Goal: Book appointment/travel/reservation

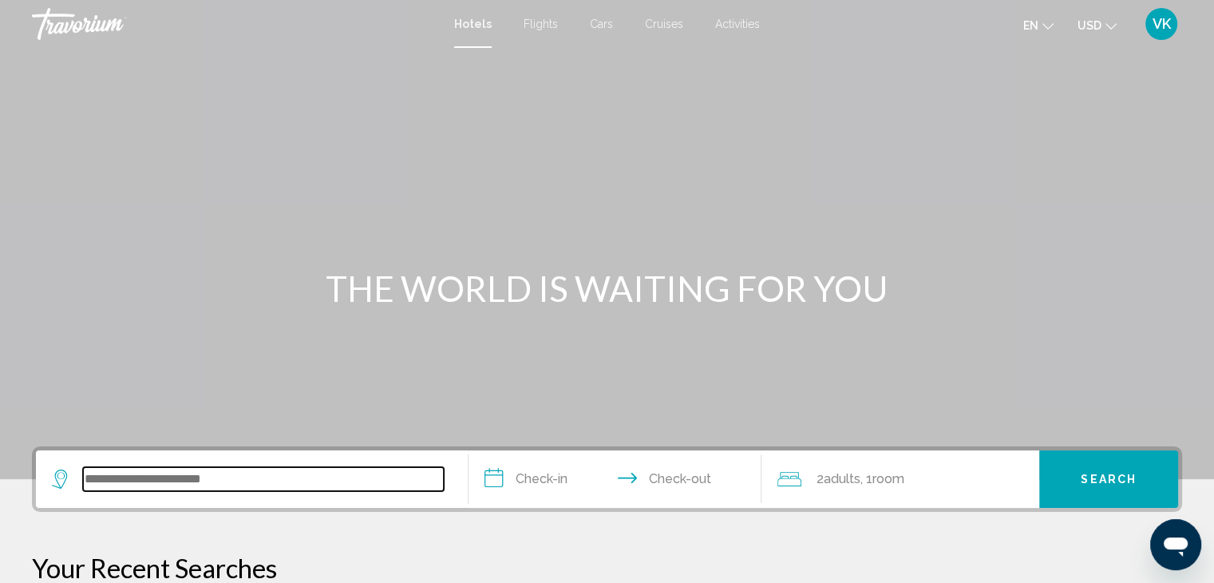
click at [343, 476] on input "Search widget" at bounding box center [263, 479] width 361 height 24
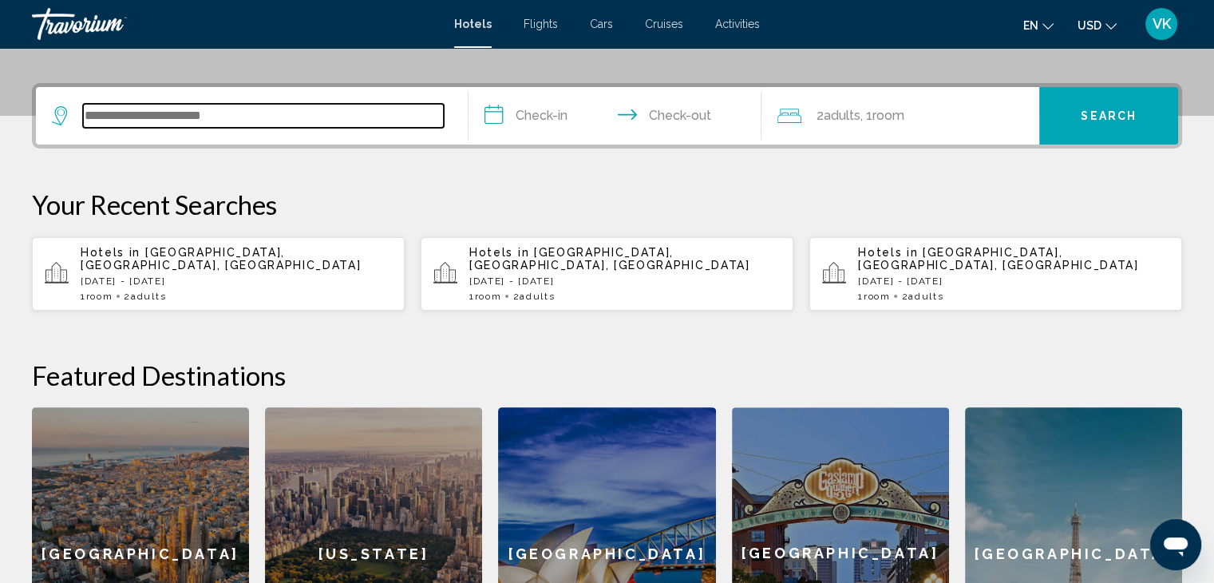
scroll to position [393, 0]
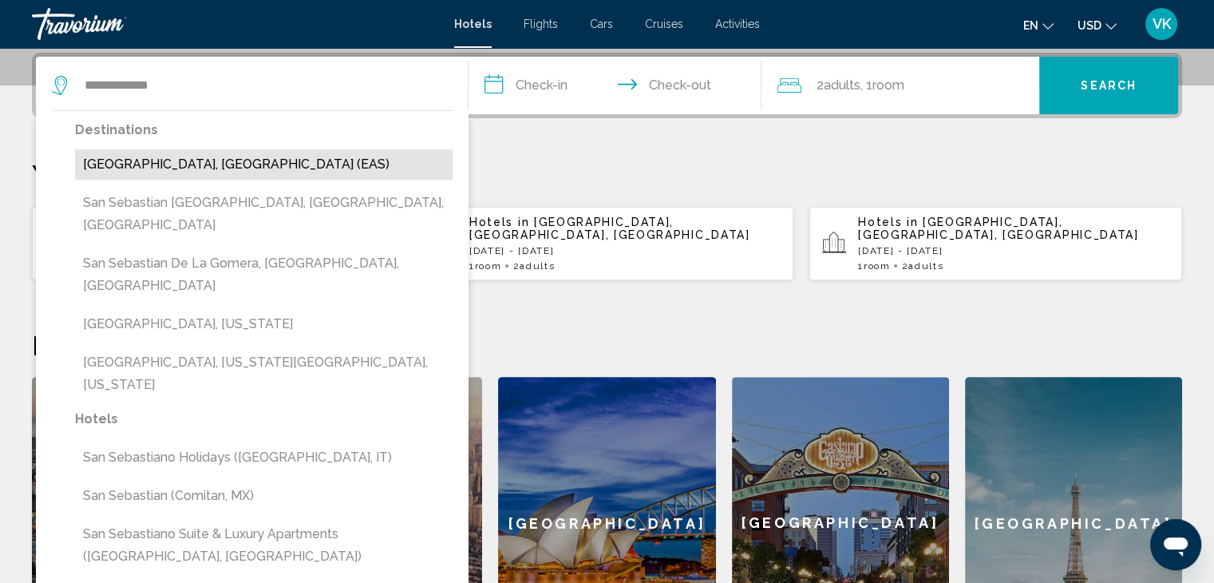
click at [215, 164] on button "San Sebastian, Spain (EAS)" at bounding box center [263, 164] width 377 height 30
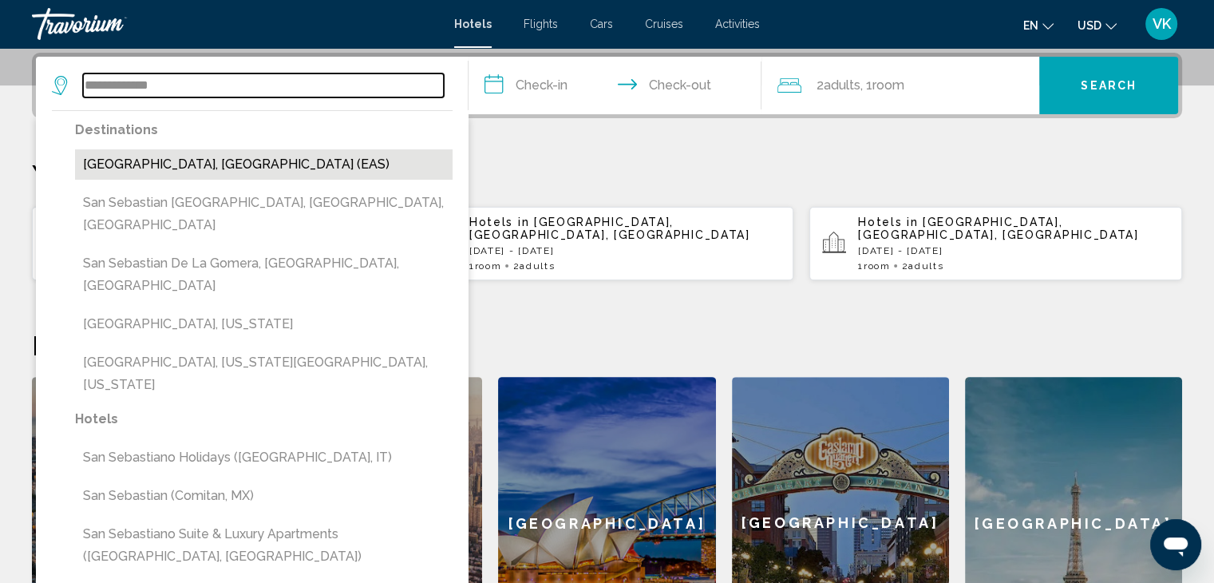
type input "**********"
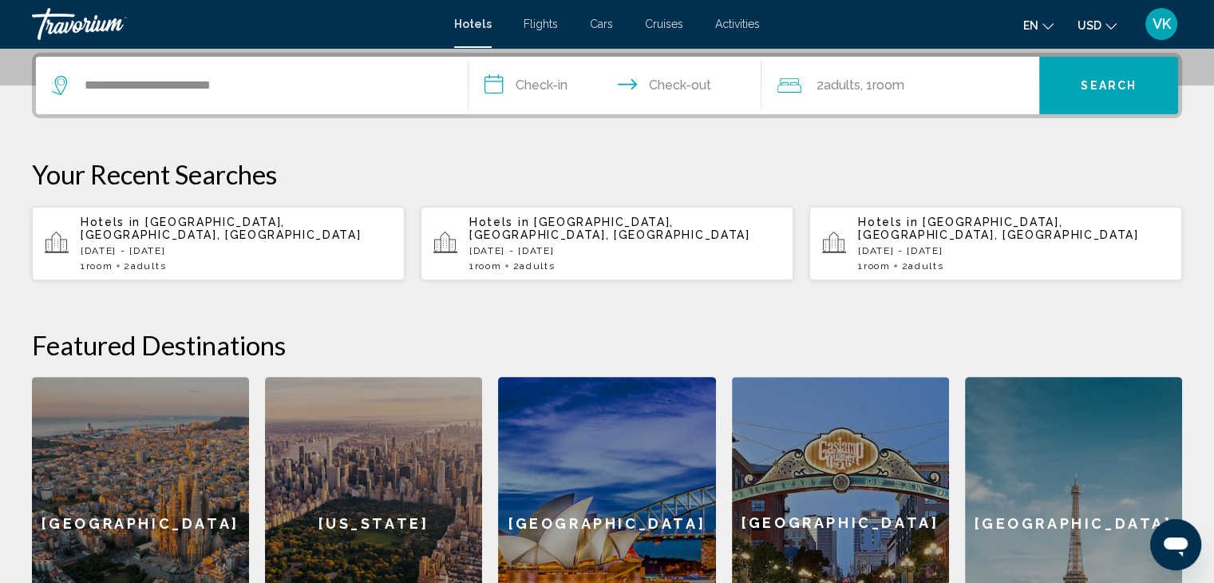
click at [547, 83] on input "**********" at bounding box center [618, 88] width 300 height 62
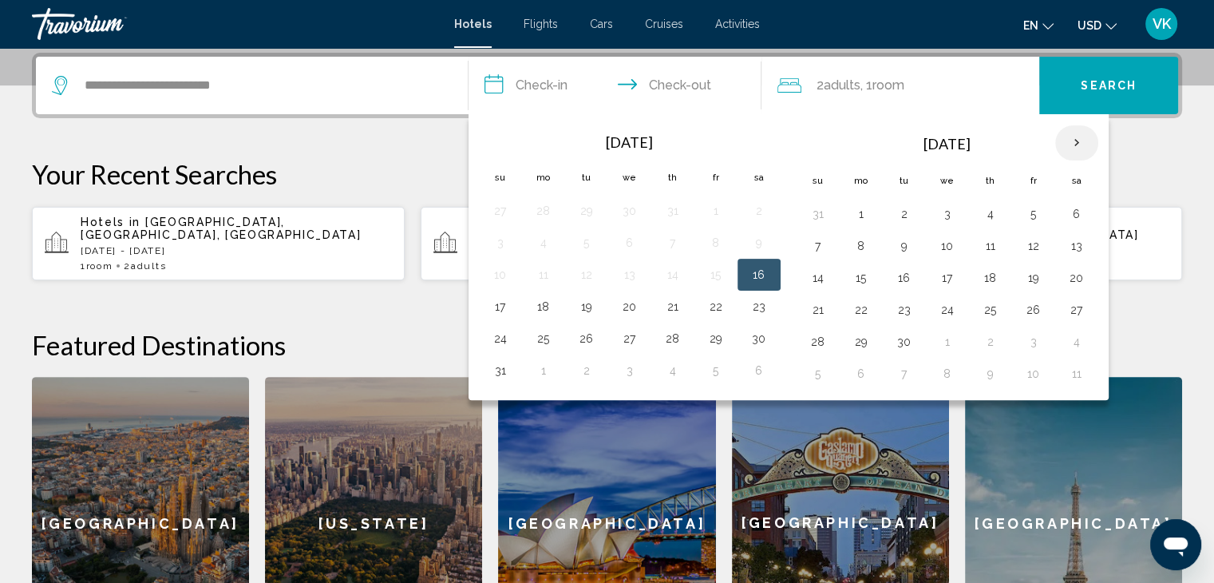
click at [1073, 139] on th "Next month" at bounding box center [1076, 142] width 43 height 35
click at [808, 306] on button "19" at bounding box center [818, 309] width 26 height 22
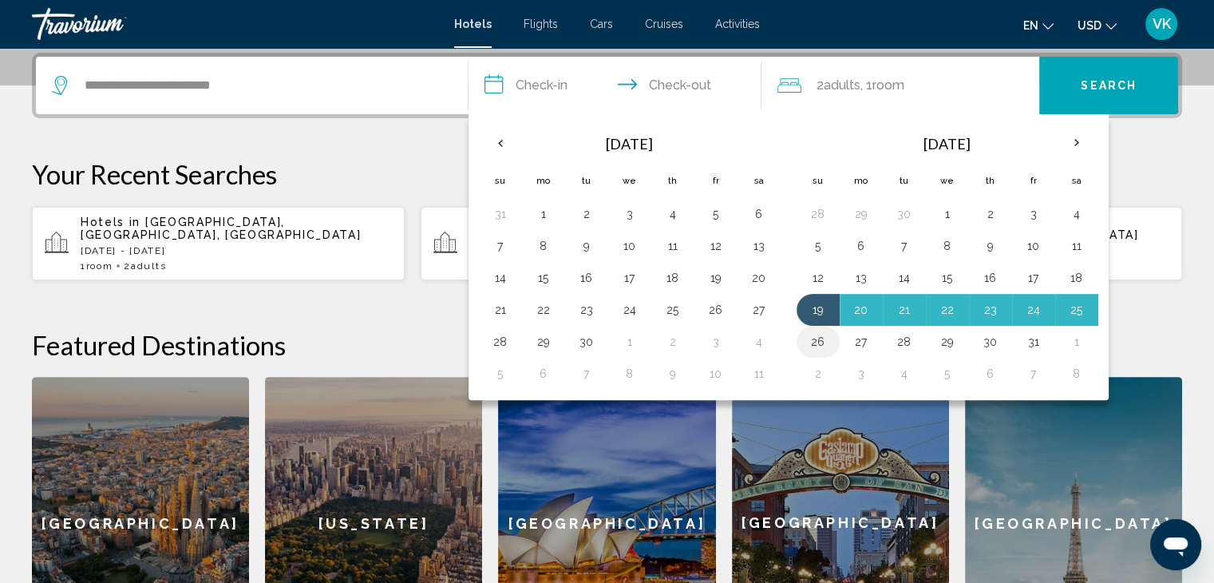
click at [817, 336] on button "26" at bounding box center [818, 341] width 26 height 22
type input "**********"
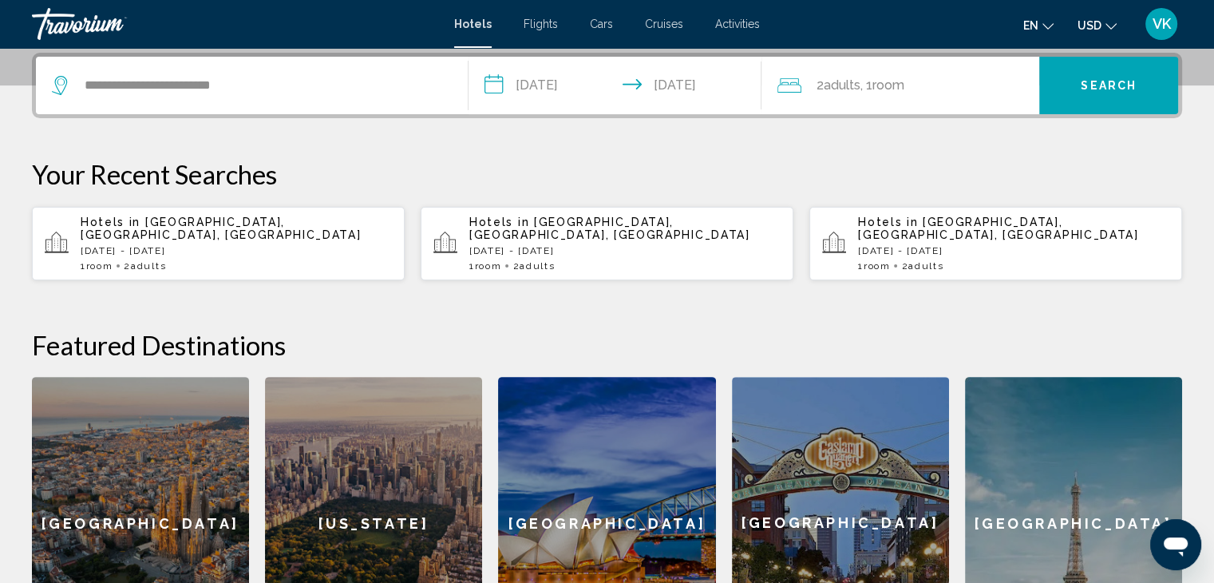
click at [1080, 23] on span "USD" at bounding box center [1089, 25] width 24 height 13
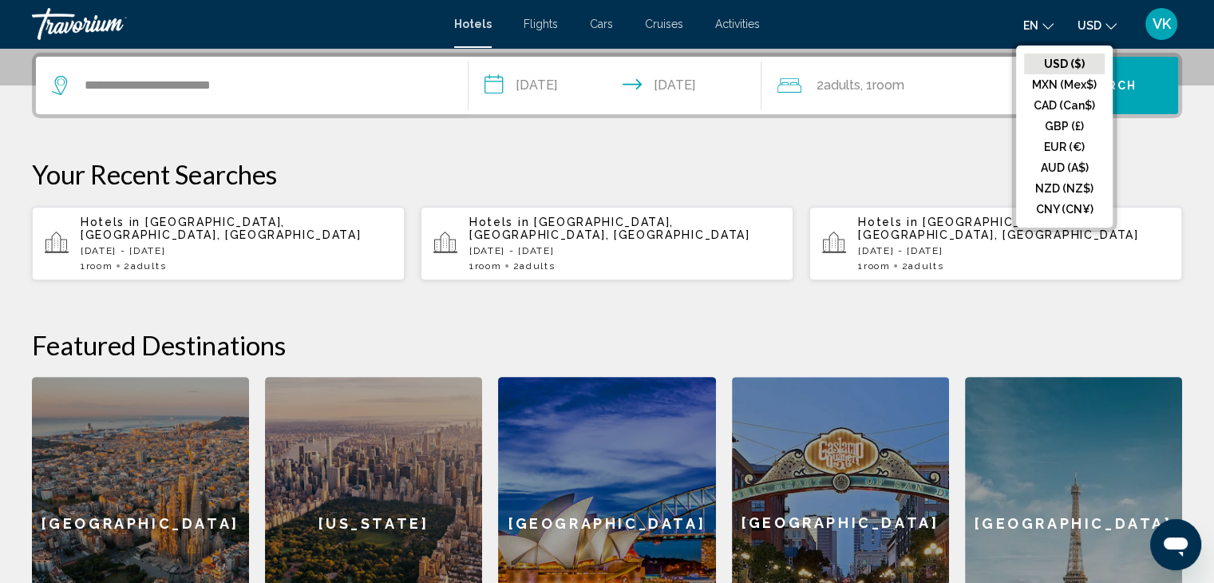
click at [1073, 101] on button "CAD (Can$)" at bounding box center [1064, 105] width 81 height 21
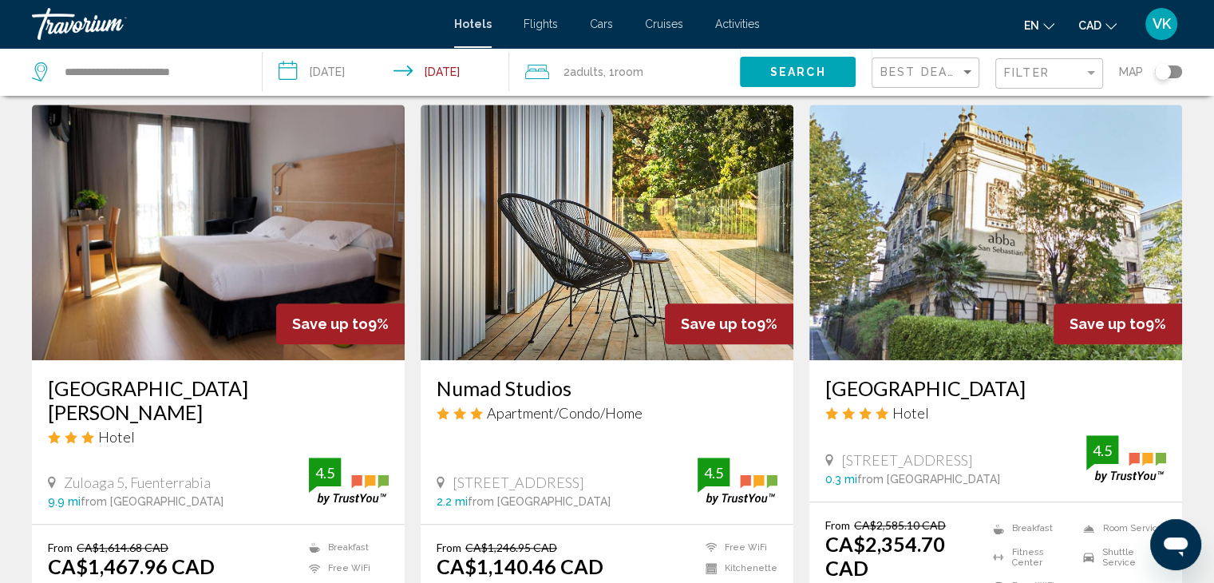
scroll to position [1277, 0]
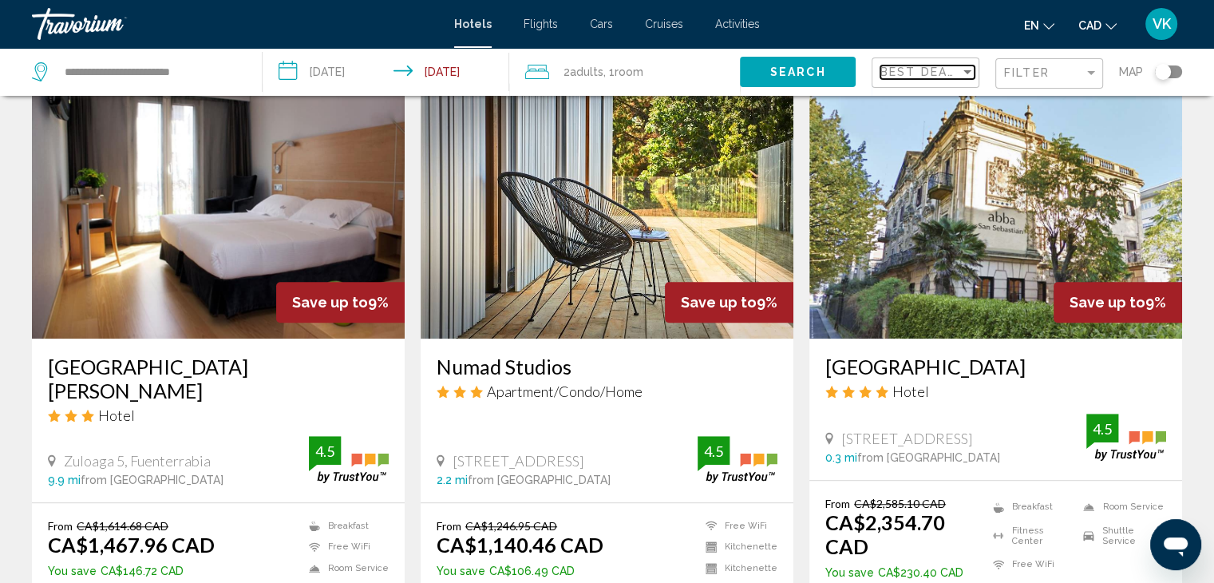
click at [901, 76] on span "Best Deals" at bounding box center [922, 71] width 84 height 13
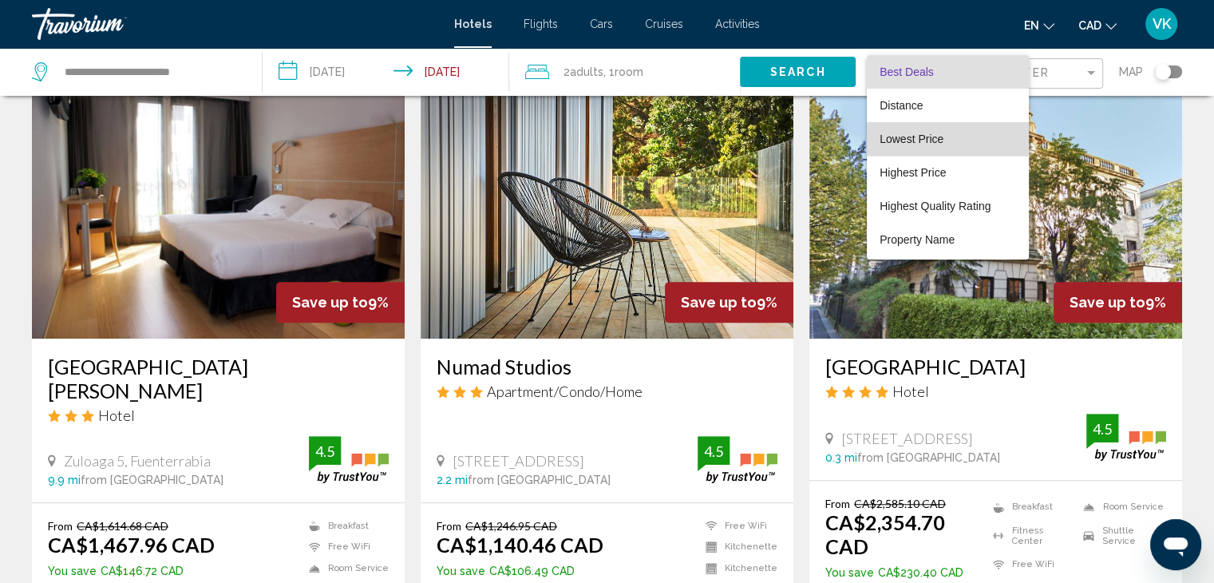
click at [897, 132] on span "Lowest Price" at bounding box center [947, 139] width 136 height 34
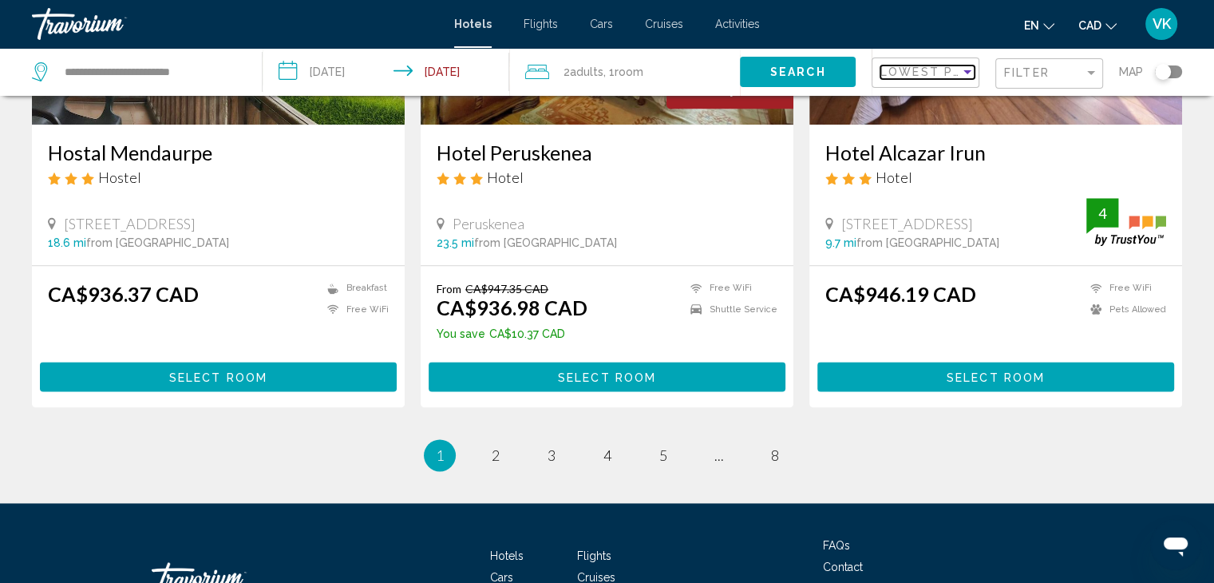
scroll to position [2075, 0]
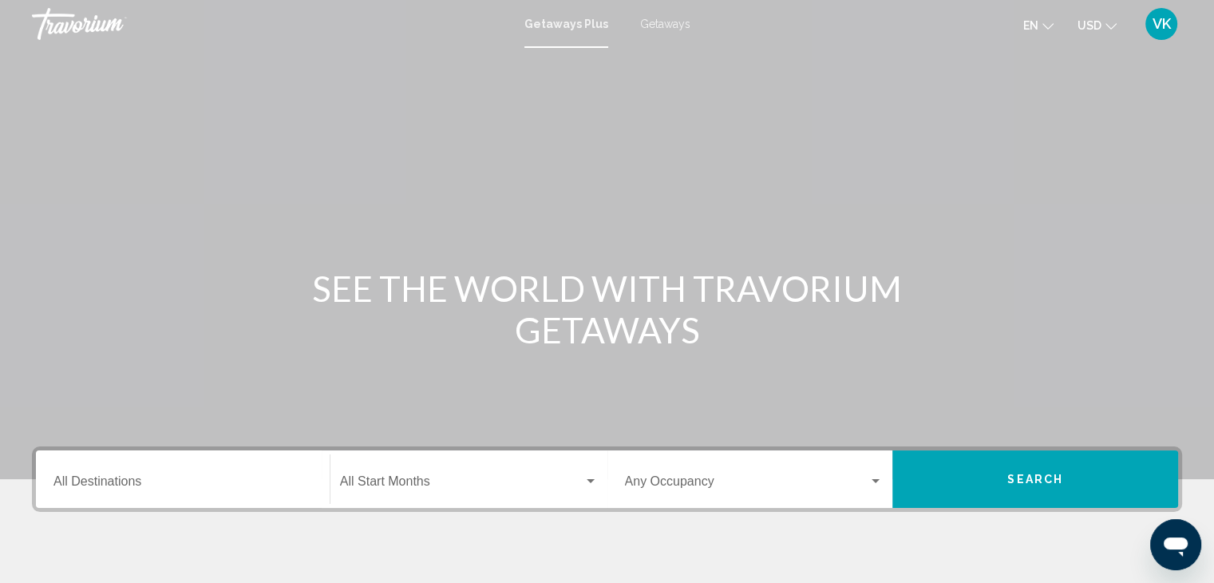
click at [666, 22] on span "Getaways" at bounding box center [665, 24] width 50 height 13
click at [125, 477] on input "Destination All Destinations" at bounding box center [182, 484] width 259 height 14
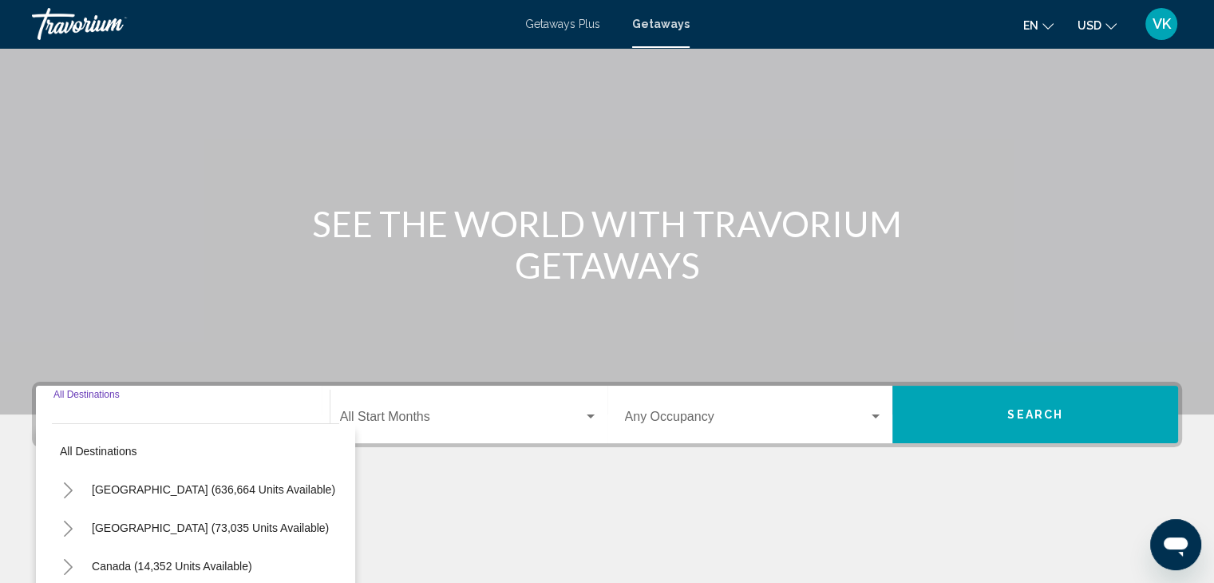
scroll to position [284, 0]
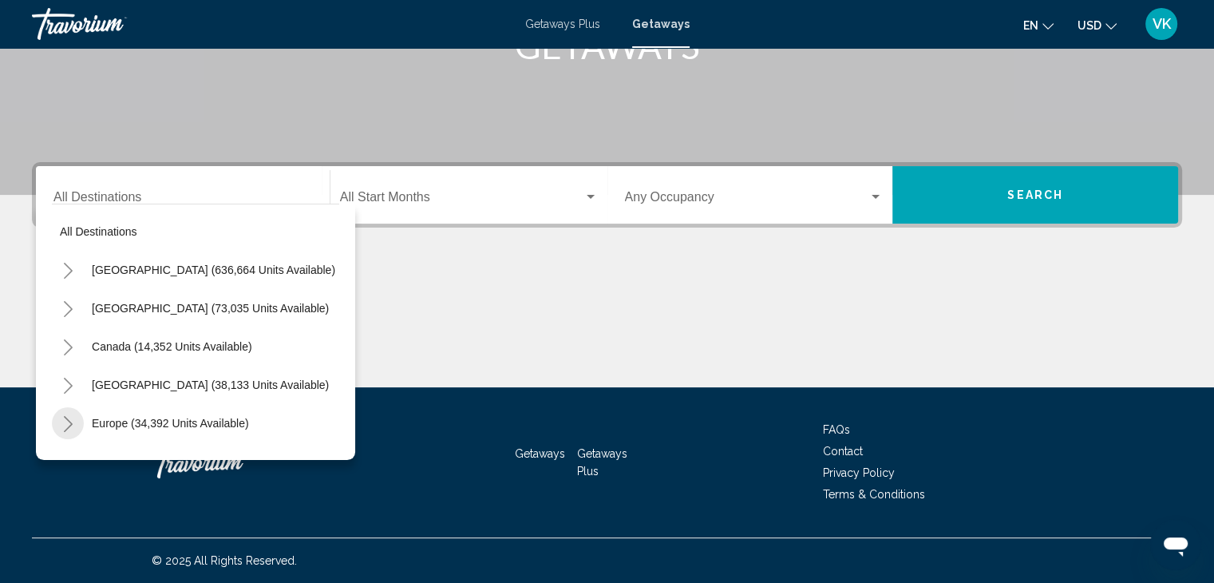
click at [67, 419] on icon "Toggle Europe (34,392 units available)" at bounding box center [68, 424] width 12 height 16
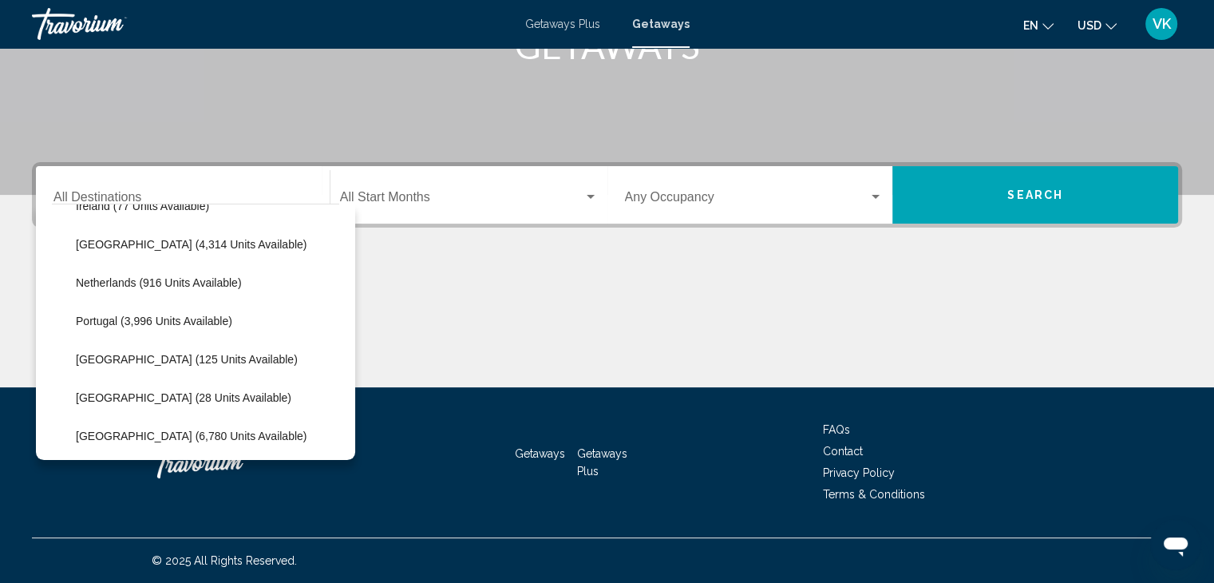
scroll to position [718, 0]
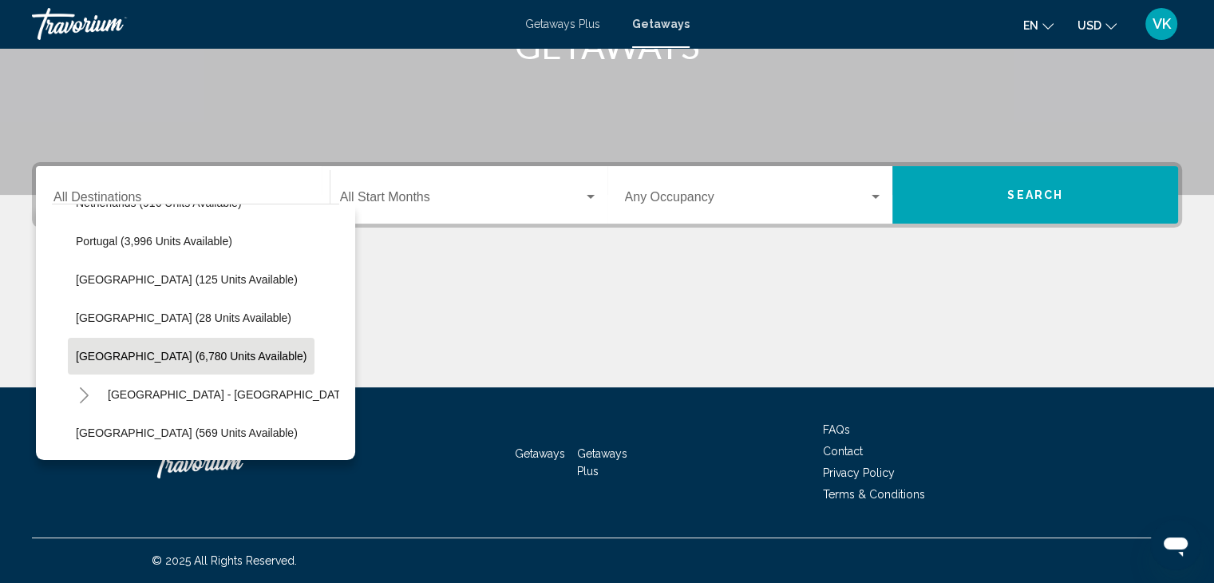
click at [97, 352] on span "[GEOGRAPHIC_DATA] (6,780 units available)" at bounding box center [191, 356] width 231 height 13
type input "**********"
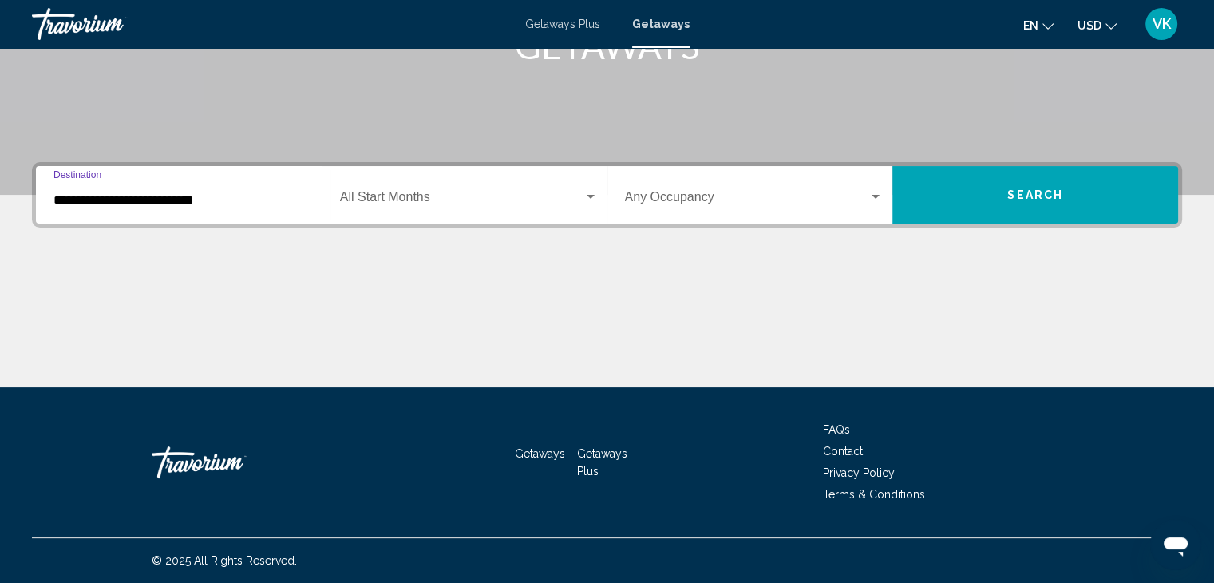
click at [387, 196] on span "Search widget" at bounding box center [461, 200] width 243 height 14
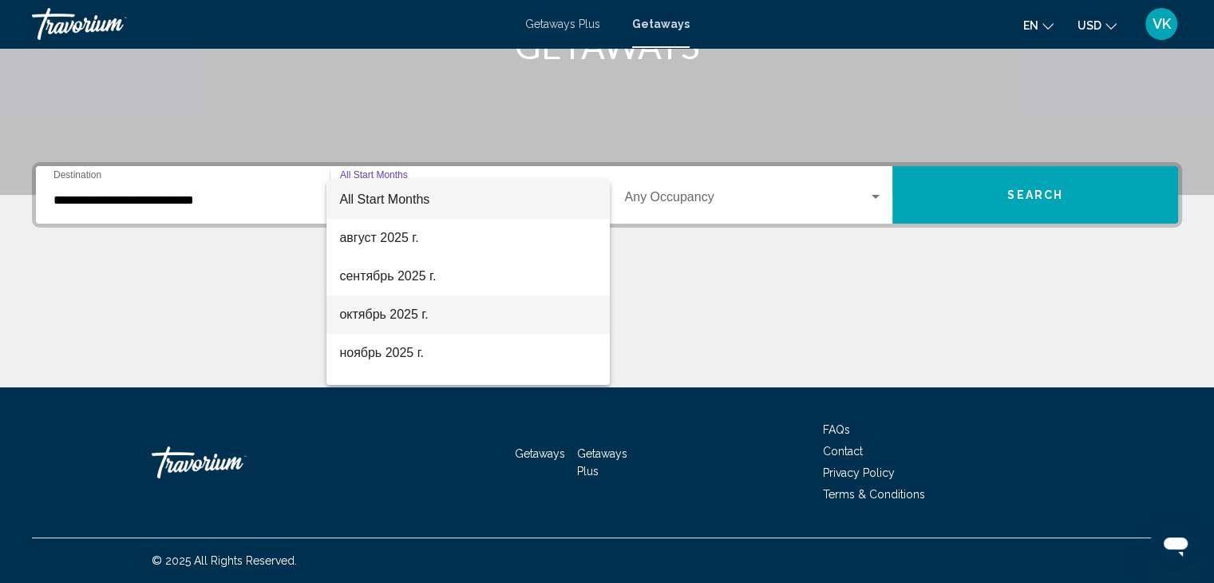
click at [359, 317] on span "октябрь 2025 г." at bounding box center [468, 314] width 258 height 38
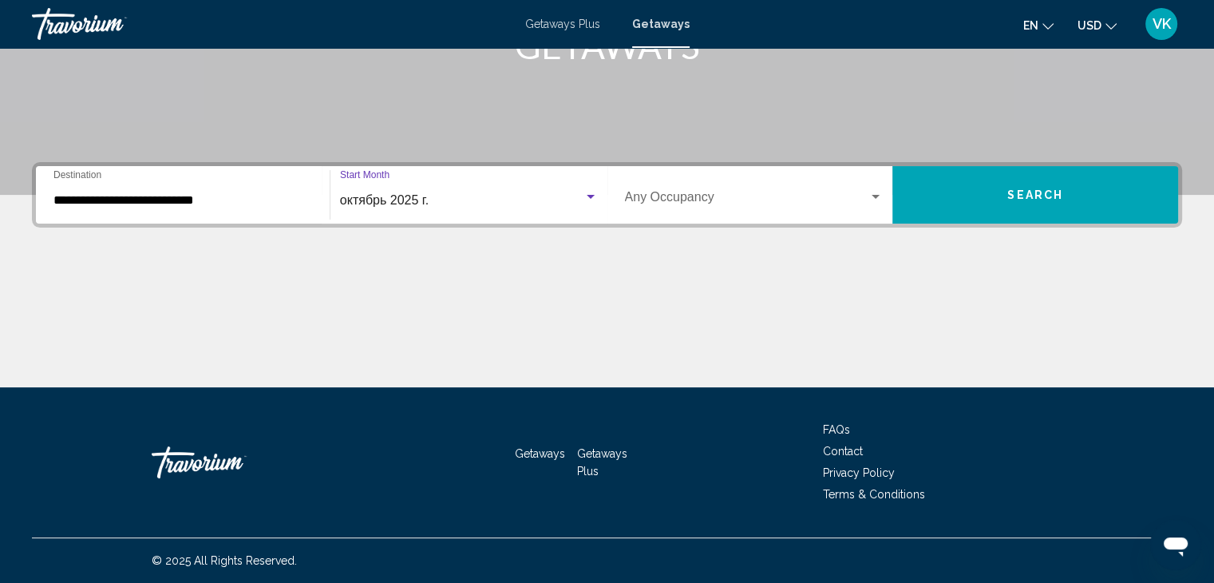
click at [1082, 21] on span "USD" at bounding box center [1089, 25] width 24 height 13
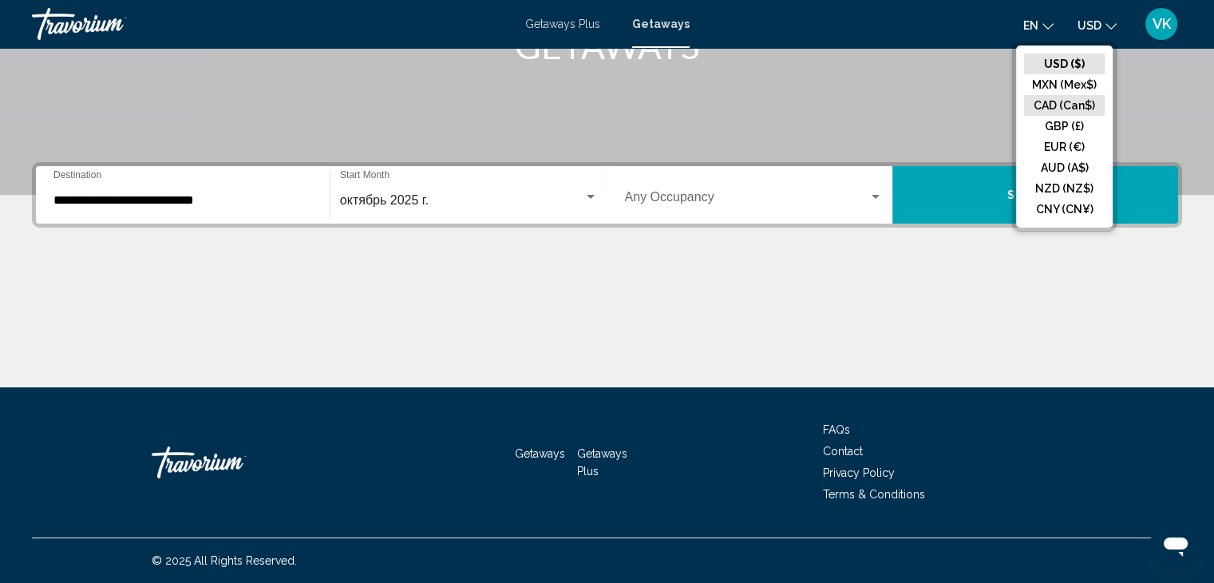
click at [1069, 100] on button "CAD (Can$)" at bounding box center [1064, 105] width 81 height 21
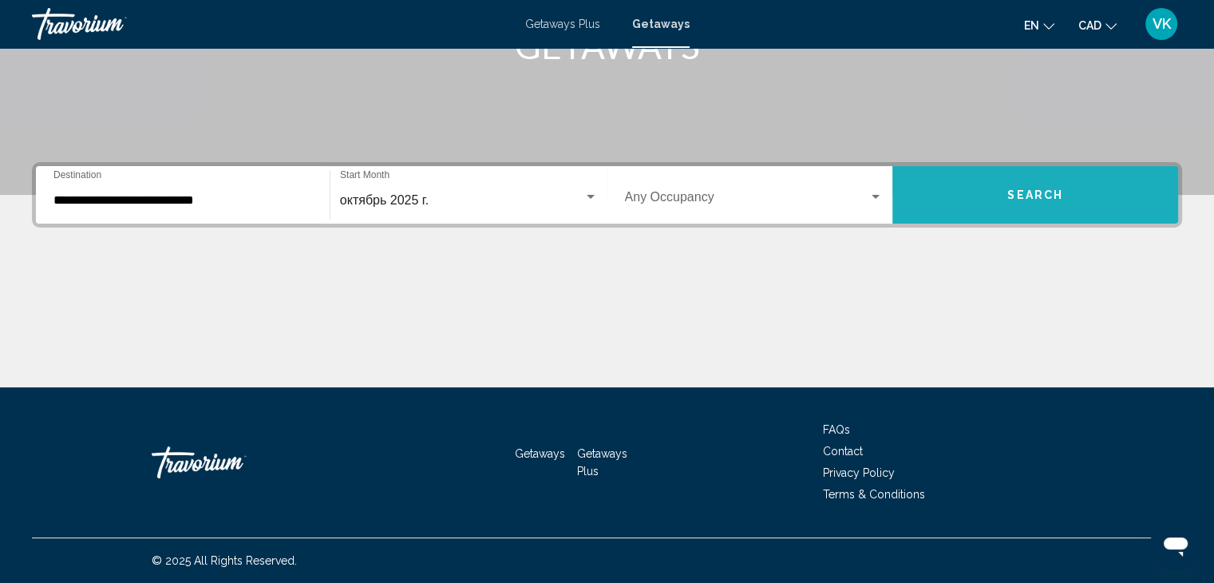
click at [1044, 203] on button "Search" at bounding box center [1035, 194] width 286 height 57
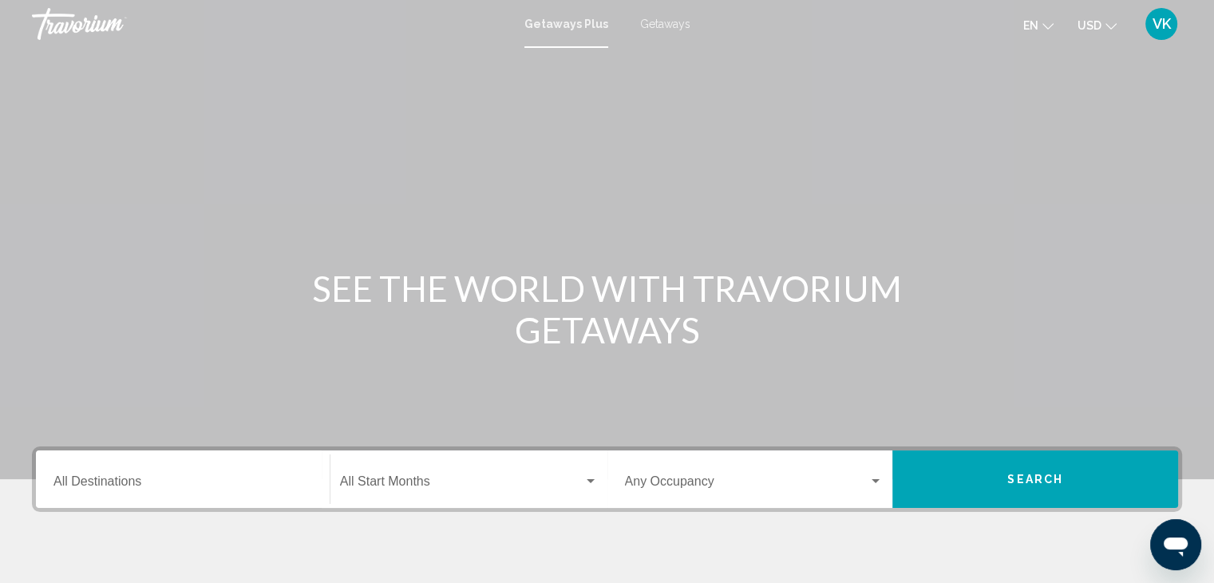
click at [92, 480] on input "Destination All Destinations" at bounding box center [182, 484] width 259 height 14
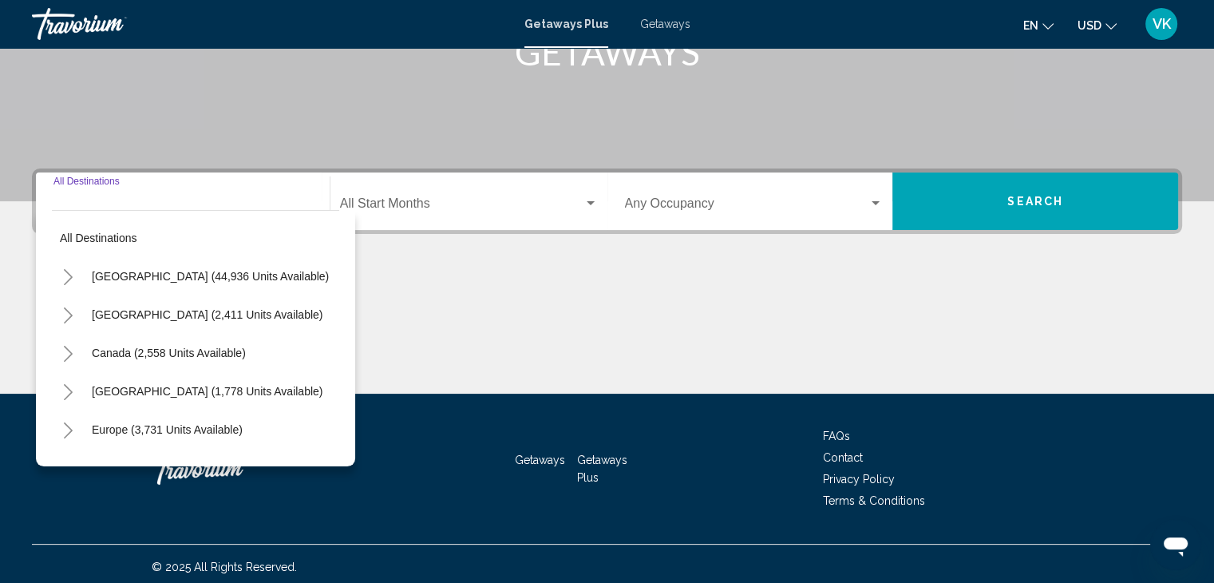
scroll to position [284, 0]
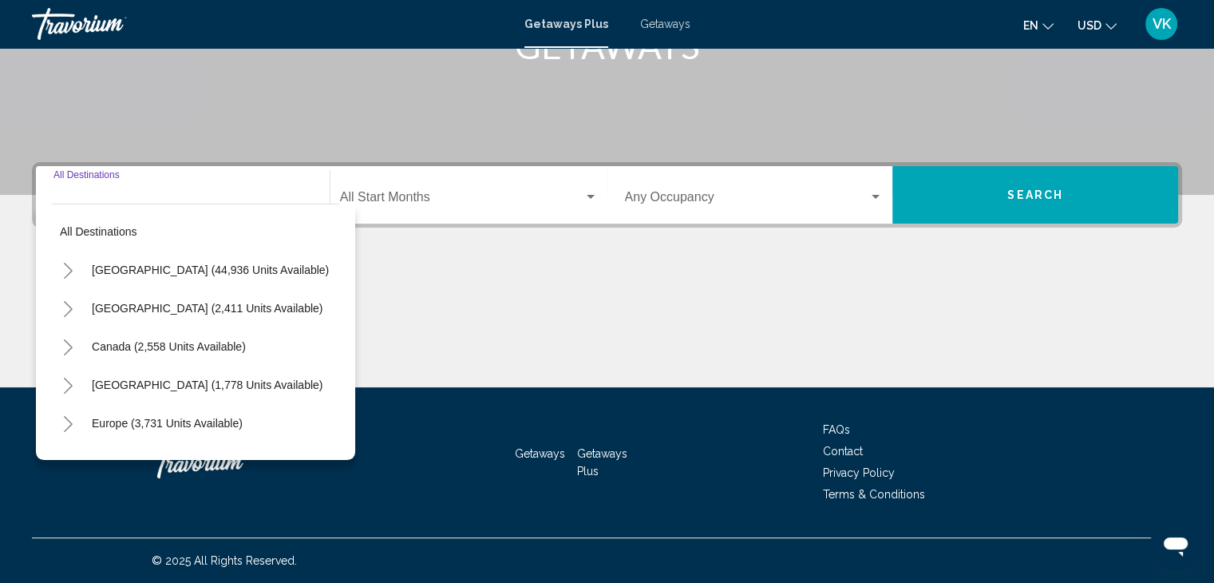
click at [65, 421] on icon "Toggle Europe (3,731 units available)" at bounding box center [68, 424] width 12 height 16
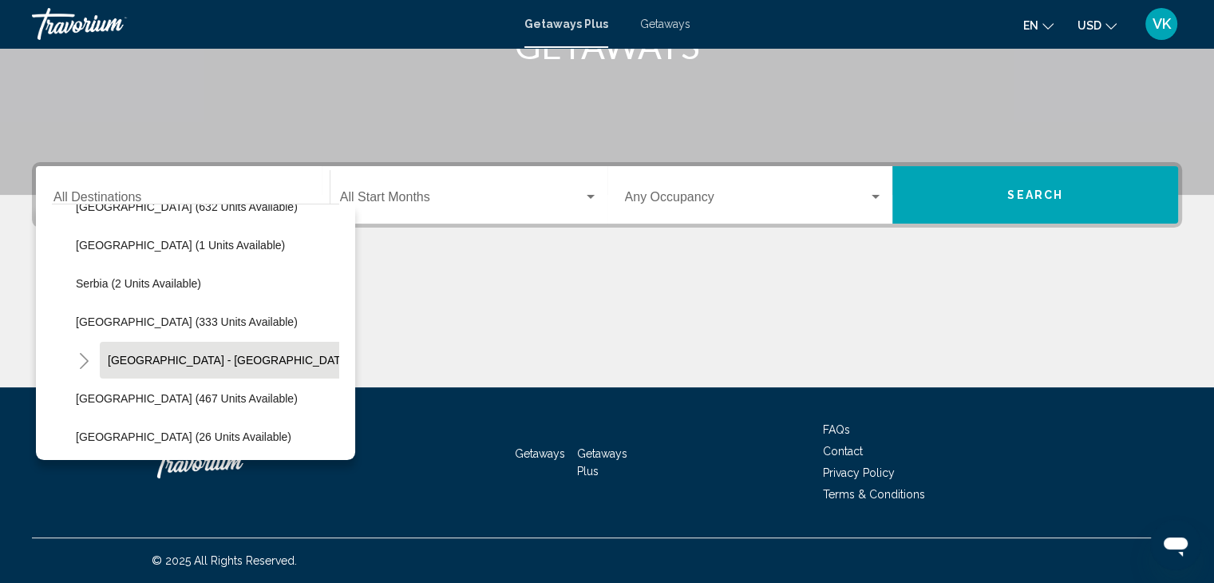
scroll to position [638, 0]
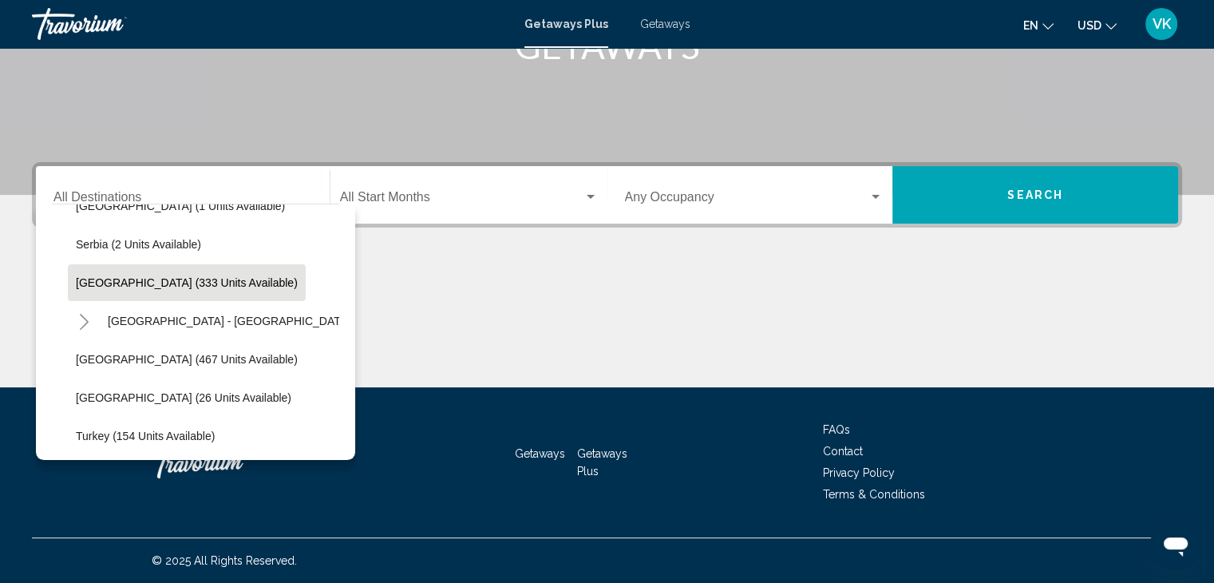
click at [163, 277] on span "[GEOGRAPHIC_DATA] (333 units available)" at bounding box center [187, 282] width 222 height 13
type input "**********"
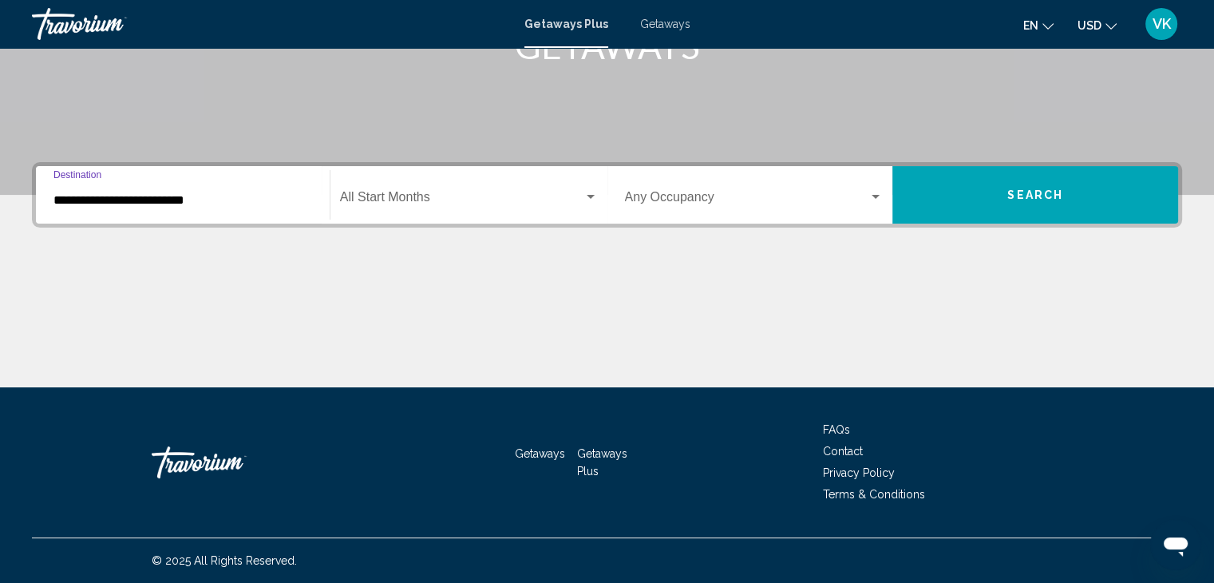
click at [380, 192] on div "Start Month All Start Months" at bounding box center [469, 195] width 258 height 50
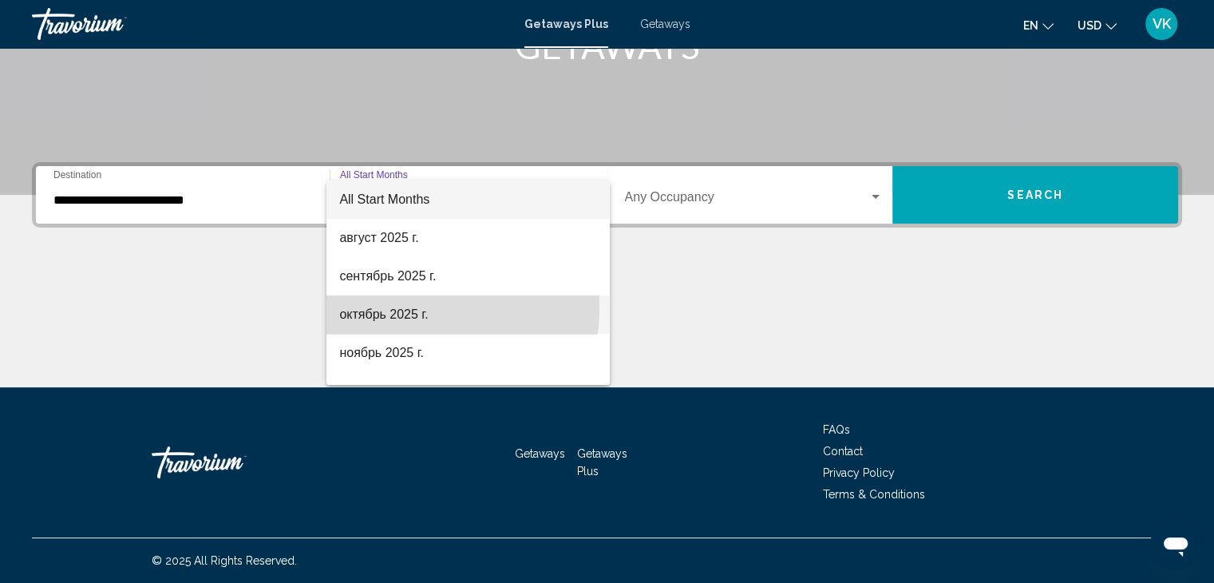
click at [384, 306] on span "октябрь 2025 г." at bounding box center [468, 314] width 258 height 38
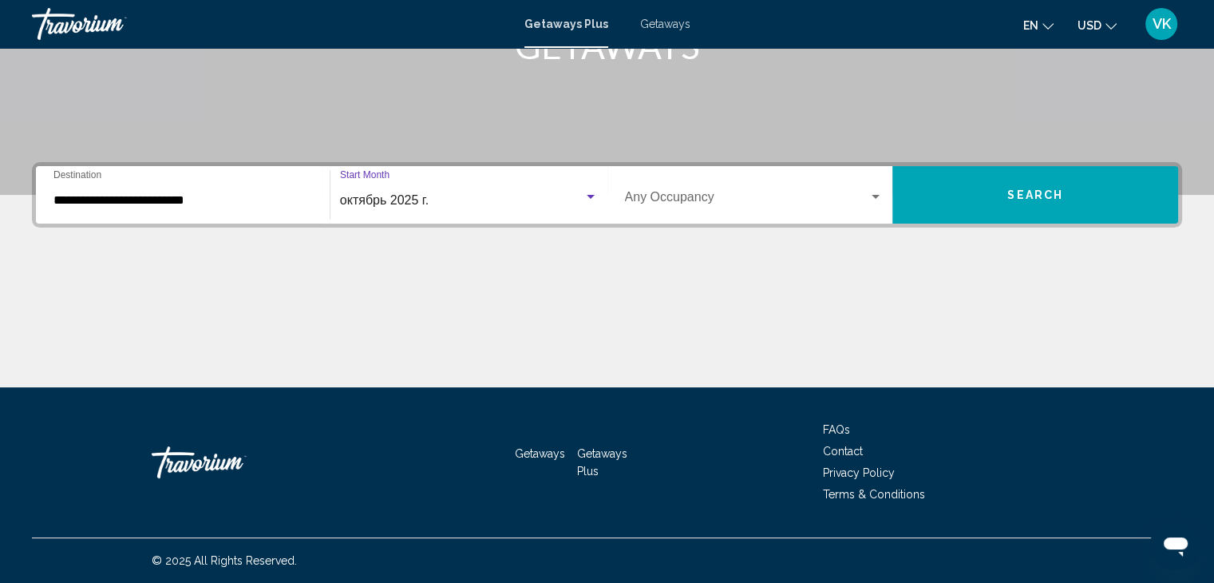
click at [1056, 202] on button "Search" at bounding box center [1035, 194] width 286 height 57
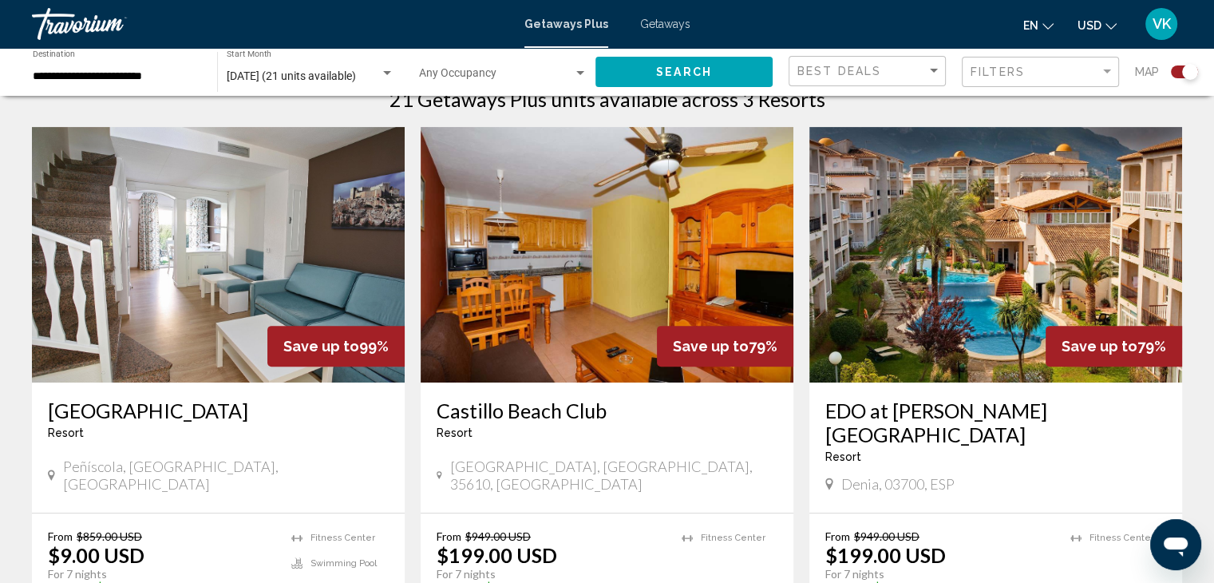
scroll to position [563, 0]
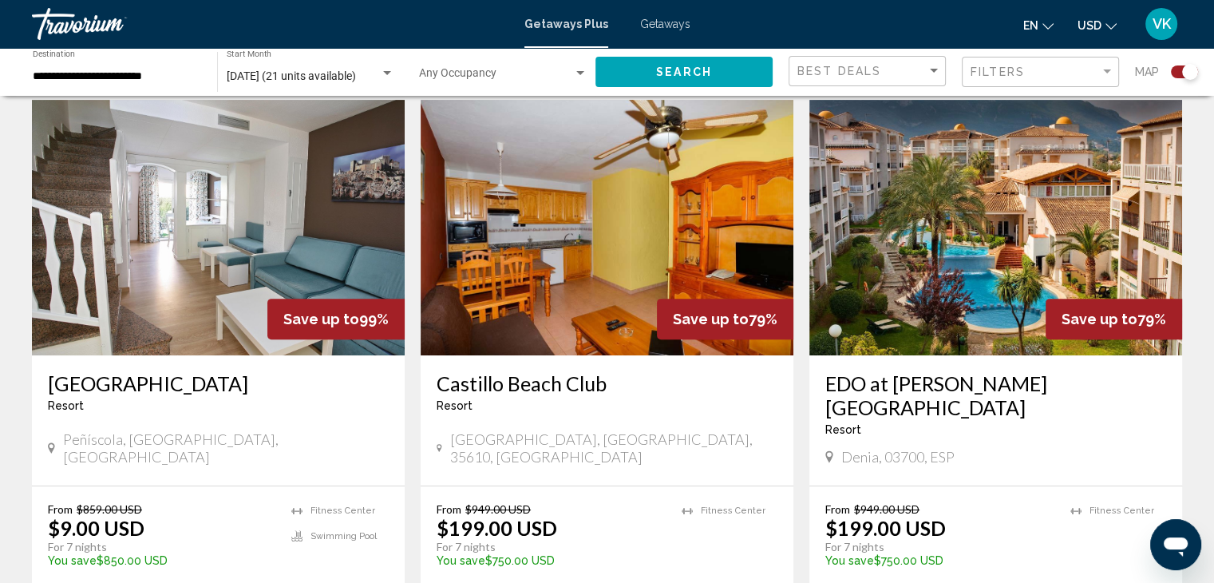
click at [980, 253] on img "Main content" at bounding box center [995, 227] width 373 height 255
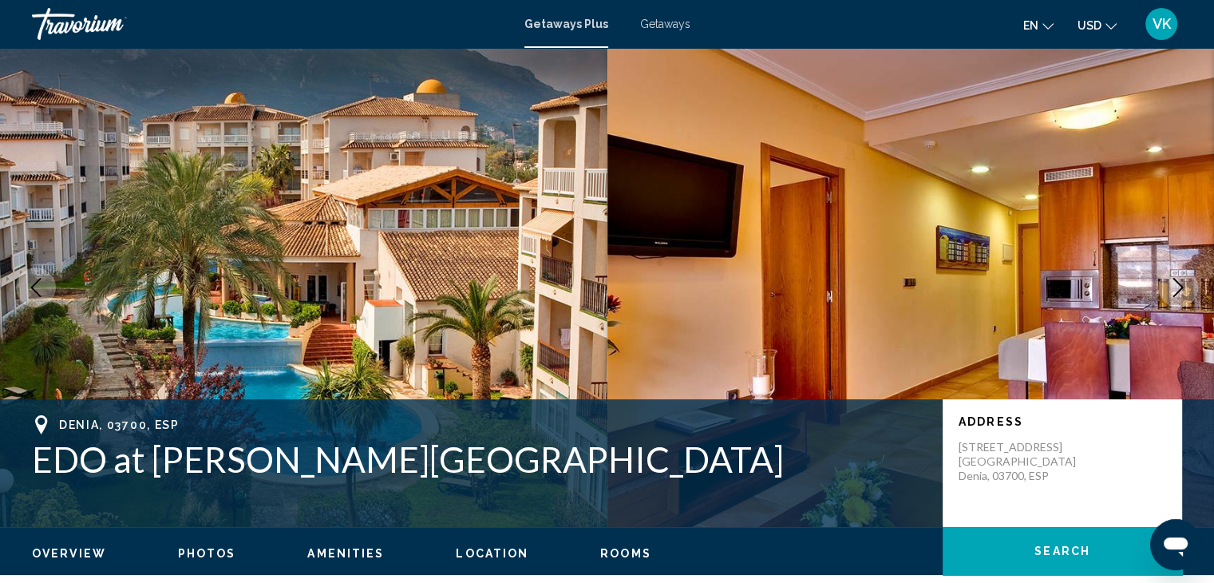
click at [1181, 278] on icon "Next image" at bounding box center [1177, 287] width 19 height 19
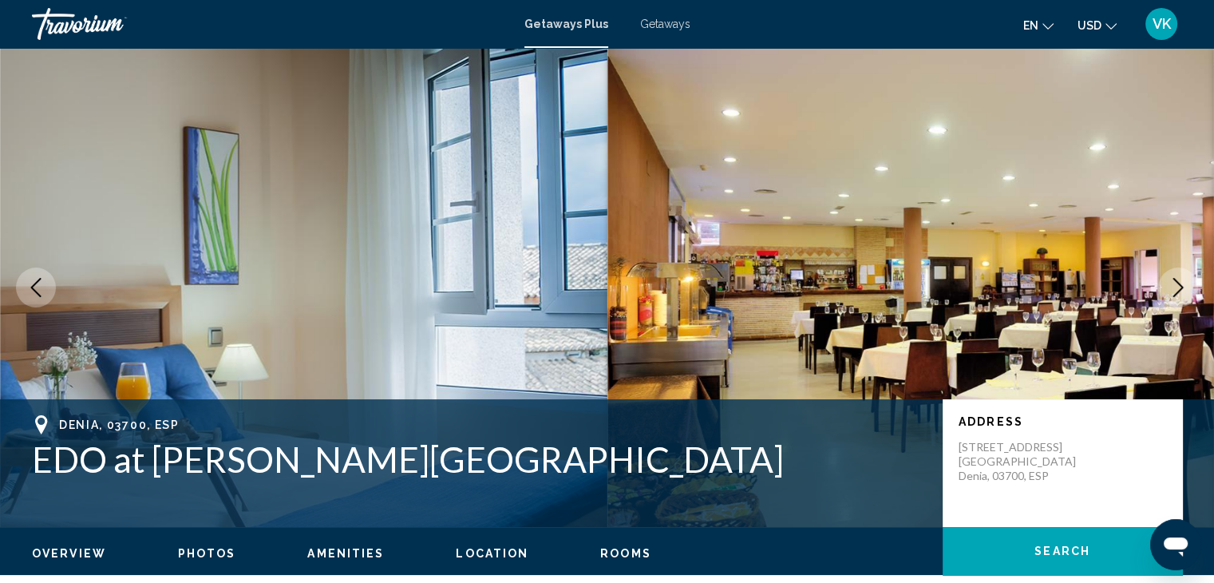
click at [1178, 278] on icon "Next image" at bounding box center [1177, 287] width 19 height 19
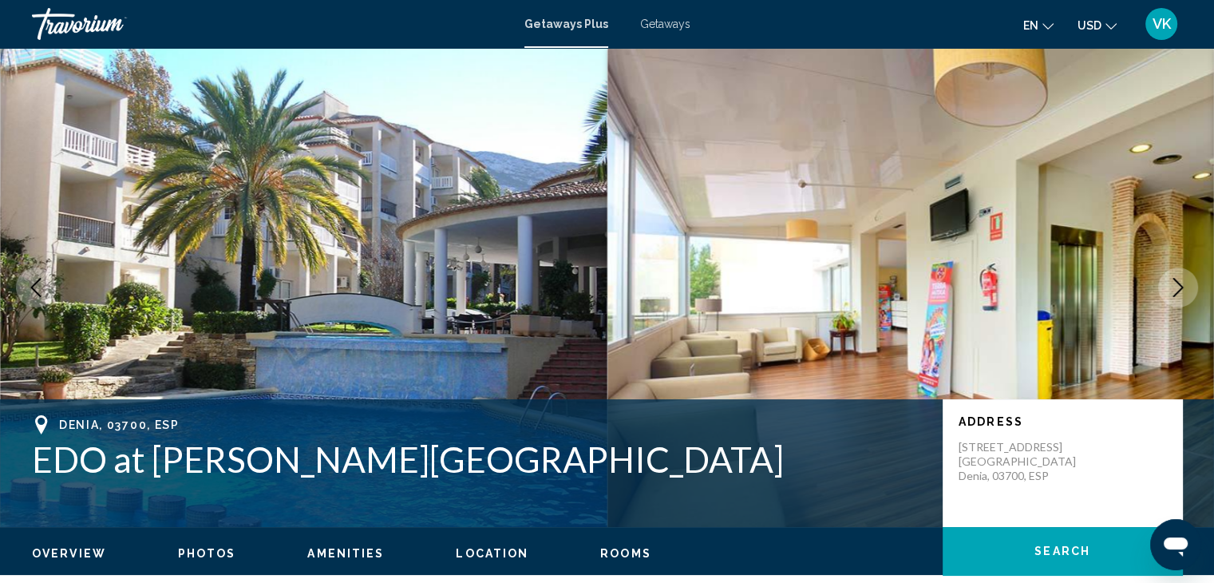
click at [1178, 278] on icon "Next image" at bounding box center [1177, 287] width 19 height 19
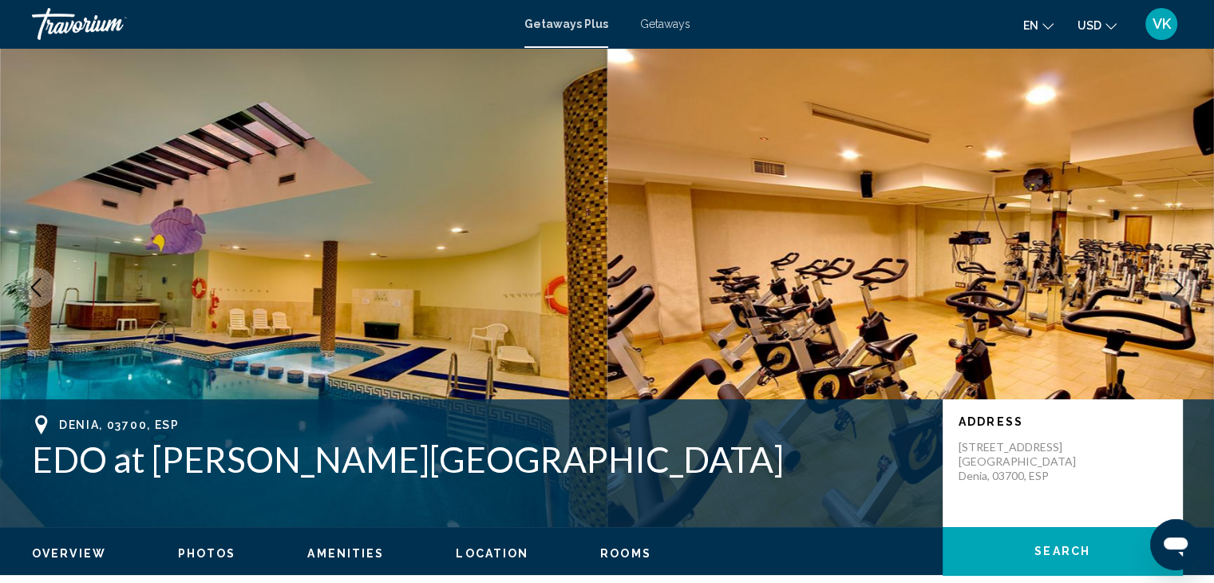
click at [1178, 278] on icon "Next image" at bounding box center [1177, 287] width 19 height 19
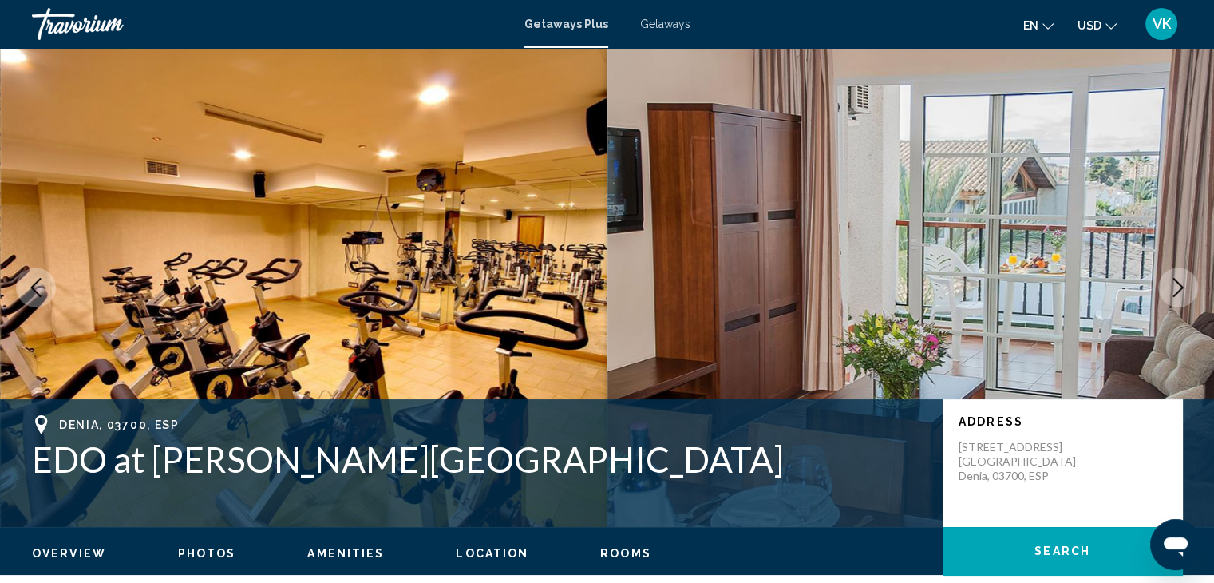
click at [1178, 278] on icon "Next image" at bounding box center [1177, 287] width 19 height 19
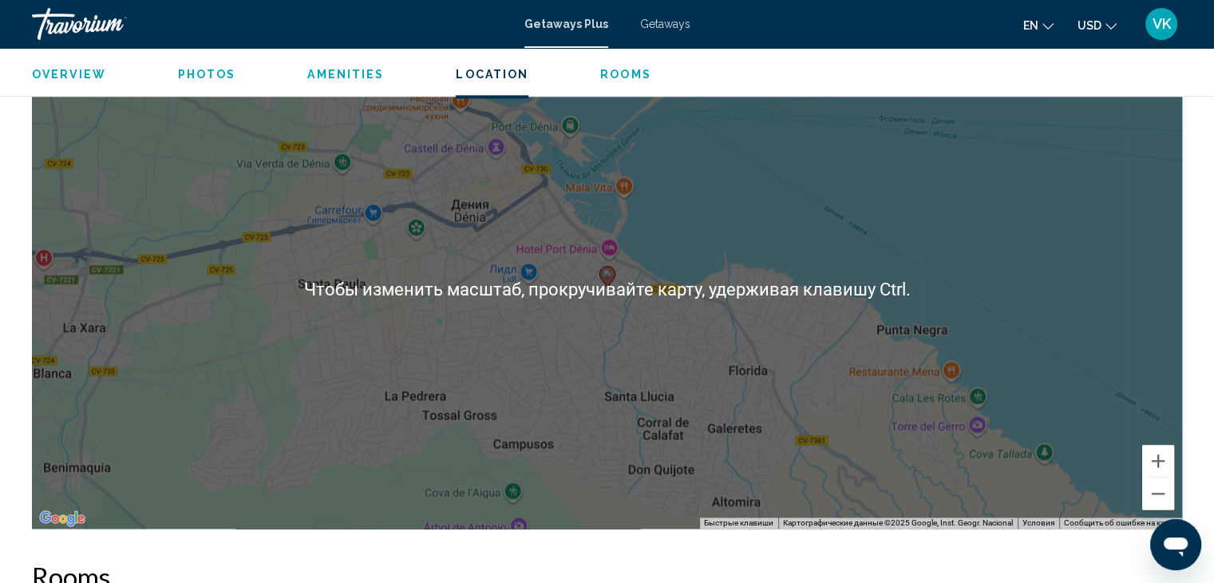
scroll to position [2155, 0]
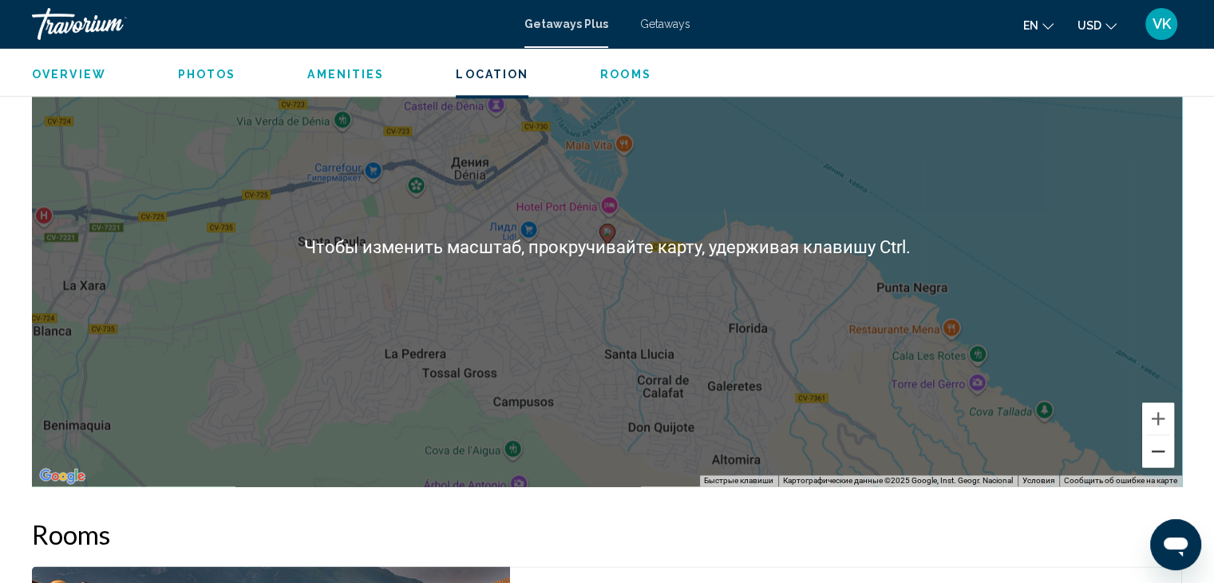
click at [1152, 435] on button "Уменьшить" at bounding box center [1158, 451] width 32 height 32
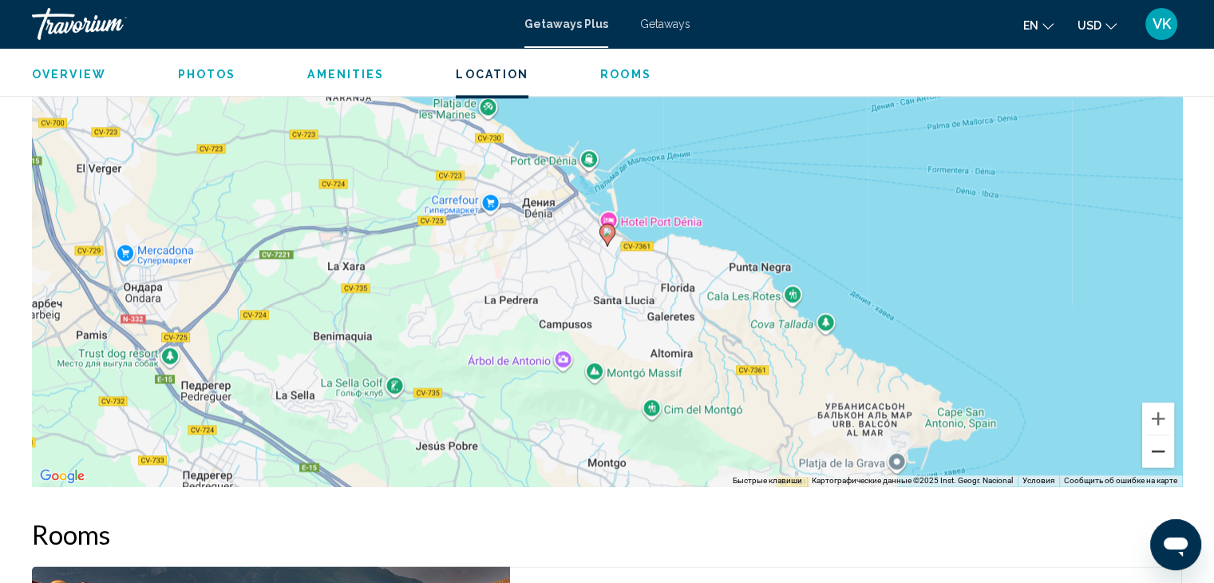
click at [1152, 435] on button "Уменьшить" at bounding box center [1158, 451] width 32 height 32
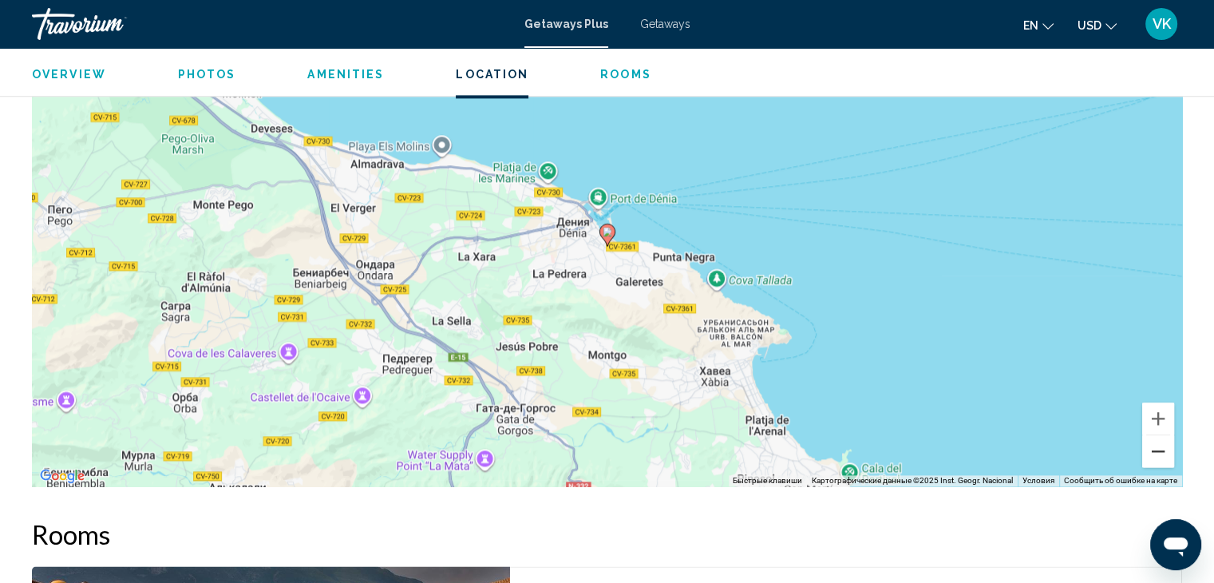
click at [1151, 435] on button "Уменьшить" at bounding box center [1158, 451] width 32 height 32
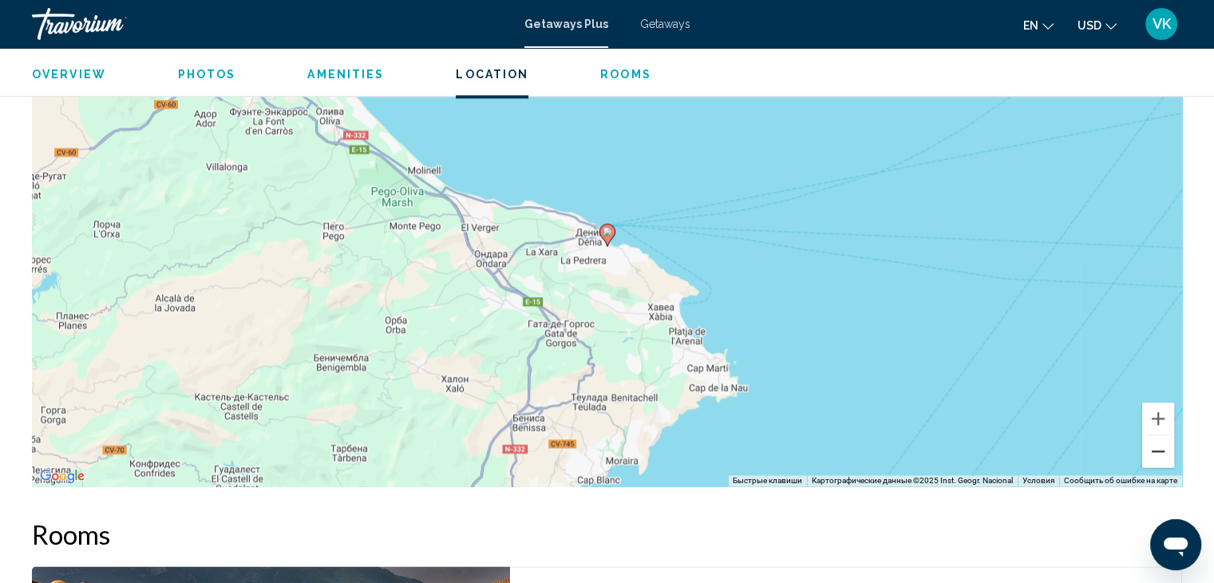
click at [1151, 435] on button "Уменьшить" at bounding box center [1158, 451] width 32 height 32
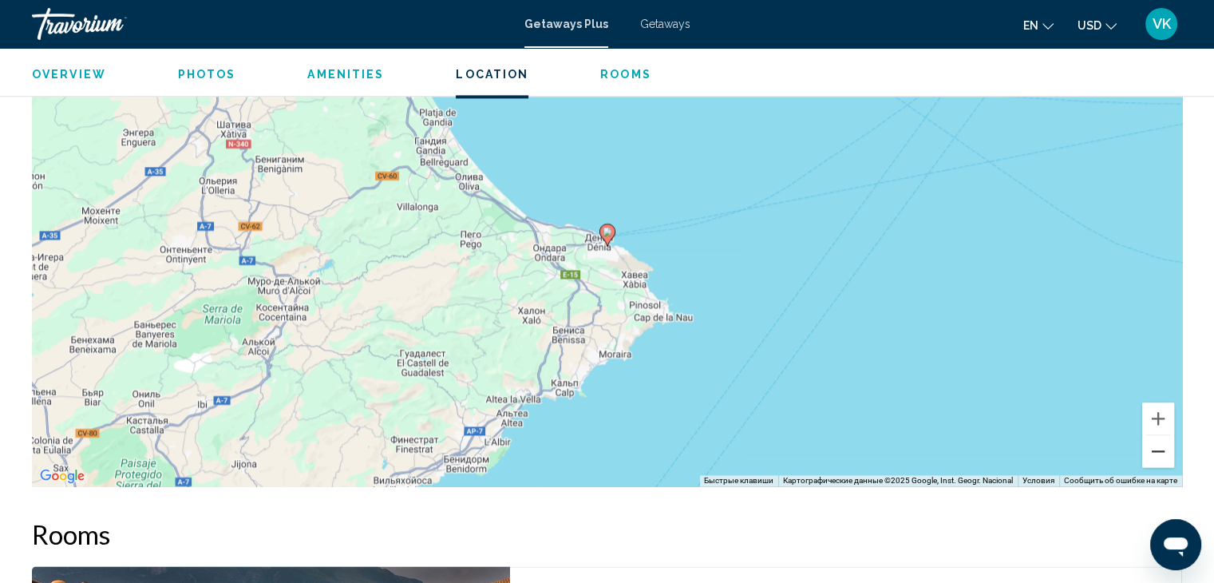
click at [1151, 435] on button "Уменьшить" at bounding box center [1158, 451] width 32 height 32
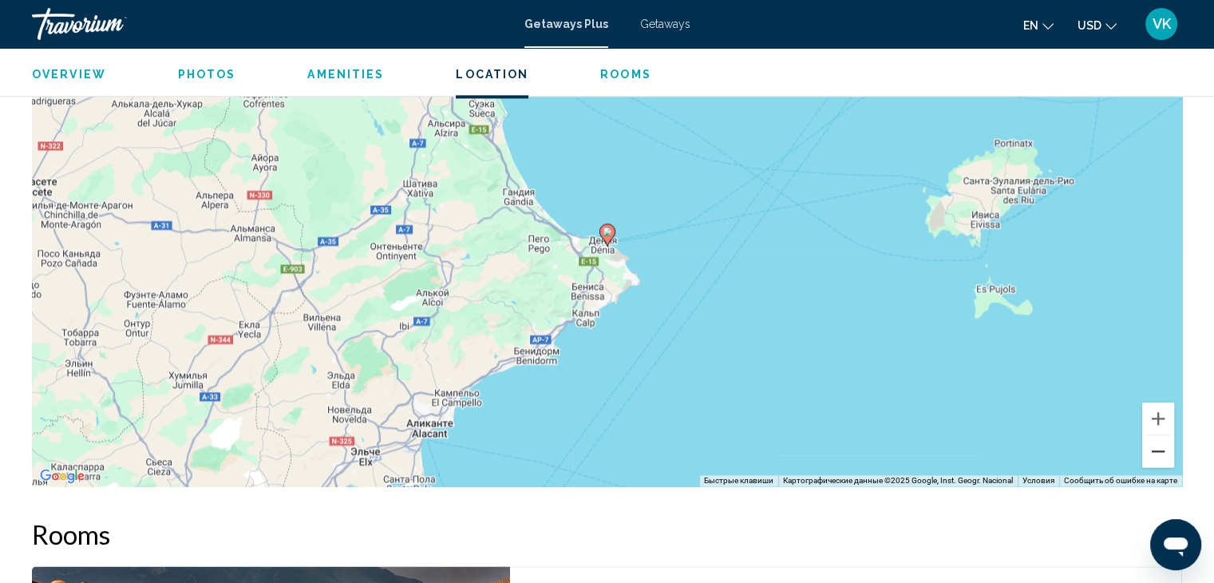
click at [1151, 435] on button "Уменьшить" at bounding box center [1158, 451] width 32 height 32
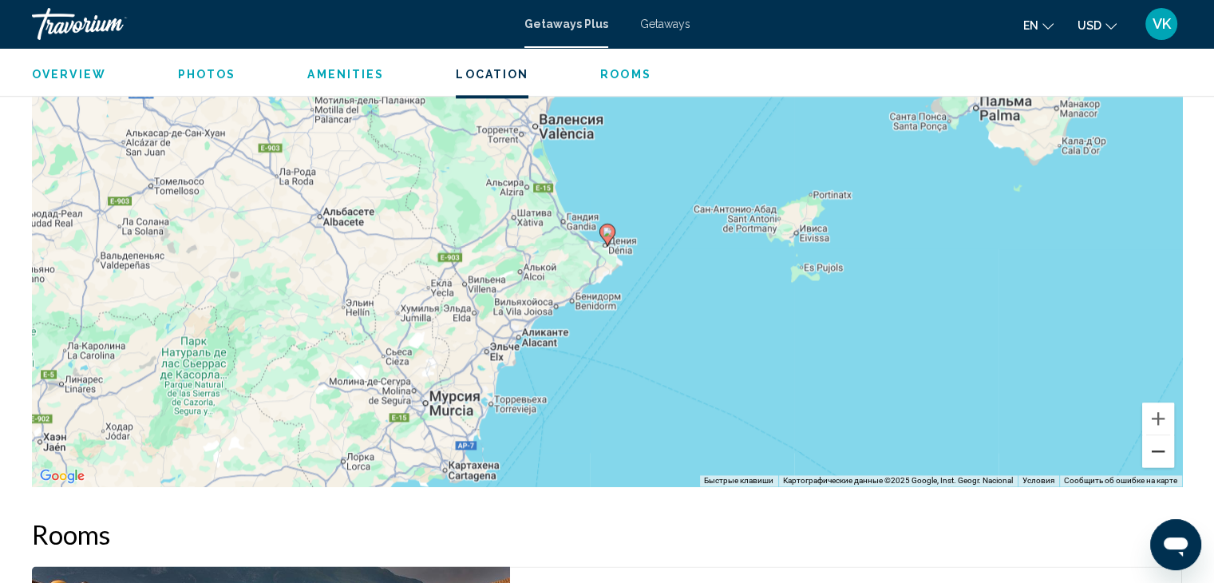
click at [1154, 435] on button "Уменьшить" at bounding box center [1158, 451] width 32 height 32
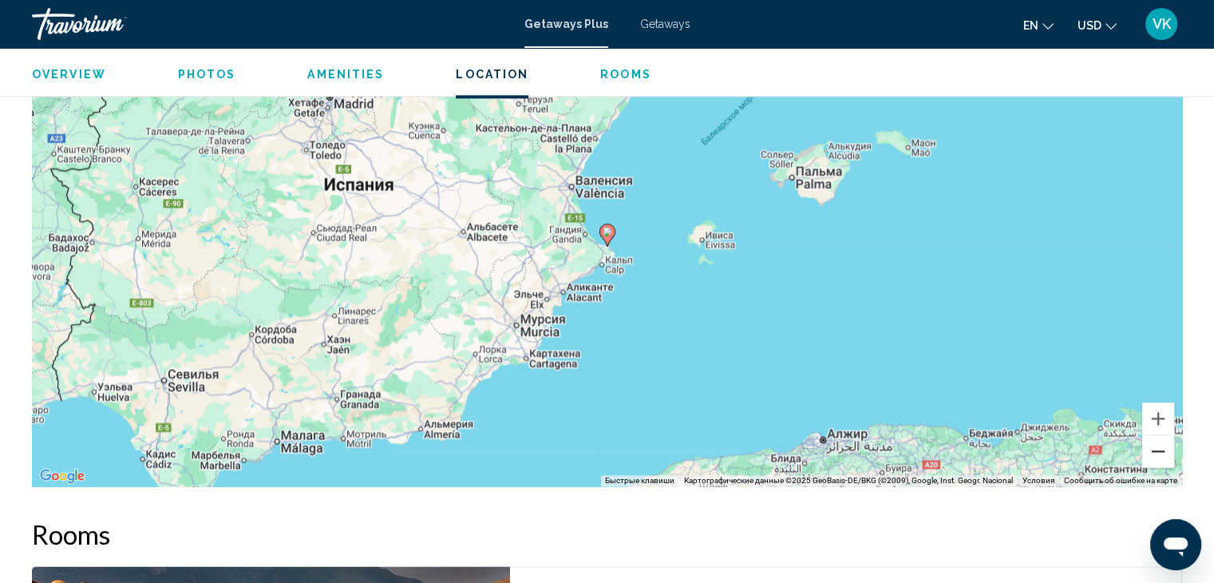
click at [1154, 435] on button "Уменьшить" at bounding box center [1158, 451] width 32 height 32
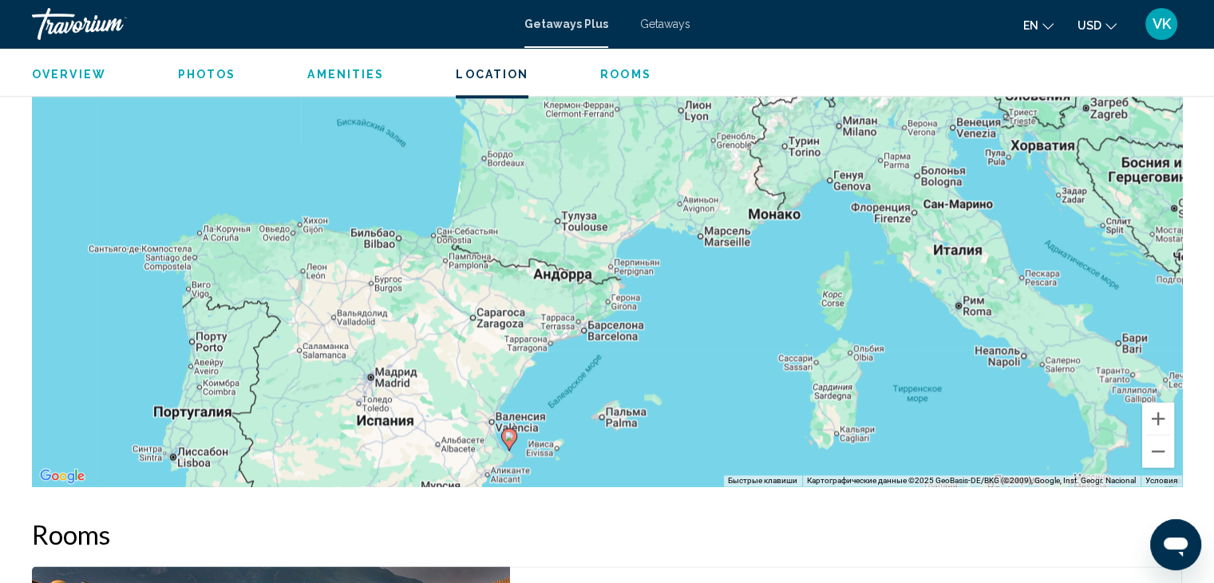
drag, startPoint x: 780, startPoint y: 176, endPoint x: 571, endPoint y: 353, distance: 273.4
click at [683, 381] on div "Чтобы активировать перетаскивание с помощью клавиатуры, нажмите Alt + Ввод. Пос…" at bounding box center [607, 246] width 1150 height 479
click at [652, 14] on div "Getaways Plus Getaways en English Español Français Italiano Português русский U…" at bounding box center [607, 24] width 1214 height 34
click at [657, 23] on span "Getaways" at bounding box center [665, 24] width 50 height 13
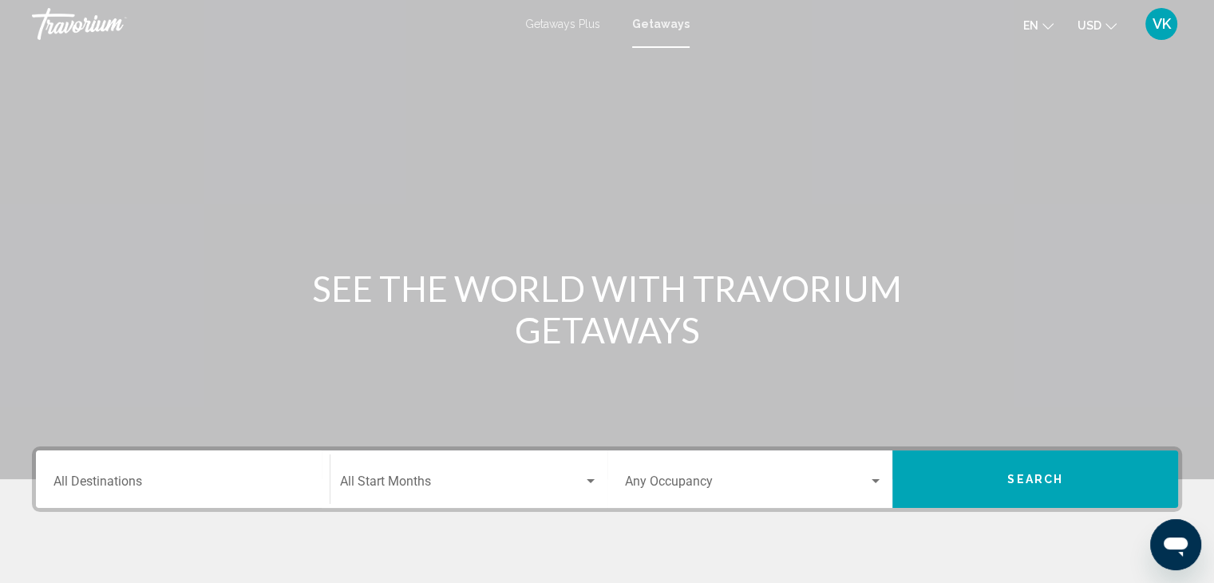
click at [106, 483] on input "Destination All Destinations" at bounding box center [182, 484] width 259 height 14
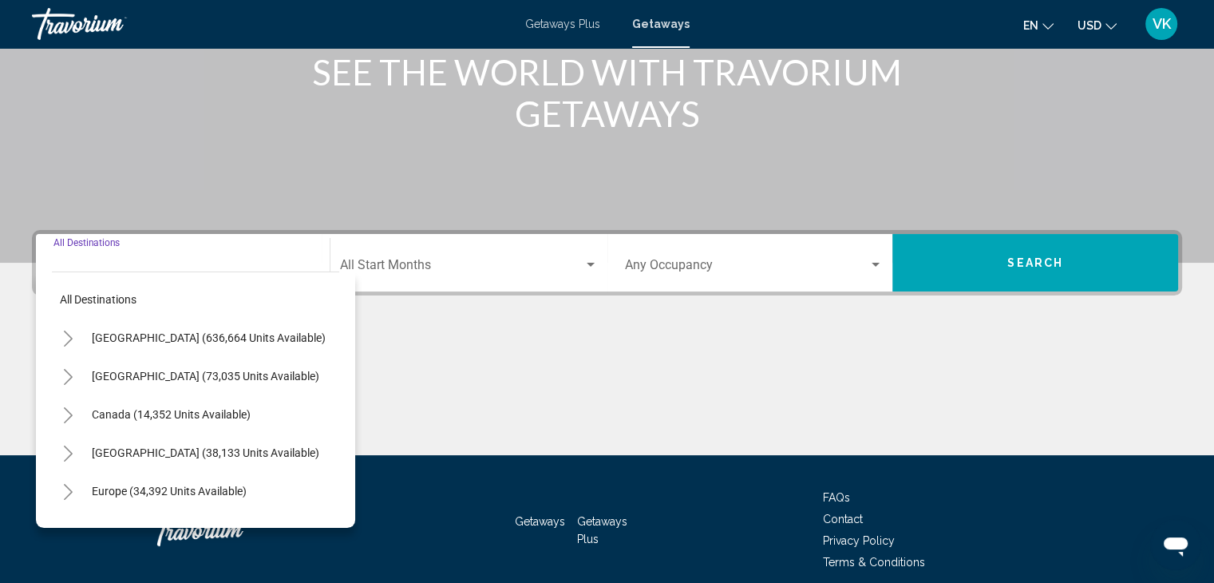
scroll to position [284, 0]
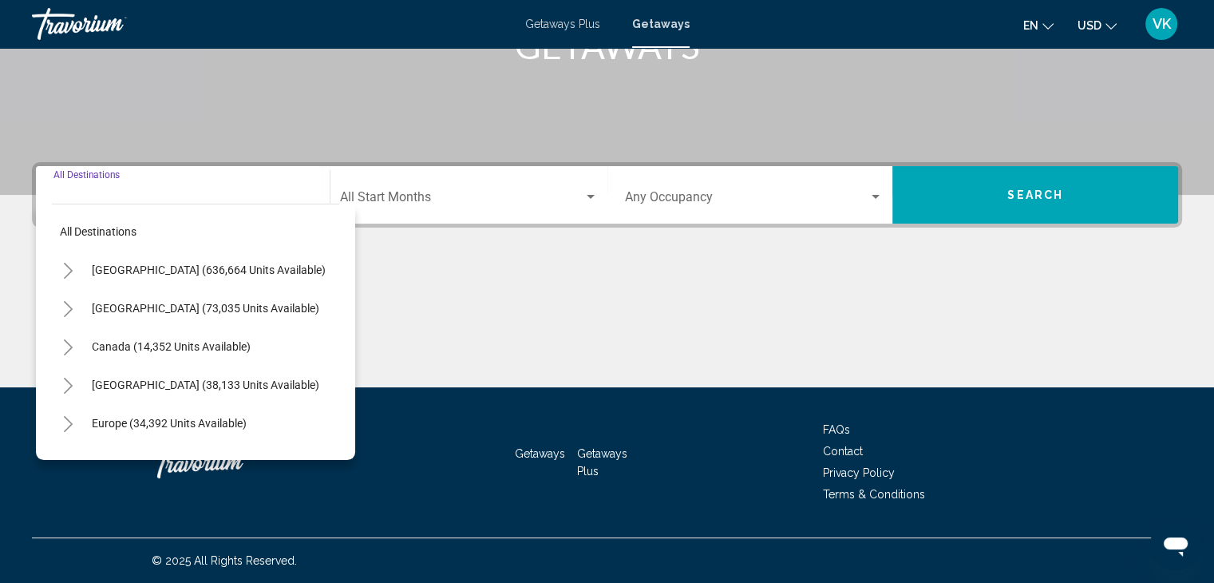
click at [68, 421] on icon "Toggle Europe (34,392 units available)" at bounding box center [68, 424] width 9 height 16
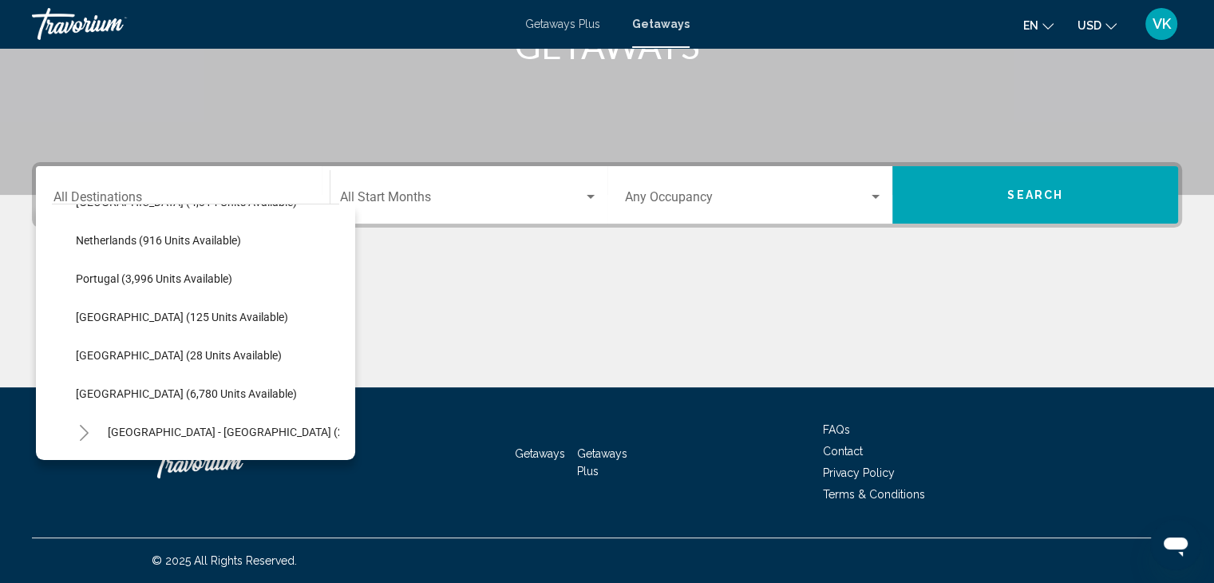
scroll to position [718, 0]
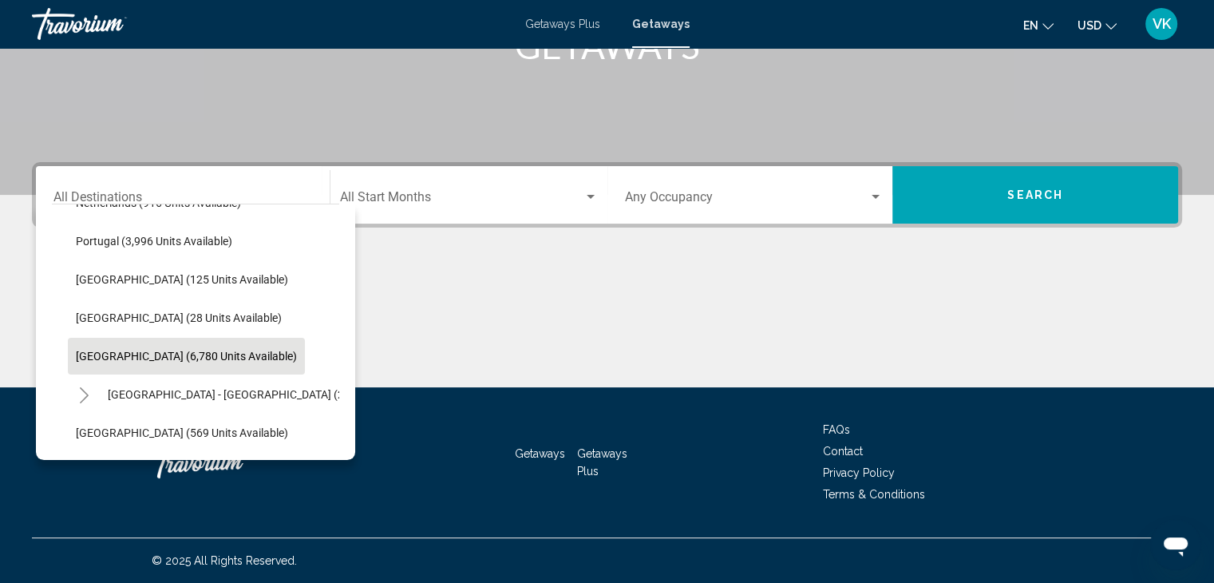
click at [94, 354] on span "[GEOGRAPHIC_DATA] (6,780 units available)" at bounding box center [186, 356] width 221 height 13
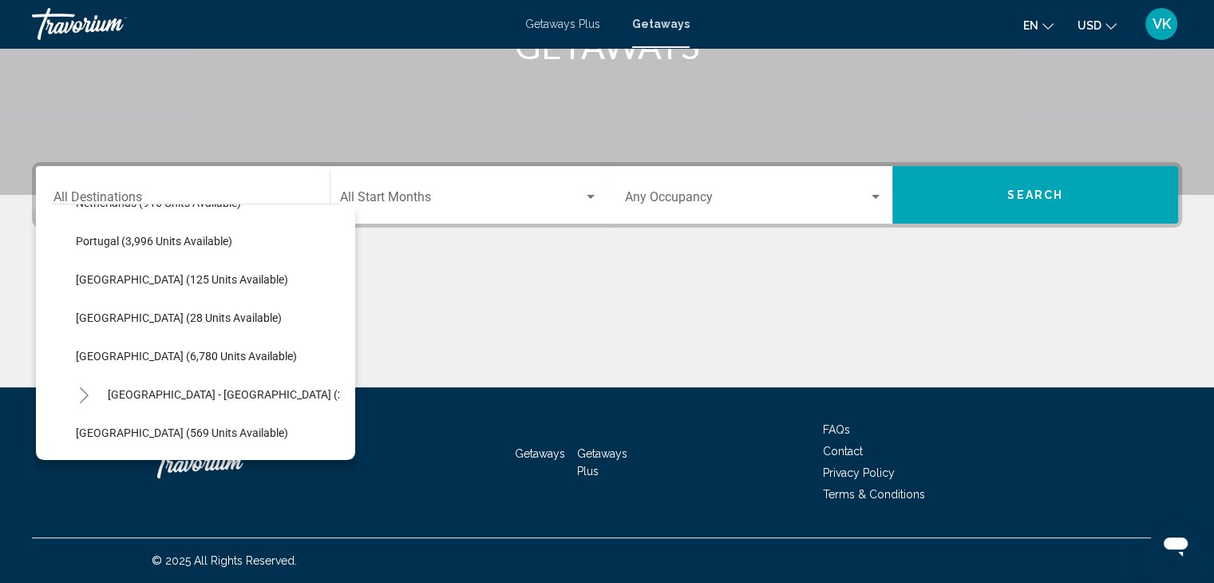
type input "**********"
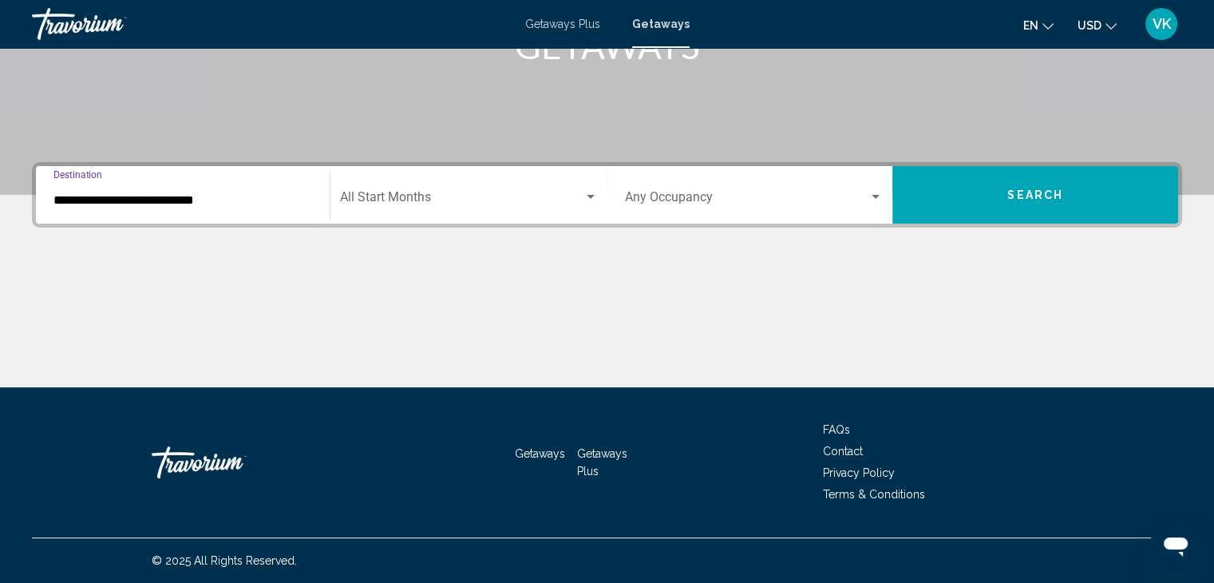
click at [362, 193] on span "Search widget" at bounding box center [461, 200] width 243 height 14
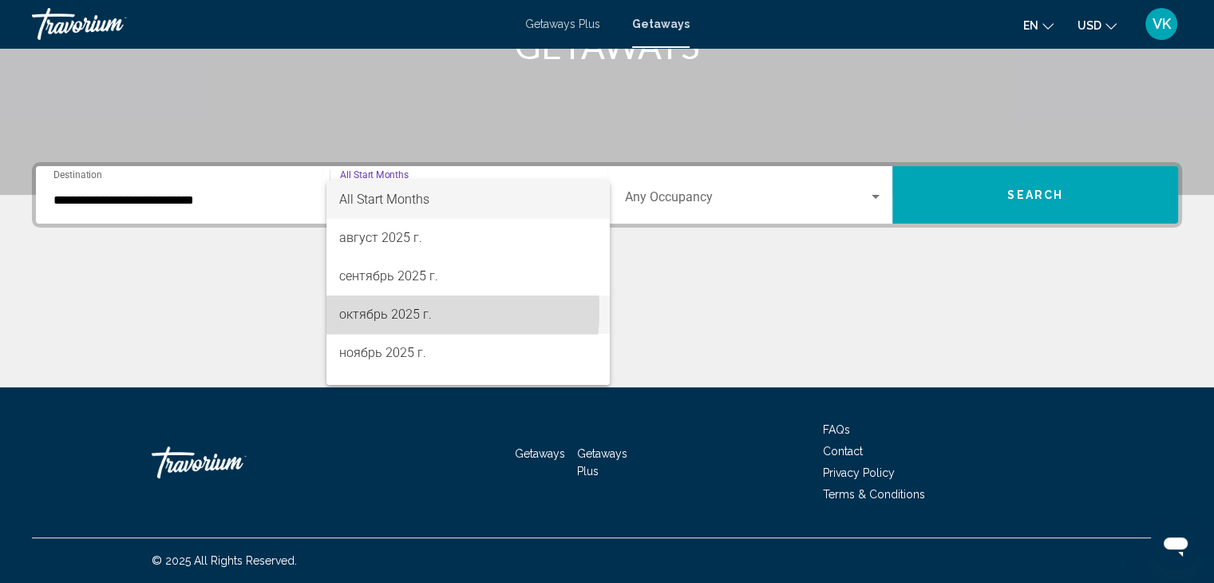
click at [366, 313] on span "октябрь 2025 г." at bounding box center [468, 314] width 258 height 38
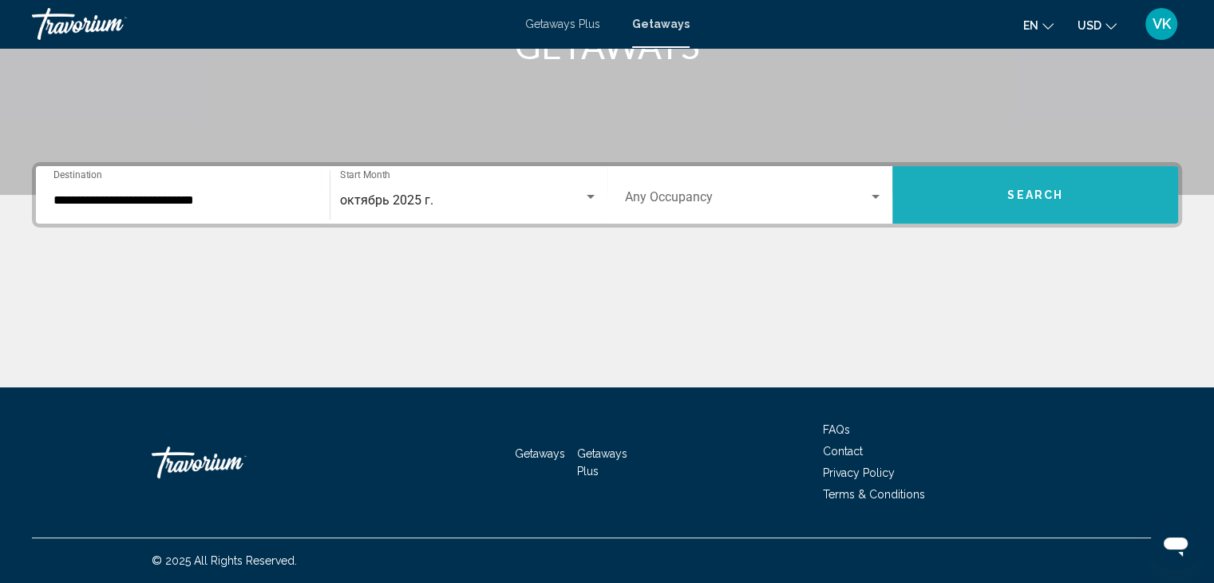
click at [1021, 194] on span "Search" at bounding box center [1035, 195] width 56 height 13
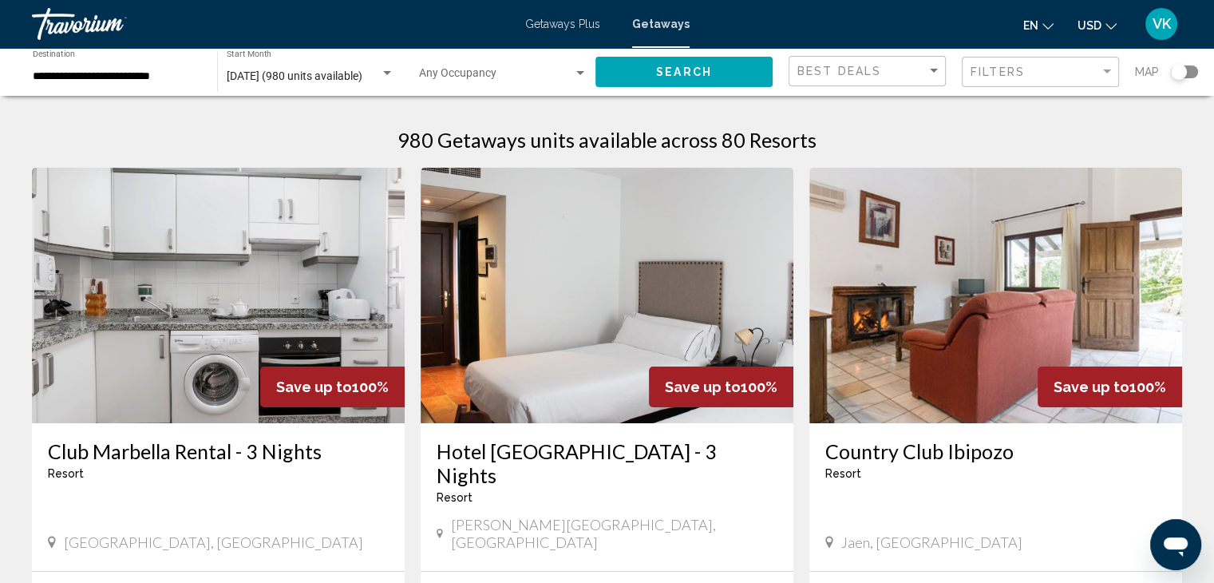
click at [1180, 71] on div "Search widget" at bounding box center [1179, 72] width 16 height 16
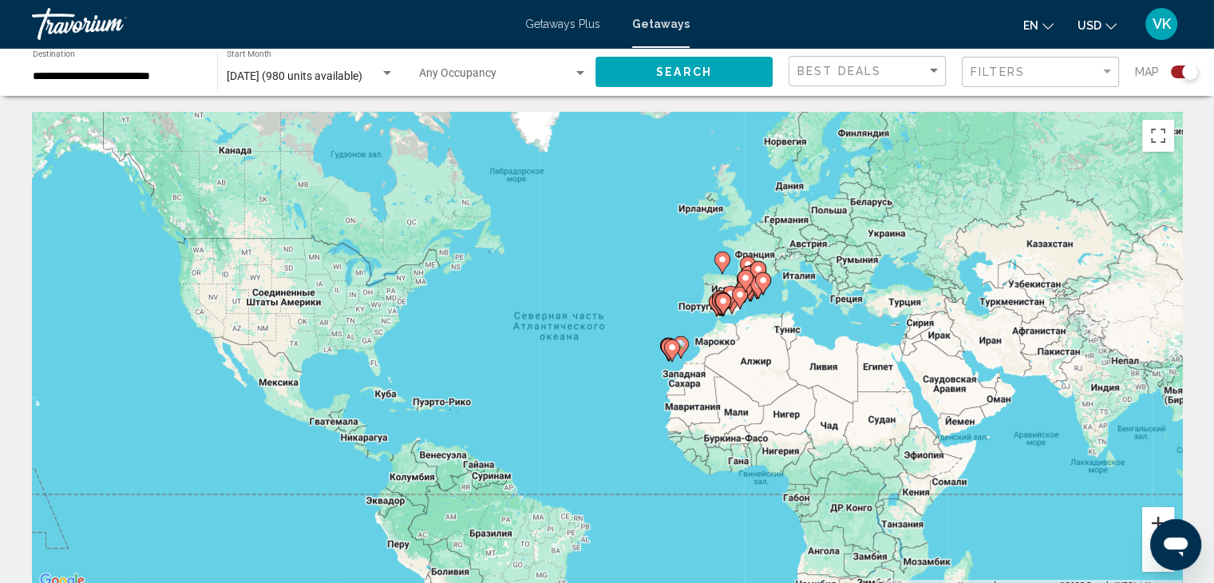
click at [1151, 513] on button "Увеличить" at bounding box center [1158, 523] width 32 height 32
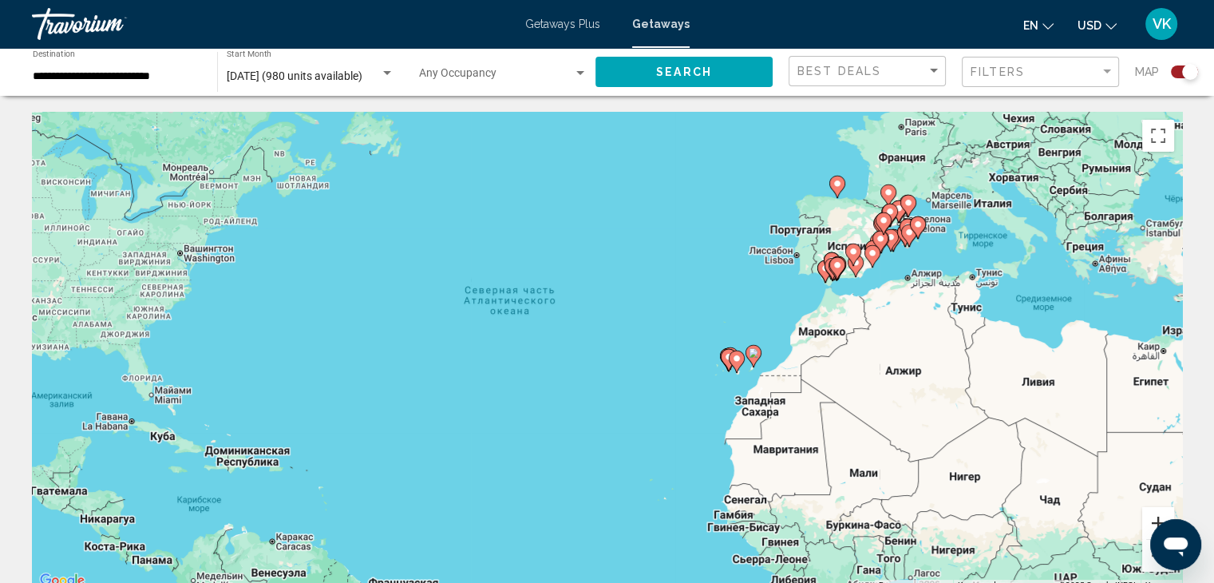
click at [1151, 513] on button "Увеличить" at bounding box center [1158, 523] width 32 height 32
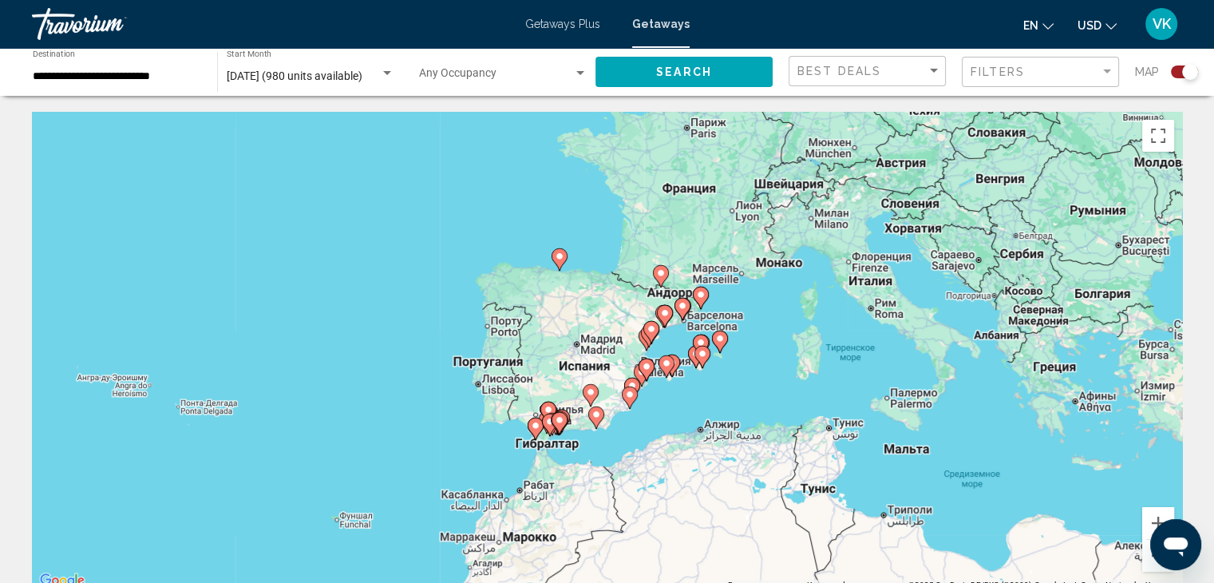
drag, startPoint x: 843, startPoint y: 326, endPoint x: 381, endPoint y: 516, distance: 499.1
click at [383, 519] on div "Чтобы активировать перетаскивание с помощью клавиатуры, нажмите Alt + Ввод. Пос…" at bounding box center [607, 351] width 1150 height 479
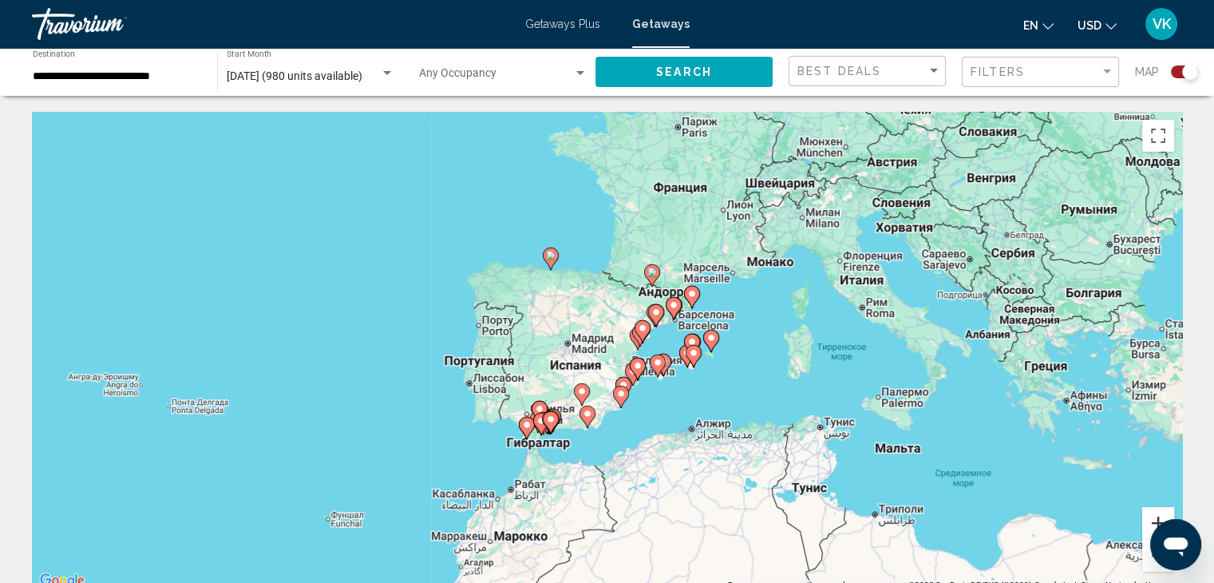
click at [1150, 518] on button "Увеличить" at bounding box center [1158, 523] width 32 height 32
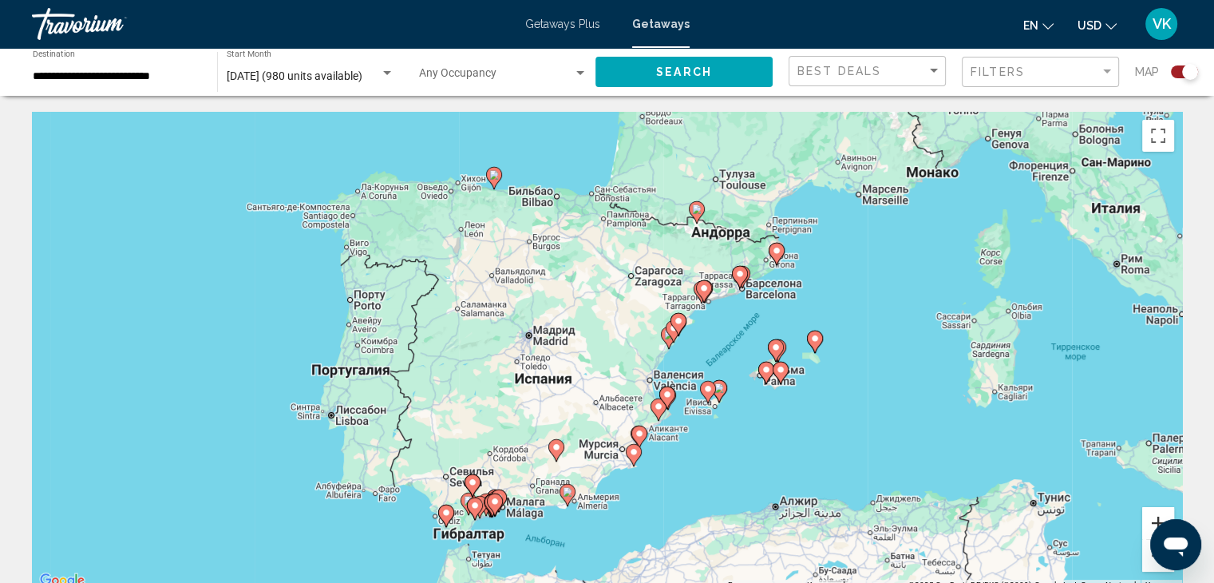
click at [1152, 513] on button "Увеличить" at bounding box center [1158, 523] width 32 height 32
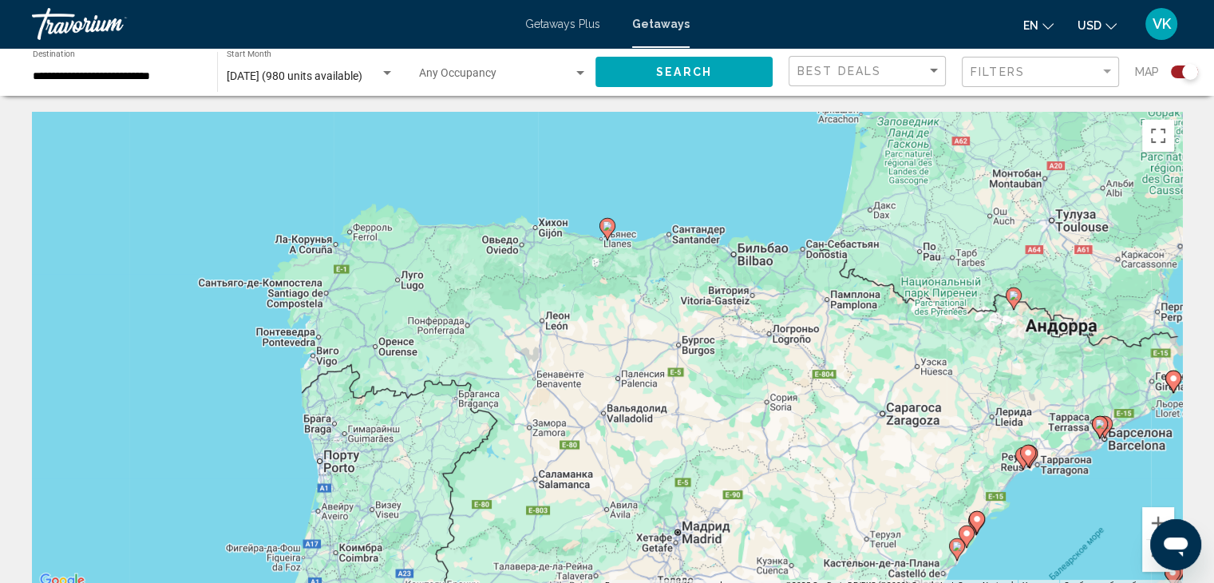
drag, startPoint x: 840, startPoint y: 347, endPoint x: 1069, endPoint y: 553, distance: 308.0
click at [1069, 558] on div "Чтобы активировать перетаскивание с помощью клавиатуры, нажмите Alt + Ввод. Пос…" at bounding box center [607, 351] width 1150 height 479
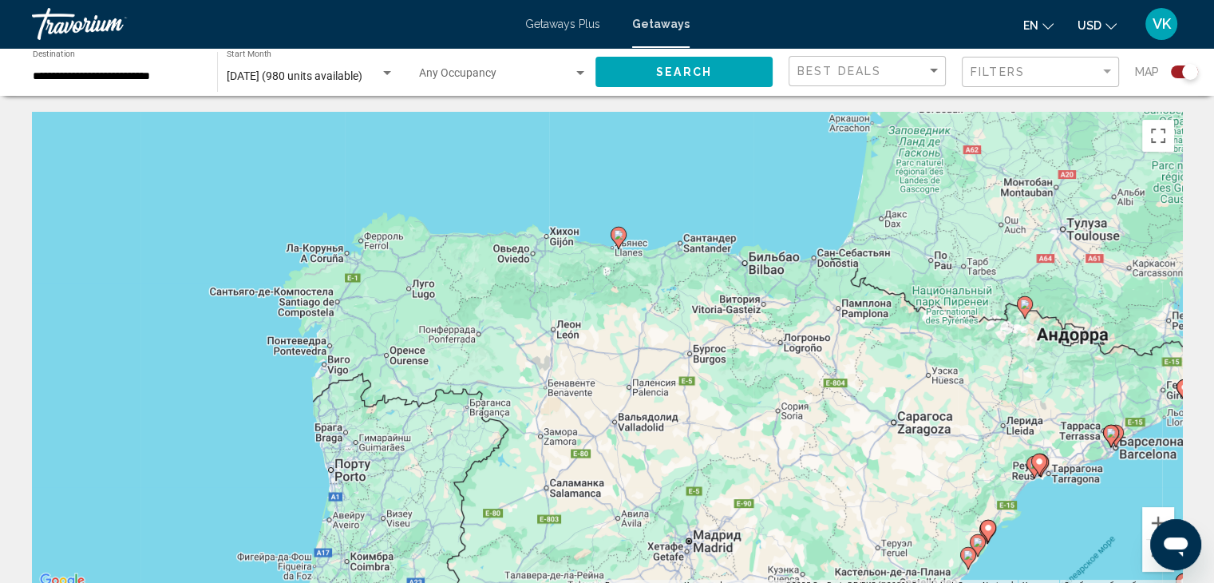
click at [617, 237] on image "Main content" at bounding box center [619, 235] width 10 height 10
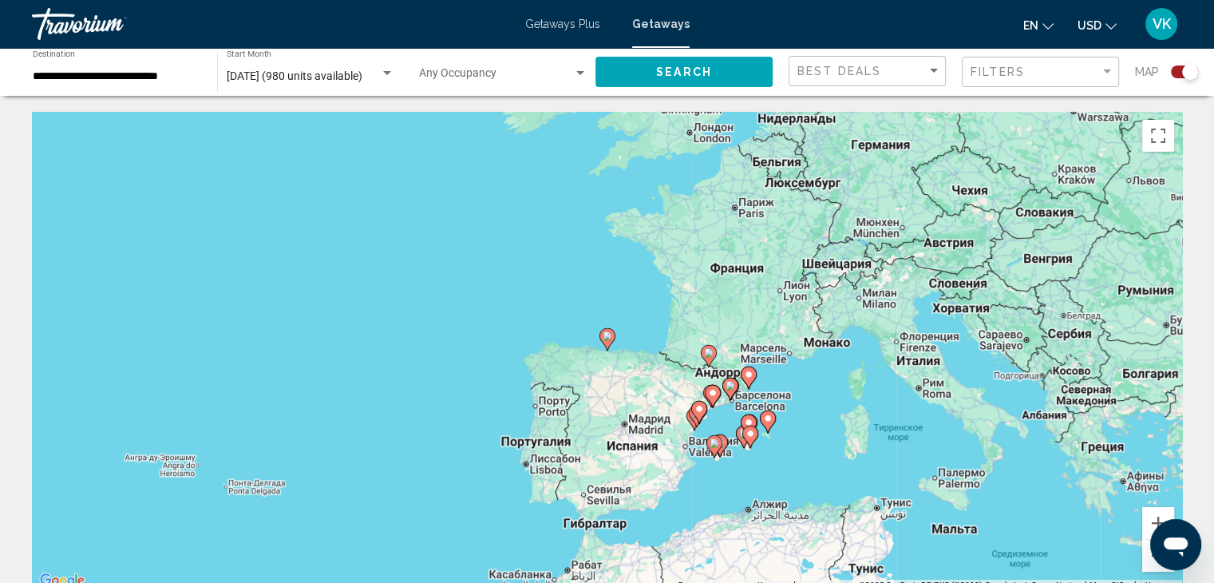
click at [606, 334] on image "Main content" at bounding box center [607, 336] width 10 height 10
type input "**********"
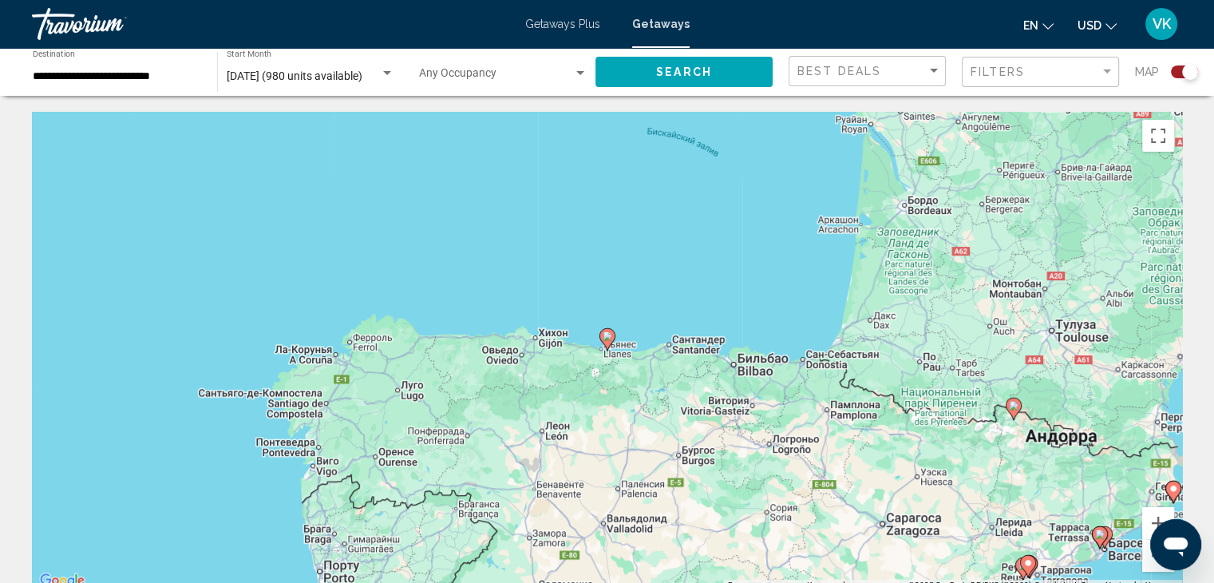
click at [606, 334] on image "Main content" at bounding box center [607, 336] width 10 height 10
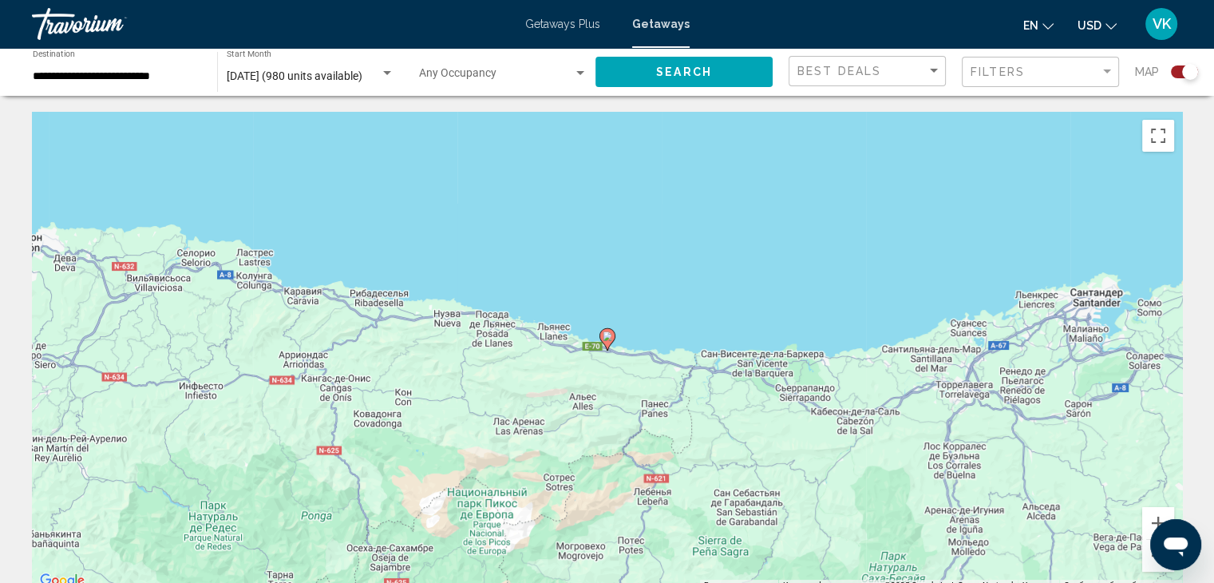
click at [606, 335] on image "Main content" at bounding box center [607, 336] width 10 height 10
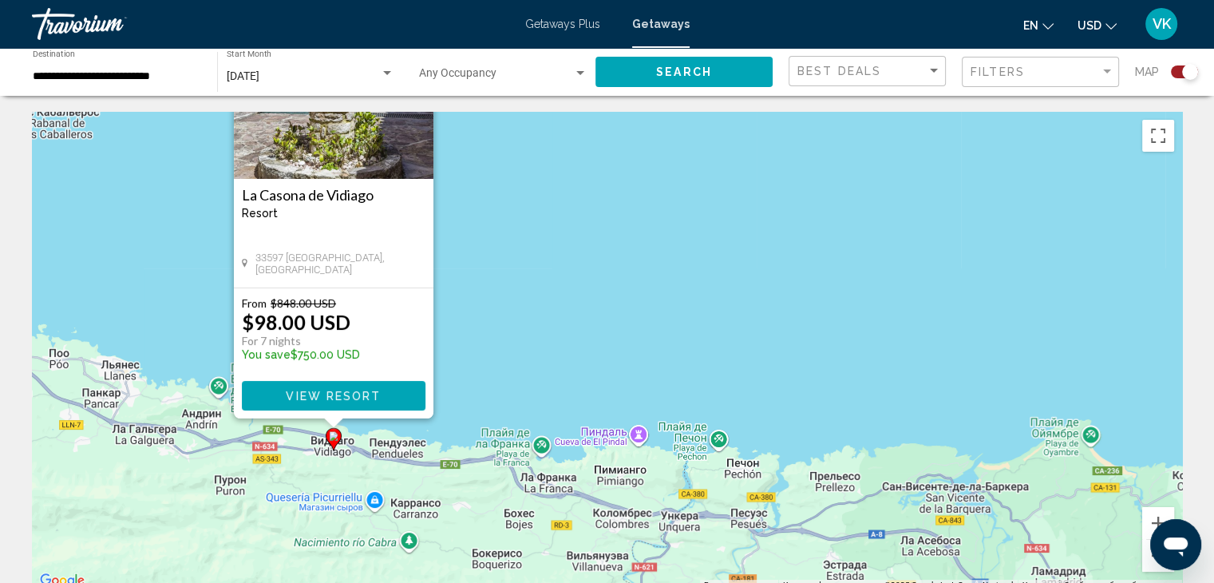
drag, startPoint x: 980, startPoint y: 438, endPoint x: 642, endPoint y: 276, distance: 375.1
click at [712, 324] on div "Чтобы активировать перетаскивание с помощью клавиатуры, нажмите Alt + Ввод. Пос…" at bounding box center [607, 351] width 1150 height 479
click at [1149, 559] on button "Уменьшить" at bounding box center [1158, 555] width 32 height 32
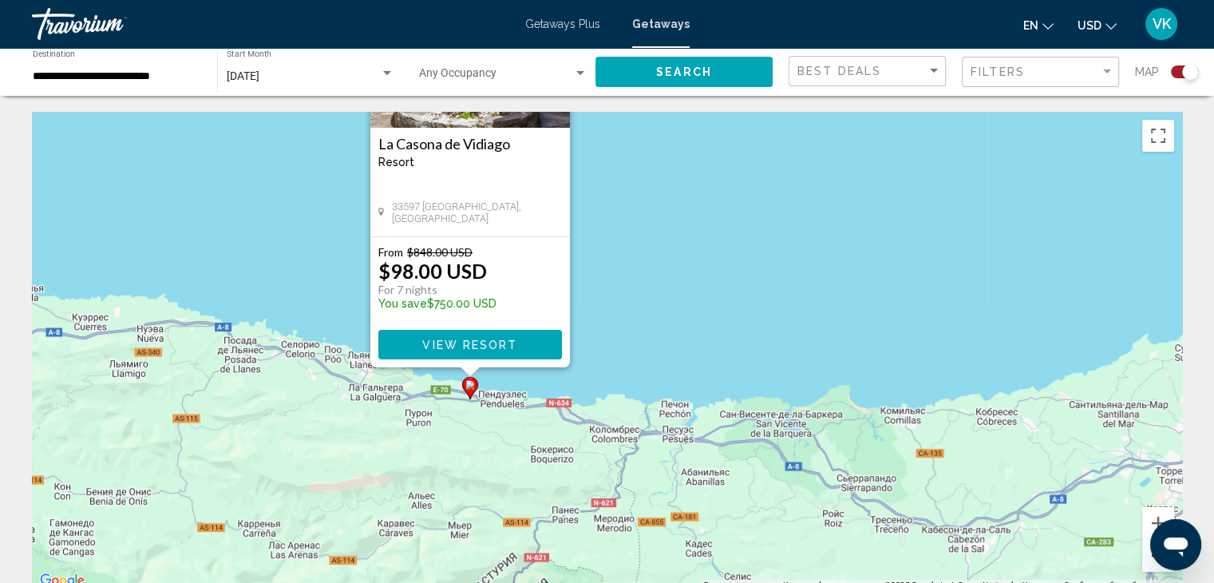
click at [1149, 559] on button "Уменьшить" at bounding box center [1158, 555] width 32 height 32
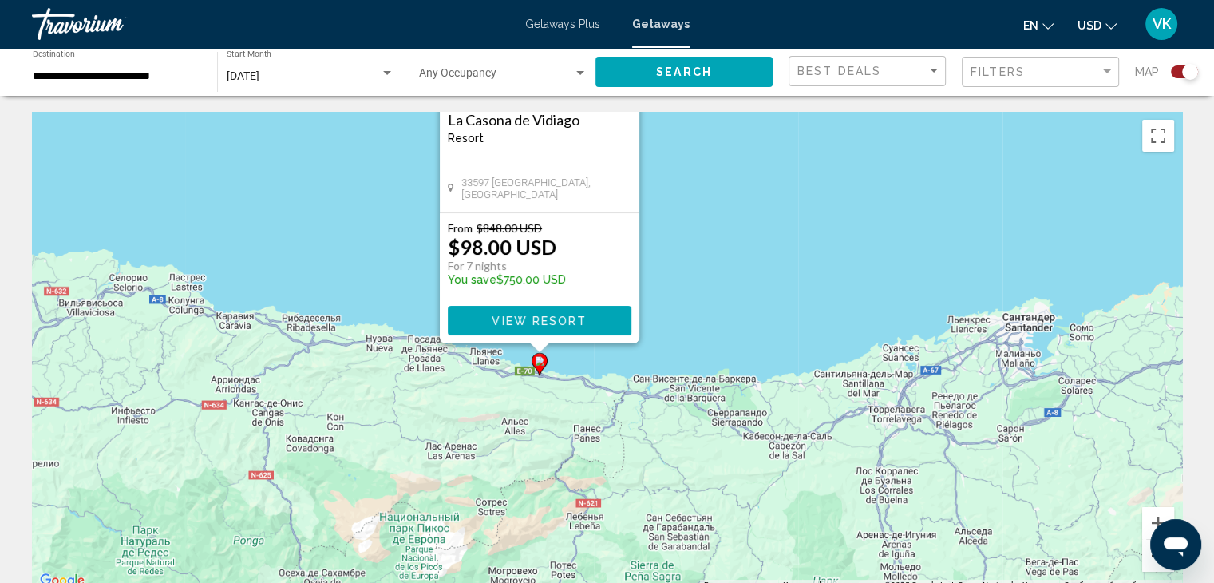
click at [1149, 559] on button "Уменьшить" at bounding box center [1158, 555] width 32 height 32
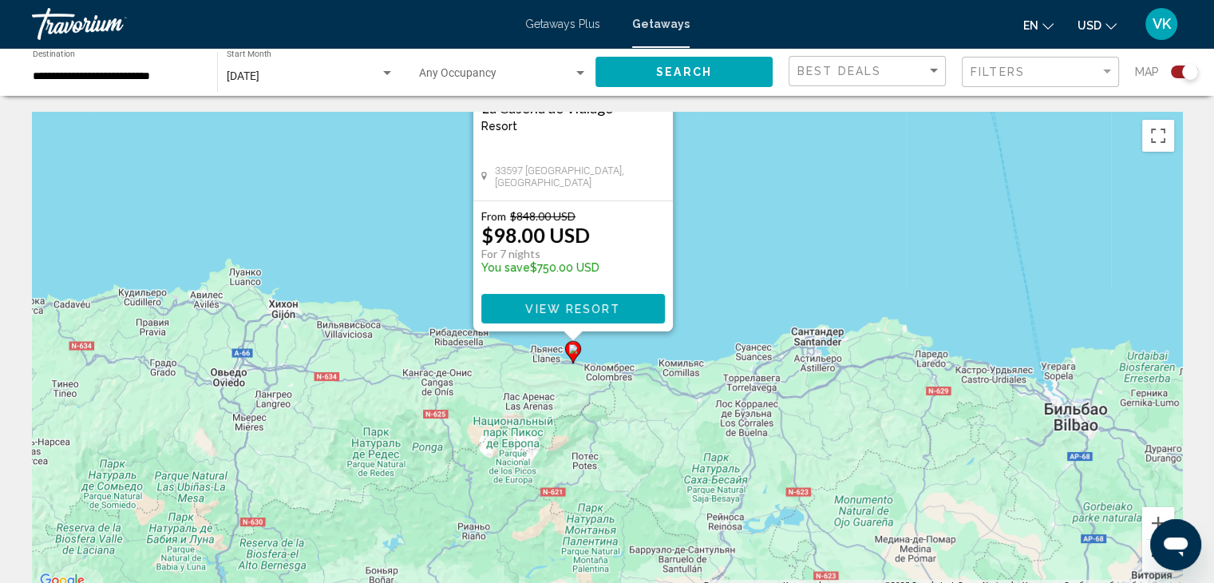
click at [1149, 559] on button "Уменьшить" at bounding box center [1158, 555] width 32 height 32
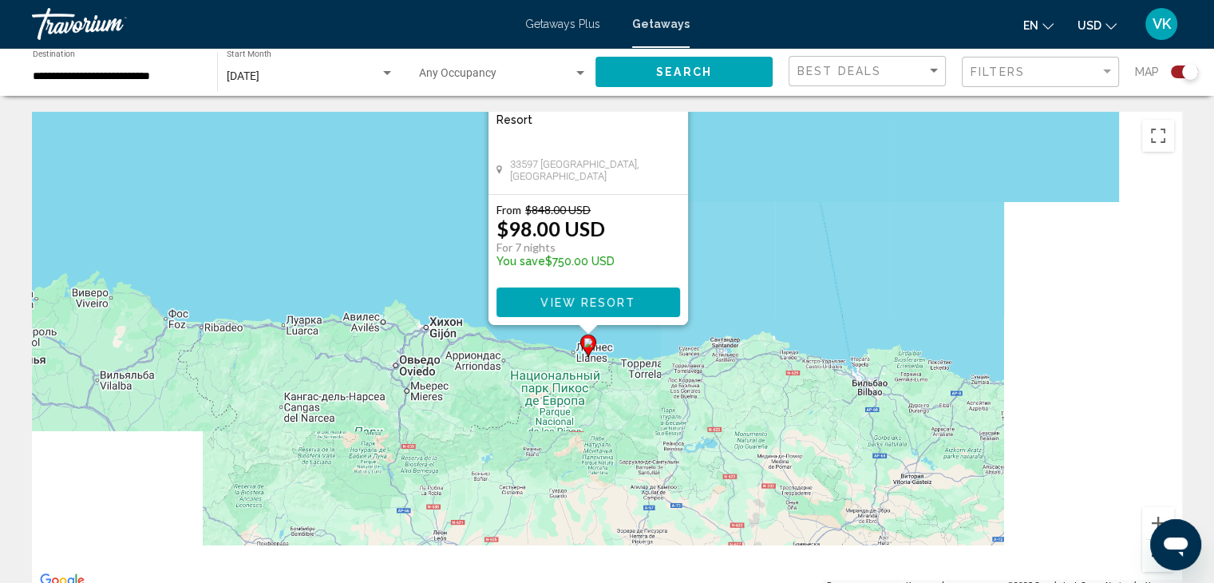
click at [1149, 558] on button "Уменьшить" at bounding box center [1158, 555] width 32 height 32
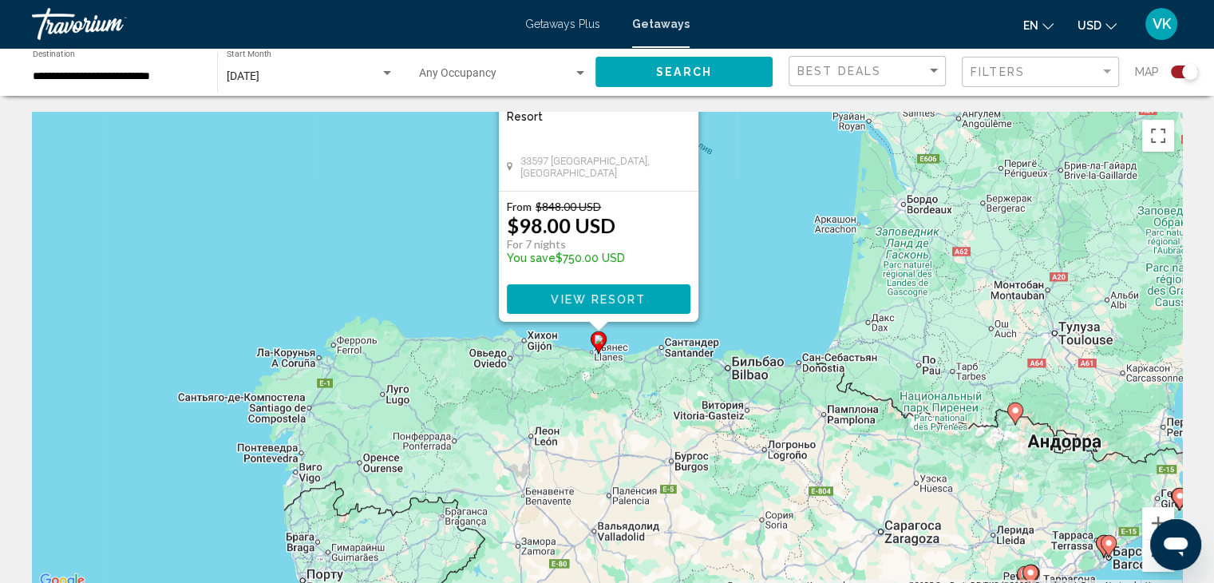
click at [1149, 558] on button "Уменьшить" at bounding box center [1158, 555] width 32 height 32
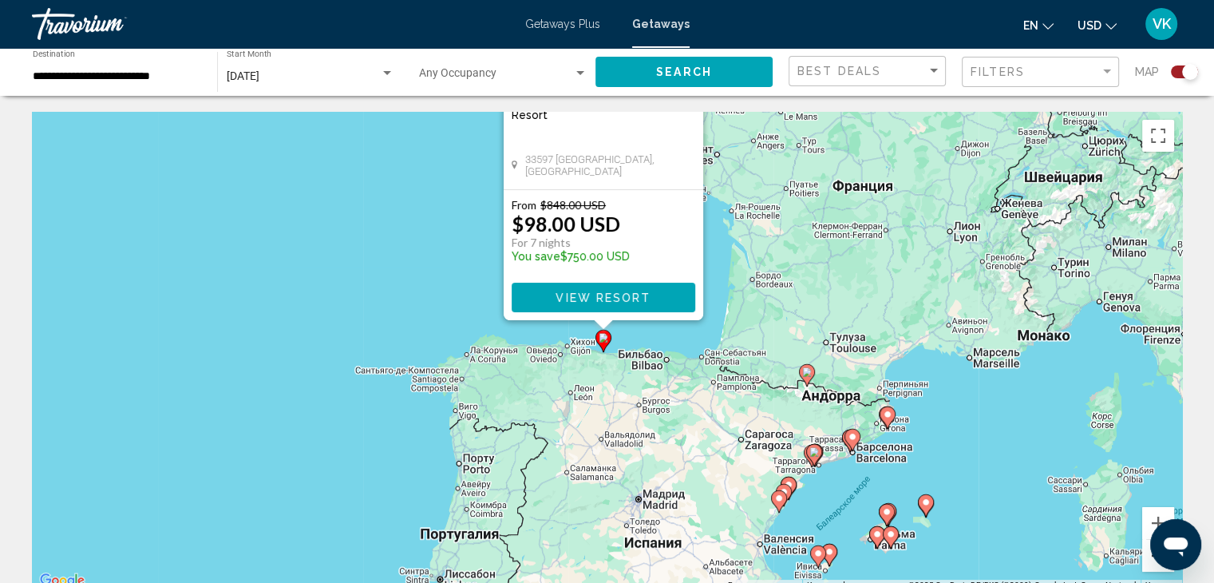
click at [1149, 558] on button "Уменьшить" at bounding box center [1158, 555] width 32 height 32
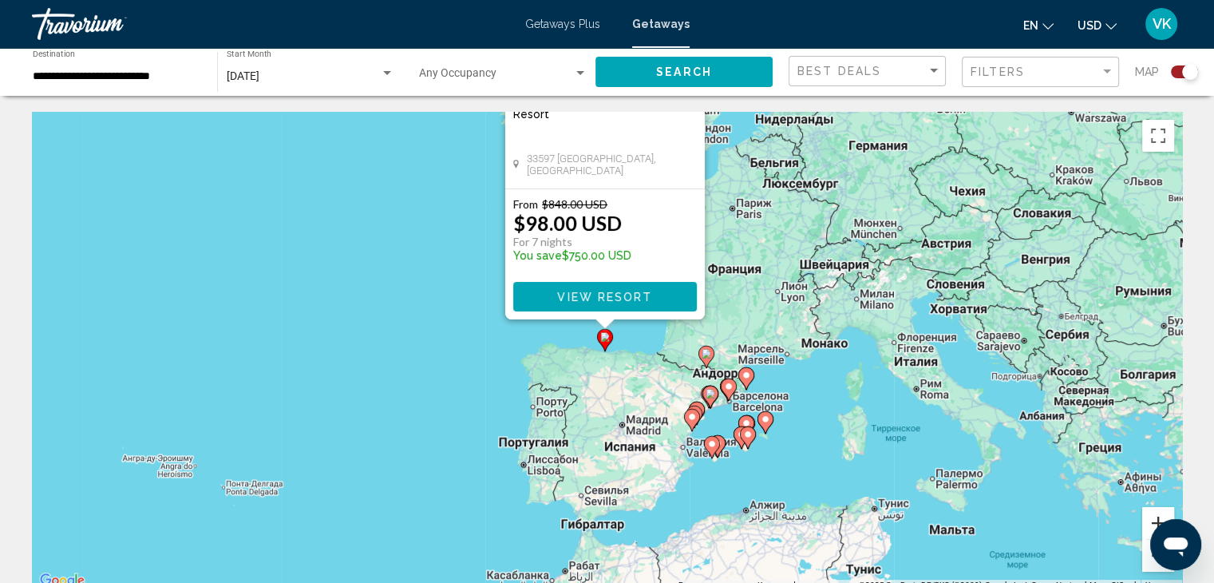
click at [1148, 518] on button "Увеличить" at bounding box center [1158, 523] width 32 height 32
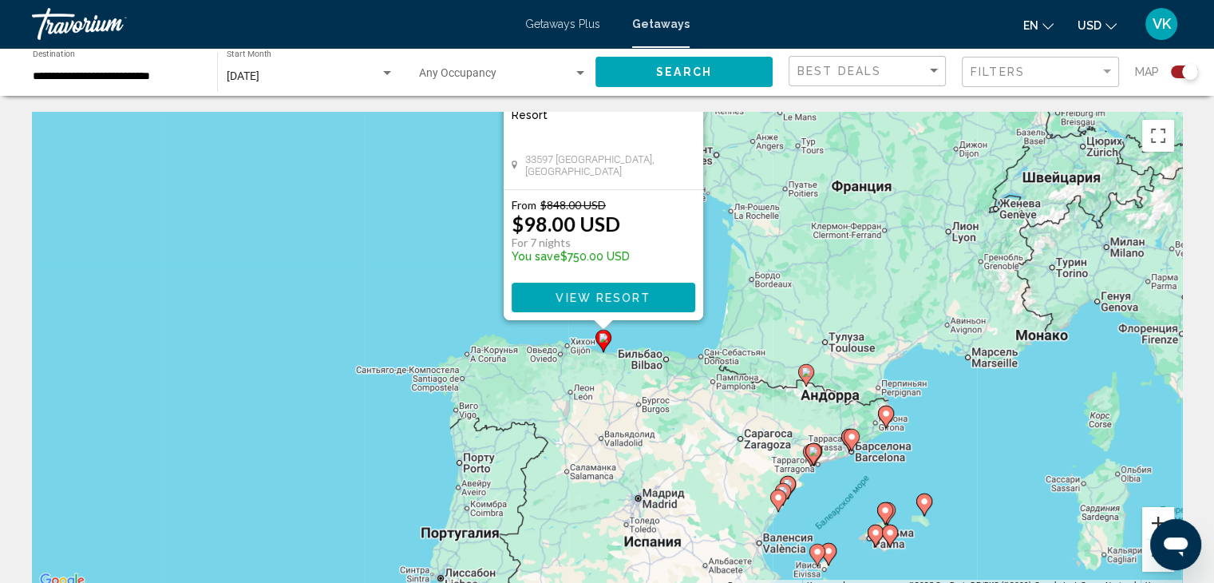
click at [1147, 518] on button "Увеличить" at bounding box center [1158, 523] width 32 height 32
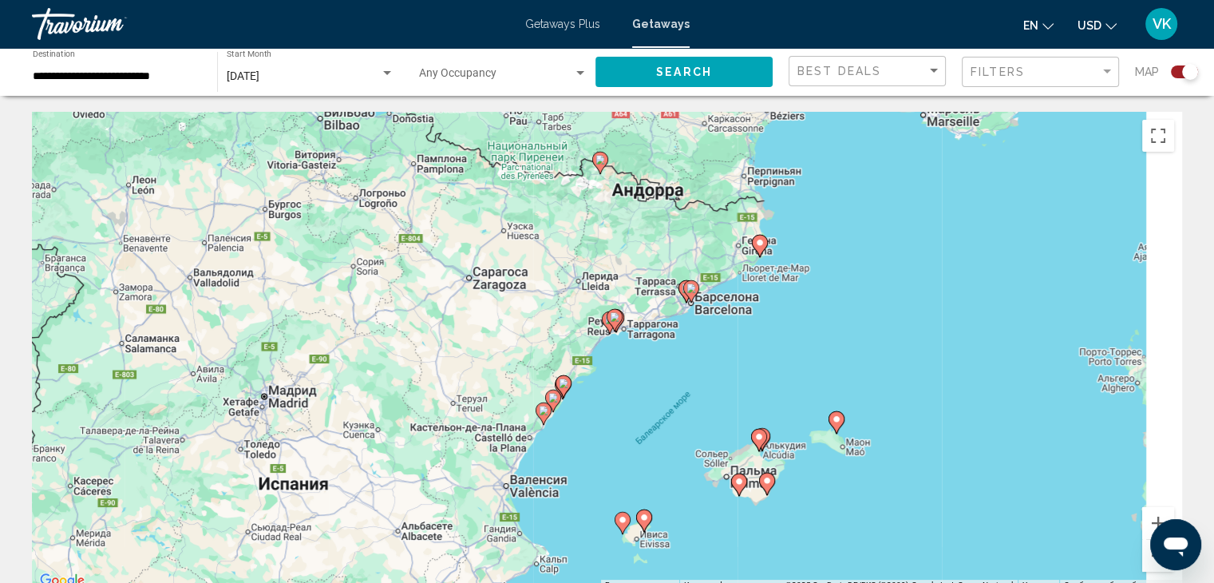
drag, startPoint x: 1032, startPoint y: 486, endPoint x: 599, endPoint y: 230, distance: 502.7
click at [609, 231] on div "Чтобы активировать перетаскивание с помощью клавиатуры, нажмите Alt + Ввод. Пос…" at bounding box center [607, 351] width 1150 height 479
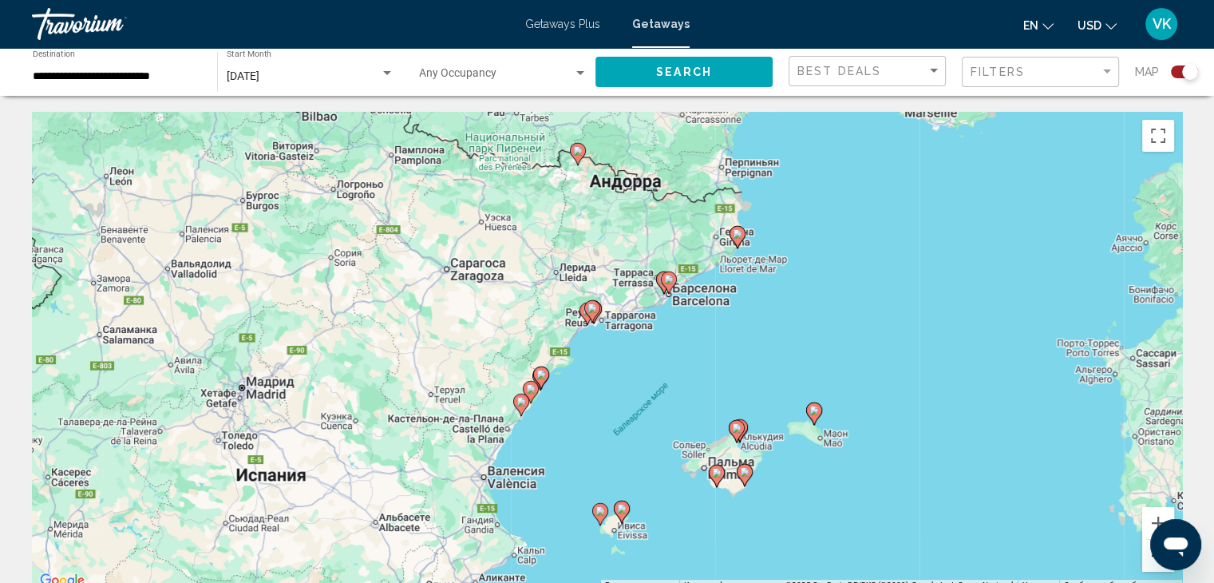
click at [1149, 559] on button "Уменьшить" at bounding box center [1158, 555] width 32 height 32
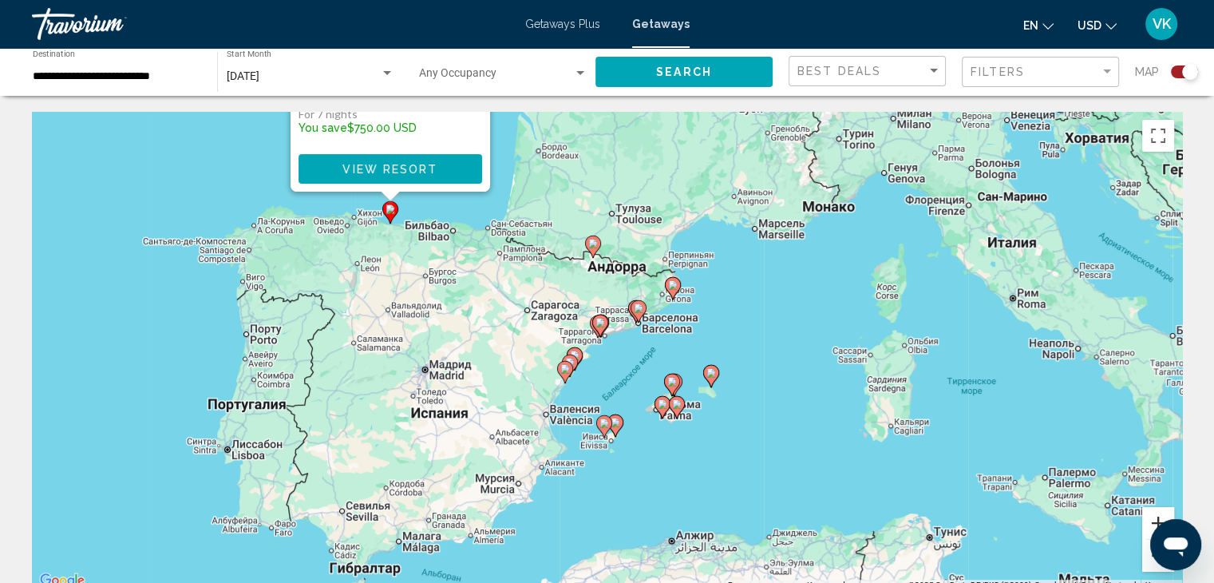
click at [1148, 517] on button "Увеличить" at bounding box center [1158, 523] width 32 height 32
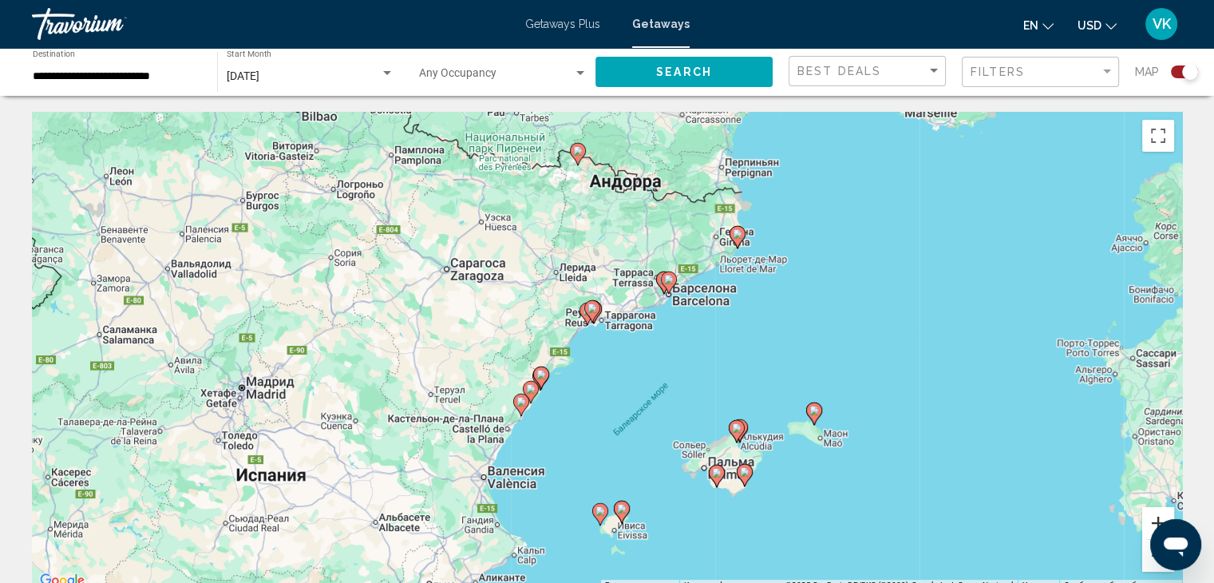
click at [1148, 517] on button "Увеличить" at bounding box center [1158, 523] width 32 height 32
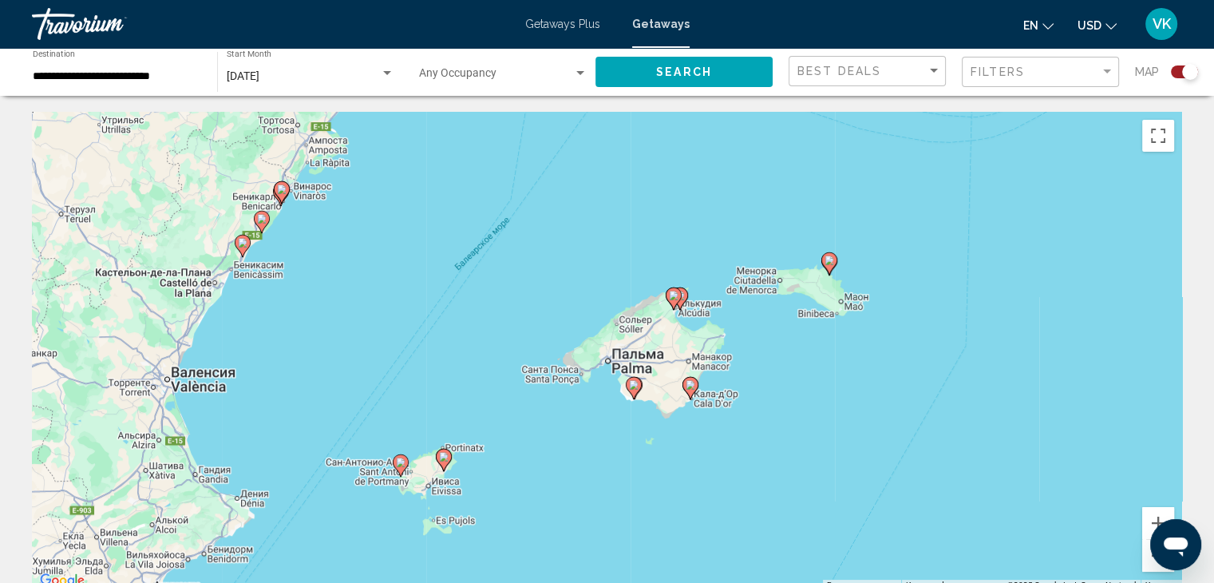
drag, startPoint x: 880, startPoint y: 436, endPoint x: 689, endPoint y: 215, distance: 291.9
click at [689, 215] on div "Чтобы активировать перетаскивание с помощью клавиатуры, нажмите Alt + Ввод. Пос…" at bounding box center [607, 351] width 1150 height 479
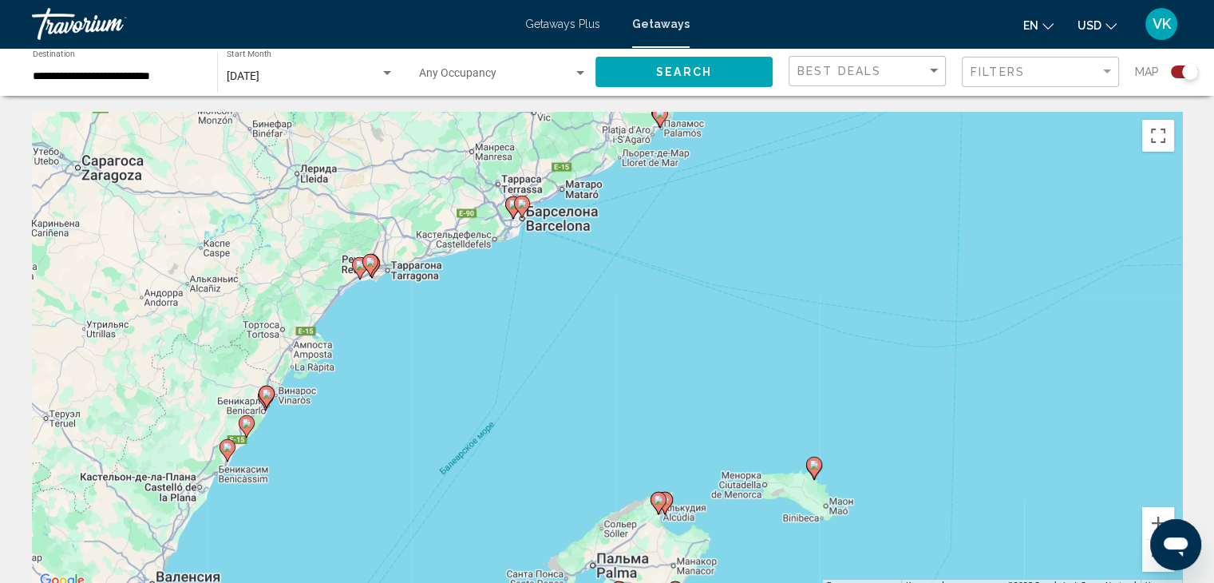
drag, startPoint x: 508, startPoint y: 297, endPoint x: 479, endPoint y: 461, distance: 167.0
click at [492, 504] on div "Чтобы активировать перетаскивание с помощью клавиатуры, нажмите Alt + Ввод. Пос…" at bounding box center [607, 351] width 1150 height 479
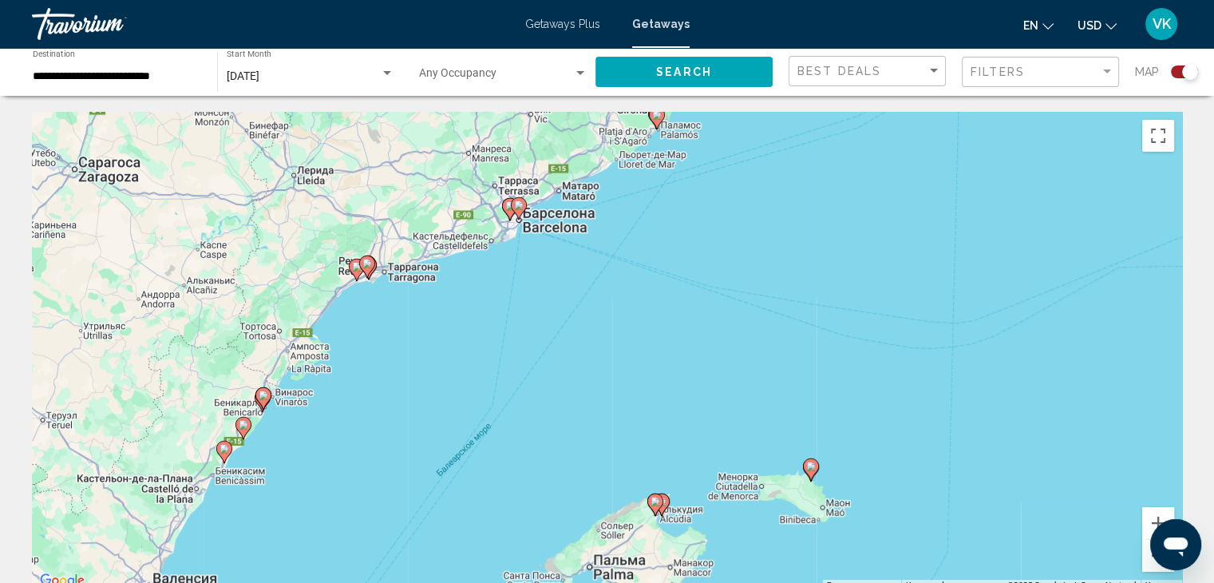
click at [518, 208] on image "Main content" at bounding box center [519, 205] width 10 height 10
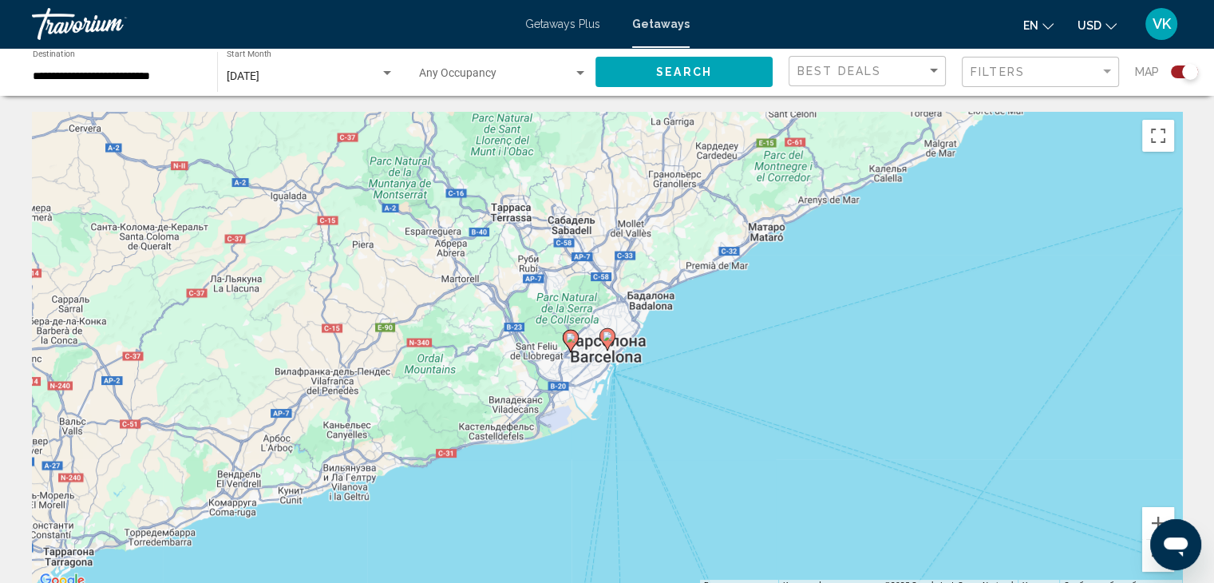
click at [609, 338] on image "Main content" at bounding box center [607, 336] width 10 height 10
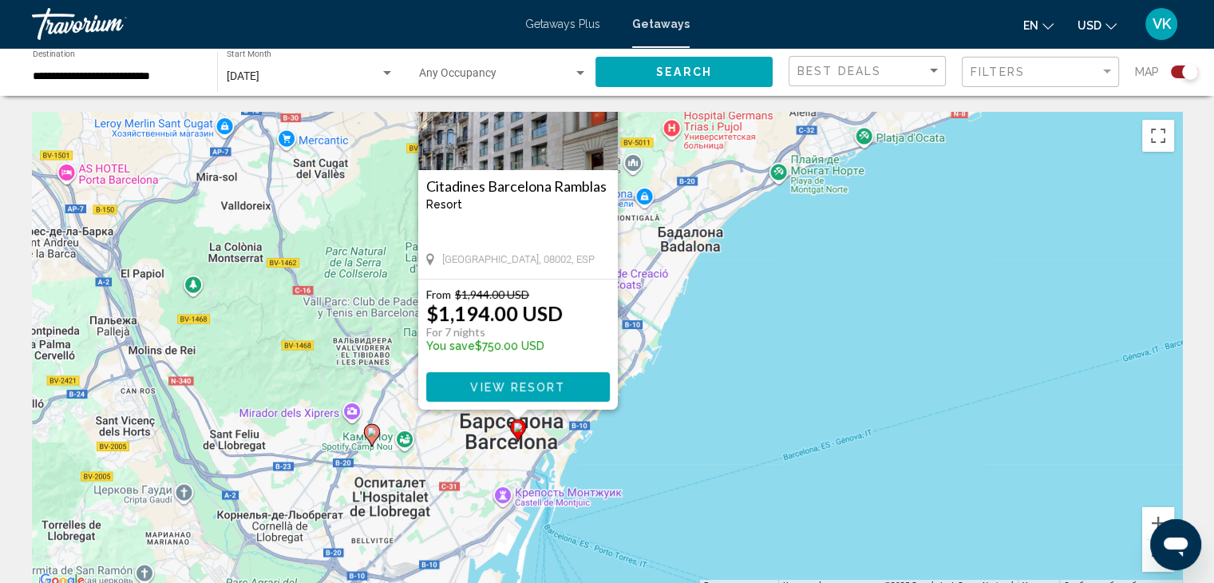
drag, startPoint x: 1029, startPoint y: 454, endPoint x: 846, endPoint y: 181, distance: 328.4
click at [847, 183] on div "Чтобы активировать перетаскивание с помощью клавиатуры, нажмите Alt + Ввод. Пос…" at bounding box center [607, 351] width 1150 height 479
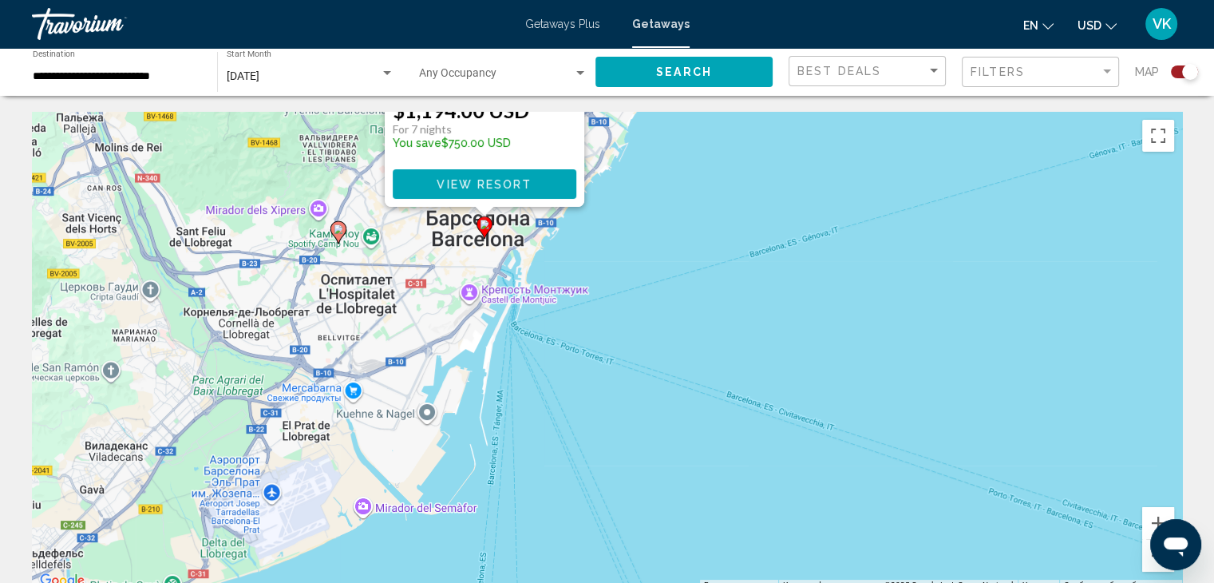
drag, startPoint x: 674, startPoint y: 456, endPoint x: 764, endPoint y: 441, distance: 90.5
click at [764, 441] on div "Чтобы активировать перетаскивание с помощью клавиатуры, нажмите Alt + Ввод. Пос…" at bounding box center [607, 351] width 1150 height 479
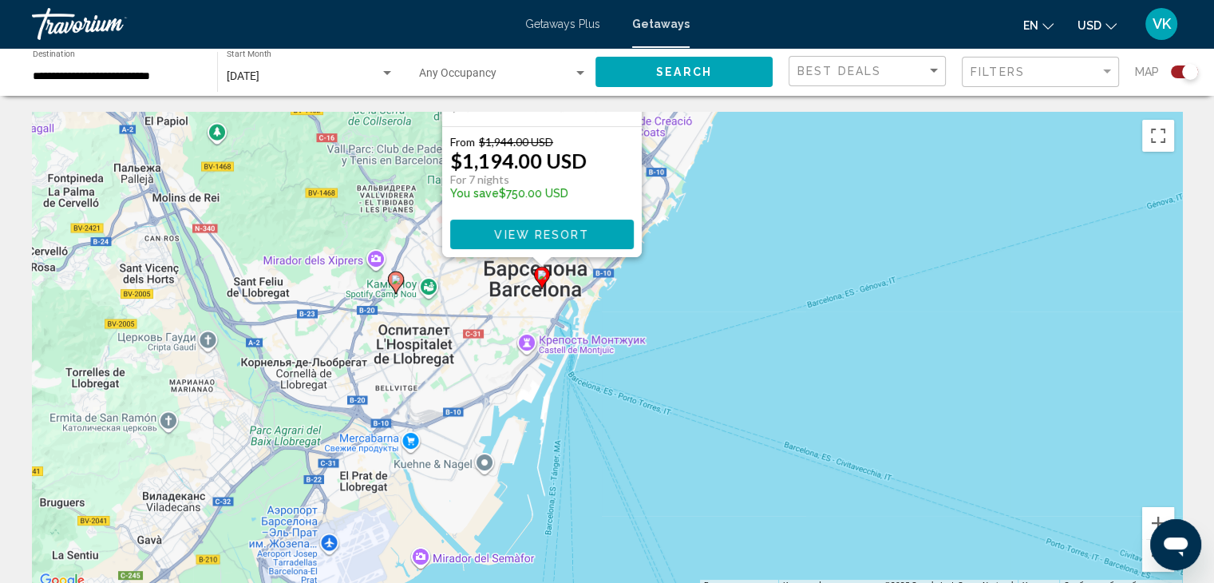
click at [734, 387] on div "Чтобы активировать перетаскивание с помощью клавиатуры, нажмите Alt + Ввод. Пос…" at bounding box center [607, 351] width 1150 height 479
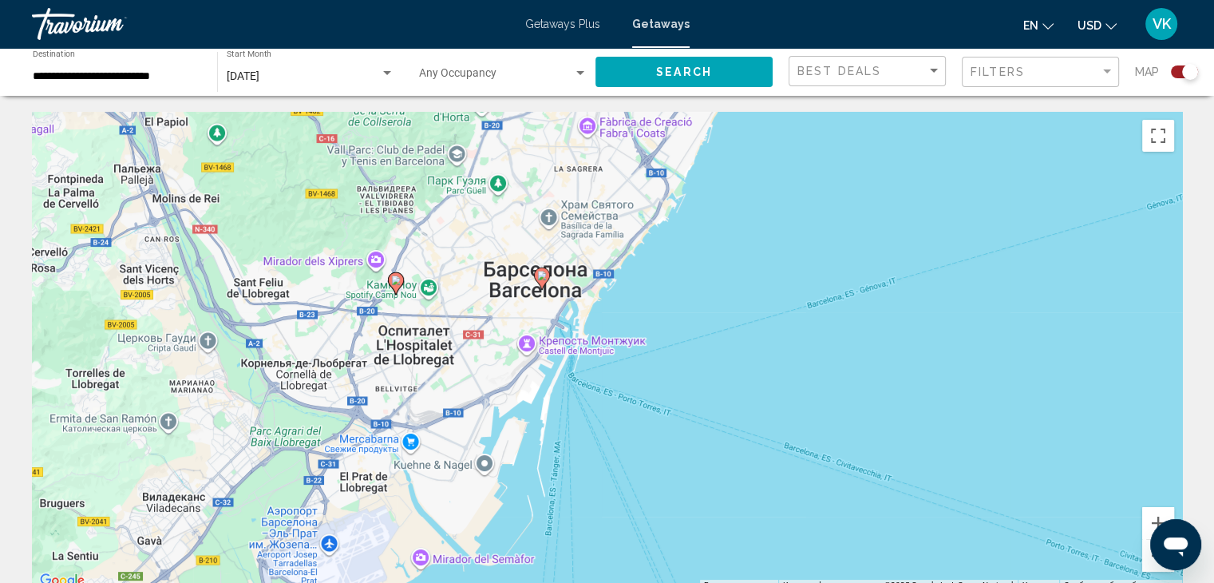
click at [392, 280] on image "Main content" at bounding box center [396, 280] width 10 height 10
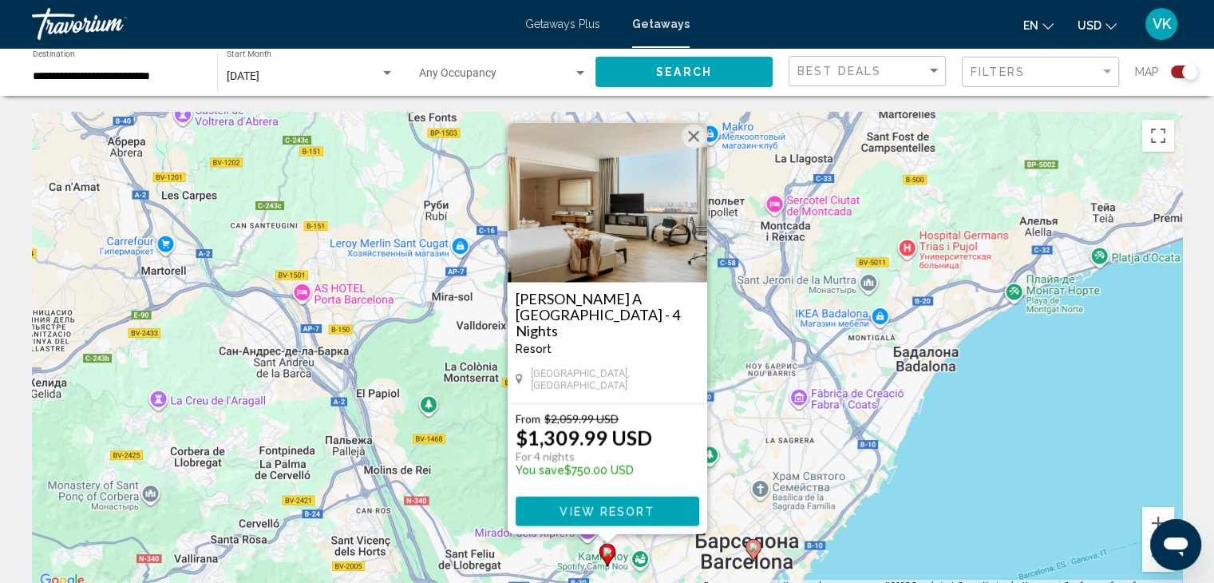
click at [1037, 409] on div "Чтобы активировать перетаскивание с помощью клавиатуры, нажмите Alt + Ввод. Пос…" at bounding box center [607, 351] width 1150 height 479
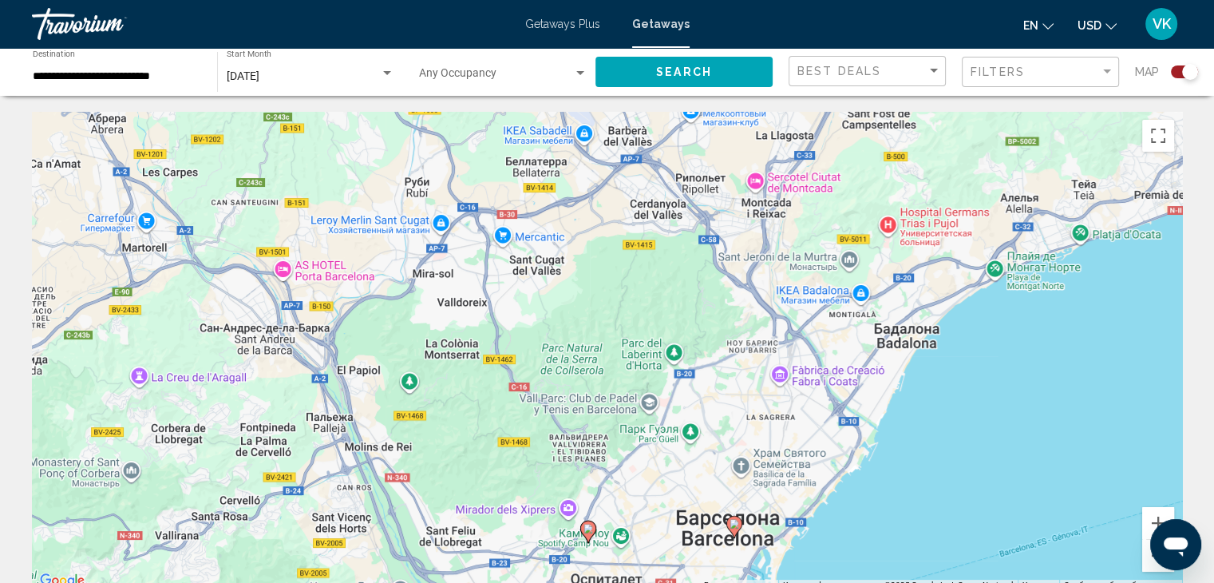
drag, startPoint x: 1053, startPoint y: 492, endPoint x: 841, endPoint y: 240, distance: 329.6
click at [867, 271] on div "Чтобы активировать перетаскивание с помощью клавиатуры, нажмите Alt + Ввод. Пос…" at bounding box center [607, 351] width 1150 height 479
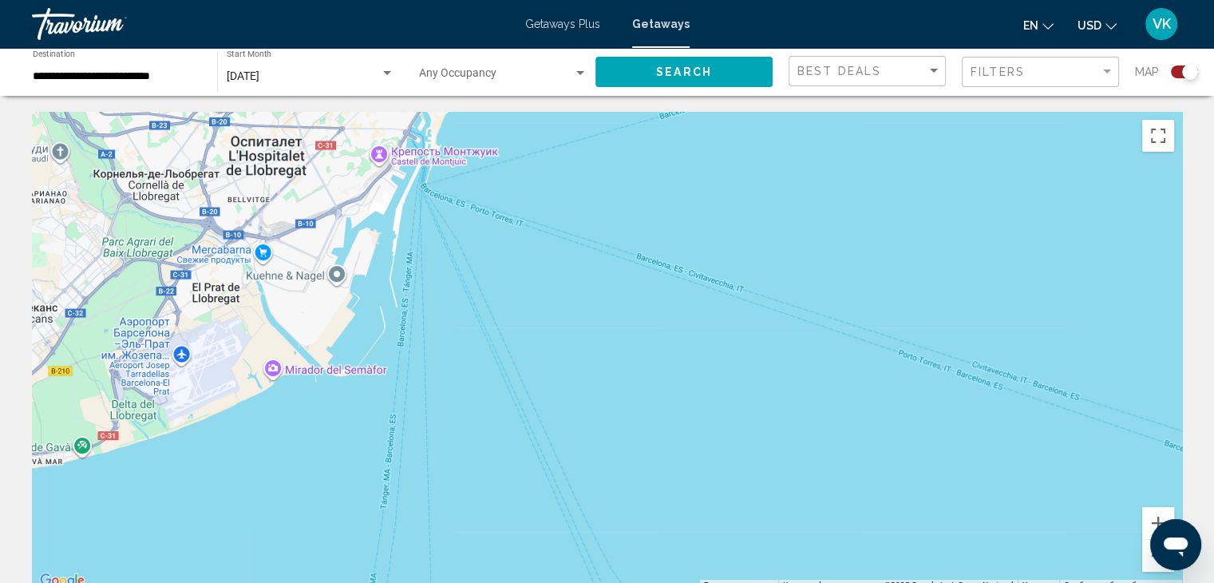
drag, startPoint x: 915, startPoint y: 432, endPoint x: 816, endPoint y: 237, distance: 218.4
click at [820, 251] on div "Чтобы активировать перетаскивание с помощью клавиатуры, нажмите Alt + Ввод. Пос…" at bounding box center [607, 351] width 1150 height 479
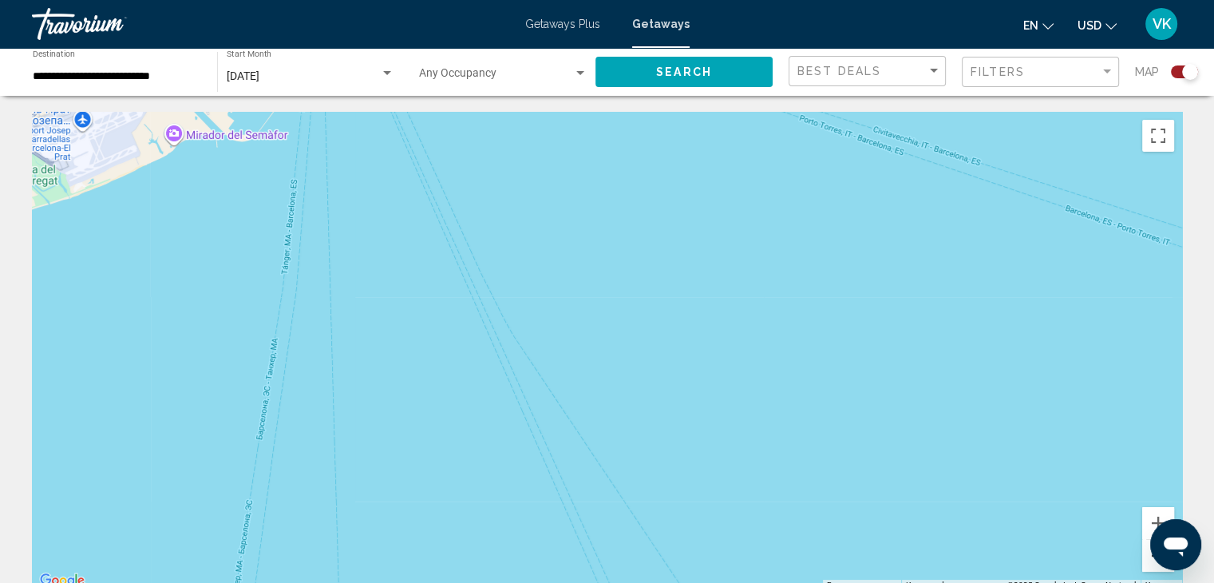
click at [1154, 567] on button "Уменьшить" at bounding box center [1158, 555] width 32 height 32
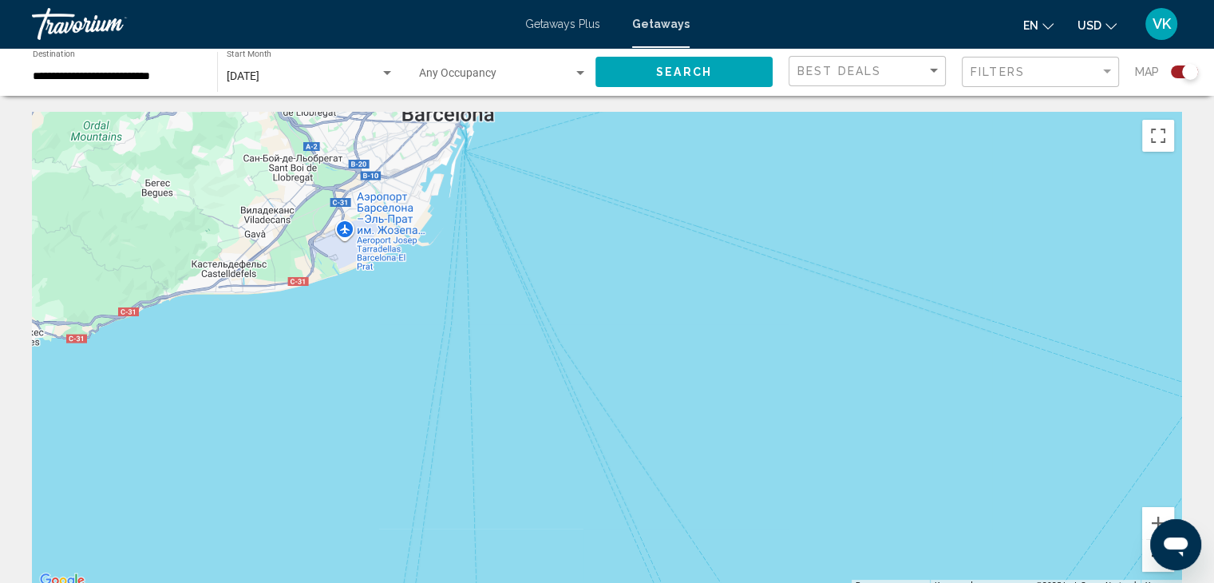
click at [1152, 566] on button "Уменьшить" at bounding box center [1158, 555] width 32 height 32
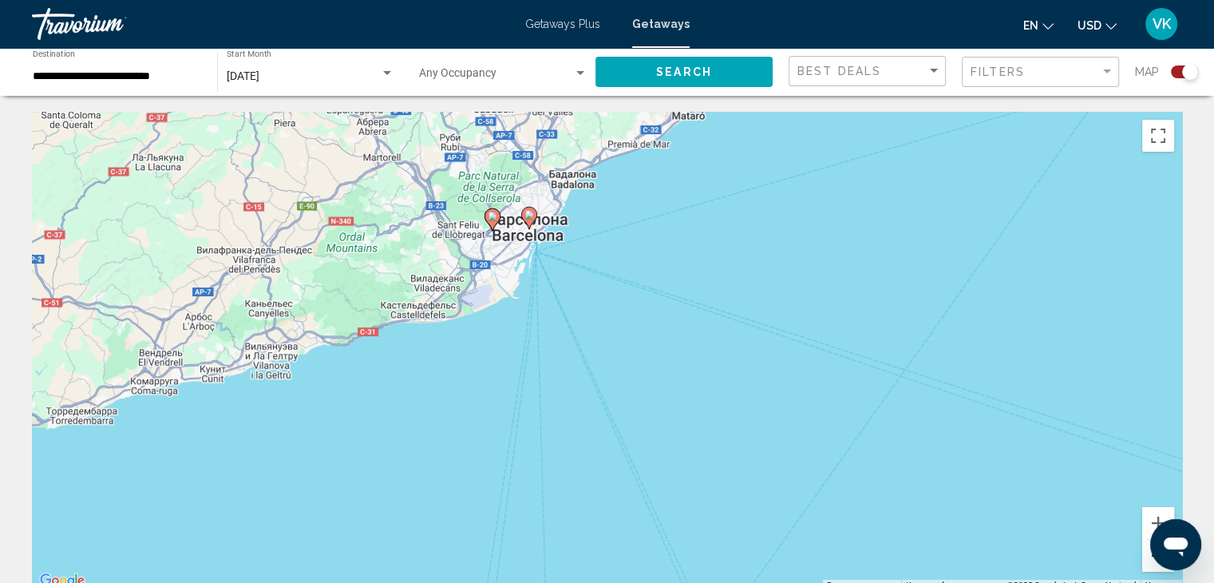
click at [1152, 566] on button "Уменьшить" at bounding box center [1158, 555] width 32 height 32
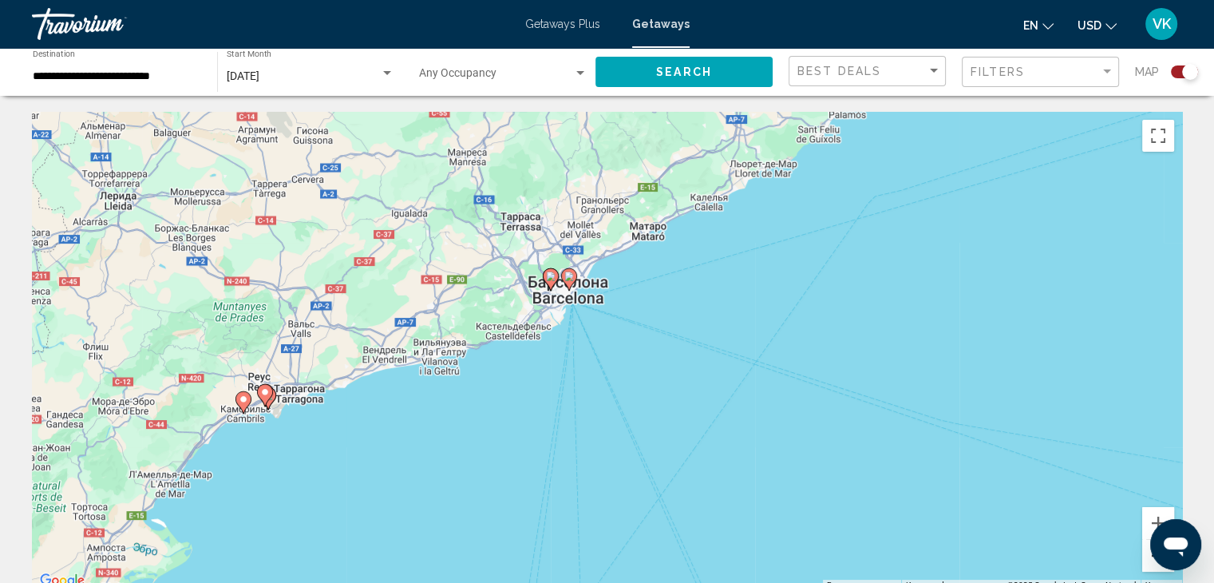
click at [1152, 566] on button "Уменьшить" at bounding box center [1158, 555] width 32 height 32
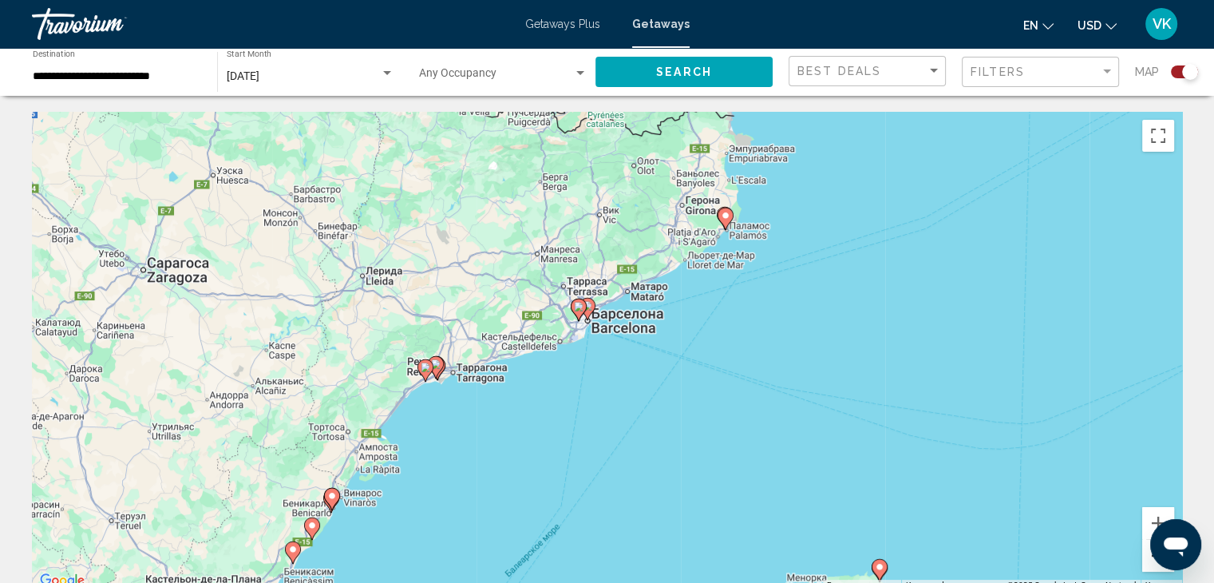
click at [1152, 566] on button "Уменьшить" at bounding box center [1158, 555] width 32 height 32
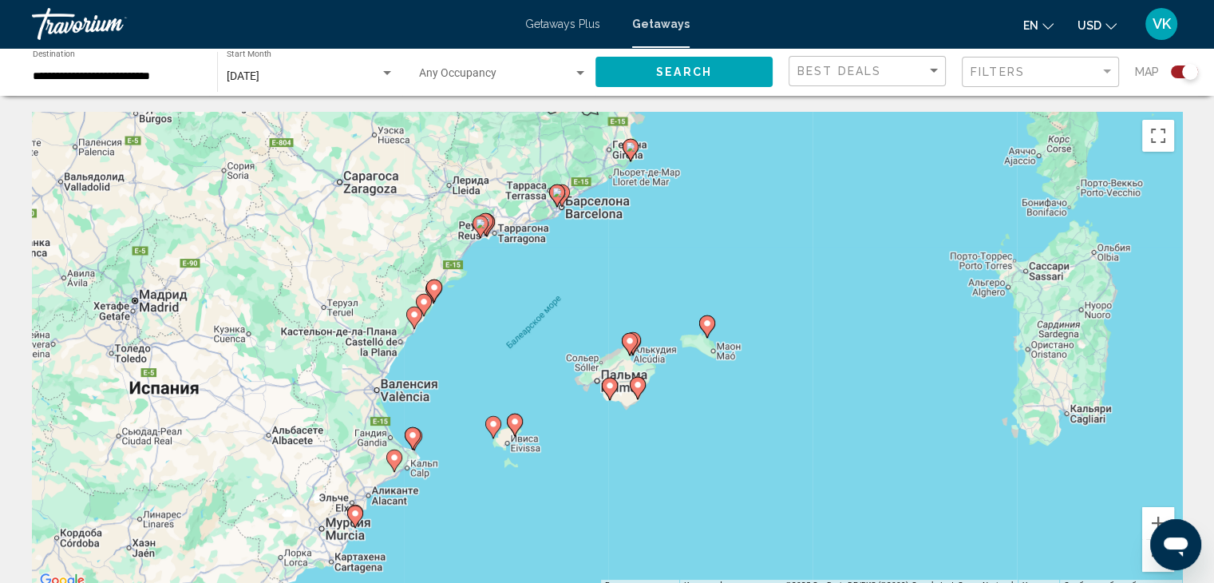
drag, startPoint x: 972, startPoint y: 488, endPoint x: 824, endPoint y: 365, distance: 192.2
click at [935, 353] on div "Чтобы активировать перетаскивание с помощью клавиатуры, нажмите Alt + Ввод. Пос…" at bounding box center [607, 351] width 1150 height 479
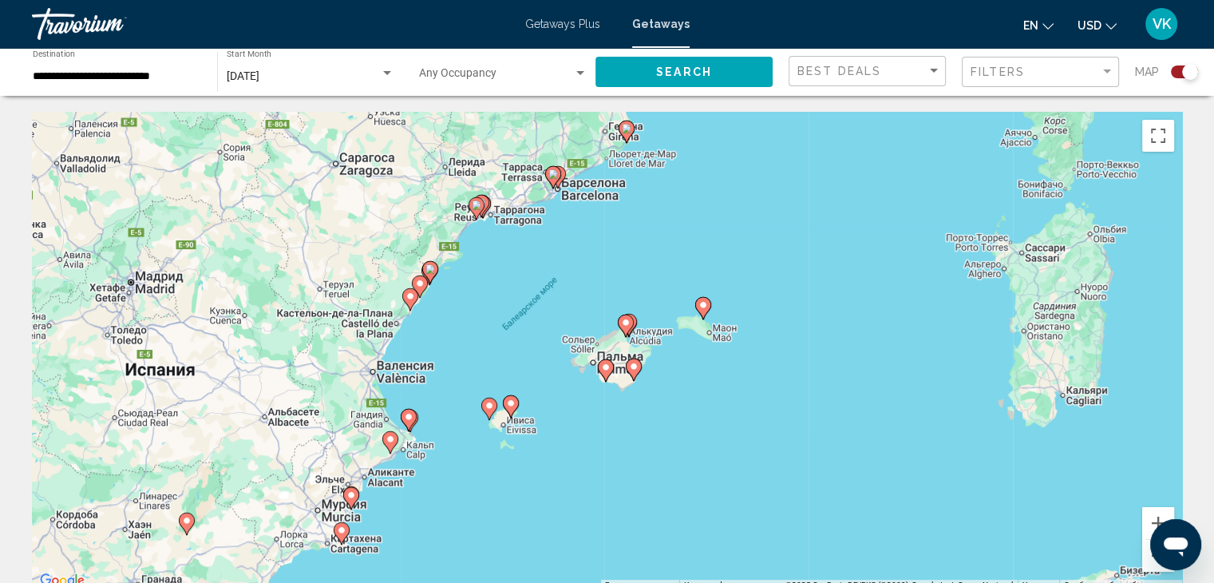
click at [632, 367] on image "Main content" at bounding box center [634, 366] width 10 height 10
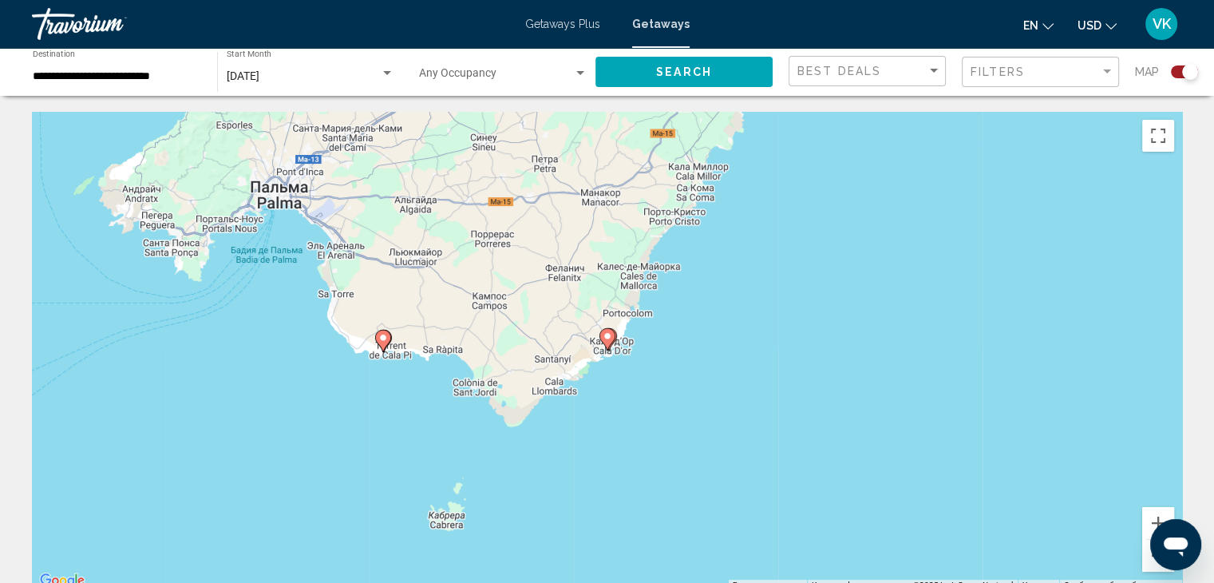
click at [608, 337] on image "Main content" at bounding box center [607, 336] width 10 height 10
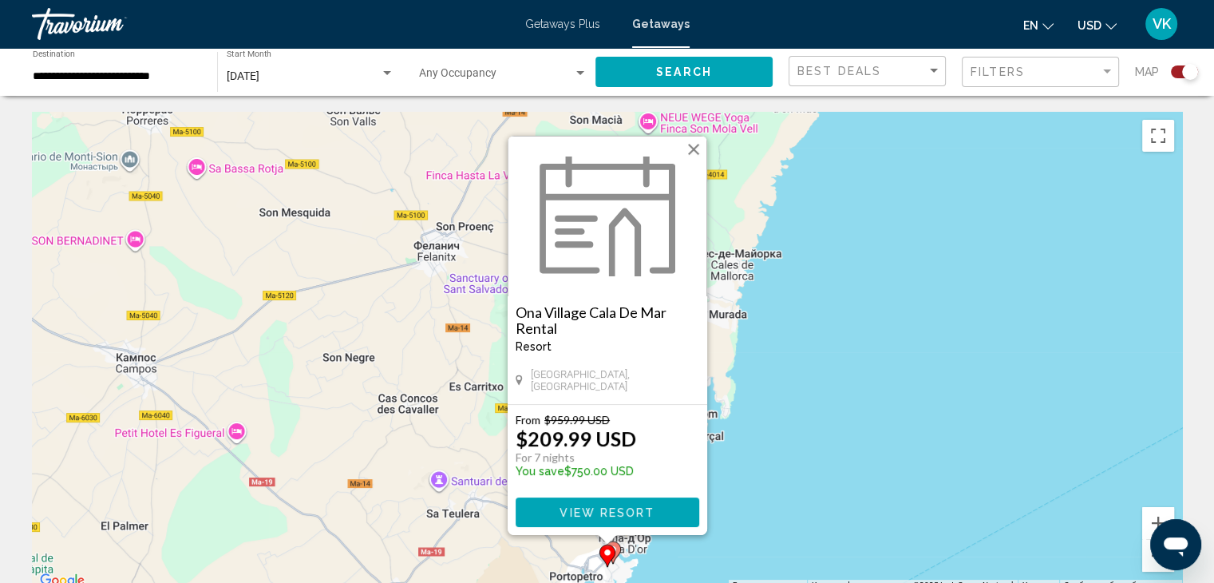
click at [803, 506] on div "Чтобы активировать перетаскивание с помощью клавиатуры, нажмите Alt + Ввод. Пос…" at bounding box center [607, 351] width 1150 height 479
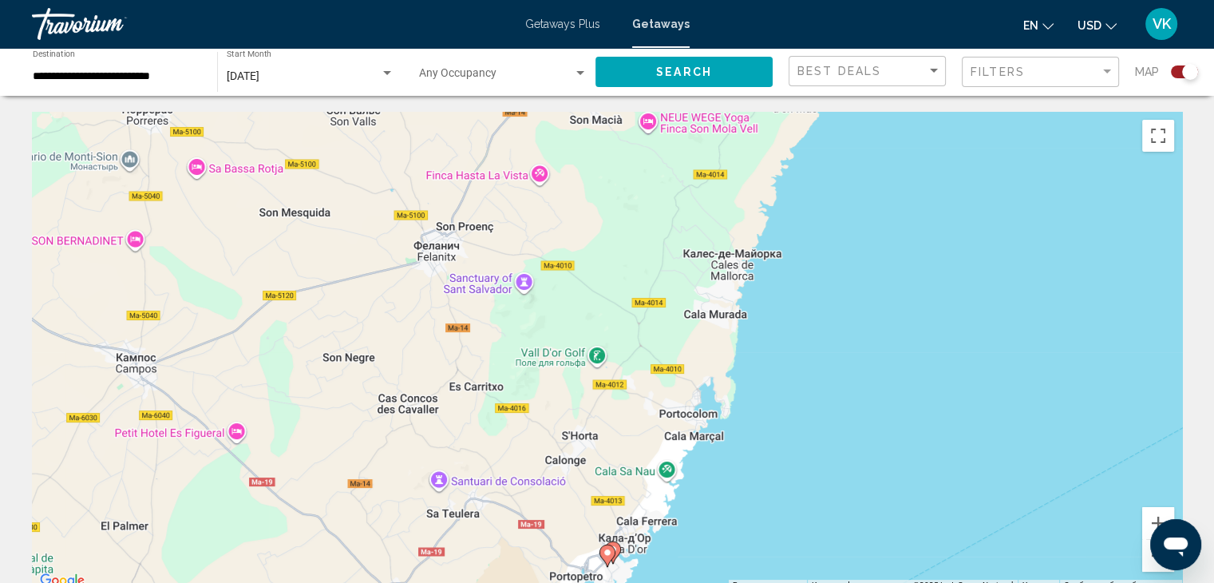
click at [618, 547] on icon "Main content" at bounding box center [612, 552] width 14 height 21
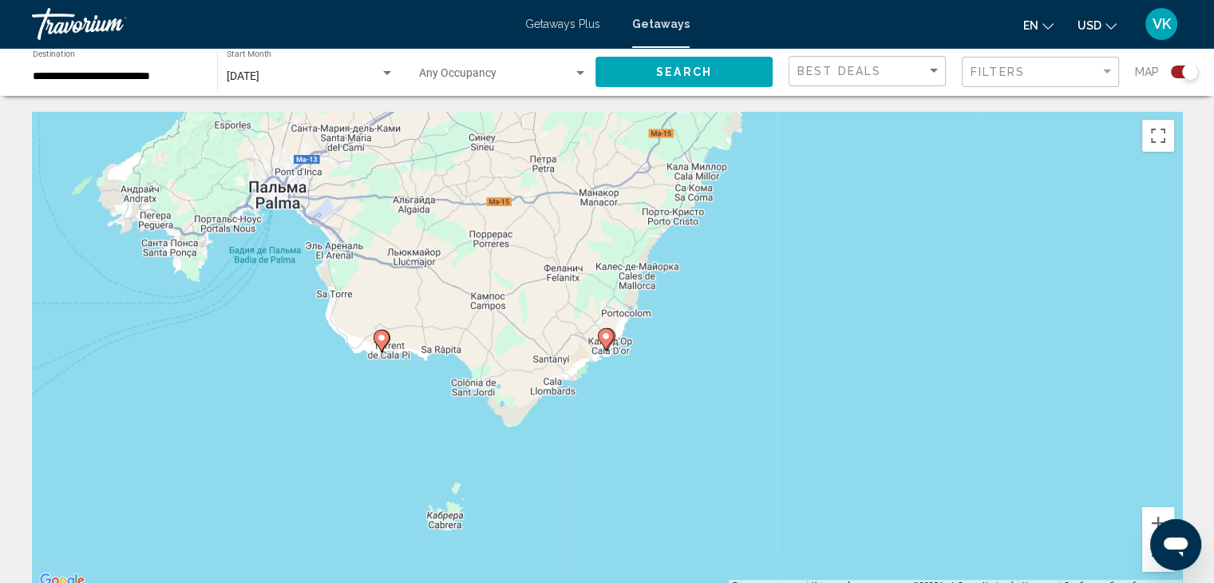
click at [377, 339] on icon "Main content" at bounding box center [380, 340] width 14 height 21
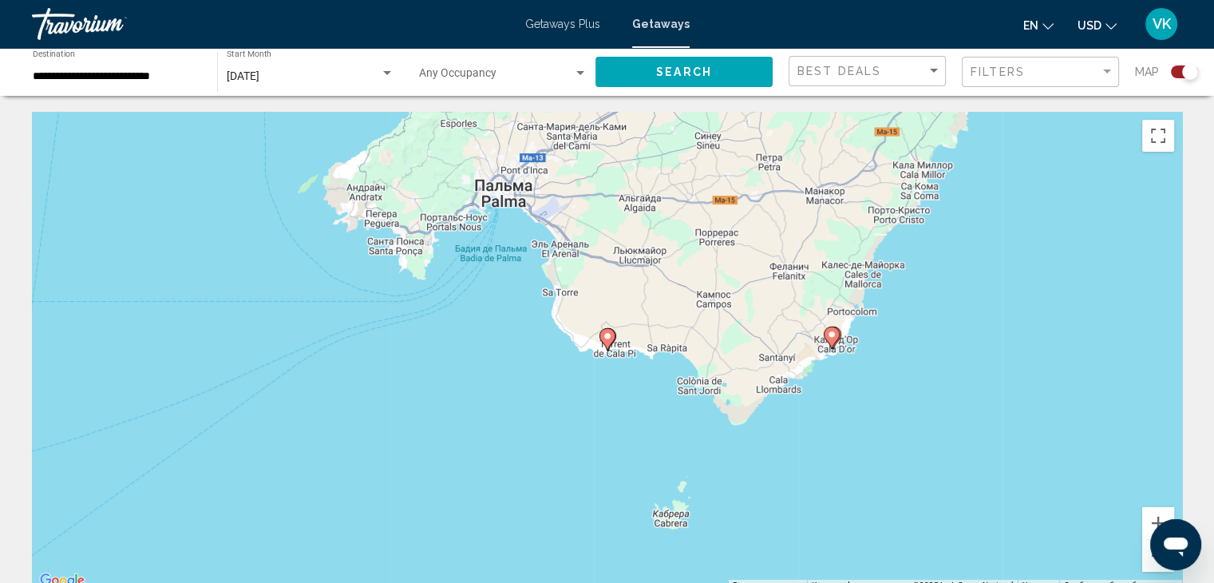
click at [606, 339] on image "Main content" at bounding box center [607, 336] width 10 height 10
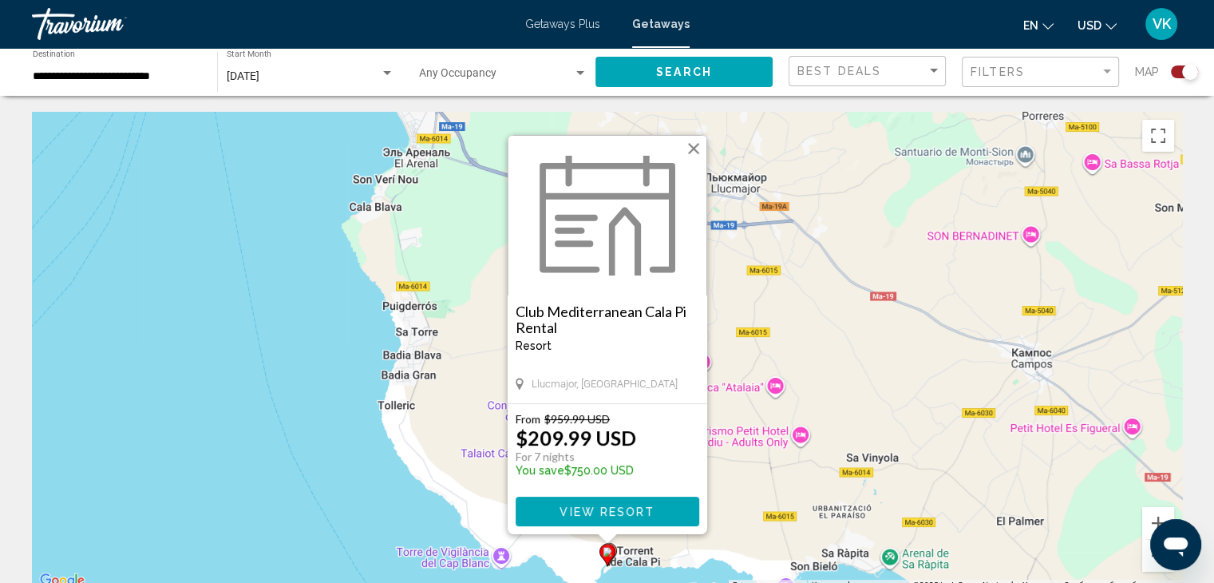
click at [992, 468] on div "Чтобы активировать перетаскивание с помощью клавиатуры, нажмите Alt + Ввод. Пос…" at bounding box center [607, 351] width 1150 height 479
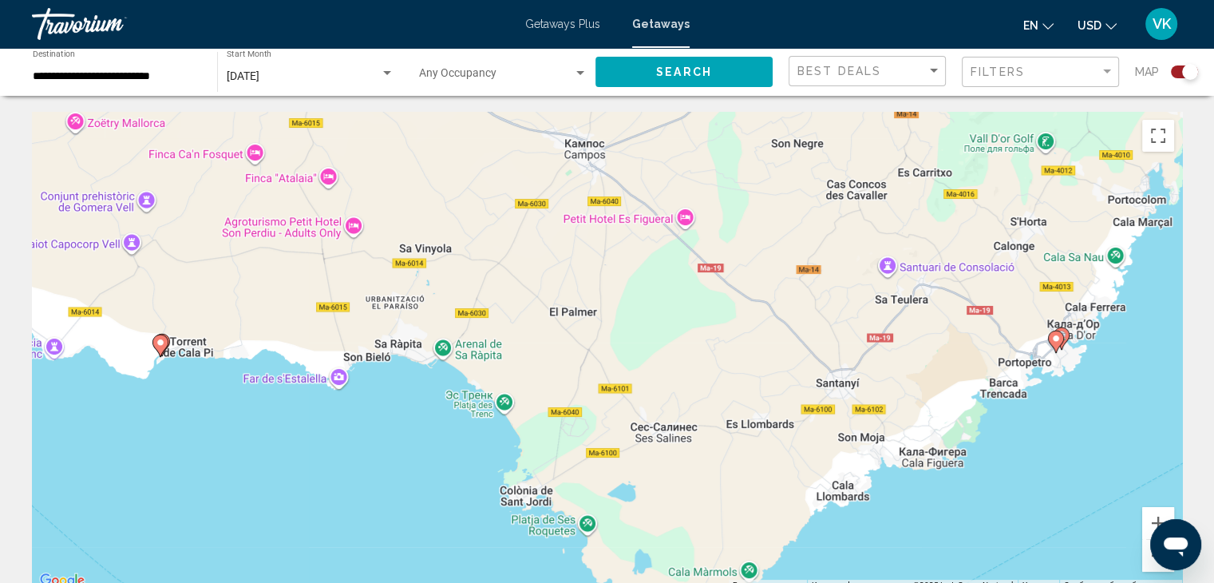
drag, startPoint x: 999, startPoint y: 476, endPoint x: 547, endPoint y: 266, distance: 498.0
click at [547, 266] on div "Чтобы активировать перетаскивание с помощью клавиатуры, нажмите Alt + Ввод. Пос…" at bounding box center [607, 351] width 1150 height 479
click at [546, 266] on div "Чтобы активировать перетаскивание с помощью клавиатуры, нажмите Alt + Ввод. Пос…" at bounding box center [607, 351] width 1150 height 479
click at [1149, 563] on button "Уменьшить" at bounding box center [1158, 555] width 32 height 32
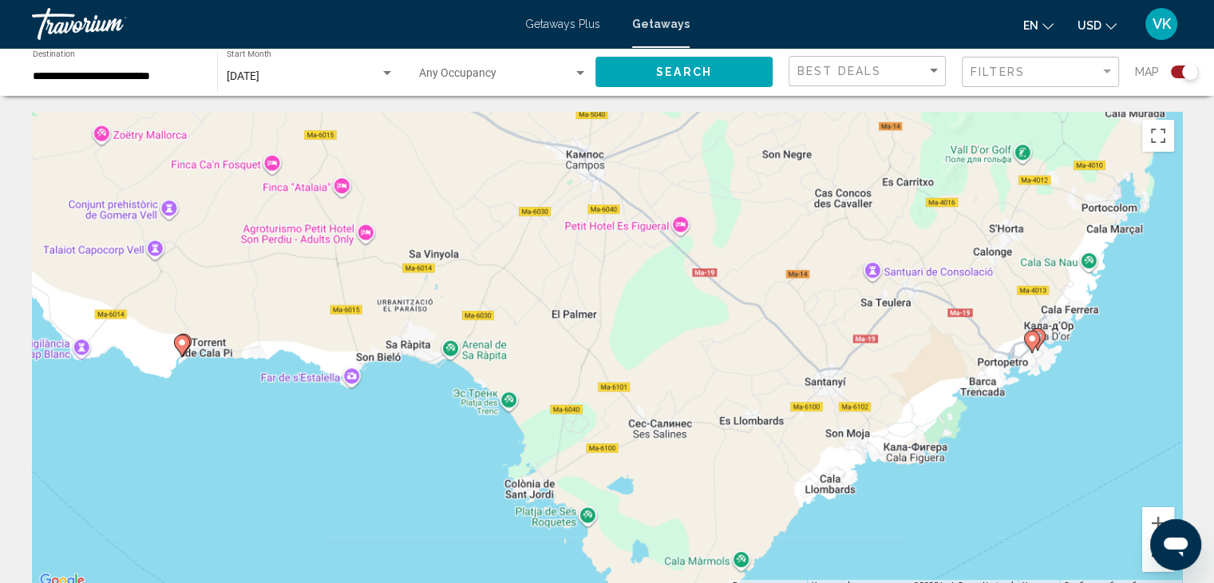
click at [1146, 562] on button "Уменьшить" at bounding box center [1158, 555] width 32 height 32
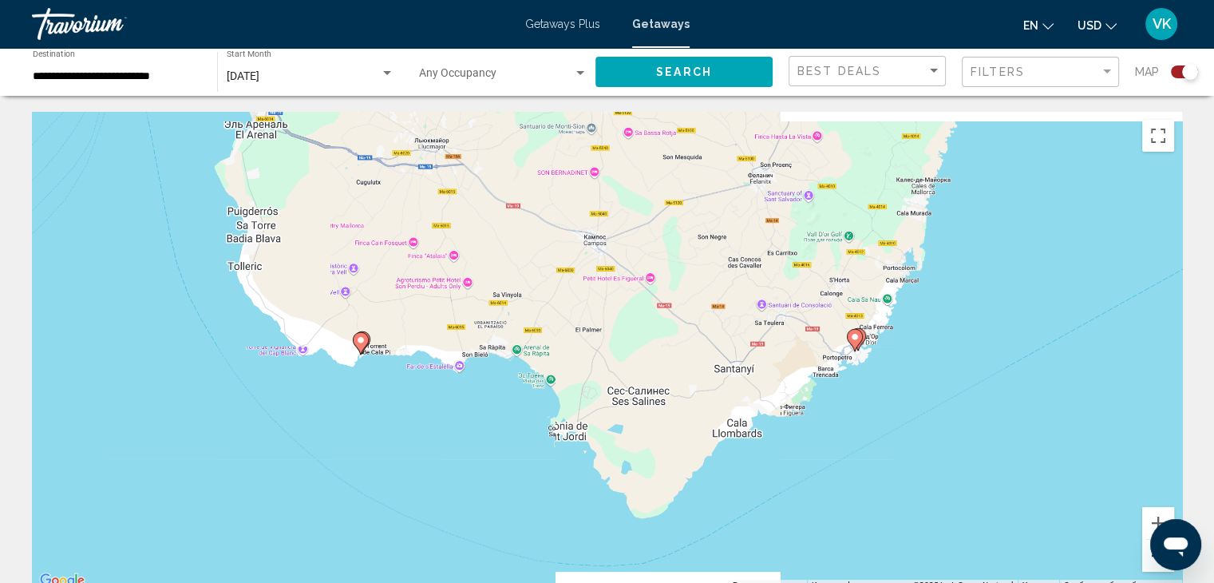
click at [1146, 561] on button "Уменьшить" at bounding box center [1158, 555] width 32 height 32
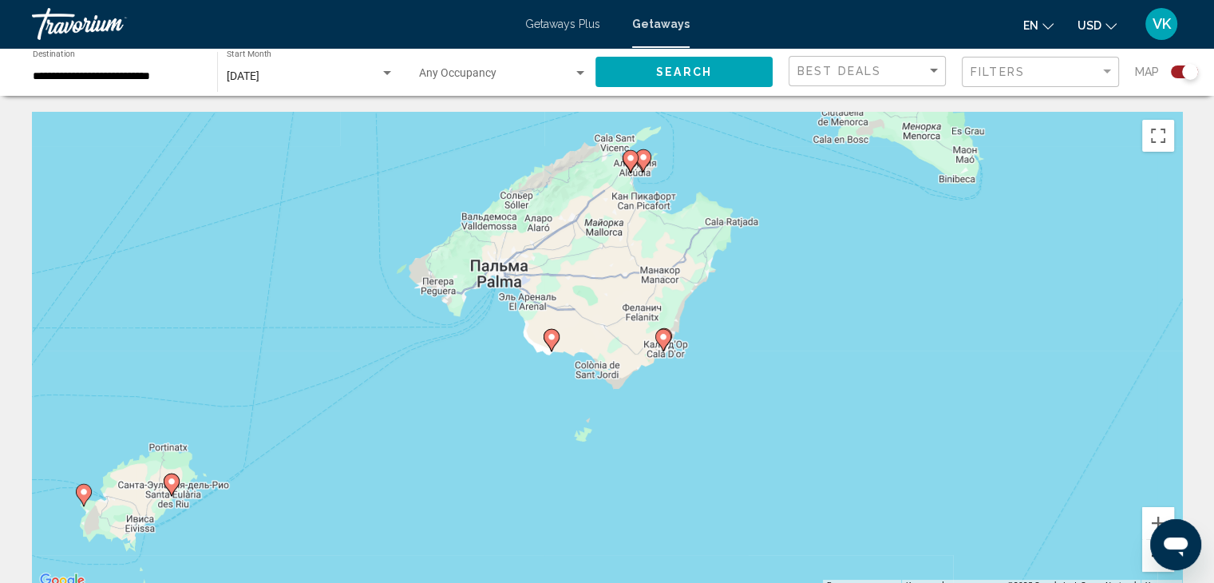
click at [1146, 561] on button "Уменьшить" at bounding box center [1158, 555] width 32 height 32
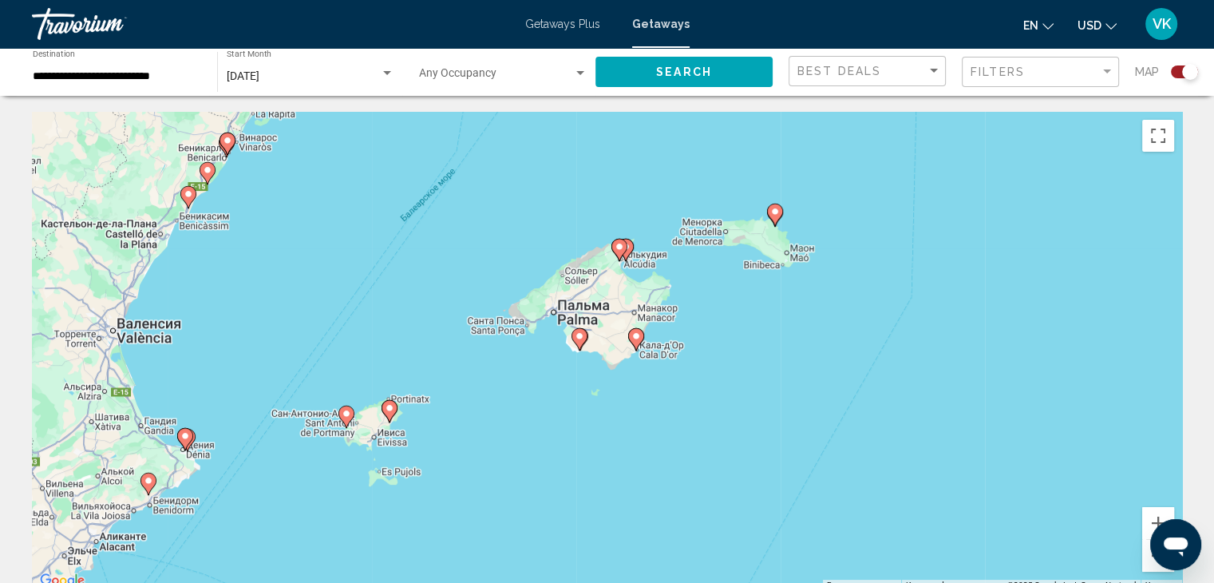
click at [618, 243] on image "Main content" at bounding box center [619, 247] width 10 height 10
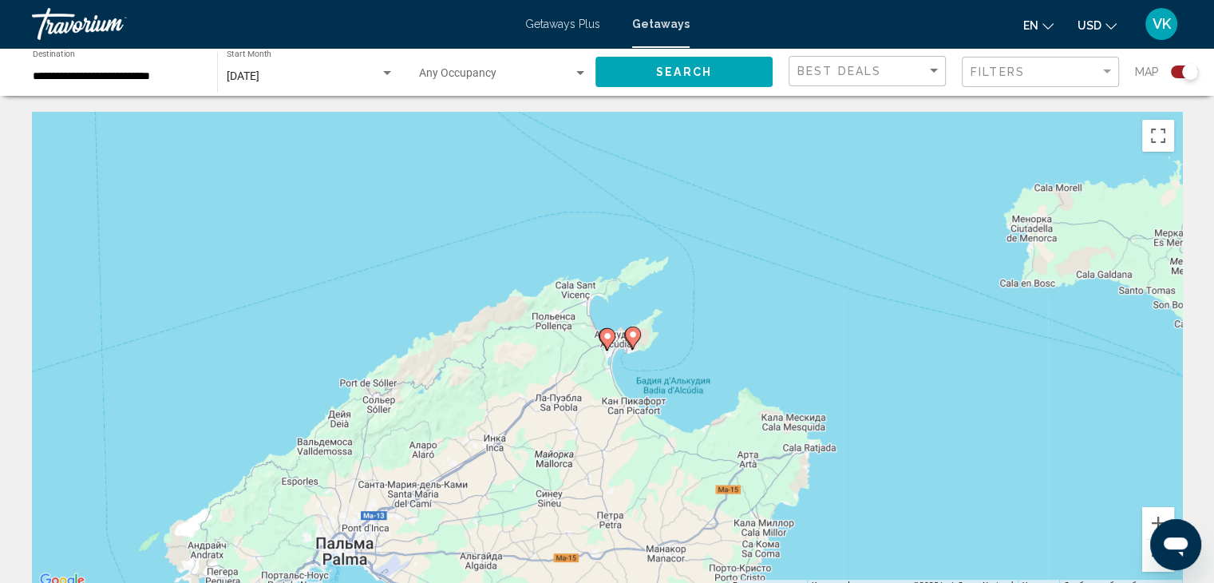
click at [608, 334] on image "Main content" at bounding box center [607, 336] width 10 height 10
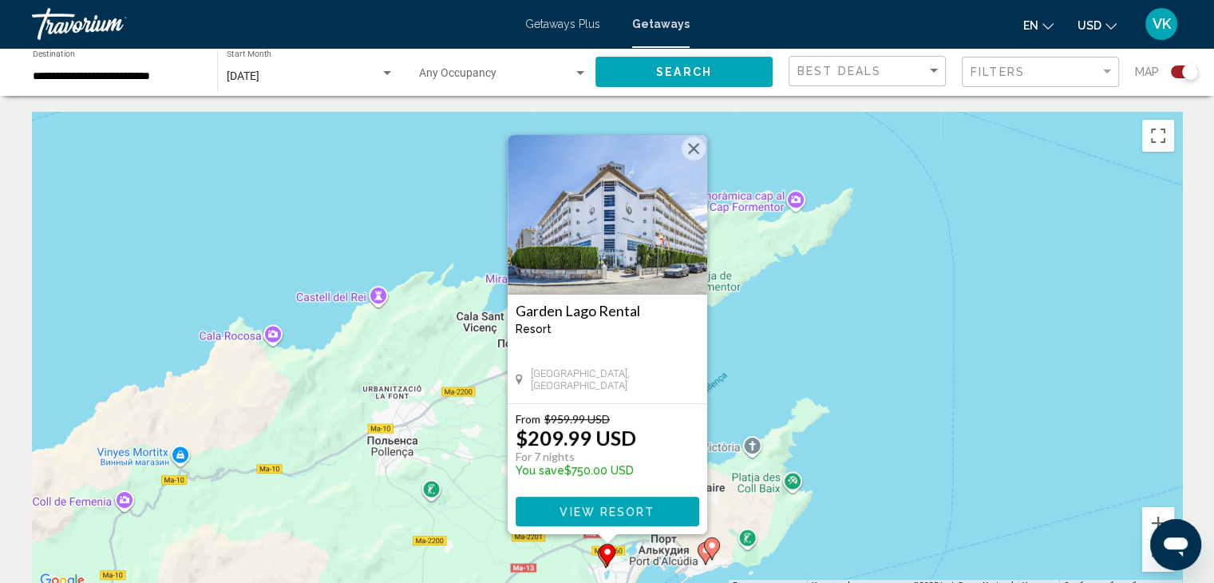
click at [959, 444] on div "Чтобы активировать перетаскивание с помощью клавиатуры, нажмите Alt + Ввод. Пос…" at bounding box center [607, 351] width 1150 height 479
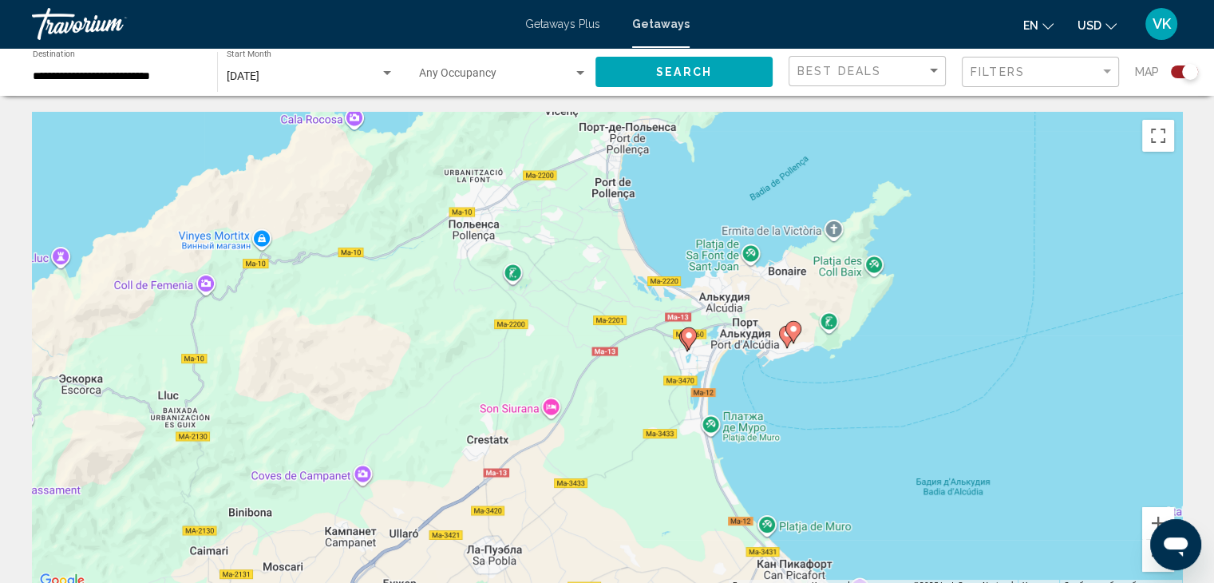
drag, startPoint x: 970, startPoint y: 467, endPoint x: 1051, endPoint y: 251, distance: 231.1
click at [1051, 251] on div "Чтобы активировать перетаскивание с помощью клавиатуры, нажмите Alt + Ввод. Пос…" at bounding box center [607, 351] width 1150 height 479
click at [1149, 563] on button "Уменьшить" at bounding box center [1158, 555] width 32 height 32
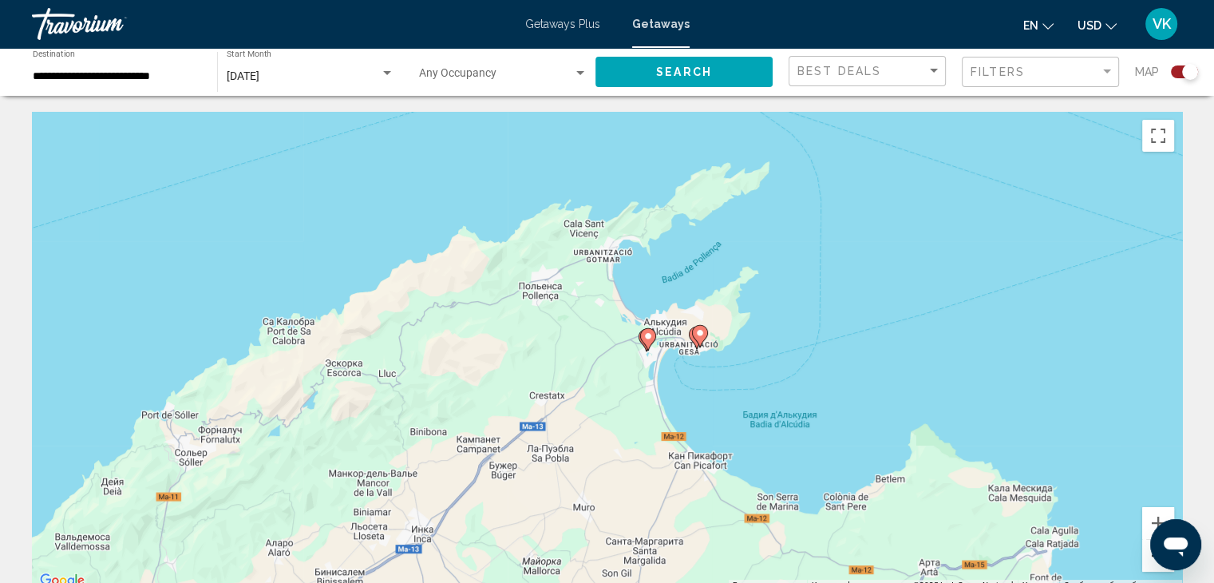
click at [1149, 563] on button "Уменьшить" at bounding box center [1158, 555] width 32 height 32
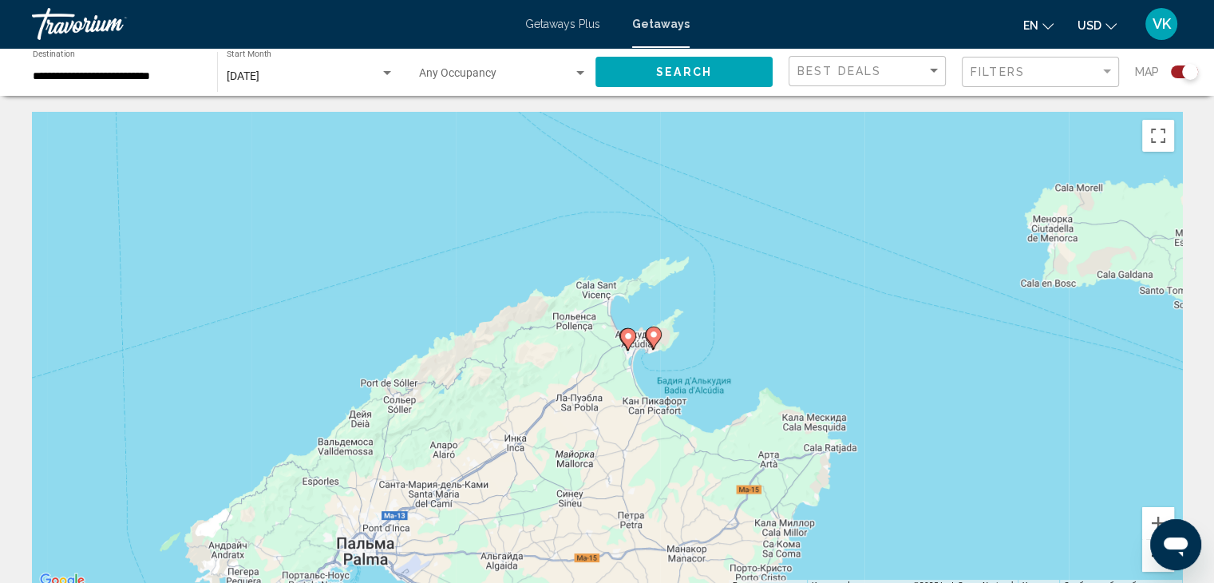
click at [1149, 563] on button "Уменьшить" at bounding box center [1158, 555] width 32 height 32
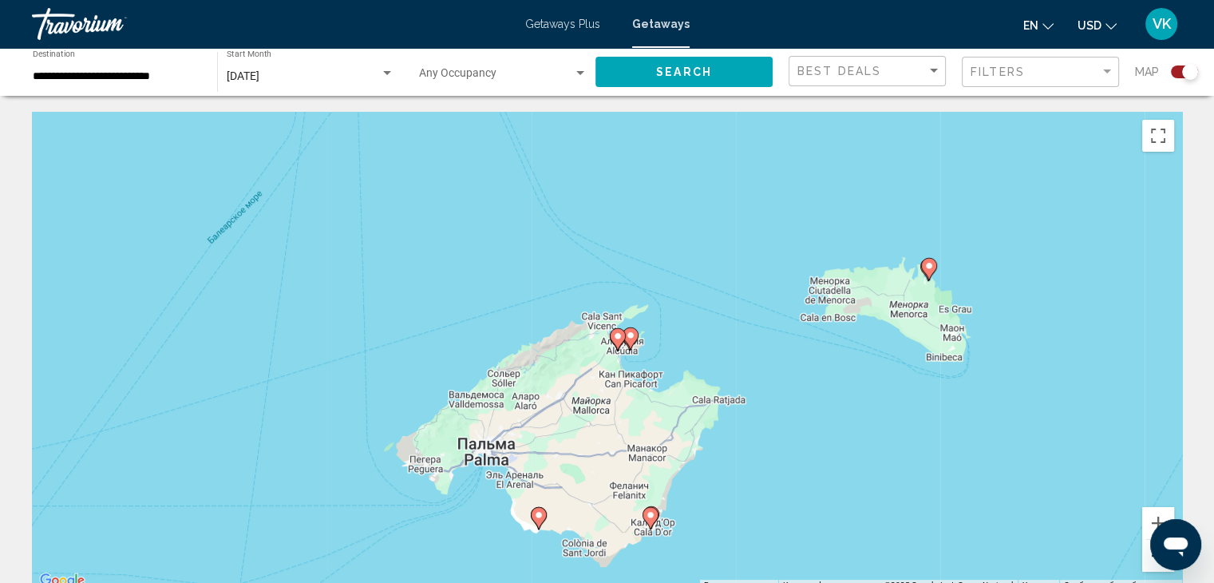
click at [1150, 562] on button "Уменьшить" at bounding box center [1158, 555] width 32 height 32
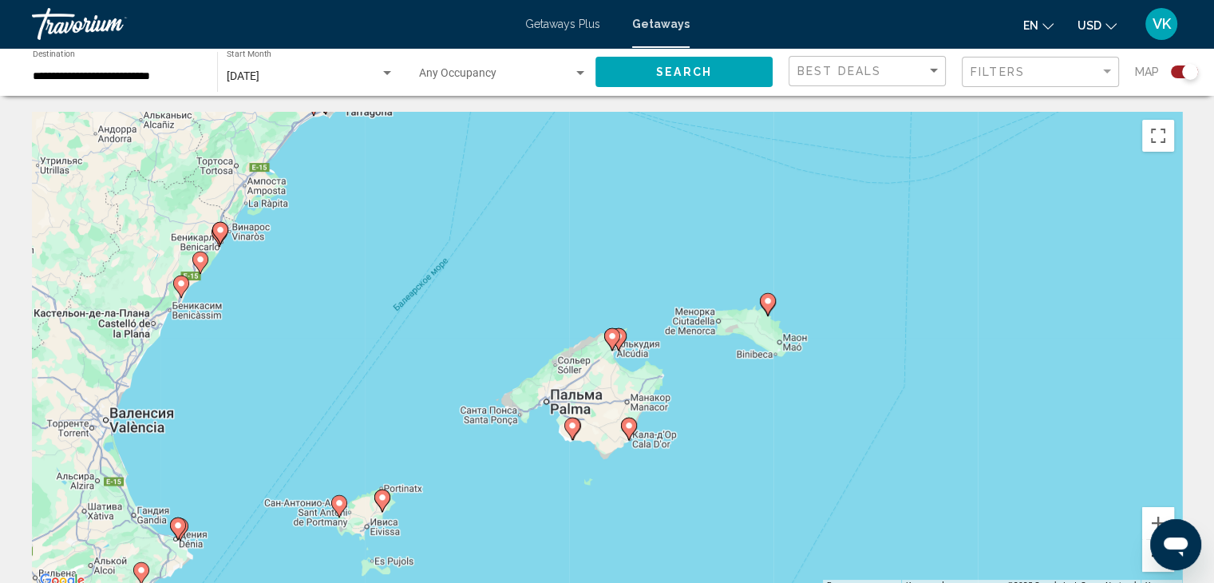
click at [1150, 563] on button "Уменьшить" at bounding box center [1158, 555] width 32 height 32
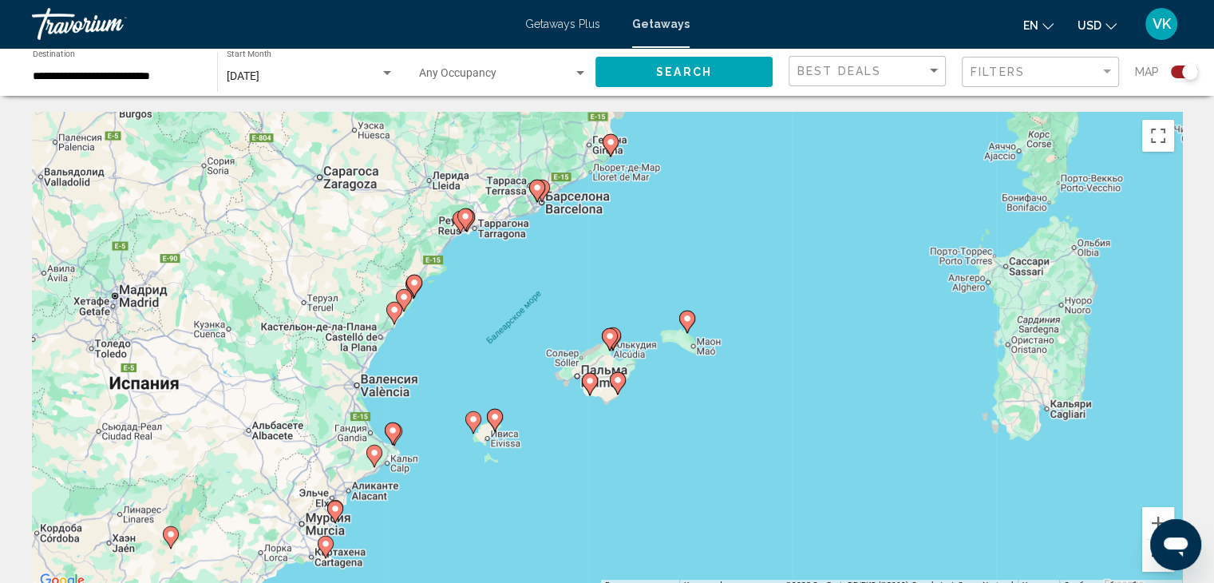
click at [1150, 563] on button "Уменьшить" at bounding box center [1158, 555] width 32 height 32
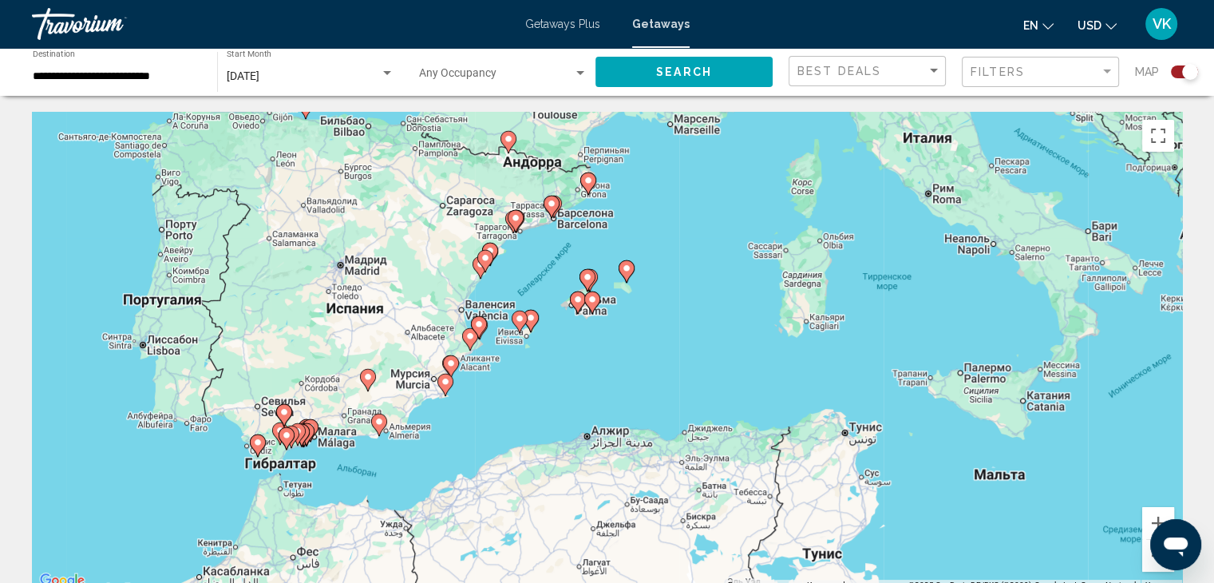
drag, startPoint x: 481, startPoint y: 259, endPoint x: 469, endPoint y: 174, distance: 86.2
click at [460, 169] on div "Чтобы активировать перетаскивание с помощью клавиатуры, нажмите Alt + Ввод. Пос…" at bounding box center [607, 351] width 1150 height 479
click at [518, 319] on image "Main content" at bounding box center [519, 318] width 10 height 10
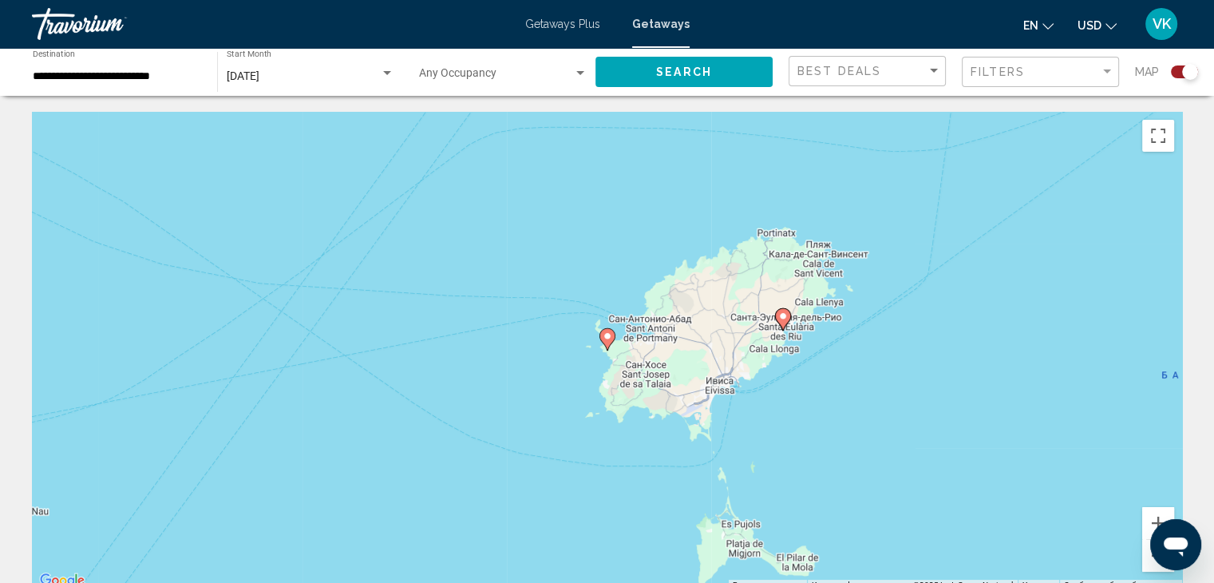
click at [606, 339] on image "Main content" at bounding box center [607, 336] width 10 height 10
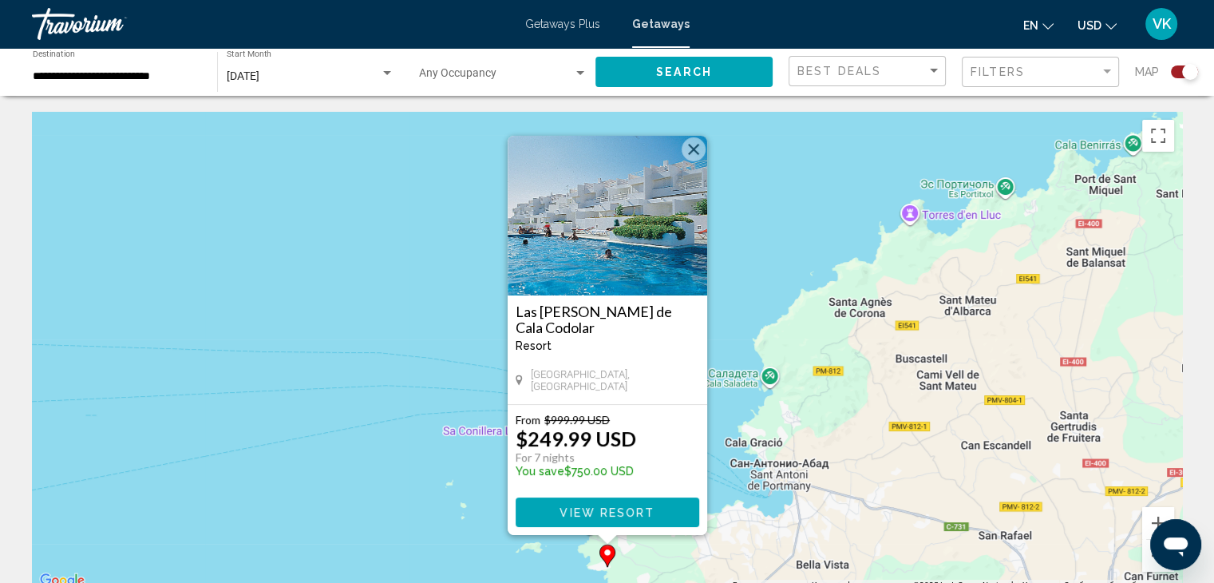
click at [694, 144] on button "Закрыть" at bounding box center [693, 149] width 24 height 24
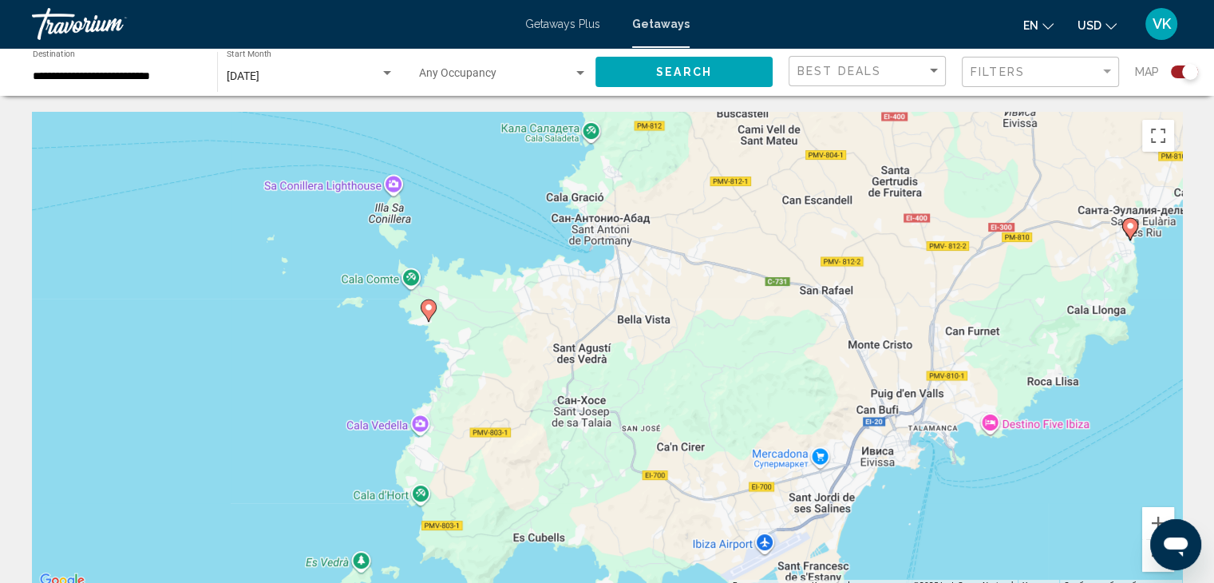
drag, startPoint x: 617, startPoint y: 429, endPoint x: 389, endPoint y: 307, distance: 258.1
click at [453, 220] on div "Чтобы активировать перетаскивание с помощью клавиатуры, нажмите Alt + Ввод. Пос…" at bounding box center [607, 351] width 1150 height 479
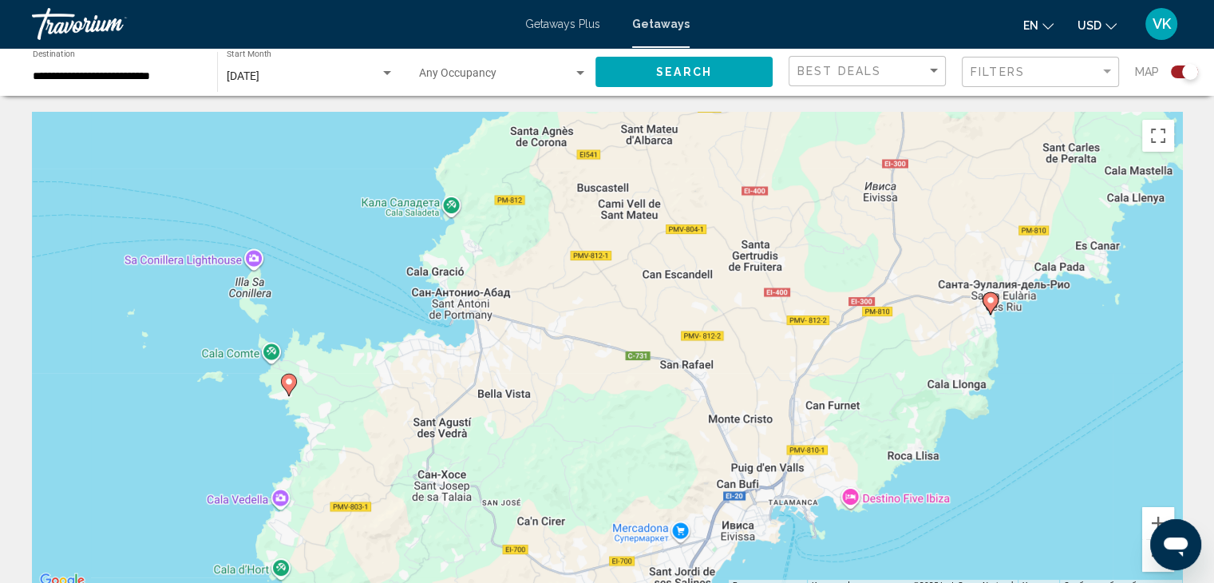
drag, startPoint x: 330, startPoint y: 422, endPoint x: 192, endPoint y: 518, distance: 168.0
click at [191, 518] on div "Чтобы активировать перетаскивание с помощью клавиатуры, нажмите Alt + Ввод. Пос…" at bounding box center [607, 351] width 1150 height 479
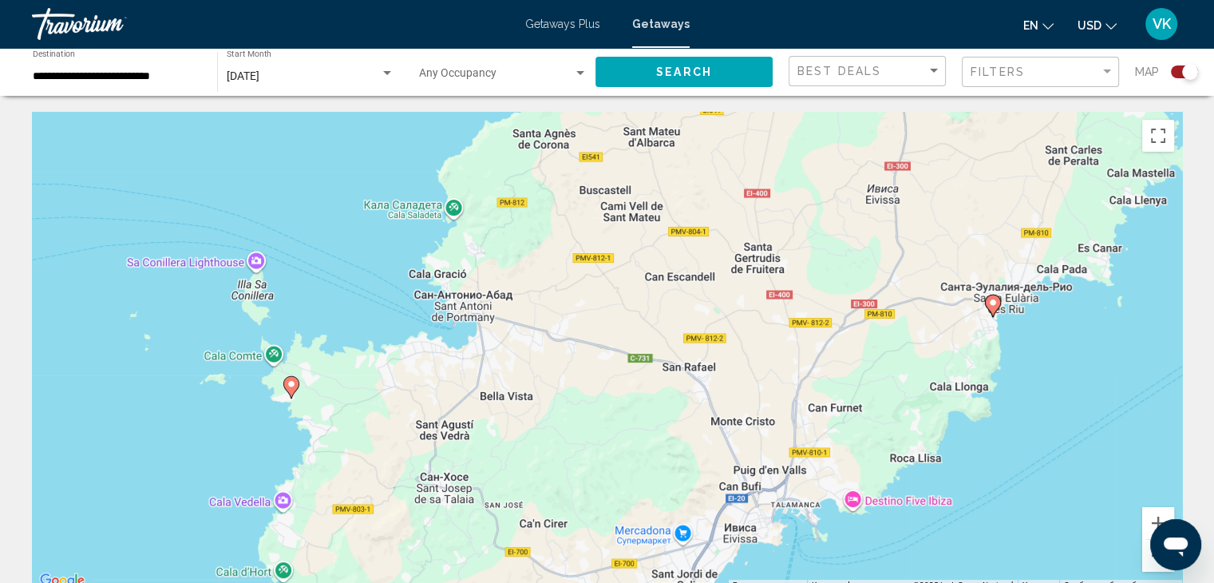
click at [996, 303] on image "Main content" at bounding box center [993, 303] width 10 height 10
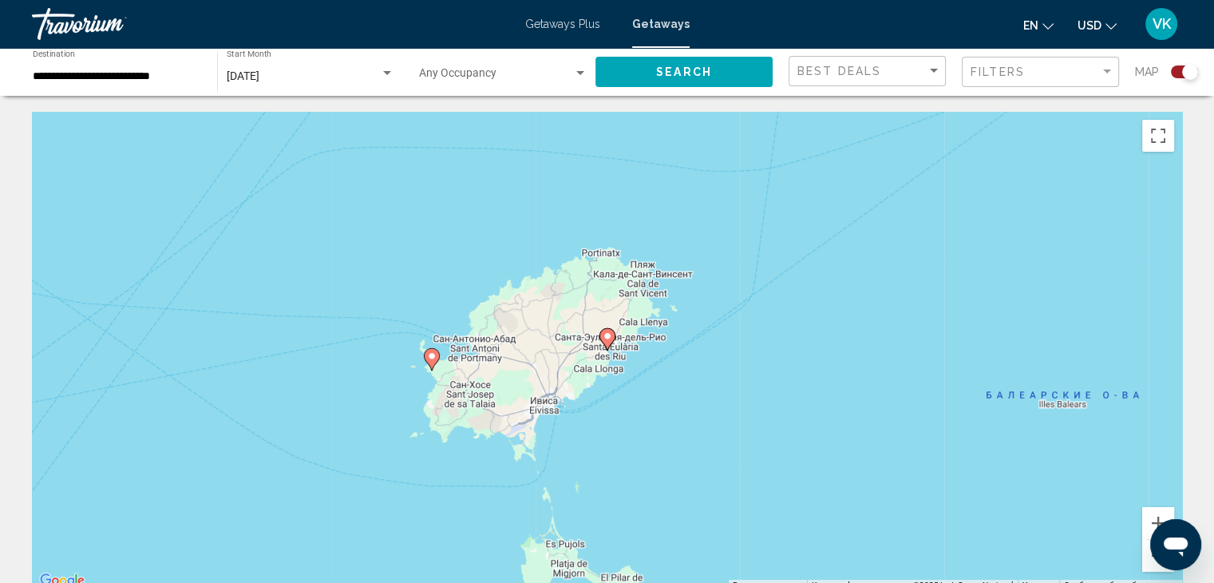
click at [610, 332] on image "Main content" at bounding box center [607, 336] width 10 height 10
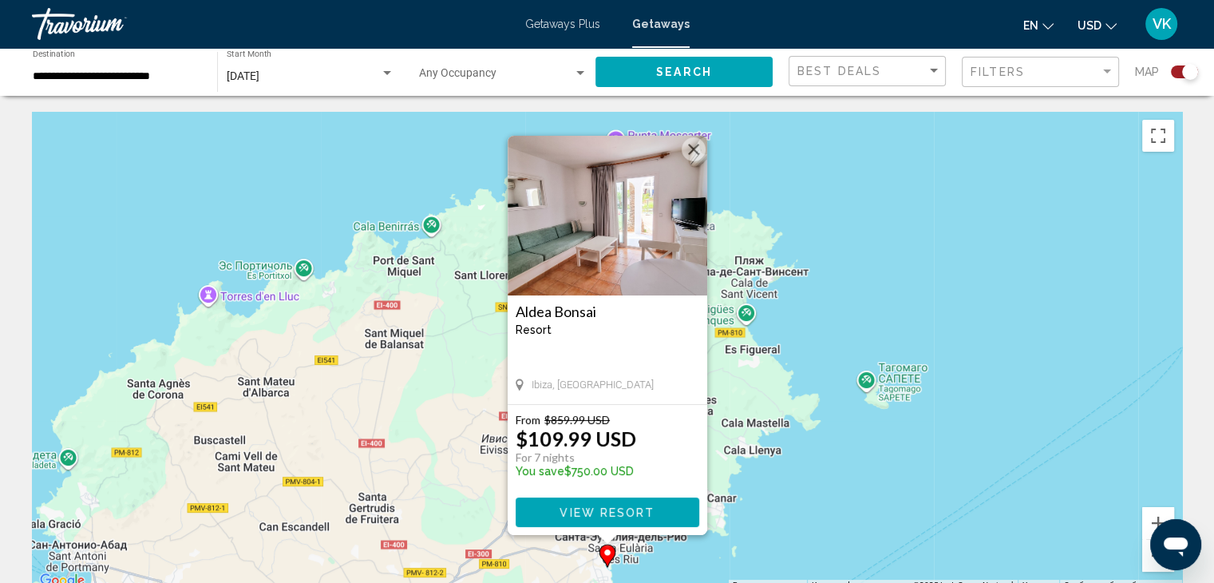
click at [693, 149] on button "Закрыть" at bounding box center [693, 149] width 24 height 24
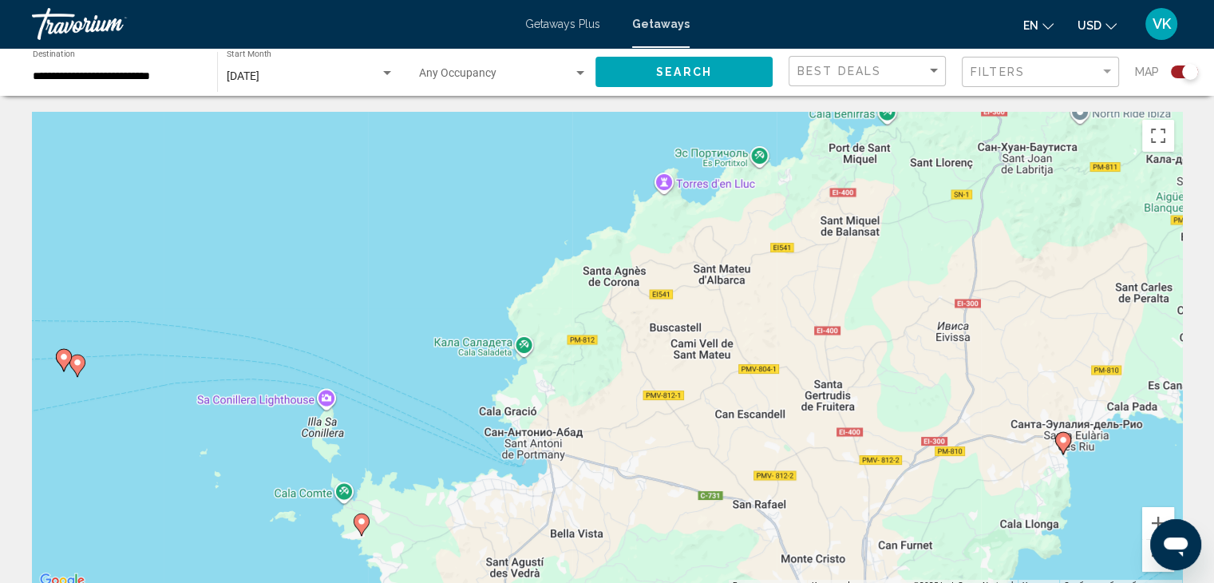
drag, startPoint x: 409, startPoint y: 298, endPoint x: 865, endPoint y: 186, distance: 470.1
click at [865, 186] on div "Чтобы активировать перетаскивание с помощью клавиатуры, нажмите Alt + Ввод. Пос…" at bounding box center [607, 351] width 1150 height 479
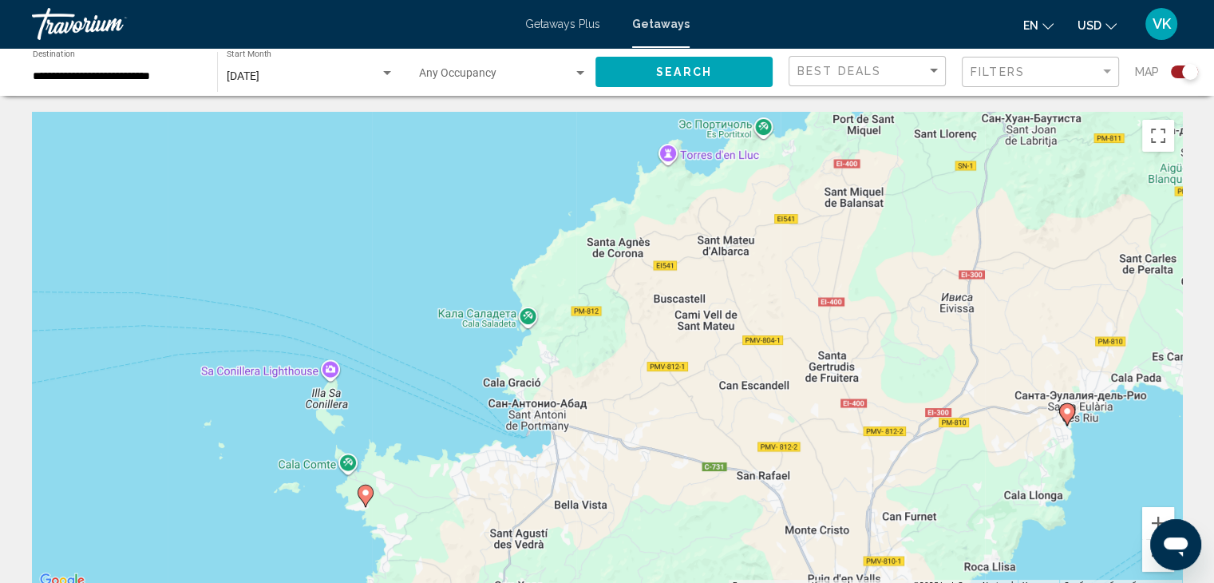
drag, startPoint x: 417, startPoint y: 397, endPoint x: 463, endPoint y: 275, distance: 131.0
click at [463, 275] on div "Чтобы активировать перетаскивание с помощью клавиатуры, нажмите Alt + Ввод. Пос…" at bounding box center [607, 351] width 1150 height 479
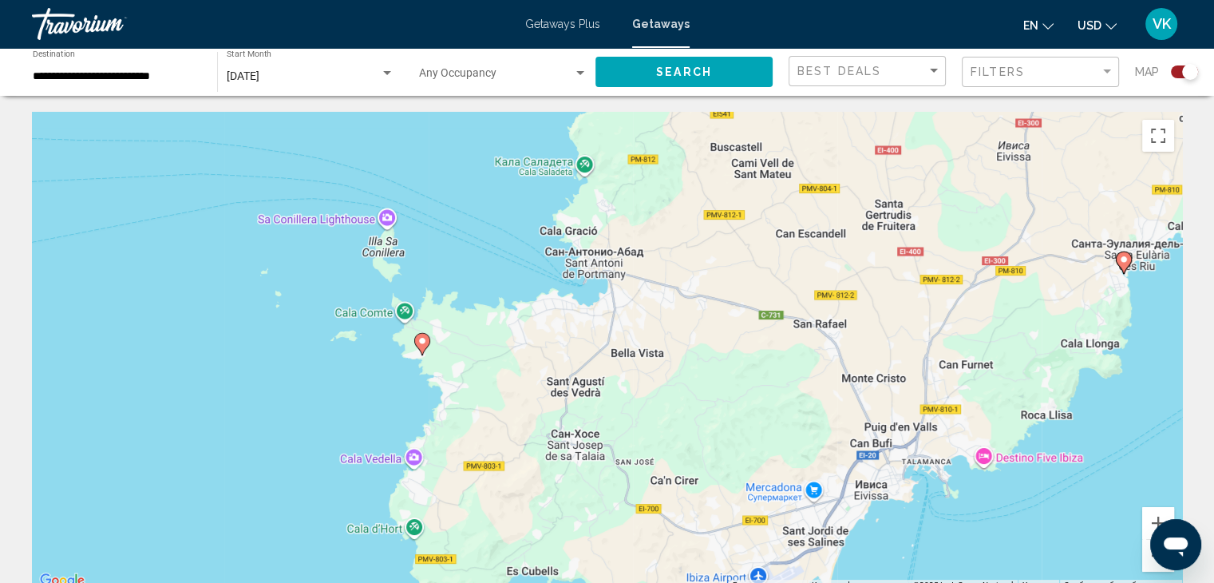
click at [421, 341] on image "Main content" at bounding box center [422, 341] width 10 height 10
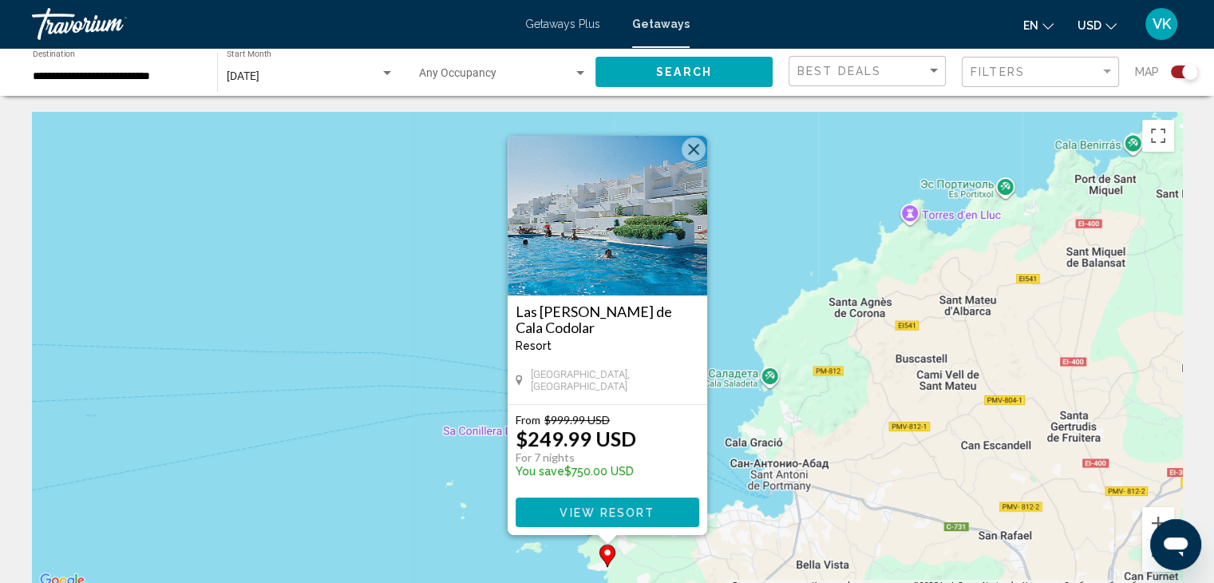
click at [622, 249] on img "Main content" at bounding box center [607, 216] width 199 height 160
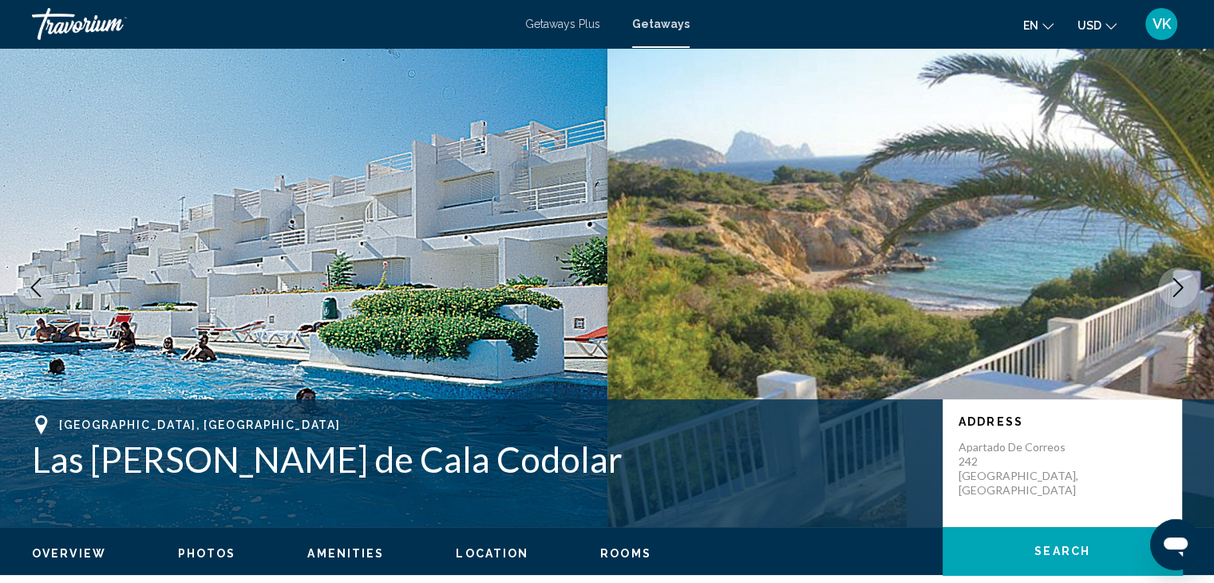
click at [1172, 279] on icon "Next image" at bounding box center [1177, 287] width 19 height 19
click at [1180, 280] on icon "Next image" at bounding box center [1177, 287] width 19 height 19
click at [1177, 286] on icon "Next image" at bounding box center [1177, 287] width 19 height 19
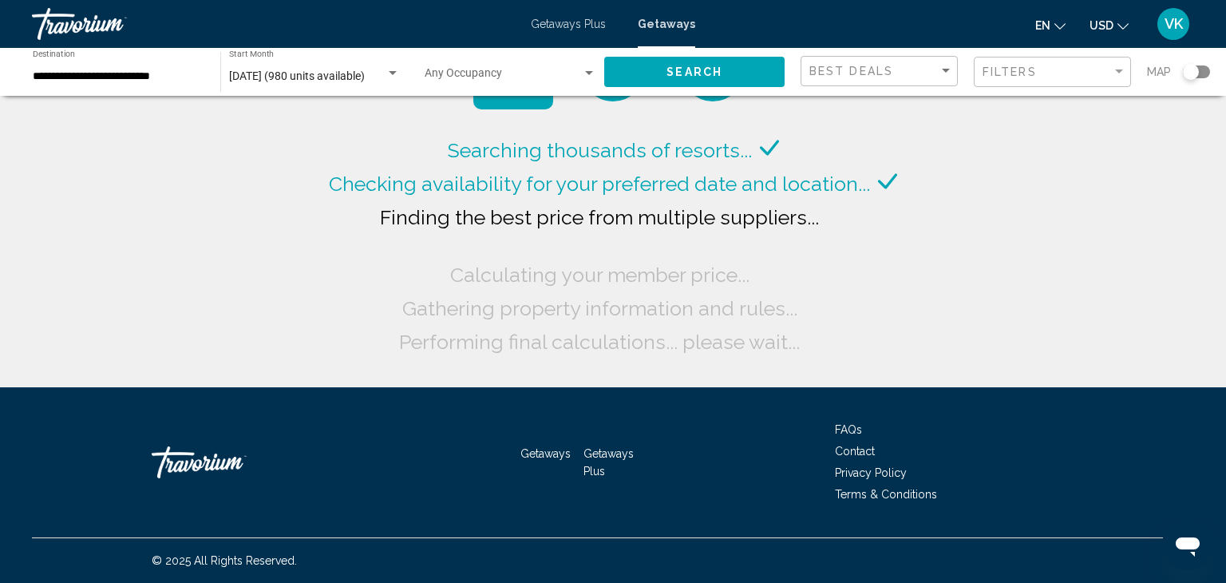
click at [120, 76] on input "**********" at bounding box center [119, 76] width 172 height 13
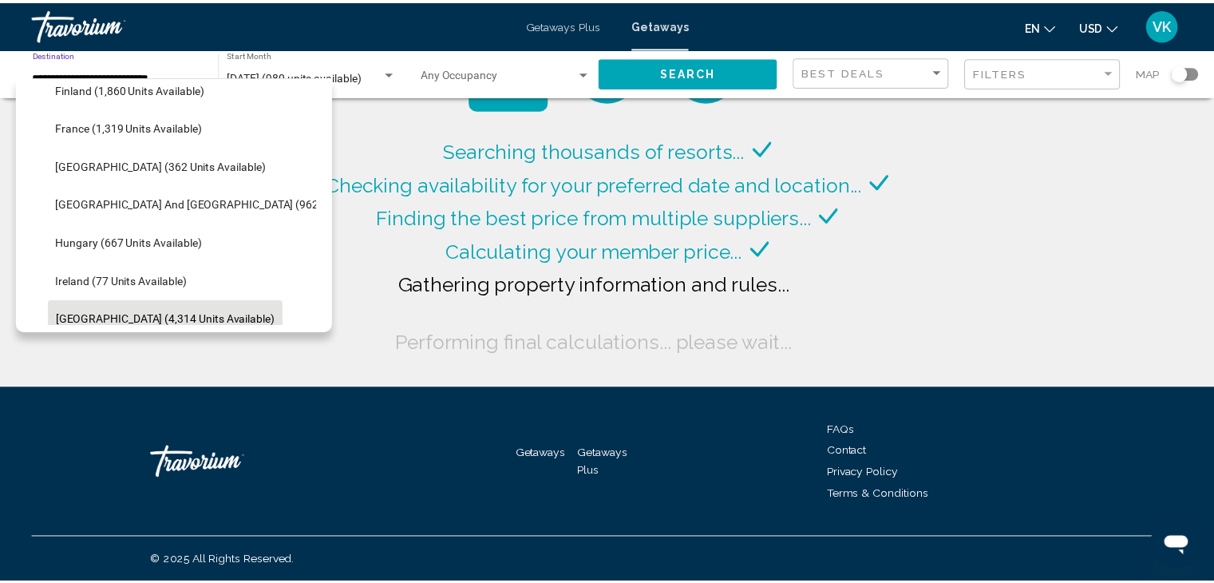
scroll to position [433, 0]
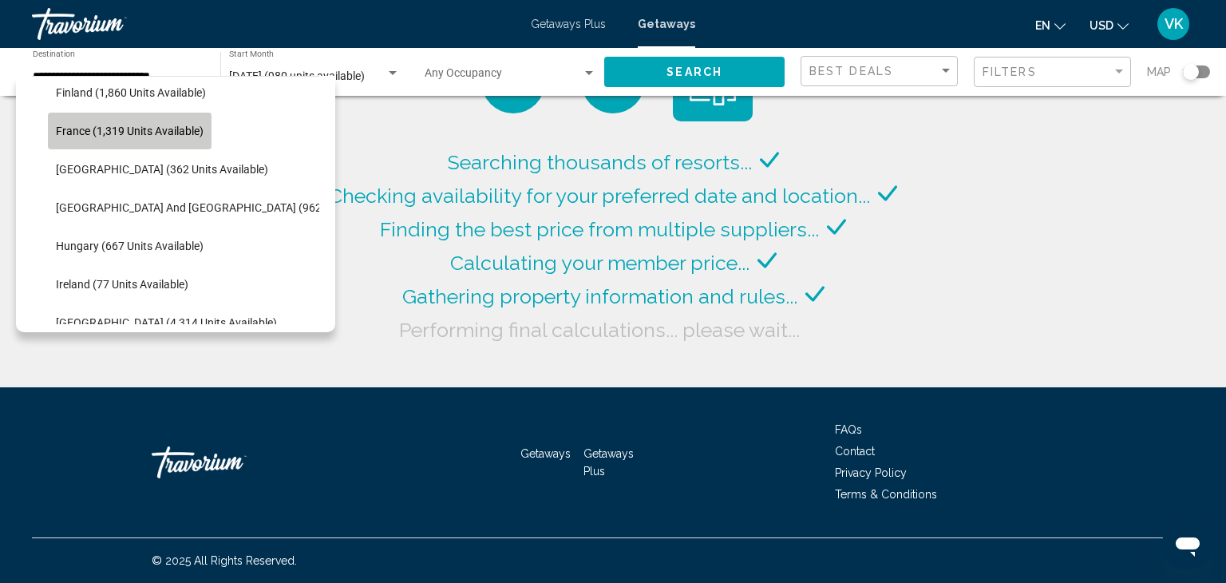
click at [134, 124] on span "France (1,319 units available)" at bounding box center [130, 130] width 148 height 13
type input "**********"
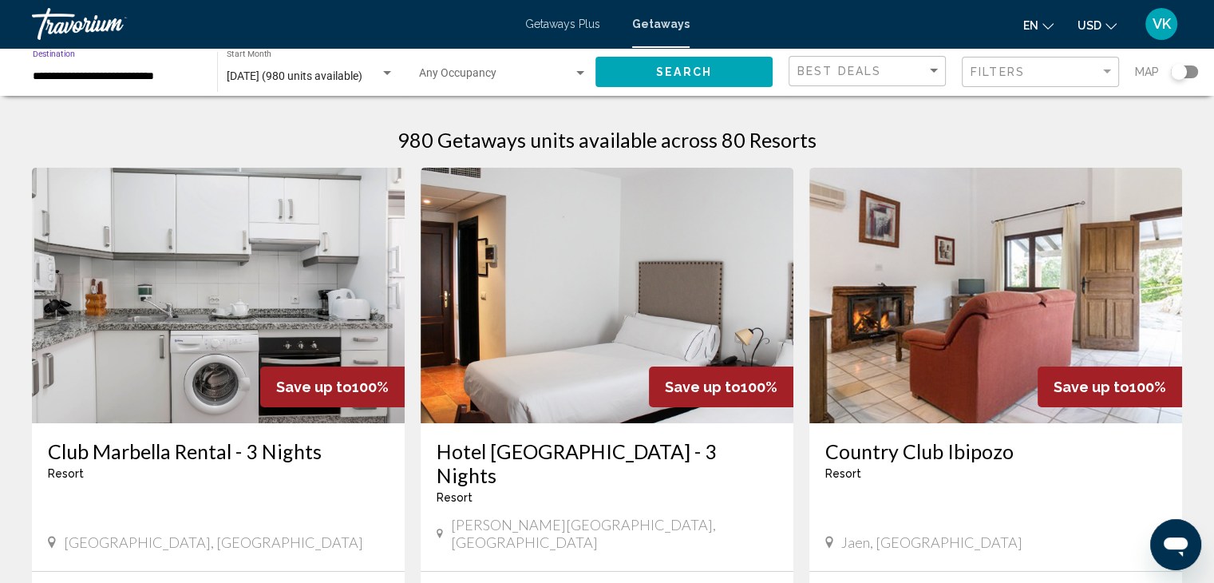
click at [686, 65] on span "Search" at bounding box center [684, 71] width 56 height 13
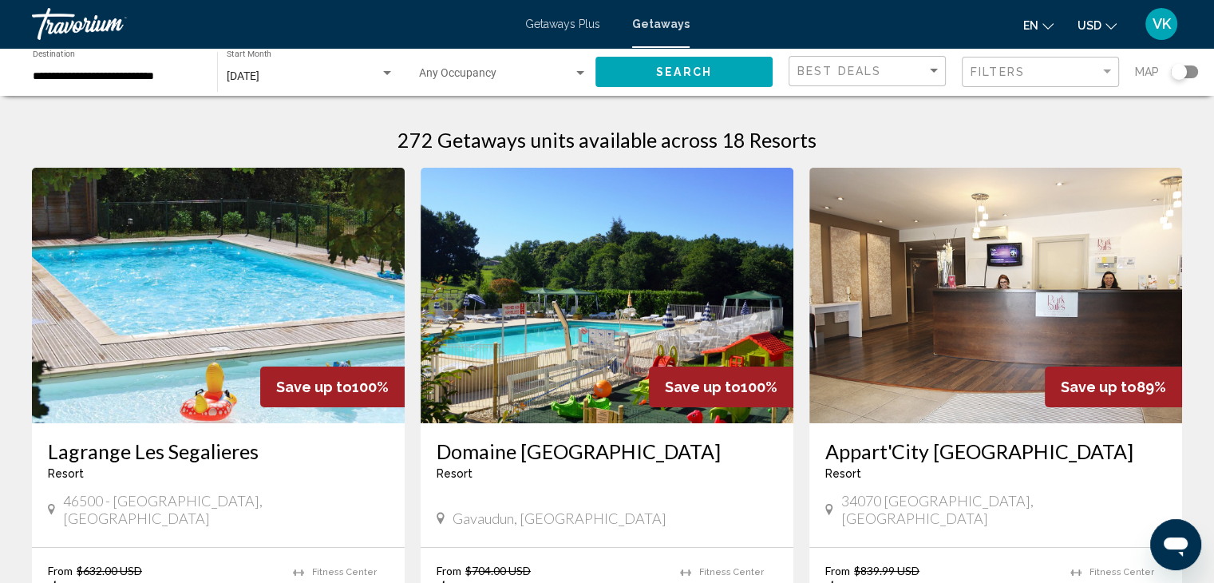
click at [1178, 71] on div "Search widget" at bounding box center [1179, 72] width 16 height 16
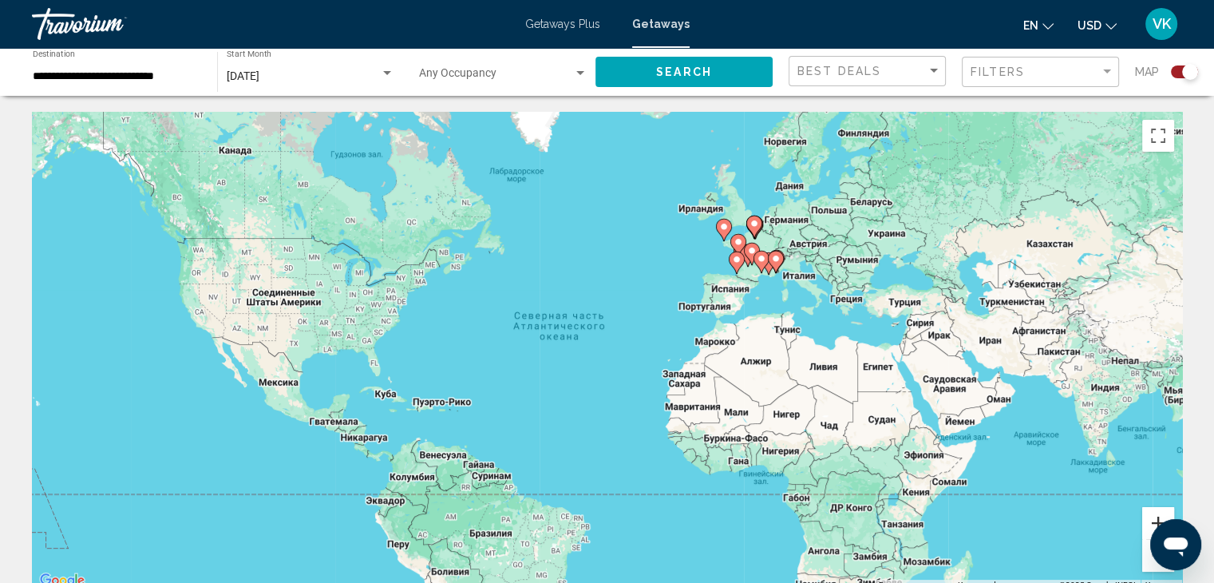
click at [1148, 513] on button "Увеличить" at bounding box center [1158, 523] width 32 height 32
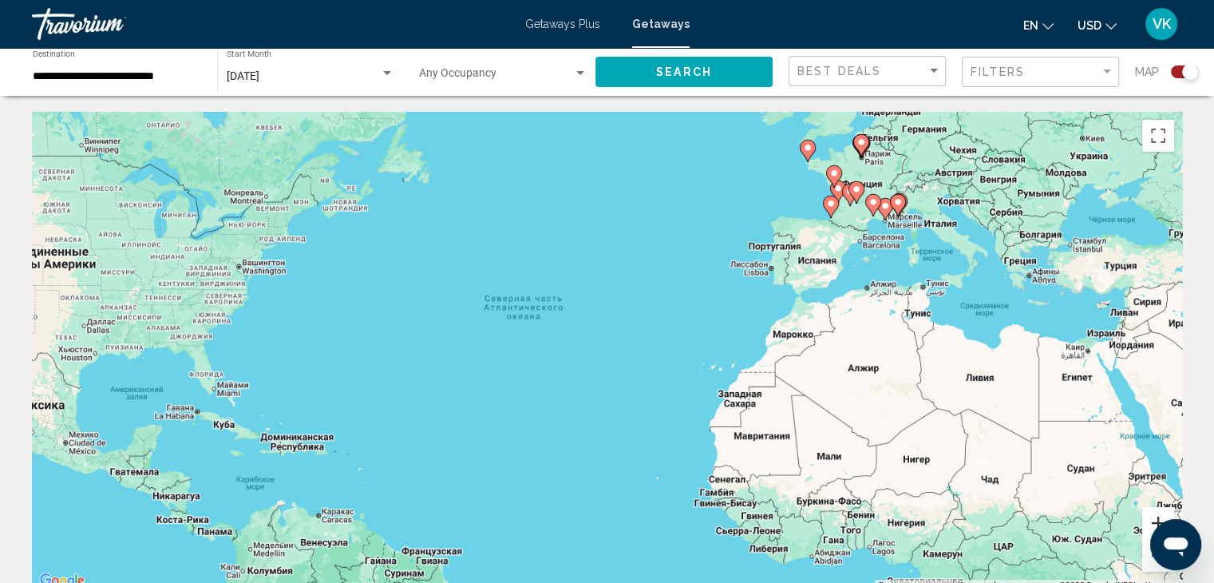
click at [1149, 516] on button "Увеличить" at bounding box center [1158, 523] width 32 height 32
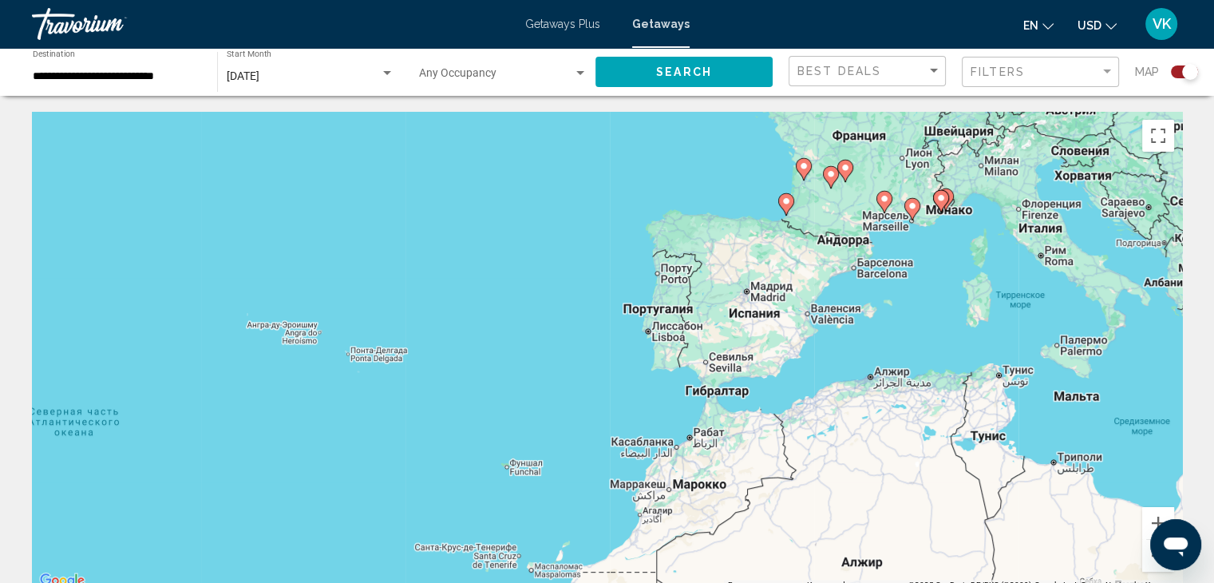
drag, startPoint x: 951, startPoint y: 345, endPoint x: 634, endPoint y: 514, distance: 359.1
click at [614, 518] on div "Чтобы активировать перетаскивание с помощью клавиатуры, нажмите Alt + Ввод. Пос…" at bounding box center [607, 351] width 1150 height 479
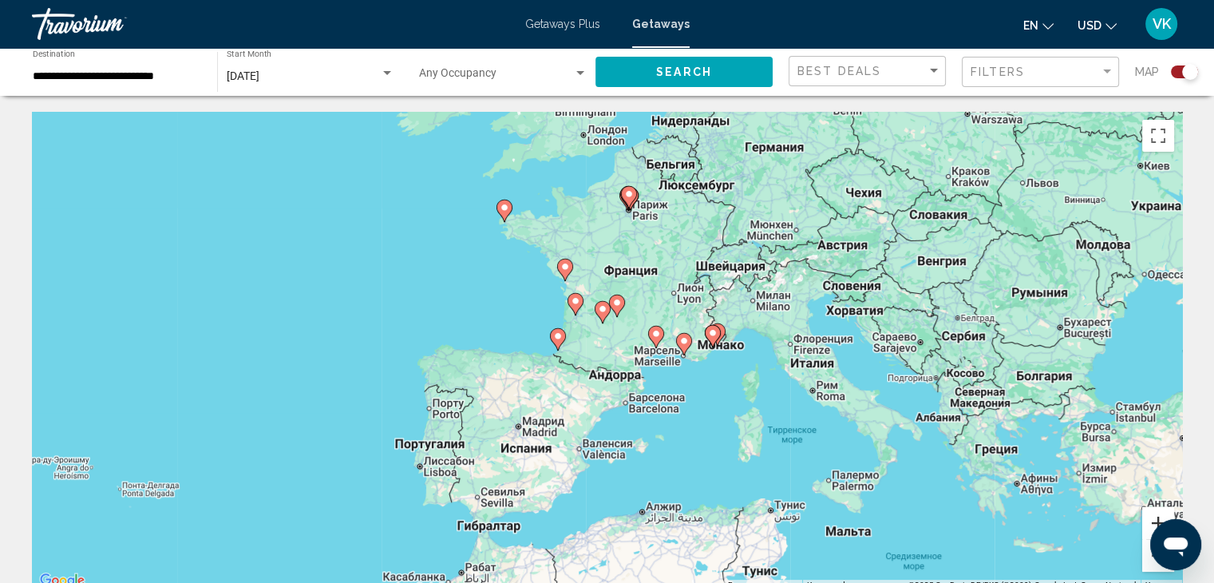
click at [1150, 520] on button "Увеличить" at bounding box center [1158, 523] width 32 height 32
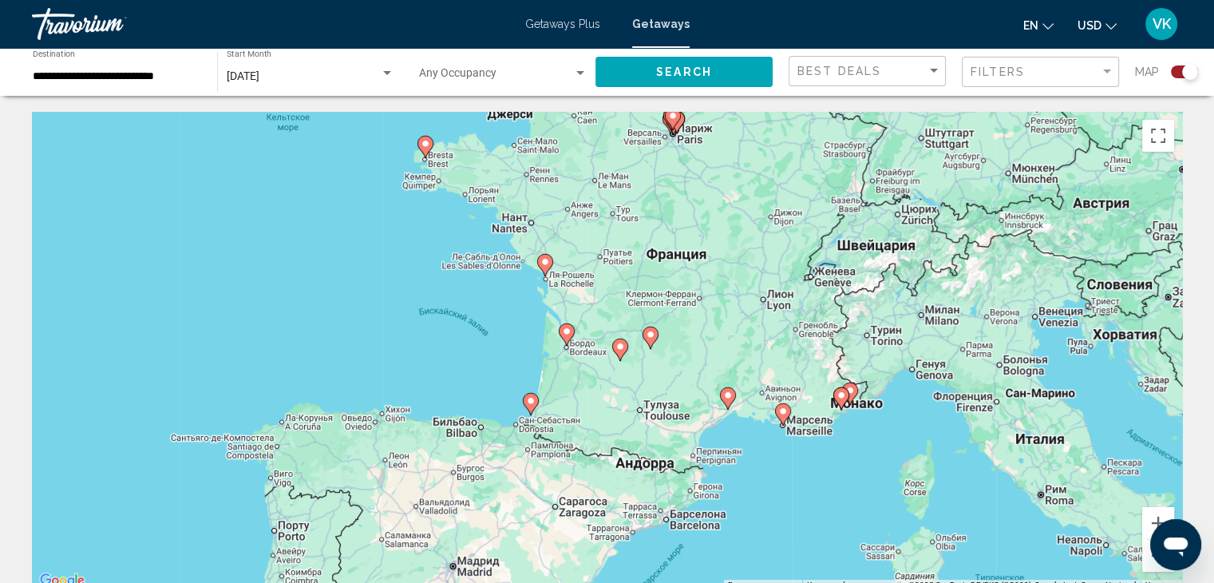
drag, startPoint x: 801, startPoint y: 405, endPoint x: 819, endPoint y: 450, distance: 48.8
click at [817, 449] on div "Чтобы активировать перетаскивание с помощью клавиатуры, нажмите Alt + Ввод. Пос…" at bounding box center [607, 351] width 1150 height 479
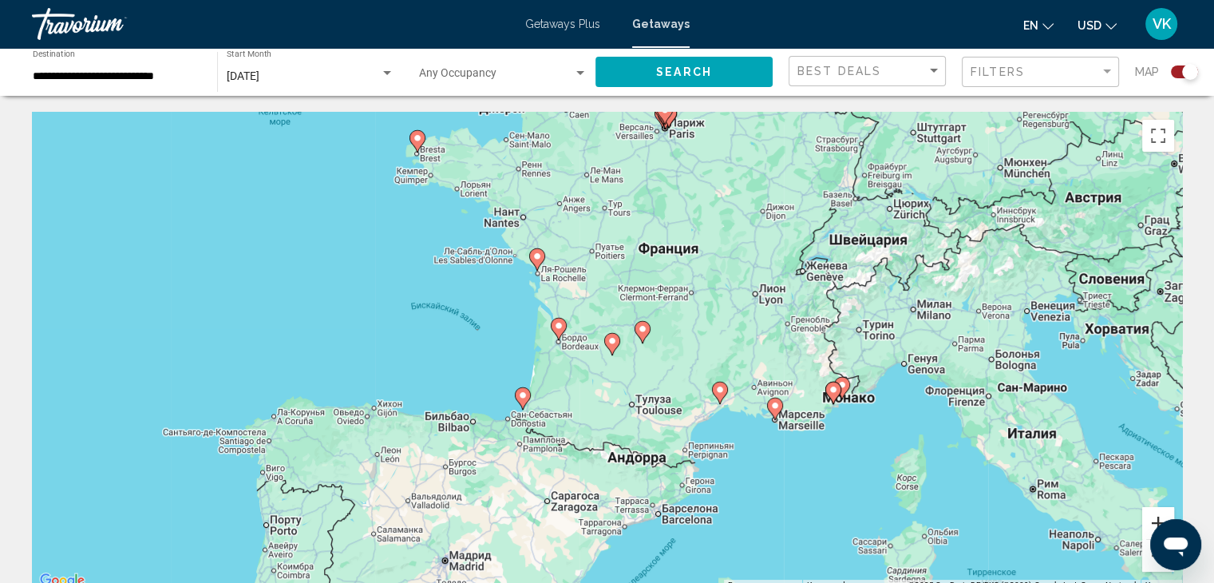
click at [1147, 516] on button "Увеличить" at bounding box center [1158, 523] width 32 height 32
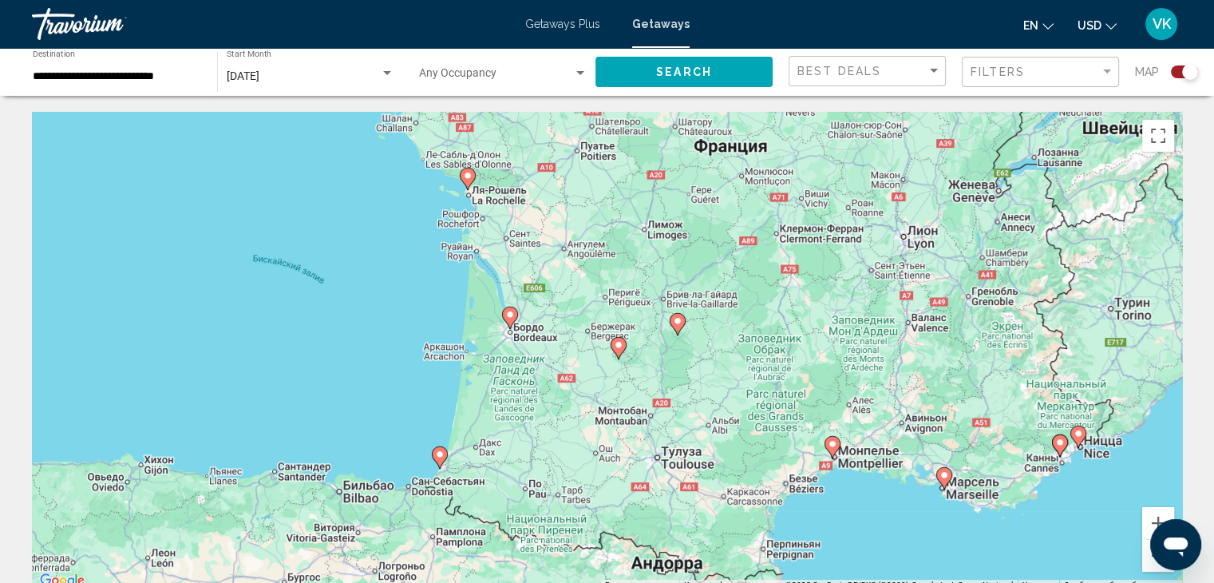
click at [437, 455] on image "Main content" at bounding box center [440, 454] width 10 height 10
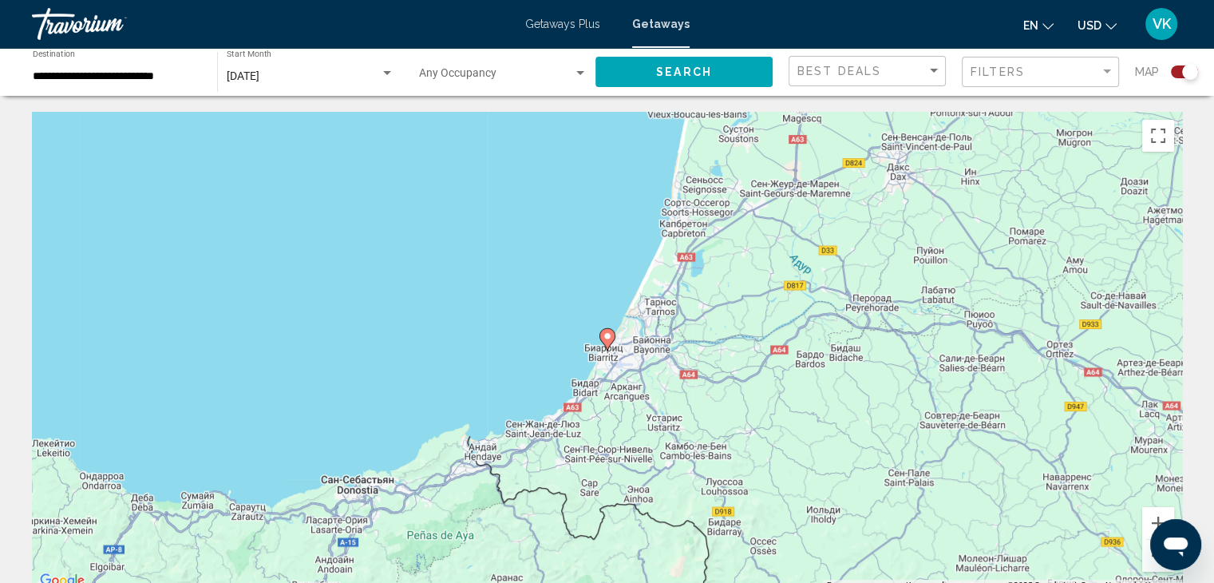
click at [606, 338] on image "Main content" at bounding box center [607, 336] width 10 height 10
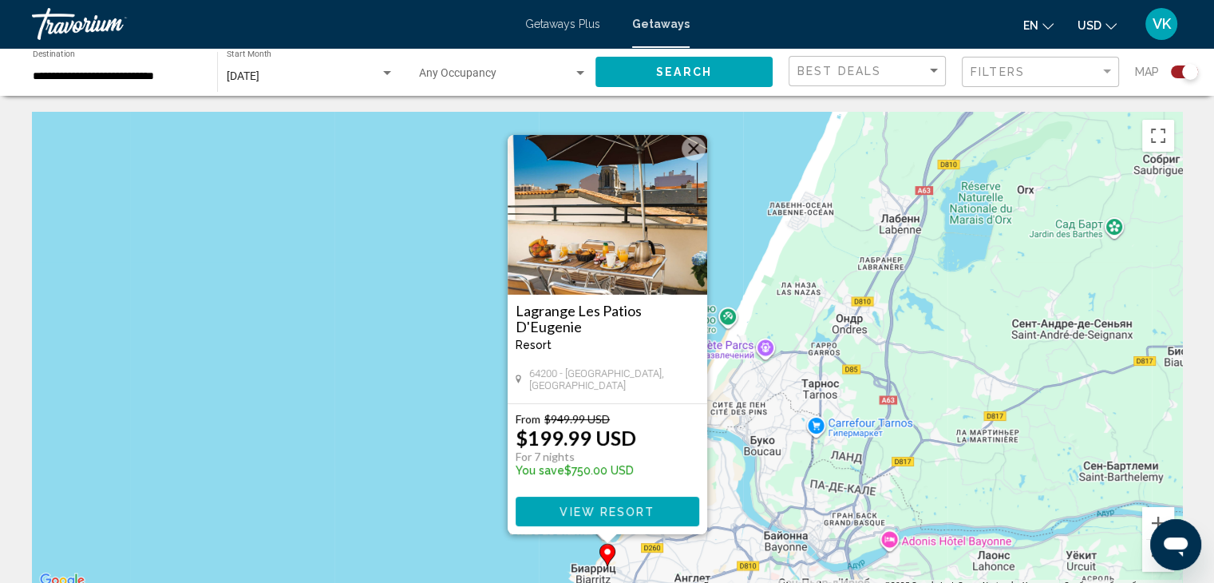
click at [591, 227] on img "Main content" at bounding box center [607, 215] width 199 height 160
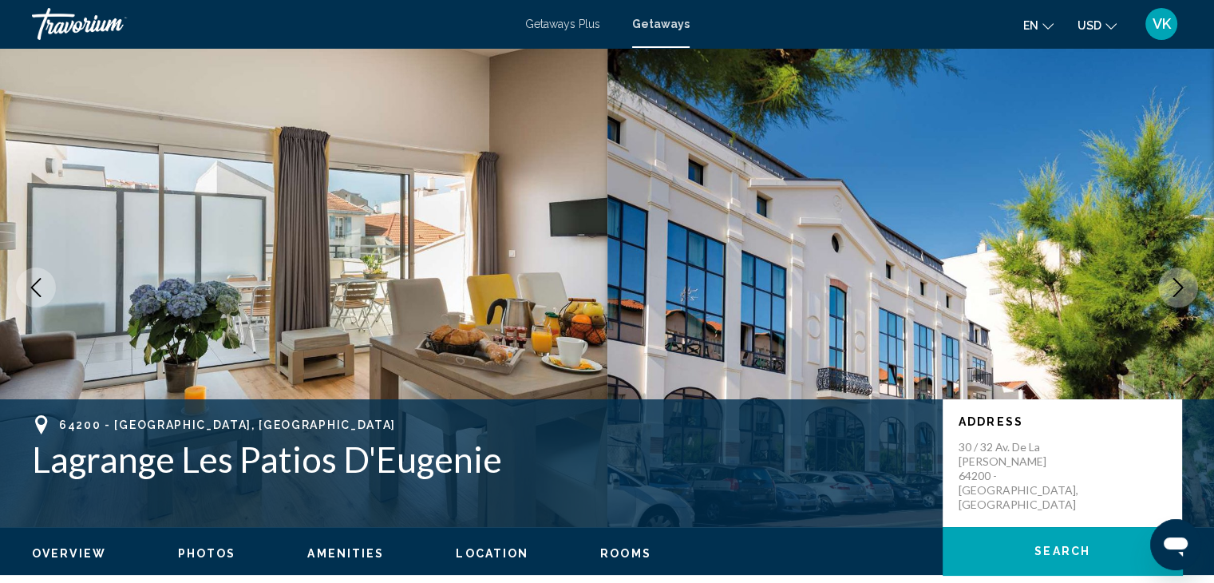
click at [1181, 282] on icon "Next image" at bounding box center [1177, 287] width 19 height 19
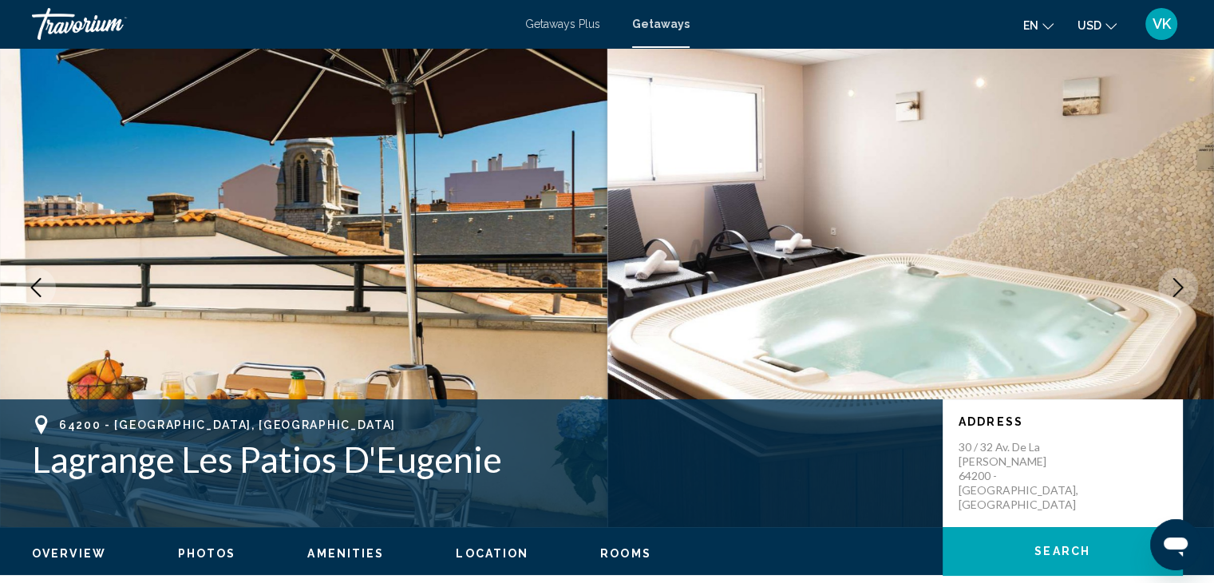
click at [1183, 282] on icon "Next image" at bounding box center [1177, 287] width 19 height 19
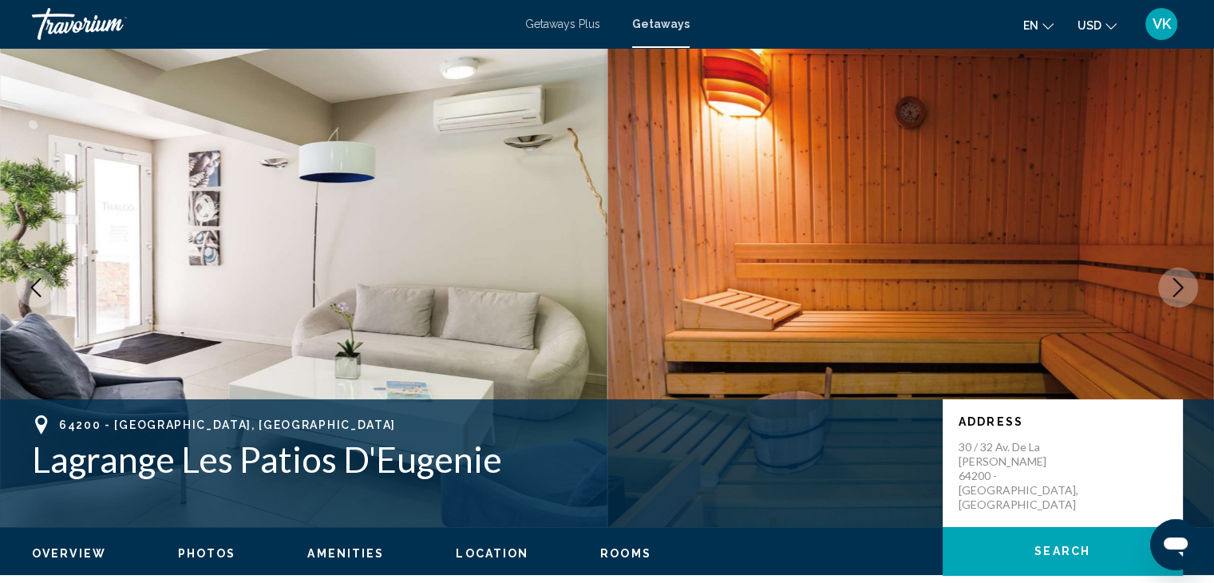
click at [1183, 282] on icon "Next image" at bounding box center [1177, 287] width 19 height 19
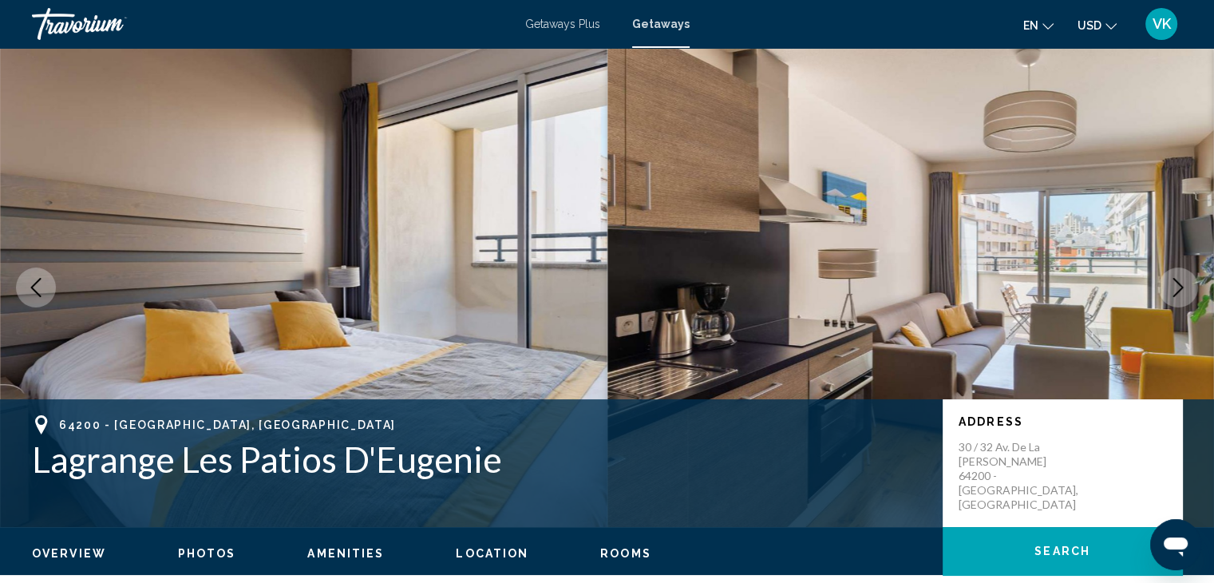
click at [1183, 285] on icon "Next image" at bounding box center [1177, 287] width 19 height 19
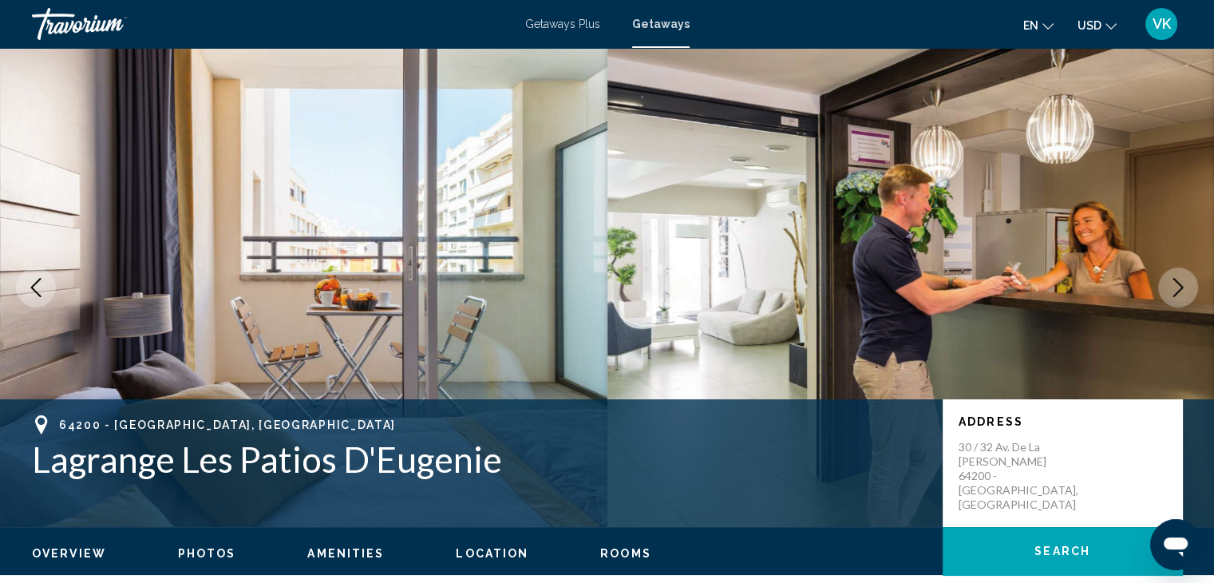
click at [1181, 285] on icon "Next image" at bounding box center [1177, 287] width 19 height 19
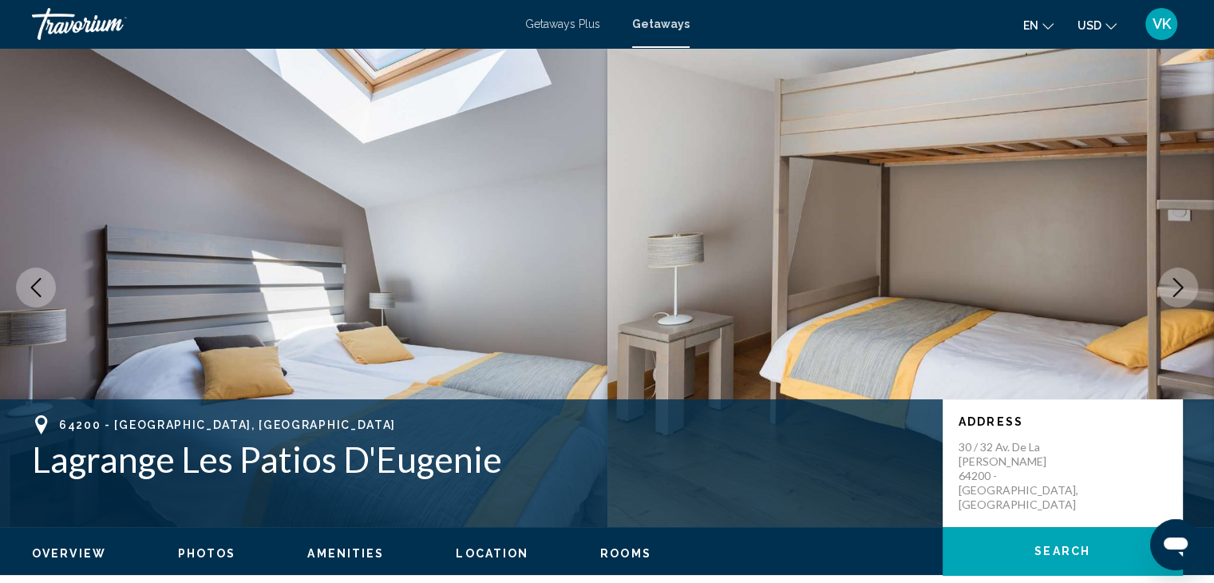
click at [1181, 286] on icon "Next image" at bounding box center [1177, 287] width 19 height 19
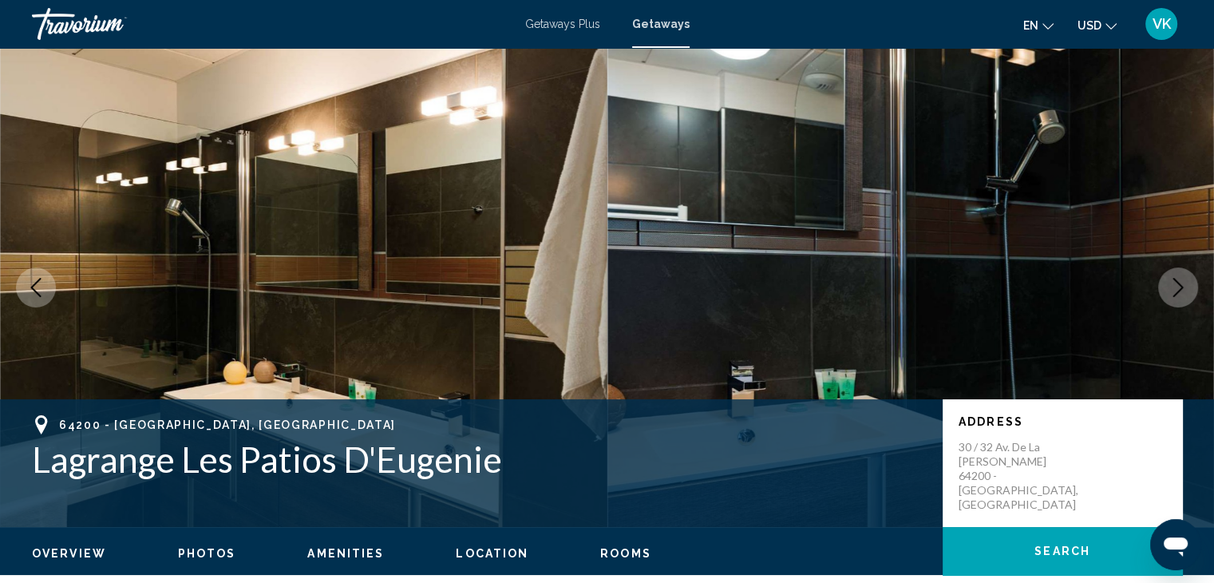
click at [1181, 286] on icon "Next image" at bounding box center [1178, 287] width 10 height 19
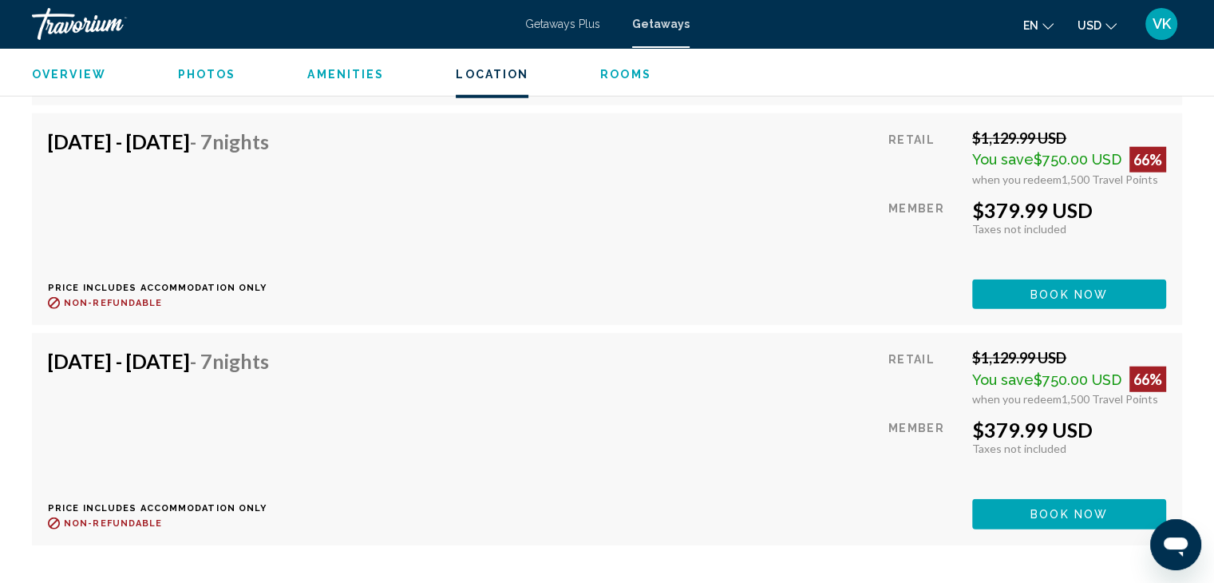
scroll to position [4389, 0]
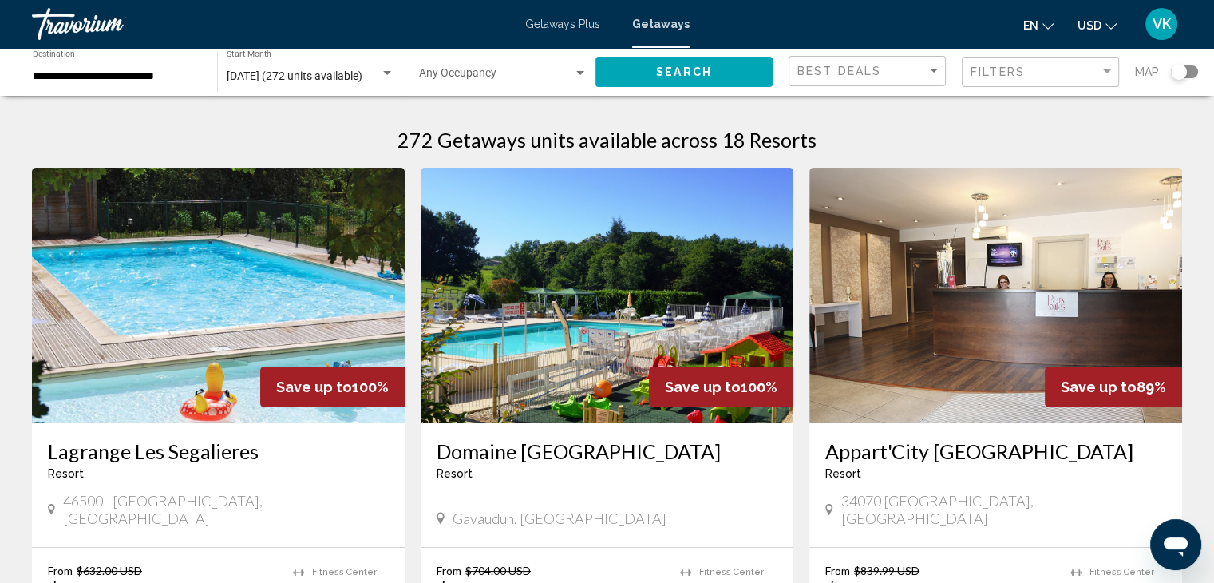
click at [1179, 75] on div "Search widget" at bounding box center [1179, 72] width 16 height 16
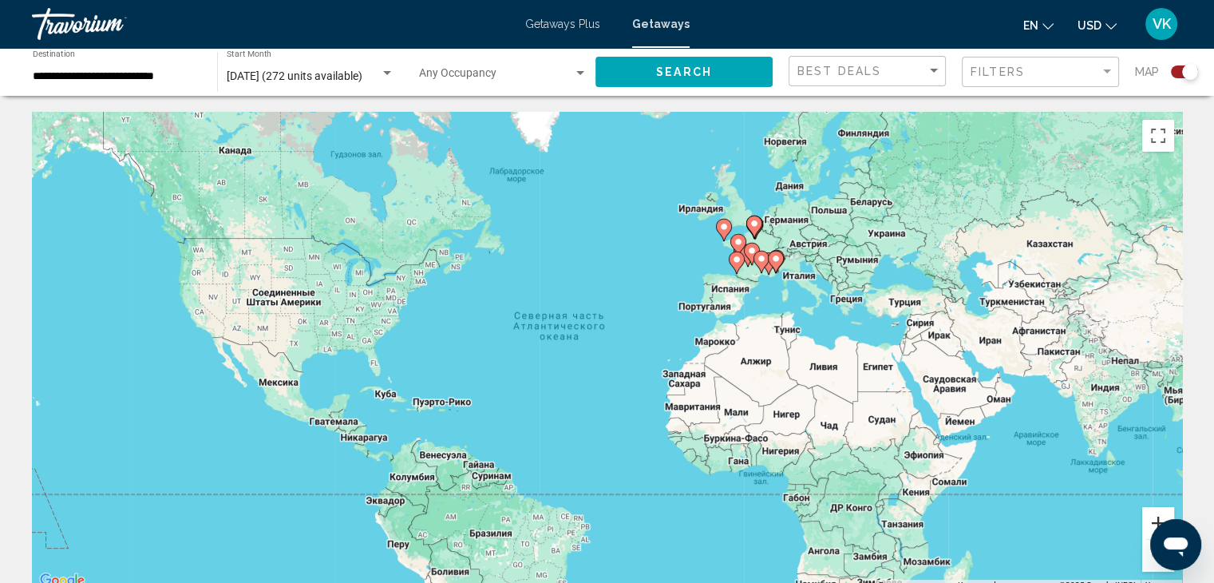
click at [1156, 514] on button "Увеличить" at bounding box center [1158, 523] width 32 height 32
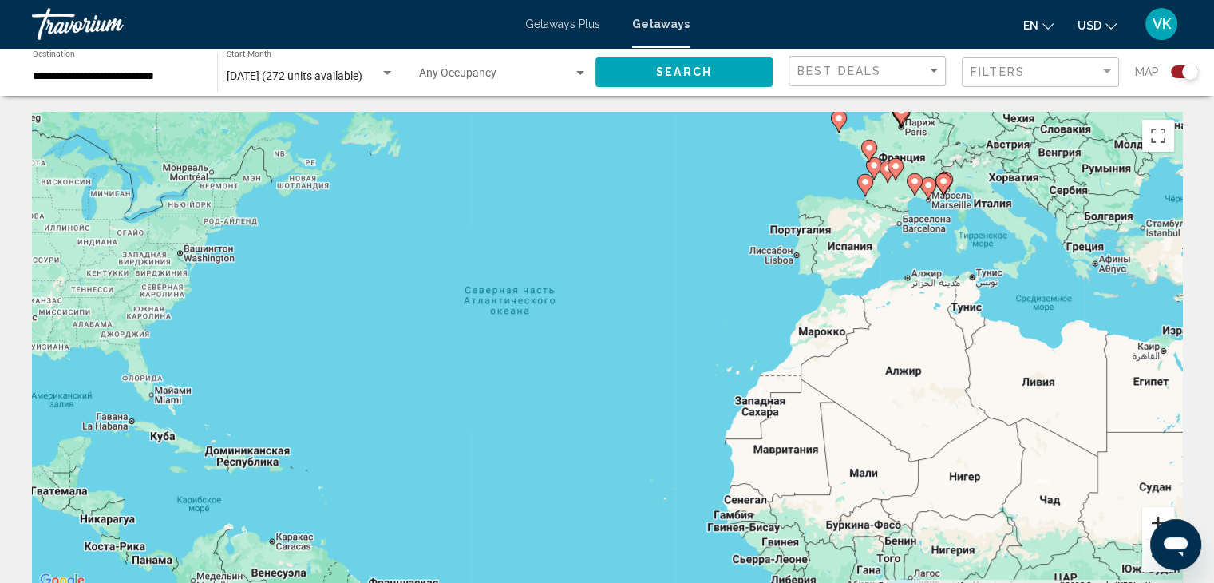
click at [1156, 514] on button "Увеличить" at bounding box center [1158, 523] width 32 height 32
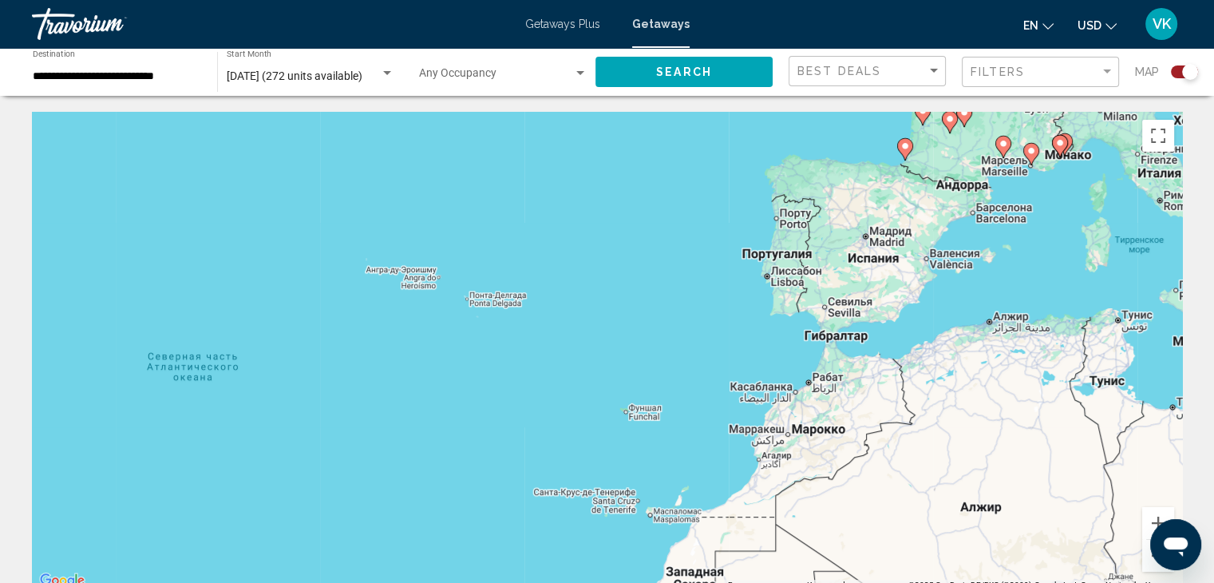
drag, startPoint x: 1057, startPoint y: 353, endPoint x: 716, endPoint y: 528, distance: 383.3
click at [720, 528] on div "Чтобы активировать перетаскивание с помощью клавиатуры, нажмите Alt + Ввод. Пос…" at bounding box center [607, 351] width 1150 height 479
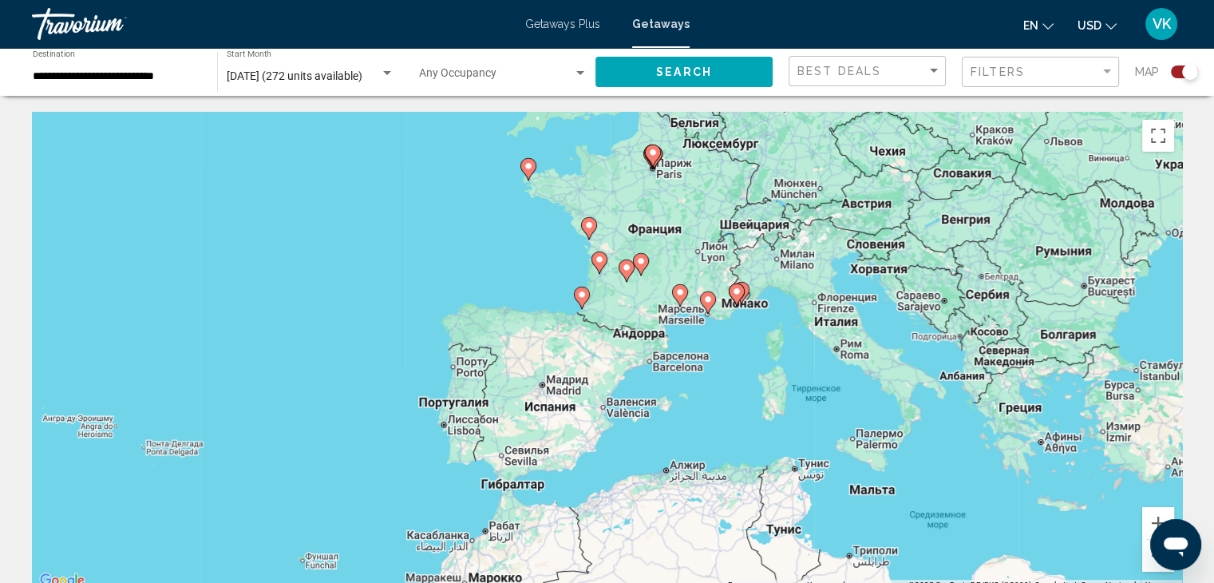
drag, startPoint x: 922, startPoint y: 354, endPoint x: 773, endPoint y: 419, distance: 162.6
click at [776, 420] on div "Чтобы активировать перетаскивание с помощью клавиатуры, нажмите Alt + Ввод. Пос…" at bounding box center [607, 351] width 1150 height 479
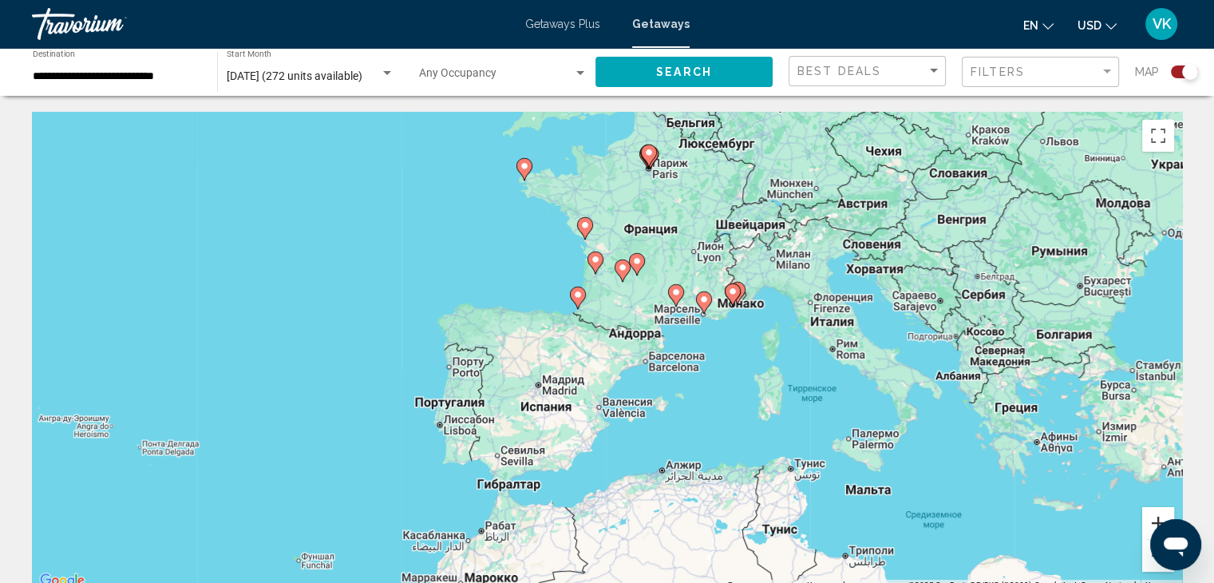
click at [1148, 516] on button "Увеличить" at bounding box center [1158, 523] width 32 height 32
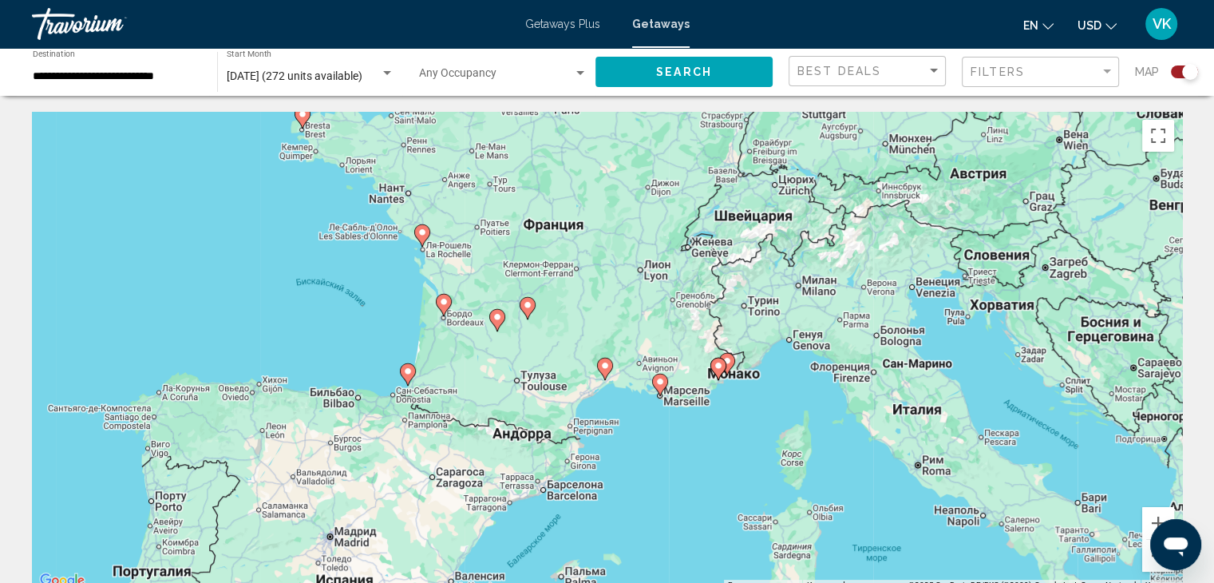
drag, startPoint x: 907, startPoint y: 346, endPoint x: 804, endPoint y: 447, distance: 144.5
click at [804, 447] on div "Чтобы активировать перетаскивание с помощью клавиатуры, нажмите Alt + Ввод. Пос…" at bounding box center [607, 351] width 1150 height 479
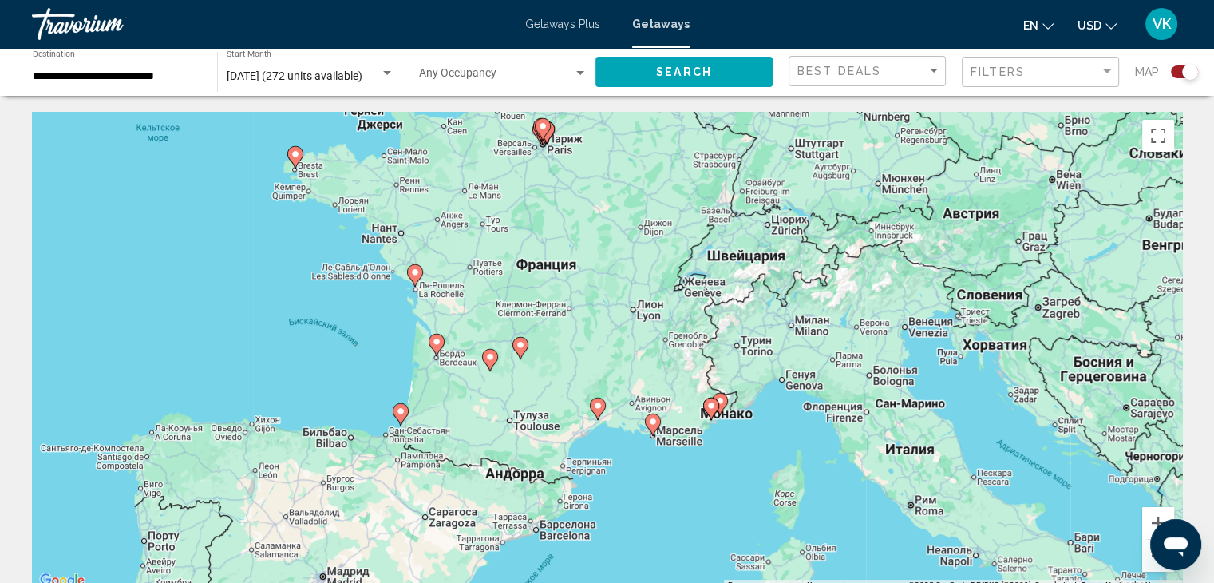
drag, startPoint x: 715, startPoint y: 427, endPoint x: 709, endPoint y: 468, distance: 42.0
click at [709, 468] on div "Чтобы активировать перетаскивание с помощью клавиатуры, нажмите Alt + Ввод. Пос…" at bounding box center [607, 351] width 1150 height 479
click at [709, 405] on image "Main content" at bounding box center [711, 406] width 10 height 10
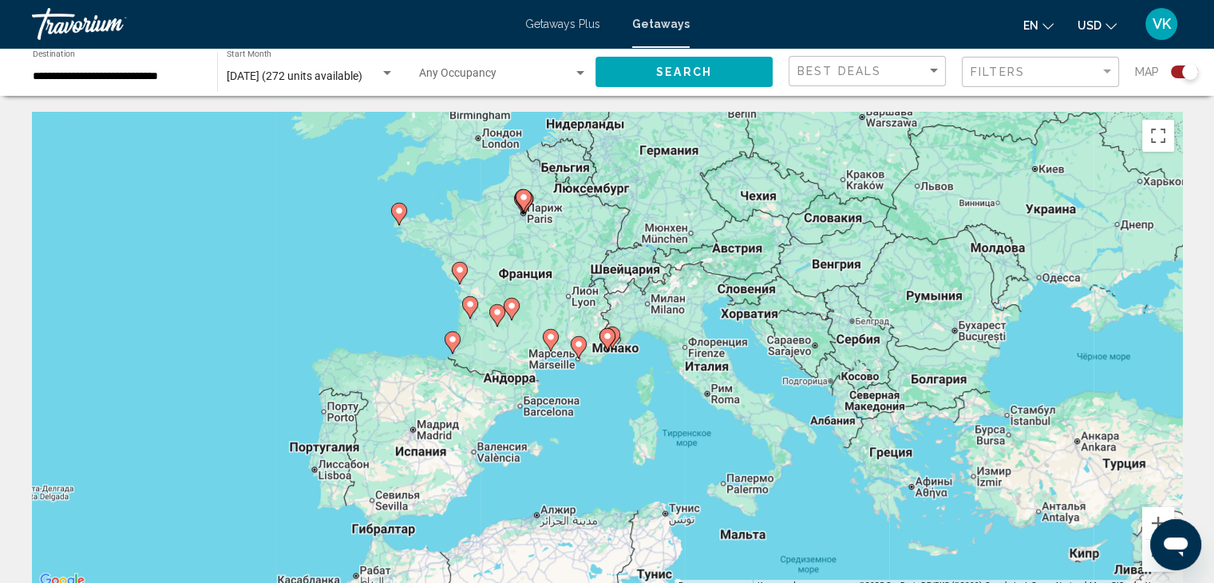
click at [606, 335] on image "Main content" at bounding box center [607, 336] width 10 height 10
click at [606, 337] on image "Main content" at bounding box center [607, 336] width 10 height 10
type input "**********"
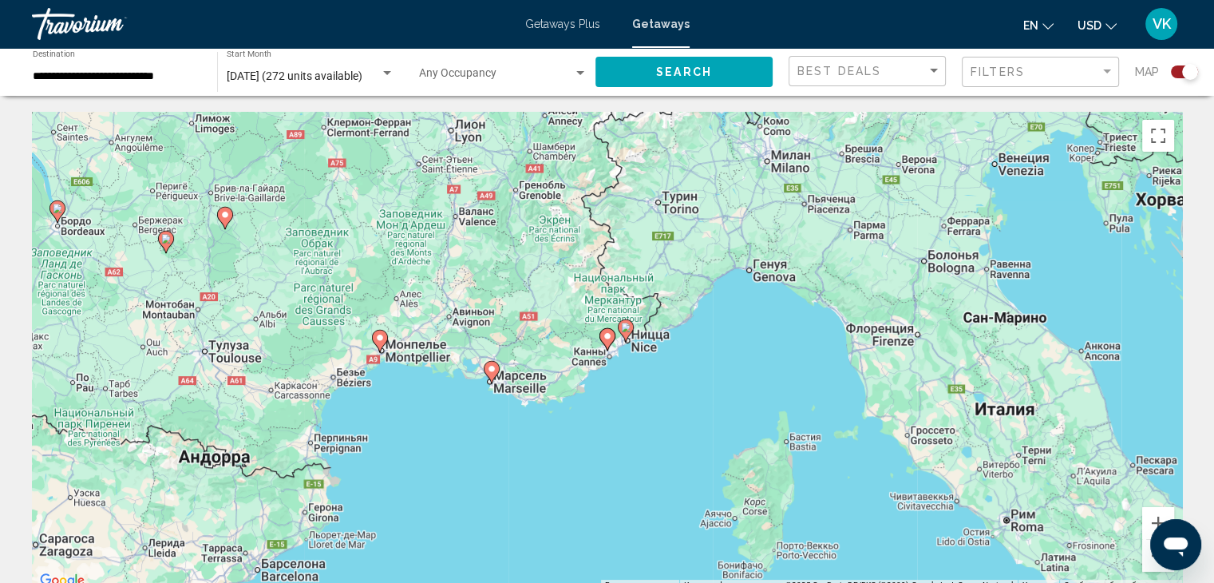
click at [626, 330] on image "Main content" at bounding box center [626, 327] width 10 height 10
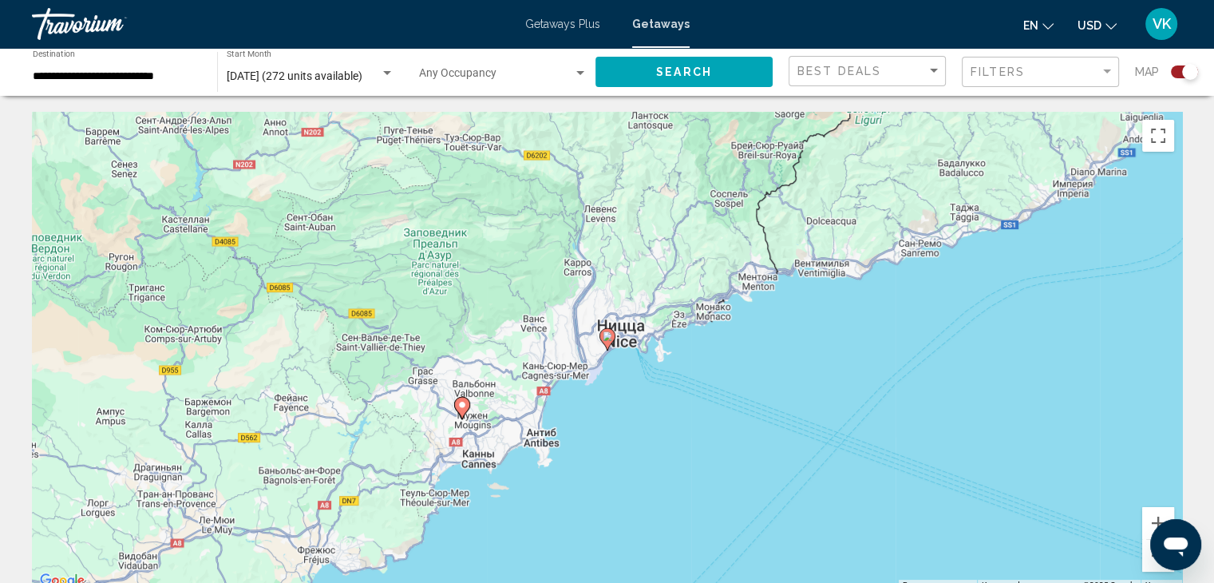
click at [606, 334] on image "Main content" at bounding box center [607, 336] width 10 height 10
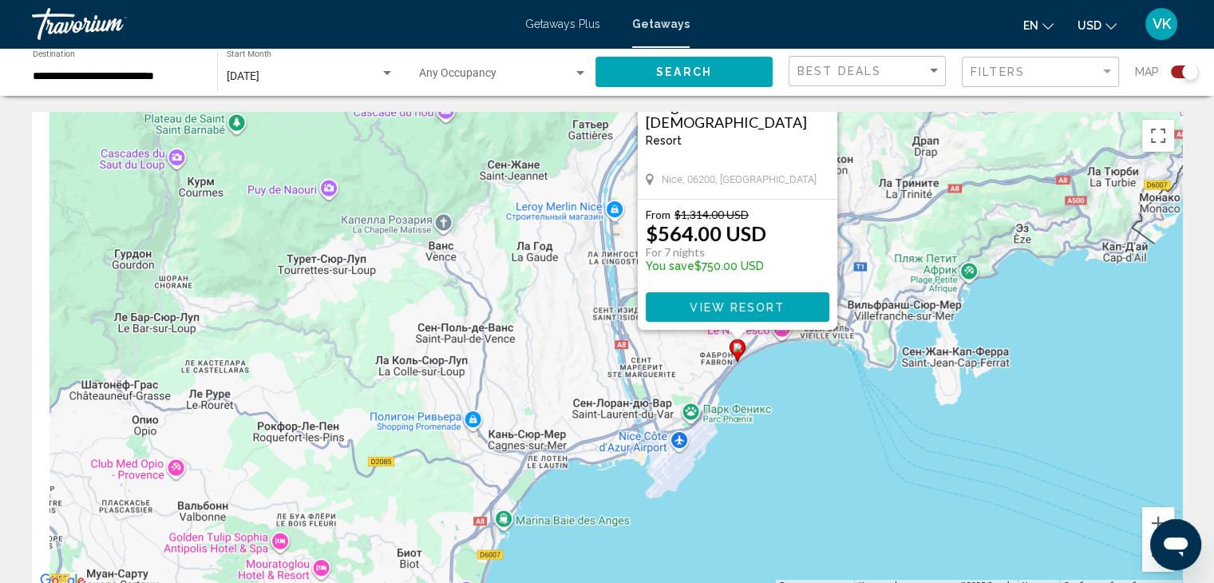
drag, startPoint x: 958, startPoint y: 477, endPoint x: 1112, endPoint y: 236, distance: 286.4
click at [1113, 241] on div "Чтобы активировать перетаскивание с помощью клавиатуры, нажмите Alt + Ввод. Пос…" at bounding box center [607, 351] width 1150 height 479
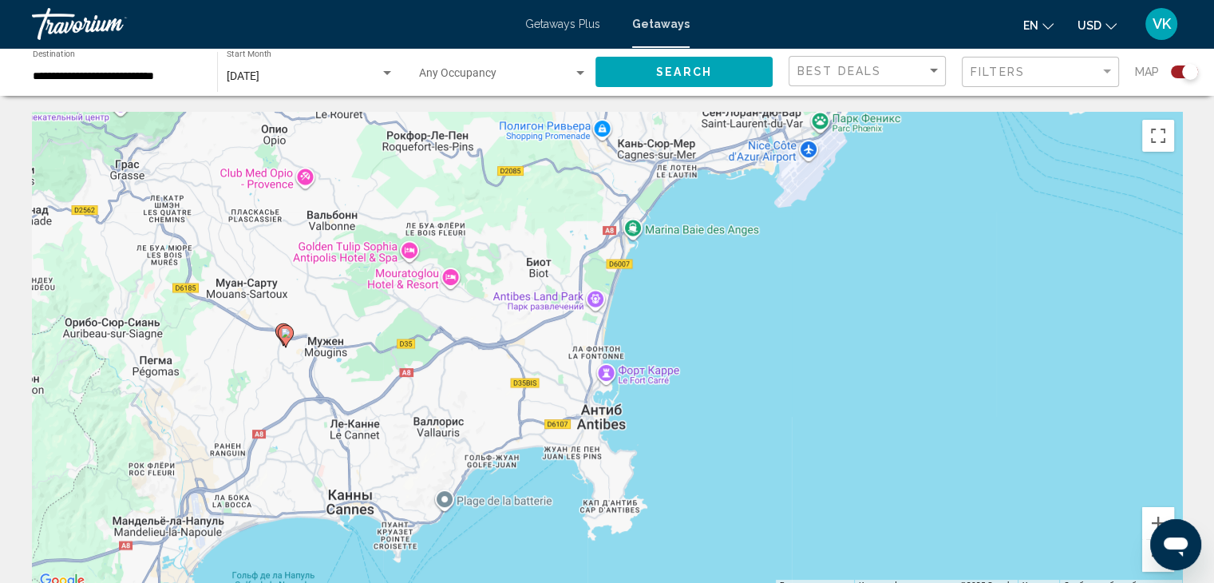
drag, startPoint x: 645, startPoint y: 464, endPoint x: 721, endPoint y: 237, distance: 240.0
click at [725, 237] on div "Чтобы активировать перетаскивание с помощью клавиатуры, нажмите Alt + Ввод. Пос…" at bounding box center [607, 351] width 1150 height 479
click at [906, 324] on div "Чтобы активировать перетаскивание с помощью клавиатуры, нажмите Alt + Ввод. Пос…" at bounding box center [607, 351] width 1150 height 479
click at [1151, 556] on button "Уменьшить" at bounding box center [1158, 555] width 32 height 32
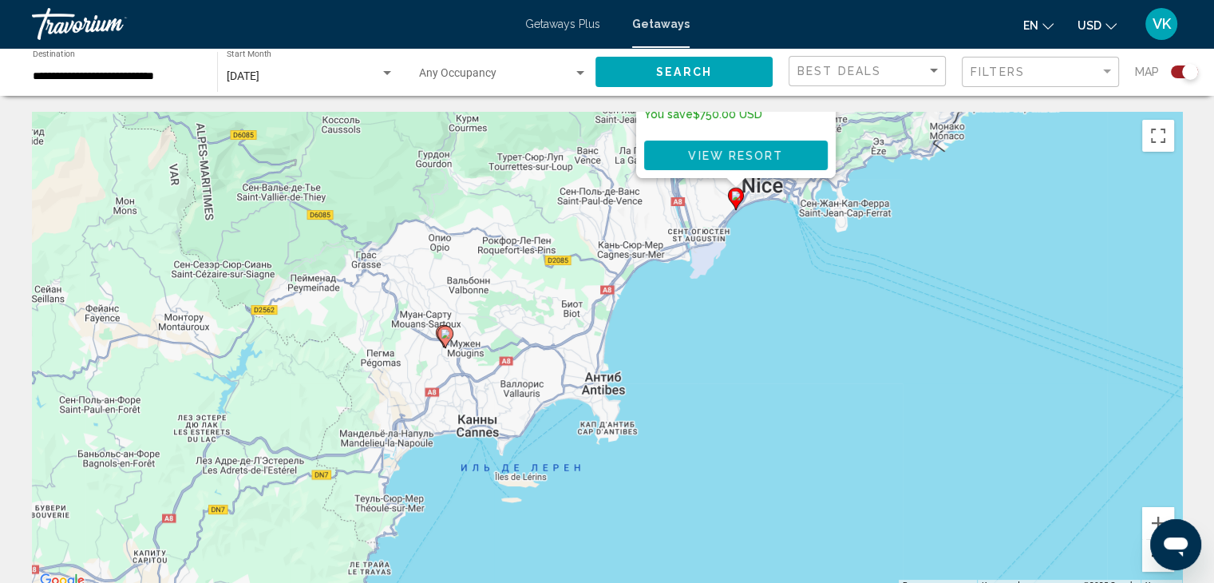
click at [1154, 563] on button "Уменьшить" at bounding box center [1158, 555] width 32 height 32
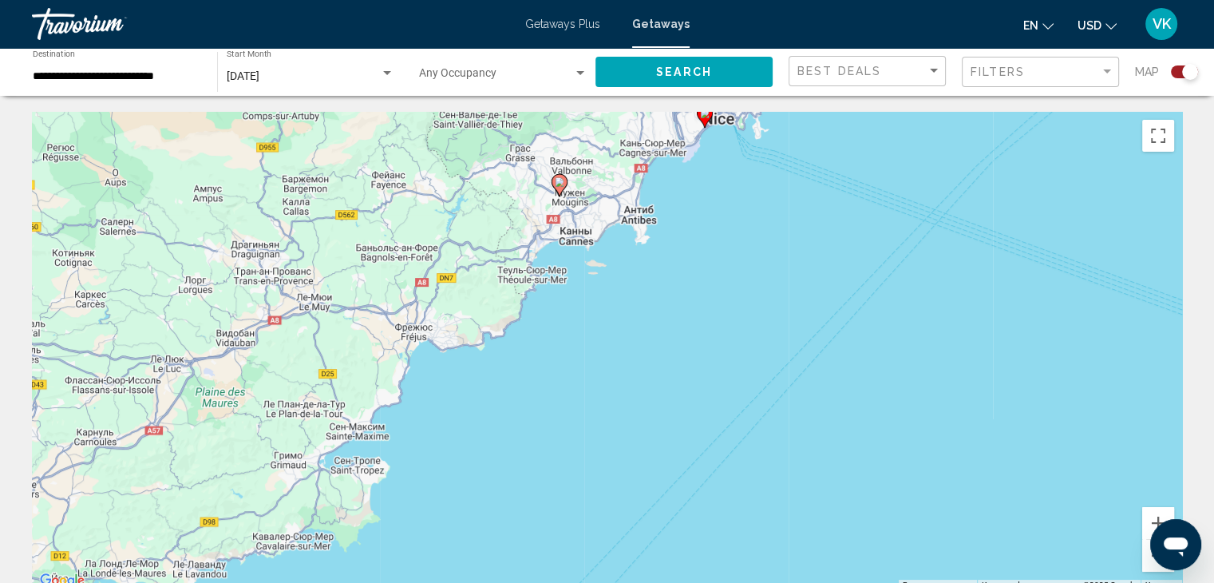
drag, startPoint x: 696, startPoint y: 403, endPoint x: 694, endPoint y: 224, distance: 178.8
click at [694, 223] on div "Чтобы активировать перетаскивание с помощью клавиатуры, нажмите Alt + Ввод. Пос…" at bounding box center [607, 351] width 1150 height 479
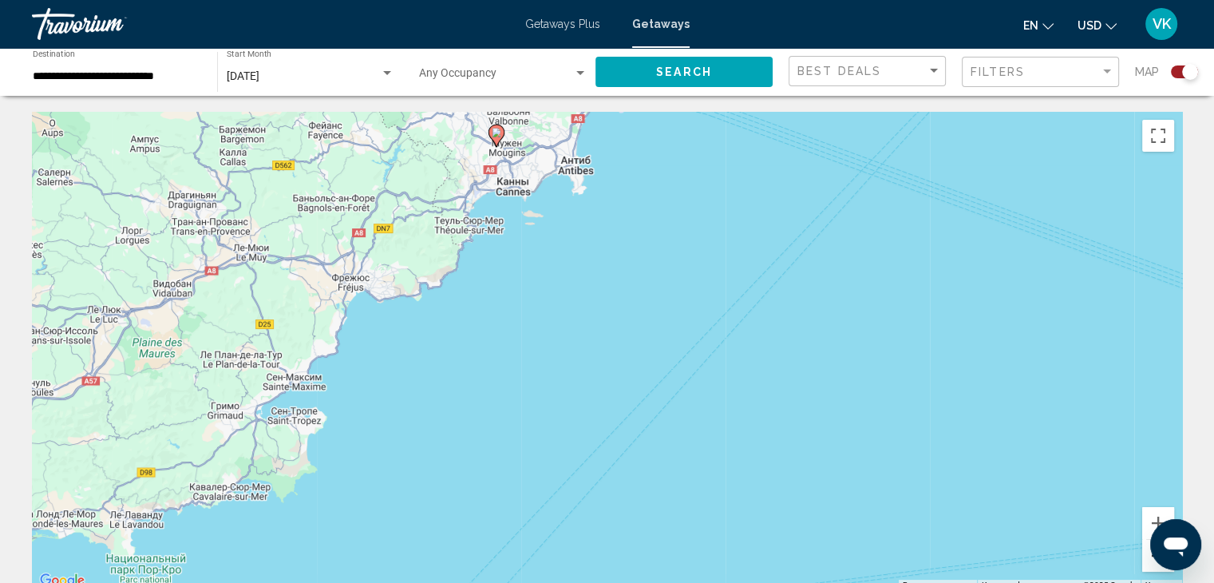
click at [1144, 563] on button "Уменьшить" at bounding box center [1158, 555] width 32 height 32
click at [1145, 563] on button "Уменьшить" at bounding box center [1158, 555] width 32 height 32
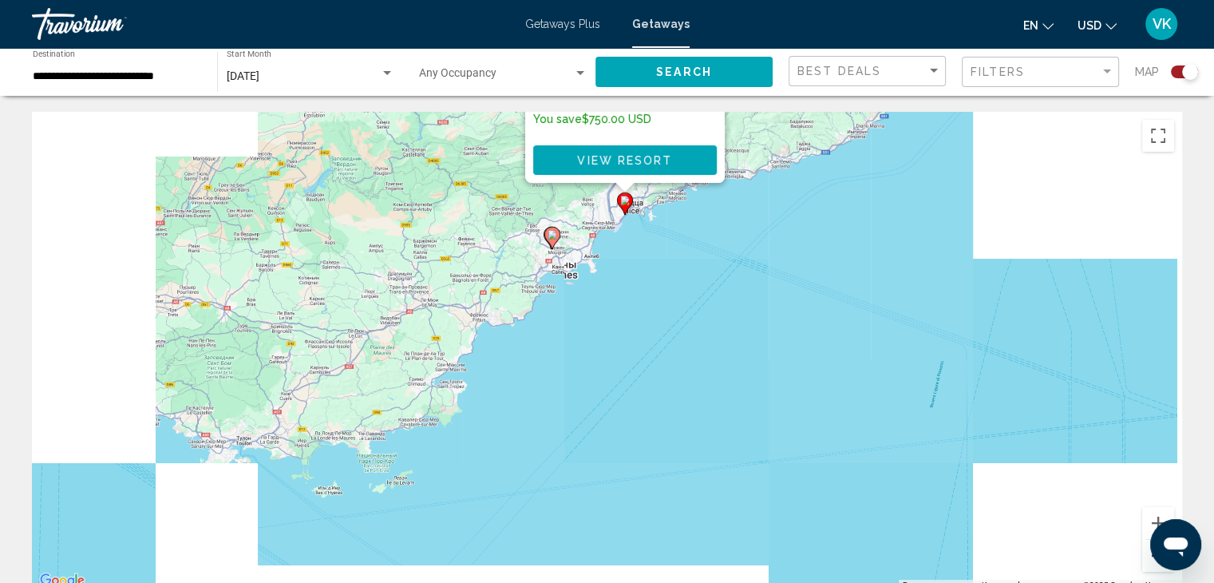
click at [1145, 563] on button "Уменьшить" at bounding box center [1158, 555] width 32 height 32
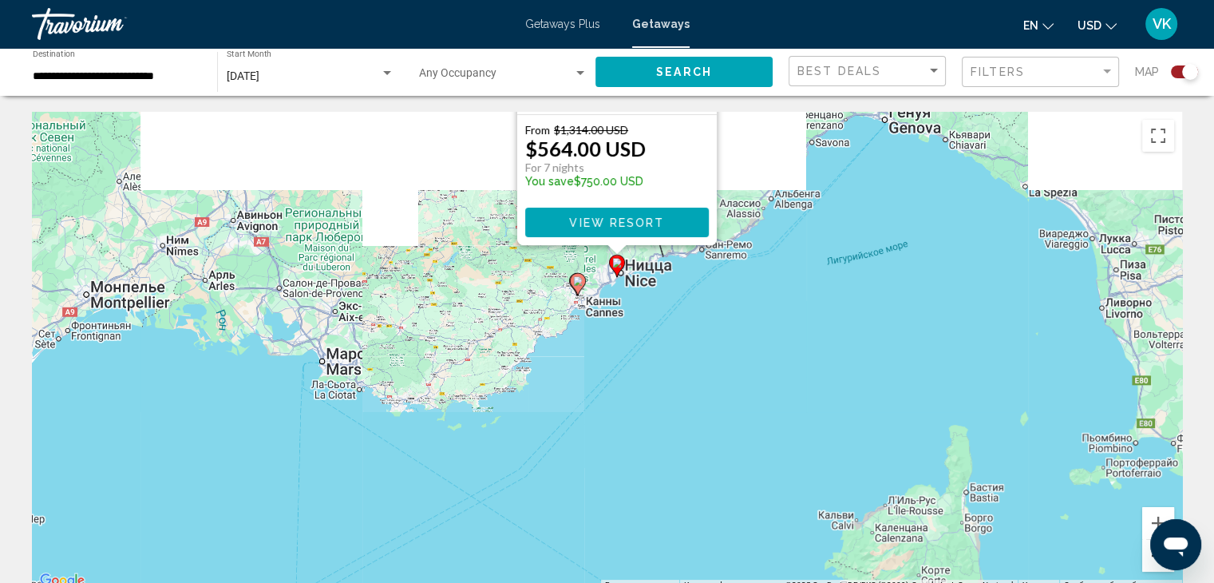
click at [1146, 563] on button "Уменьшить" at bounding box center [1158, 555] width 32 height 32
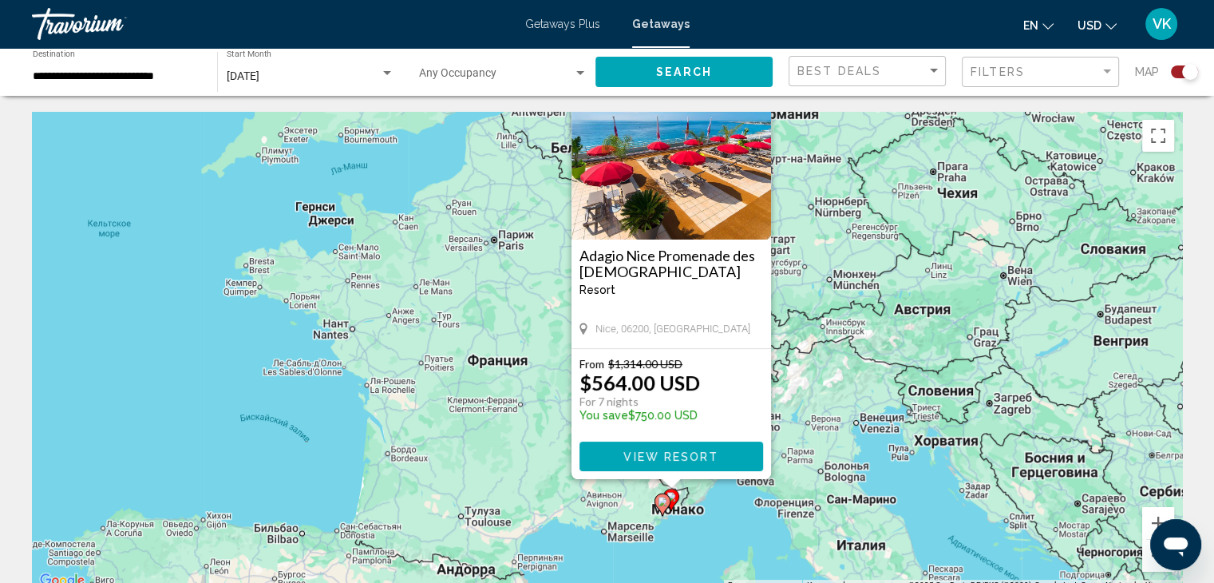
click at [760, 516] on div "Чтобы активировать перетаскивание с помощью клавиатуры, нажмите Alt + Ввод. Пос…" at bounding box center [607, 351] width 1150 height 479
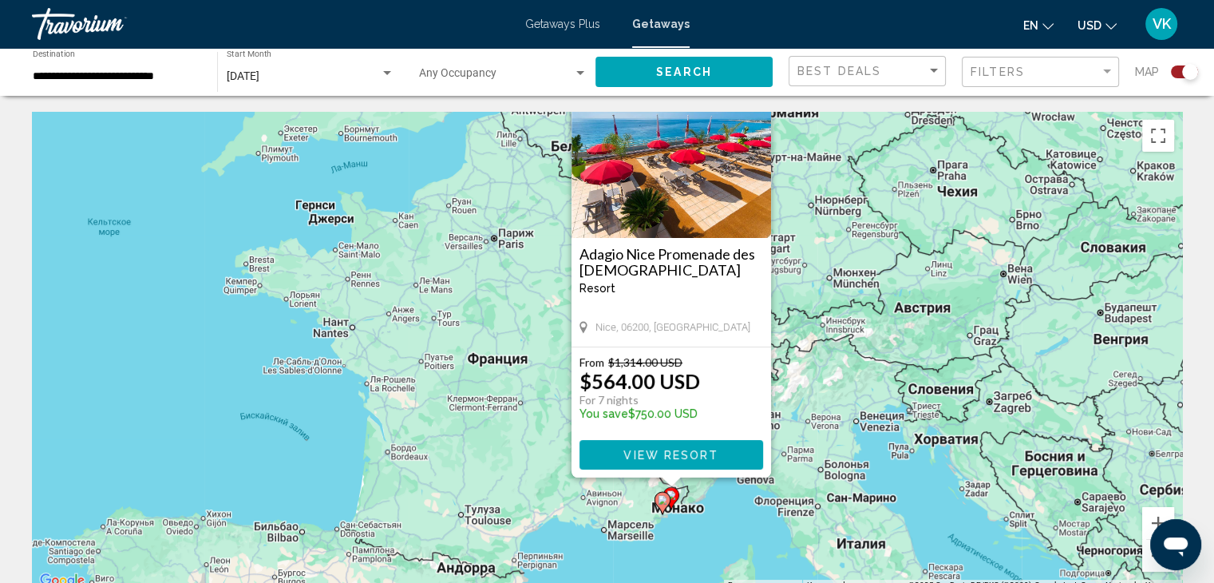
click at [737, 500] on div "Чтобы активировать перетаскивание с помощью клавиатуры, нажмите Alt + Ввод. Пос…" at bounding box center [607, 351] width 1150 height 479
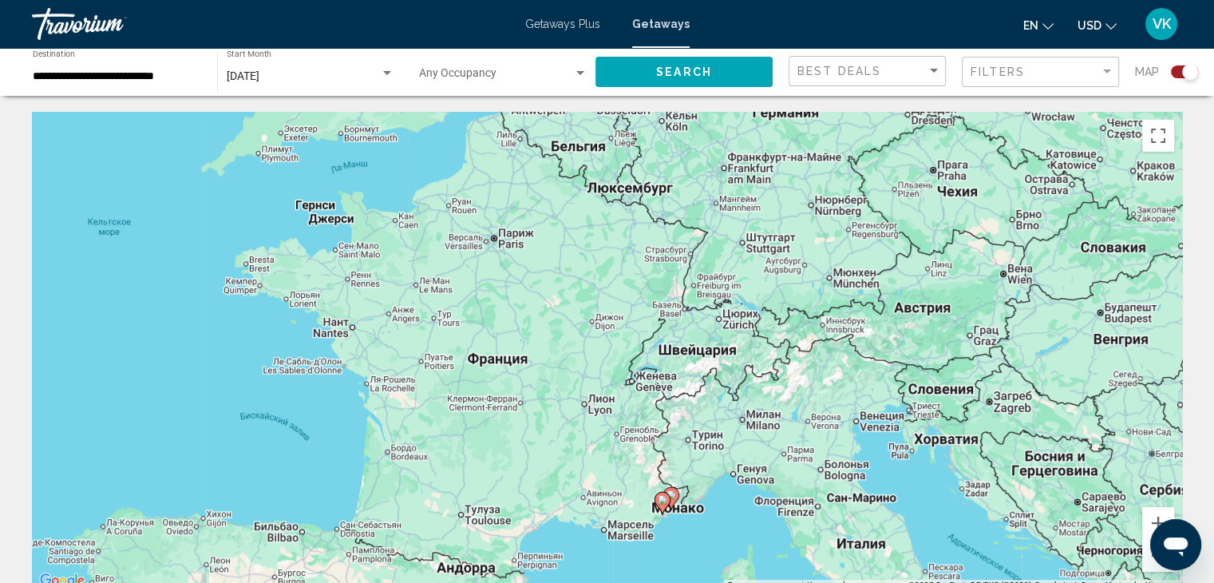
click at [674, 68] on span "Search" at bounding box center [684, 72] width 56 height 13
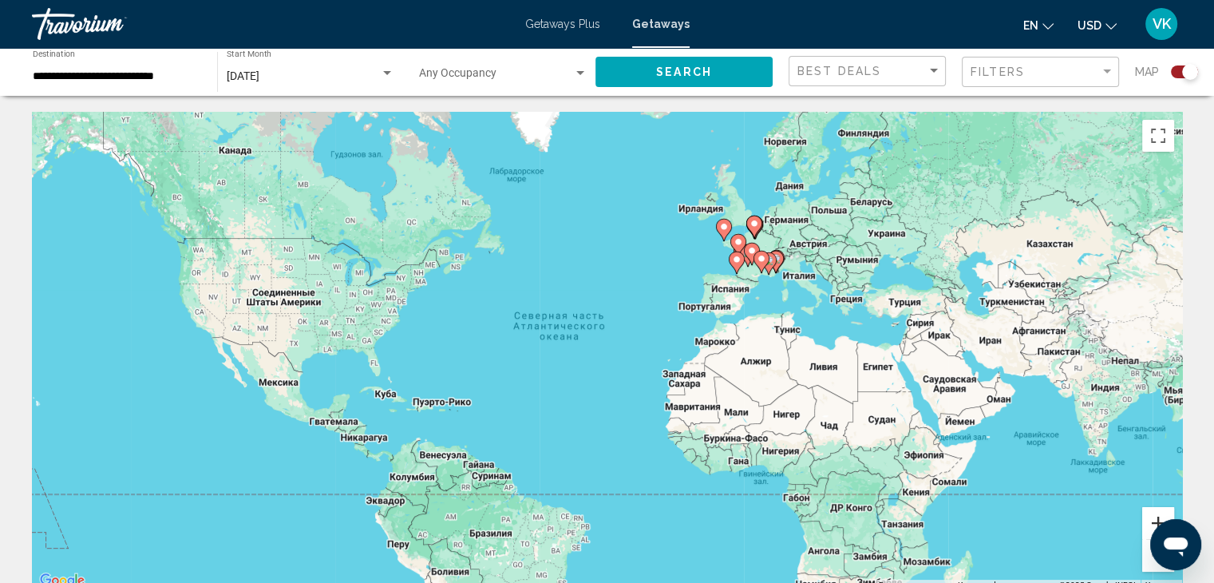
click at [1152, 511] on button "Увеличить" at bounding box center [1158, 523] width 32 height 32
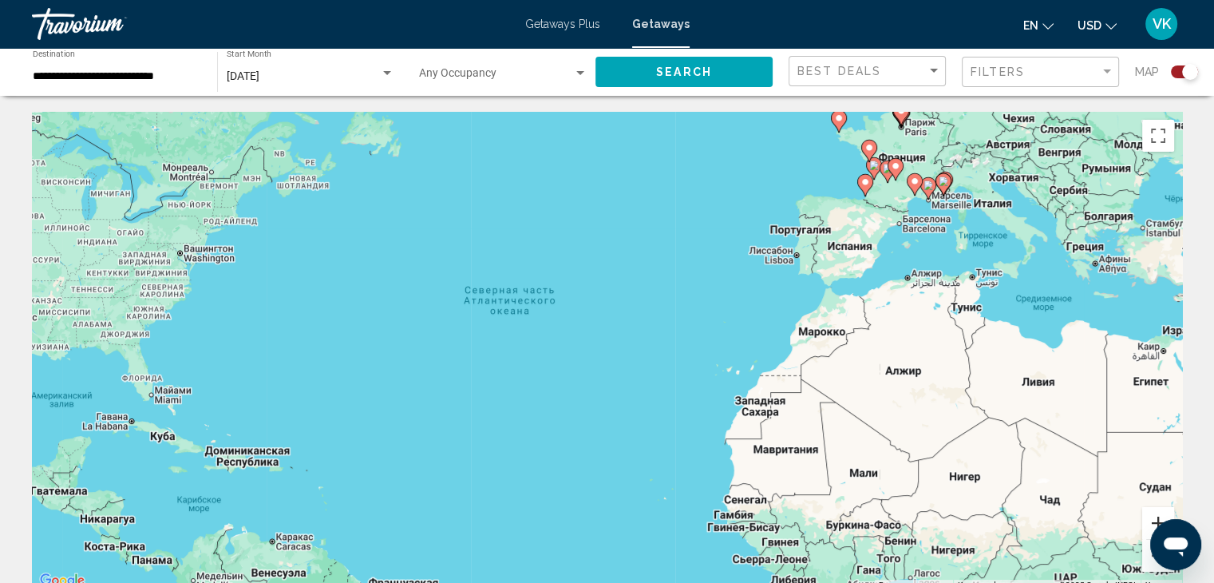
click at [1151, 507] on button "Увеличить" at bounding box center [1158, 523] width 32 height 32
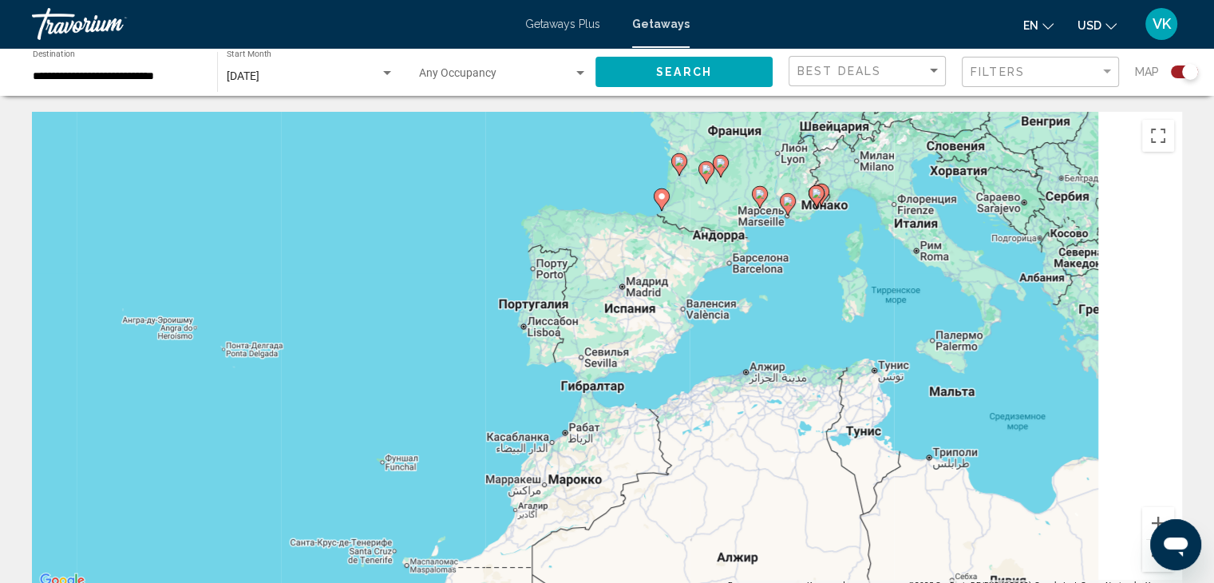
drag, startPoint x: 871, startPoint y: 235, endPoint x: 318, endPoint y: 429, distance: 586.0
click at [318, 429] on div "Чтобы активировать перетаскивание с помощью клавиатуры, нажмите Alt + Ввод. Пос…" at bounding box center [607, 351] width 1150 height 479
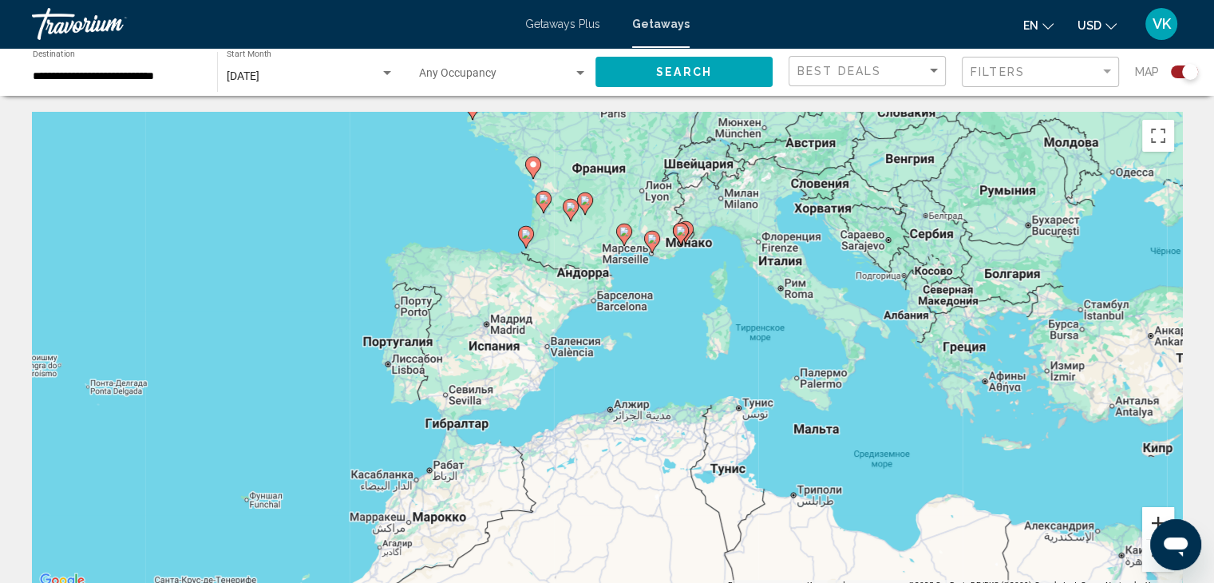
click at [1151, 510] on button "Увеличить" at bounding box center [1158, 523] width 32 height 32
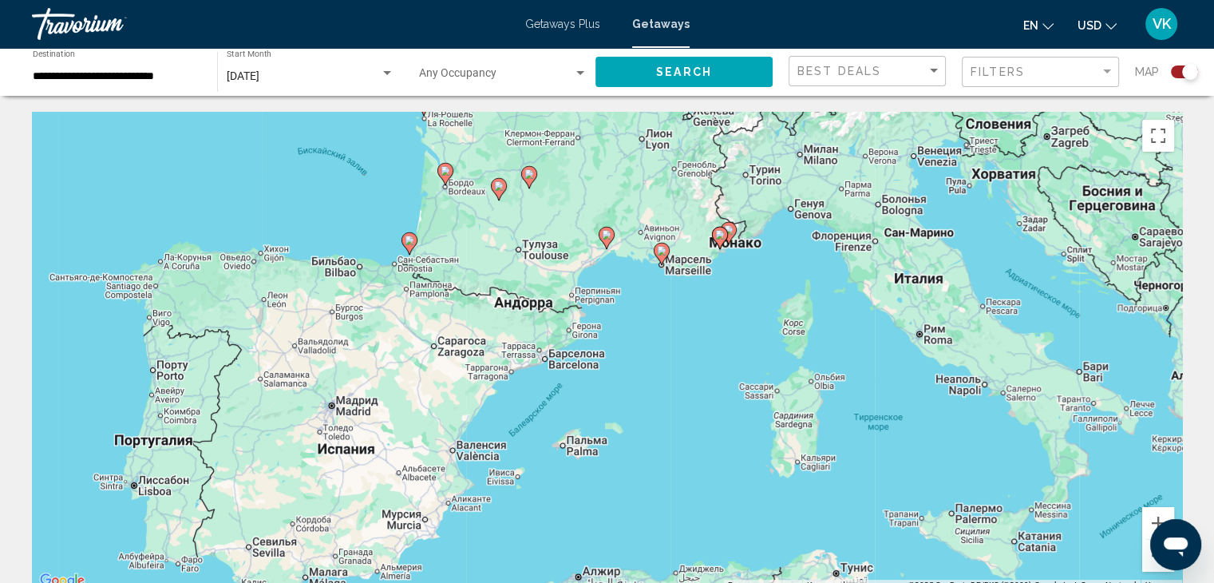
drag, startPoint x: 709, startPoint y: 228, endPoint x: 680, endPoint y: 340, distance: 115.4
click at [683, 349] on div "Чтобы активировать перетаскивание с помощью клавиатуры, нажмите Alt + Ввод. Пос…" at bounding box center [607, 351] width 1150 height 479
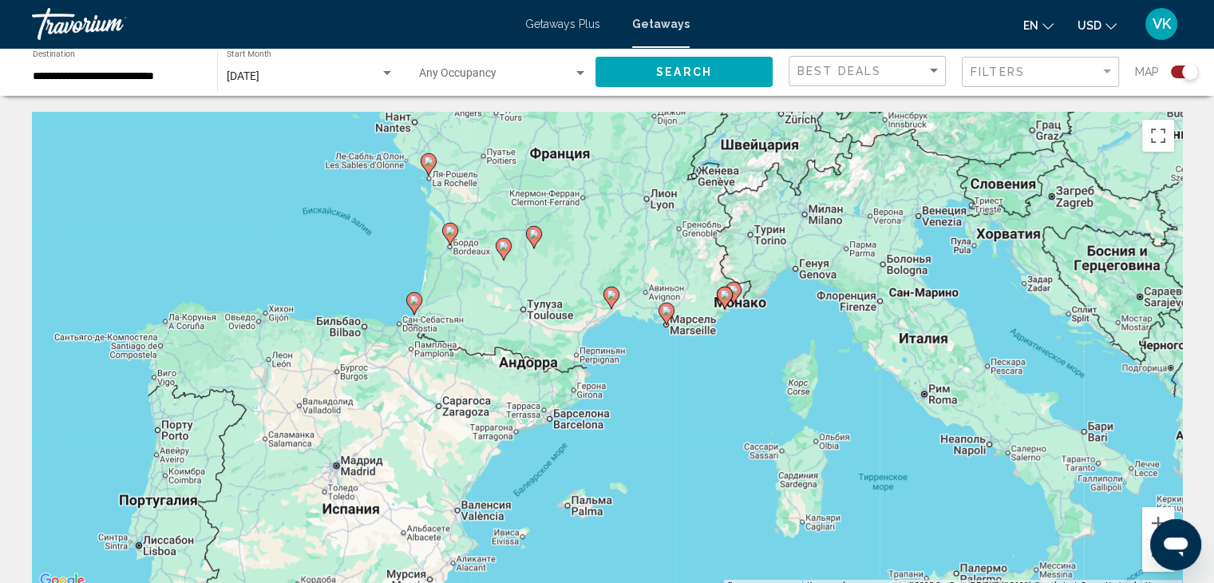
click at [429, 163] on image "Main content" at bounding box center [429, 161] width 10 height 10
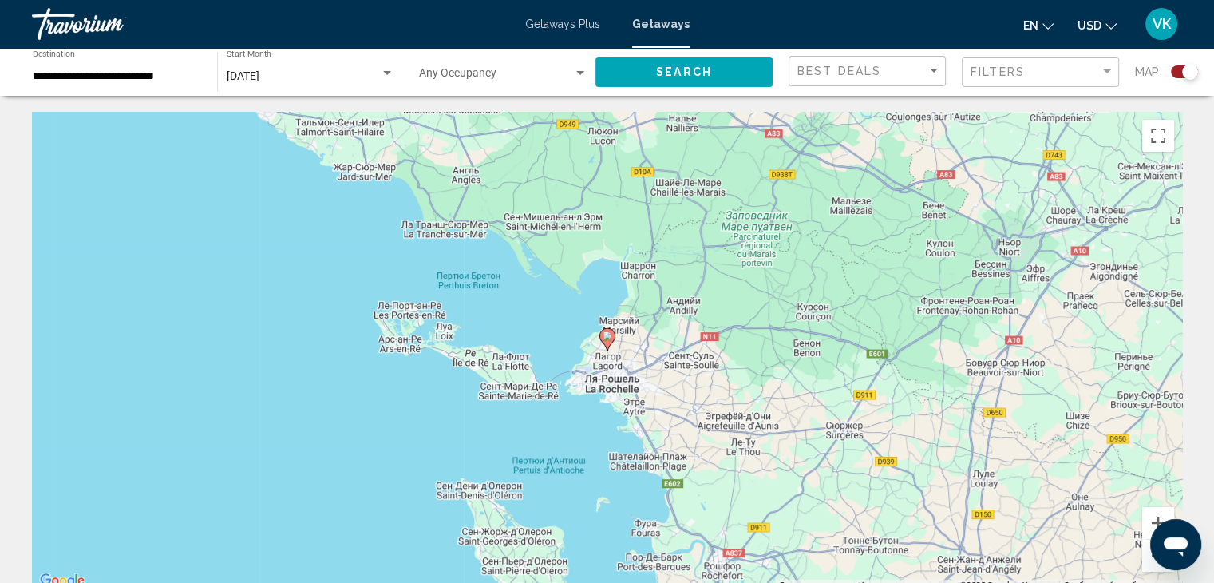
click at [610, 335] on image "Main content" at bounding box center [607, 336] width 10 height 10
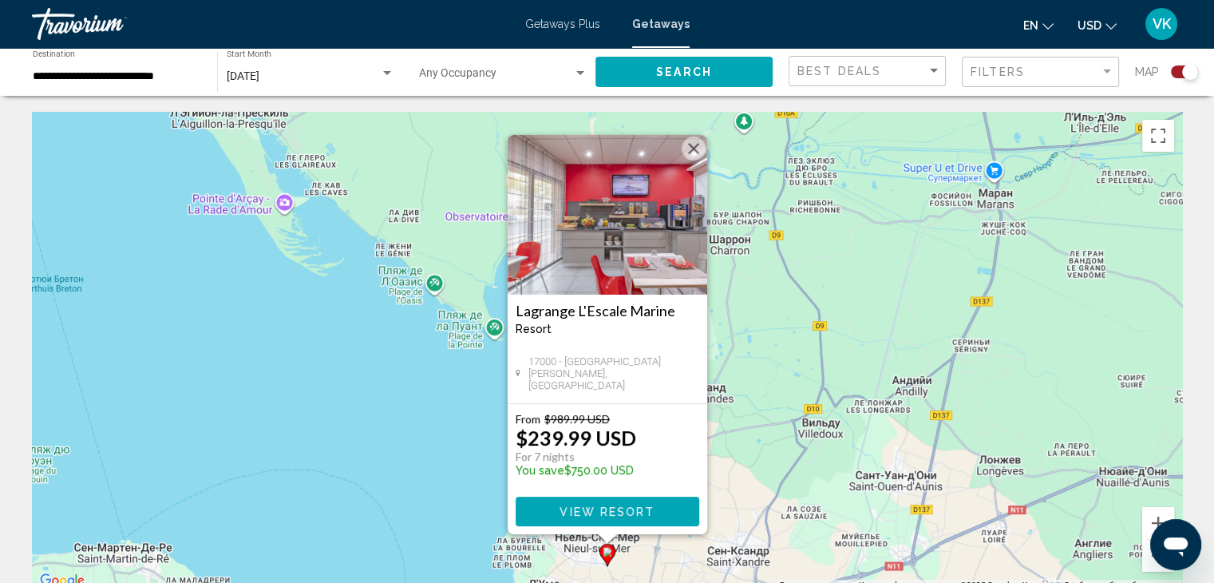
click at [606, 211] on img "Main content" at bounding box center [607, 215] width 199 height 160
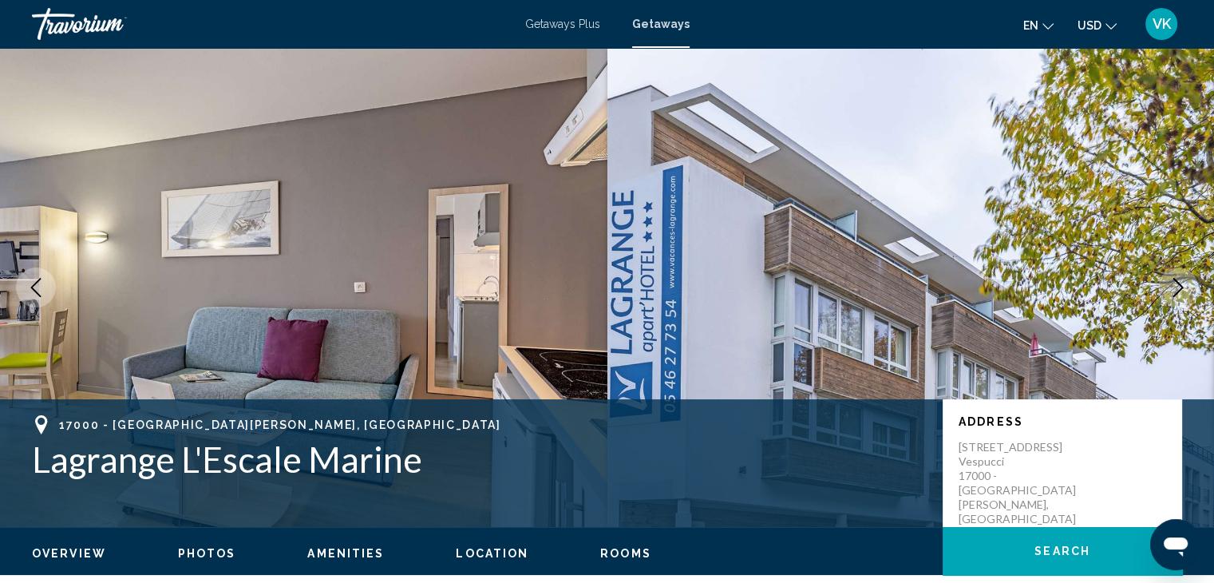
click at [1177, 286] on icon "Next image" at bounding box center [1177, 287] width 19 height 19
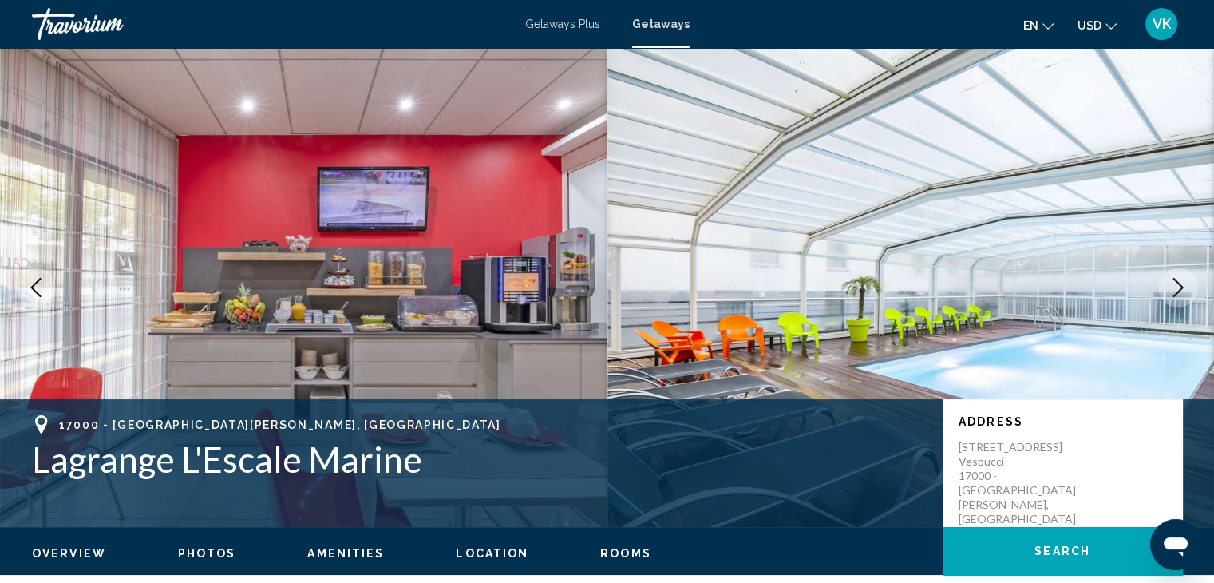
click at [1177, 285] on icon "Next image" at bounding box center [1177, 287] width 19 height 19
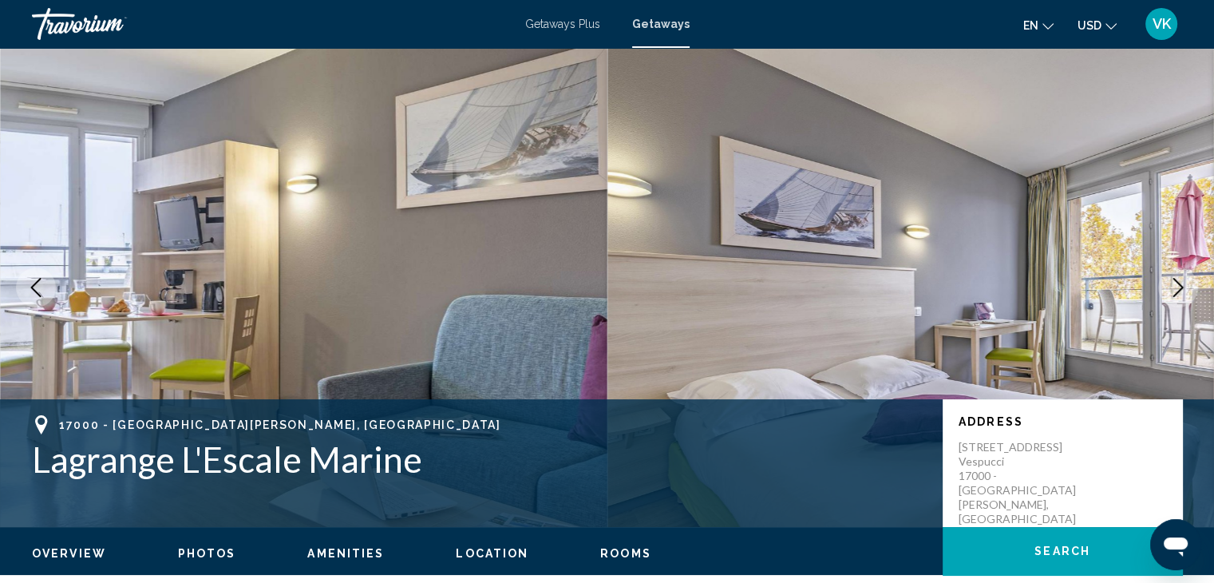
click at [1177, 285] on icon "Next image" at bounding box center [1177, 287] width 19 height 19
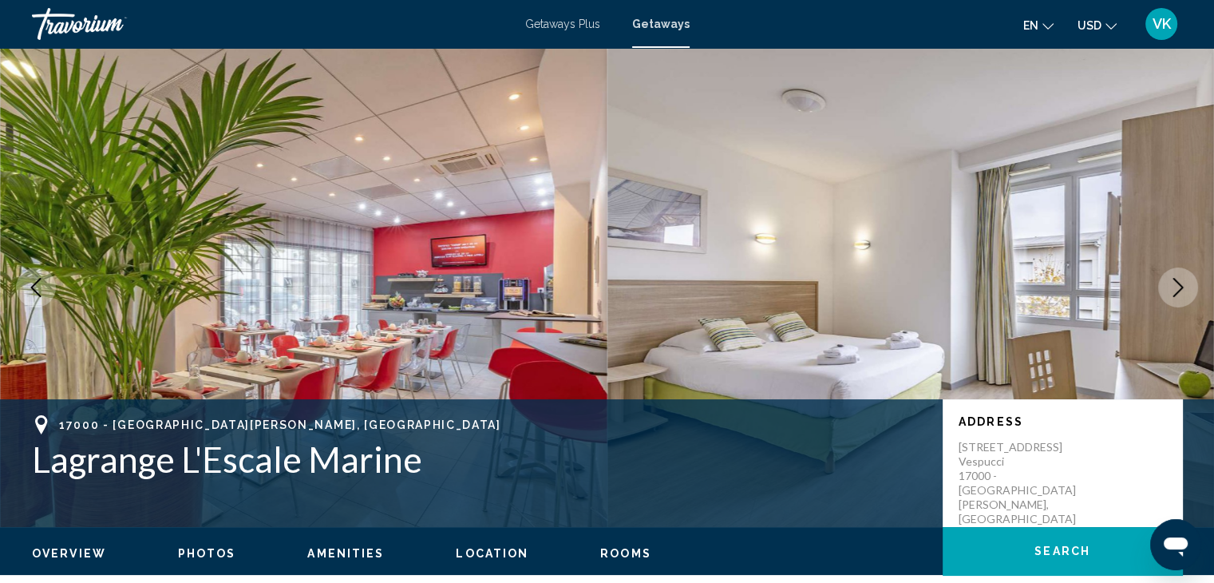
click at [1176, 284] on icon "Next image" at bounding box center [1177, 287] width 19 height 19
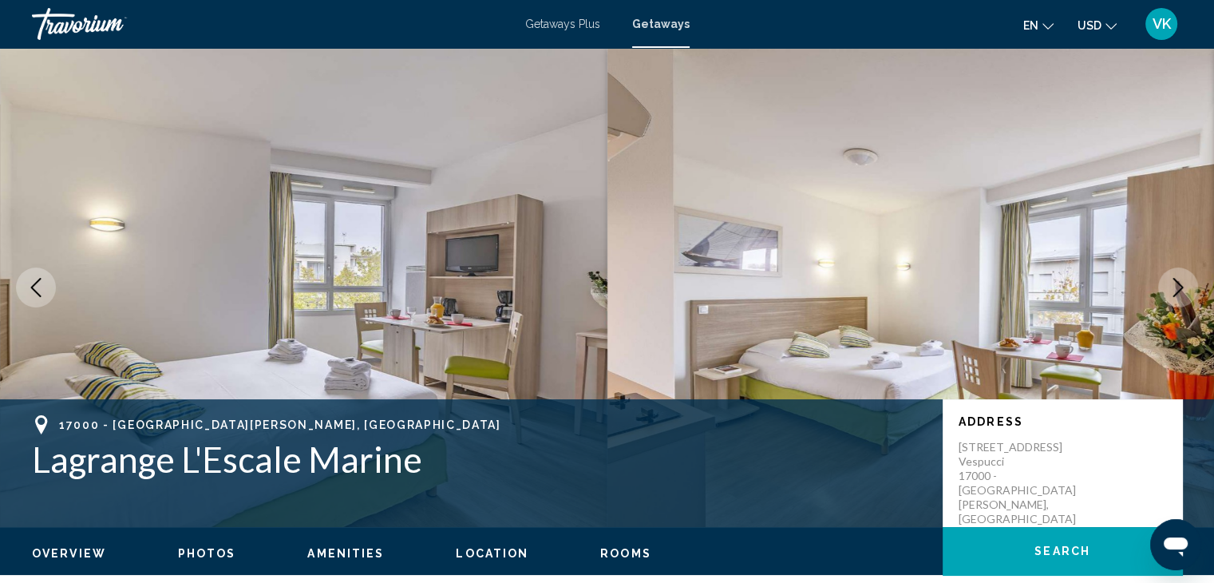
click at [1175, 284] on icon "Next image" at bounding box center [1177, 287] width 19 height 19
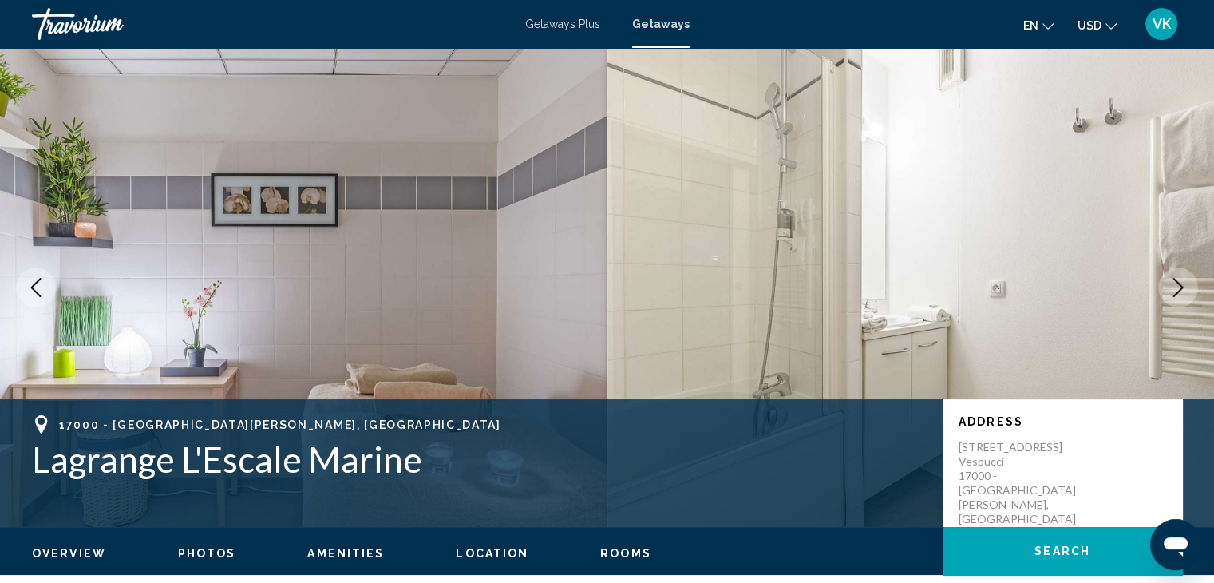
click at [1175, 284] on icon "Next image" at bounding box center [1177, 287] width 19 height 19
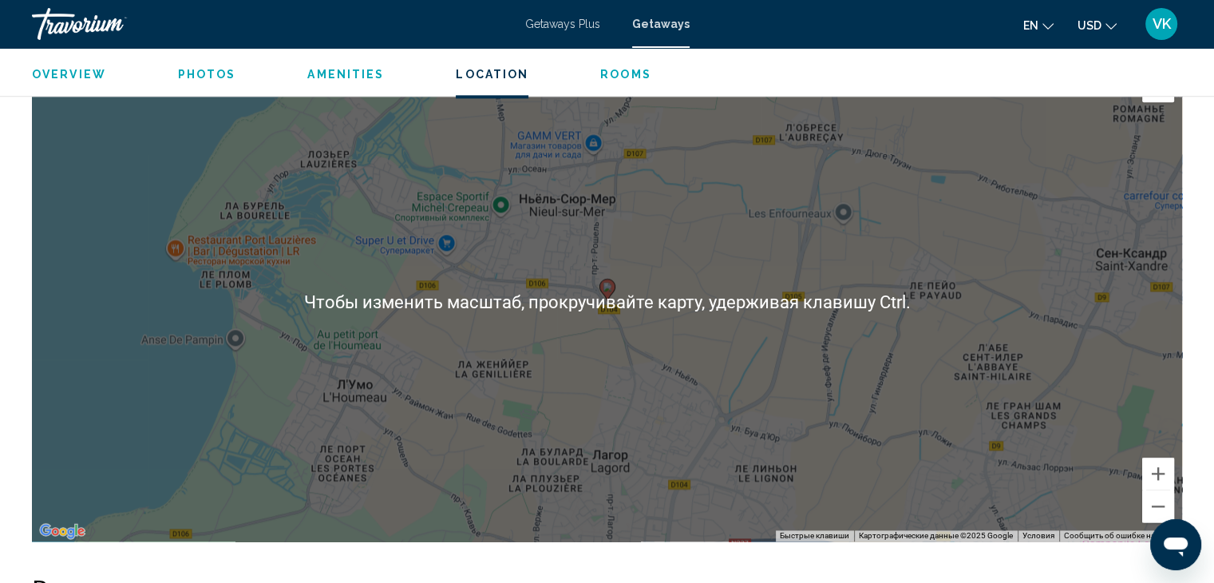
scroll to position [2155, 0]
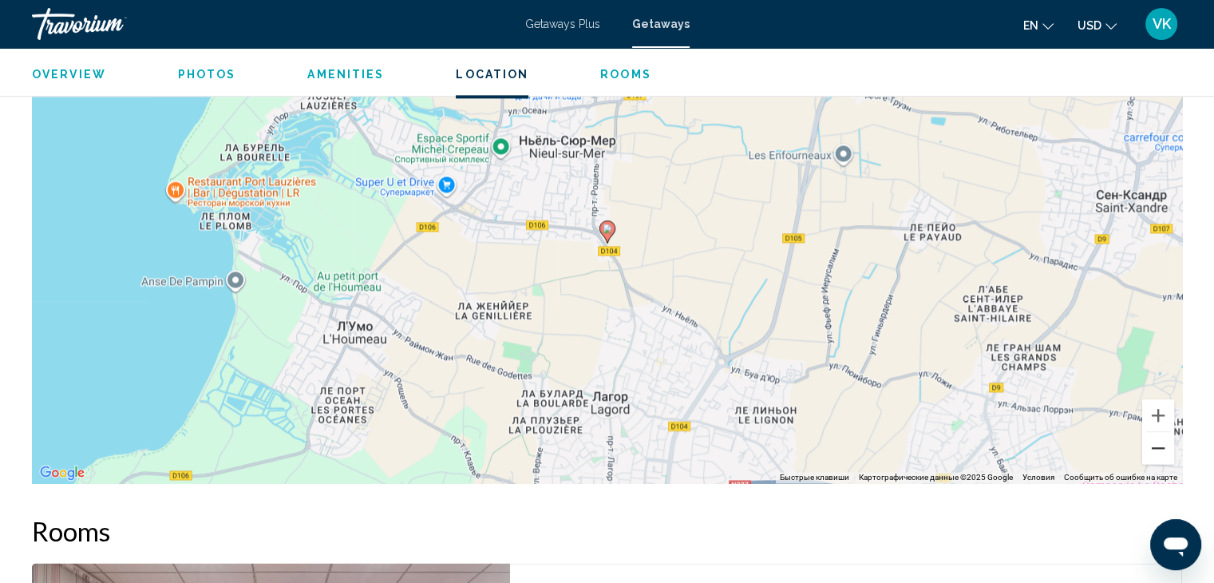
click at [1155, 448] on button "Уменьшить" at bounding box center [1158, 448] width 32 height 32
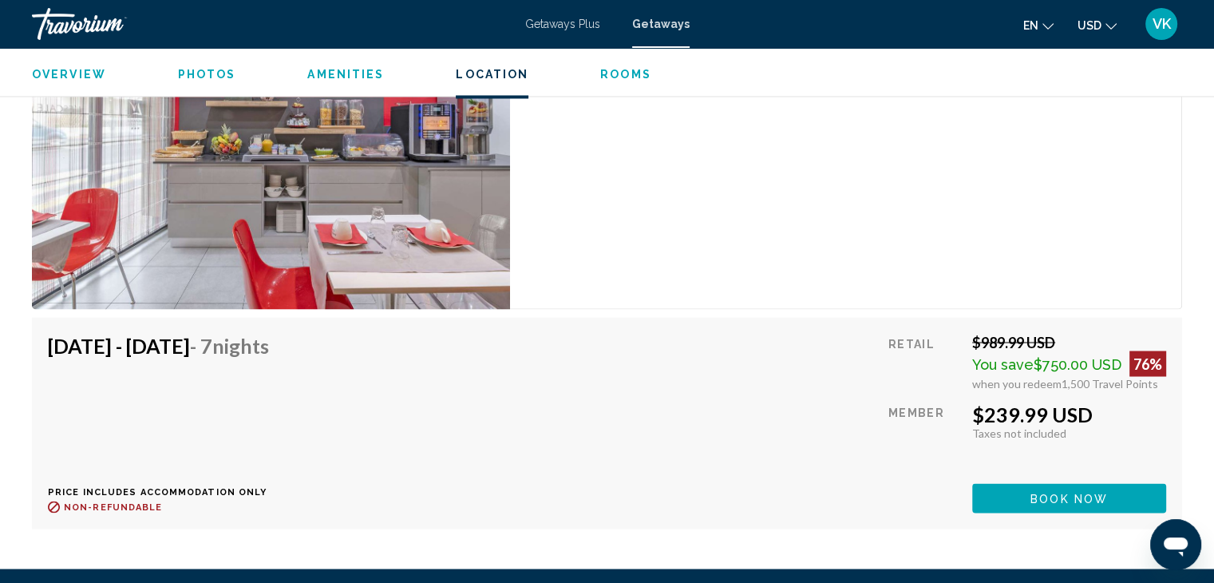
scroll to position [2873, 0]
